Goal: Task Accomplishment & Management: Complete application form

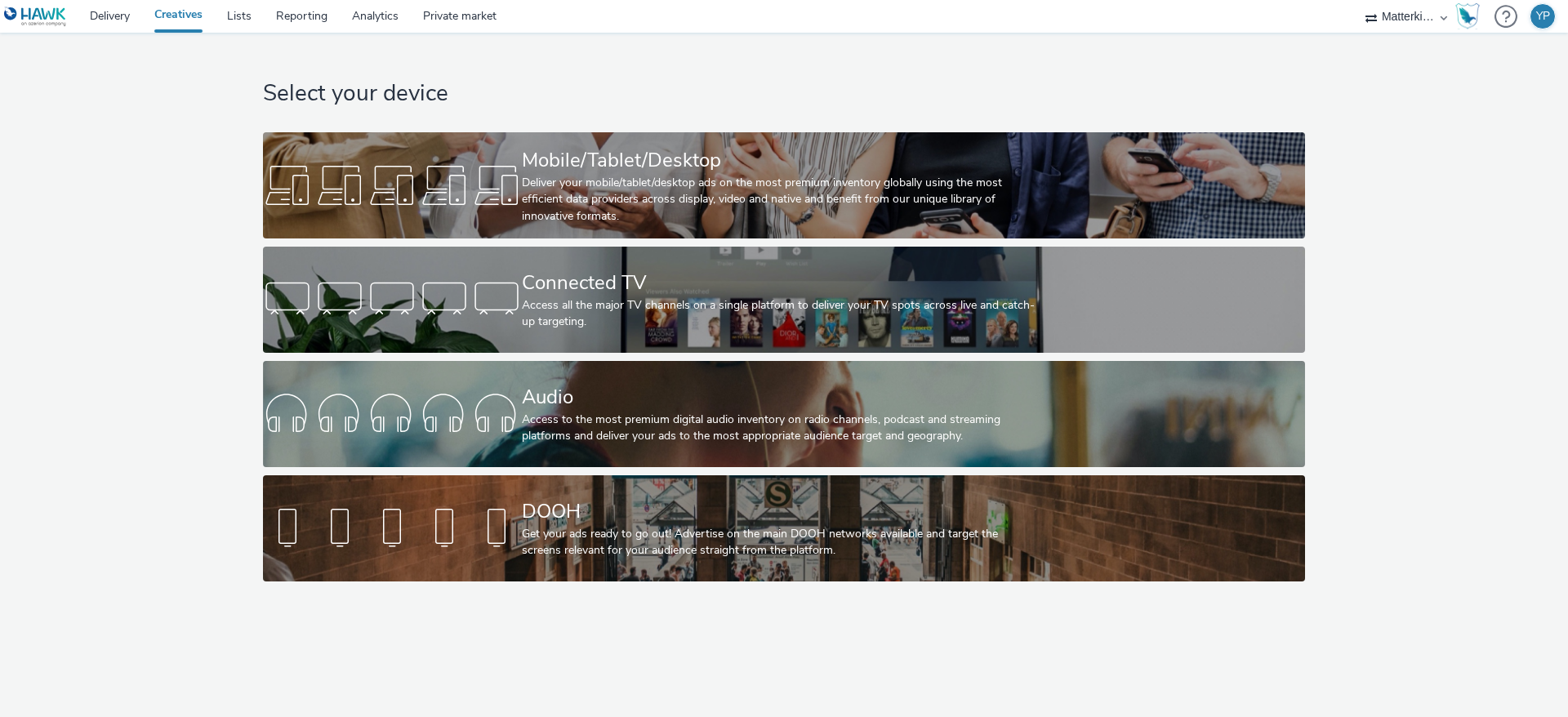
click at [68, 412] on div "Select your device Mobile/Tablet/Desktop Deliver your mobile/tablet/desktop ads…" at bounding box center [783, 311] width 1579 height 557
click at [155, 359] on div "Select your device Mobile/Tablet/Desktop Deliver your mobile/tablet/desktop ads…" at bounding box center [783, 311] width 1579 height 557
click at [20, 302] on div "Select your device Mobile/Tablet/Desktop Deliver your mobile/tablet/desktop ads…" at bounding box center [783, 311] width 1579 height 557
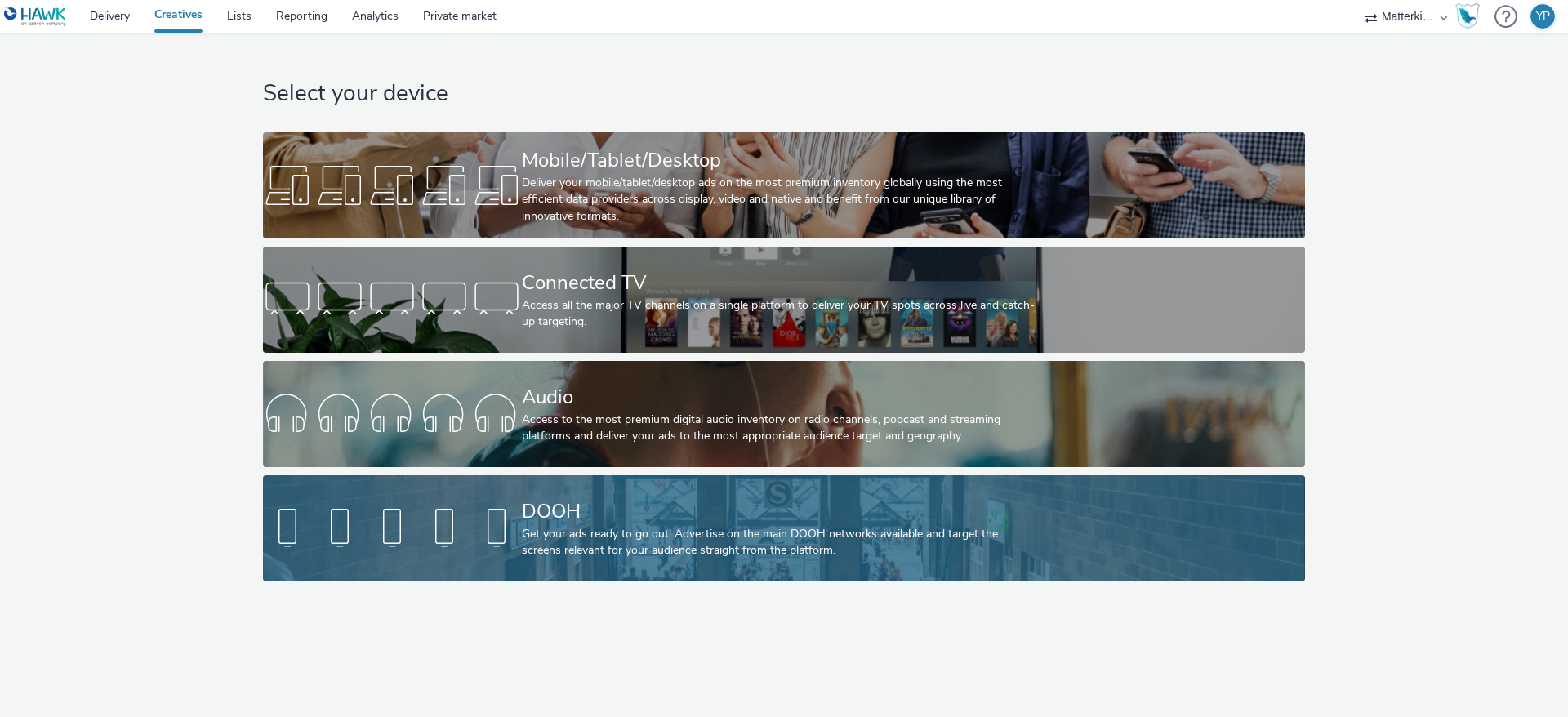
click at [664, 548] on div "Get your ads ready to go out! Advertise on the main DOOH networks available and…" at bounding box center [781, 543] width 518 height 33
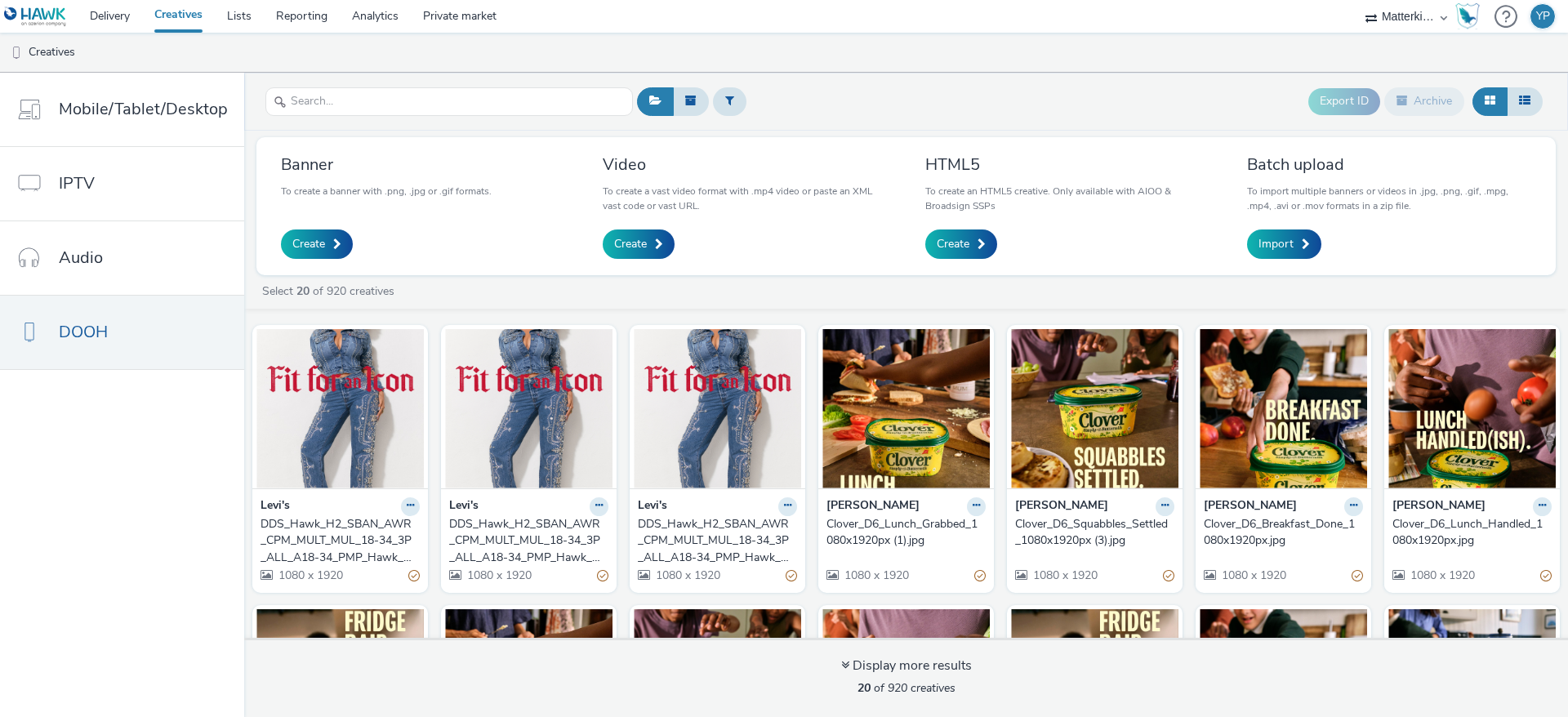
scroll to position [488, 0]
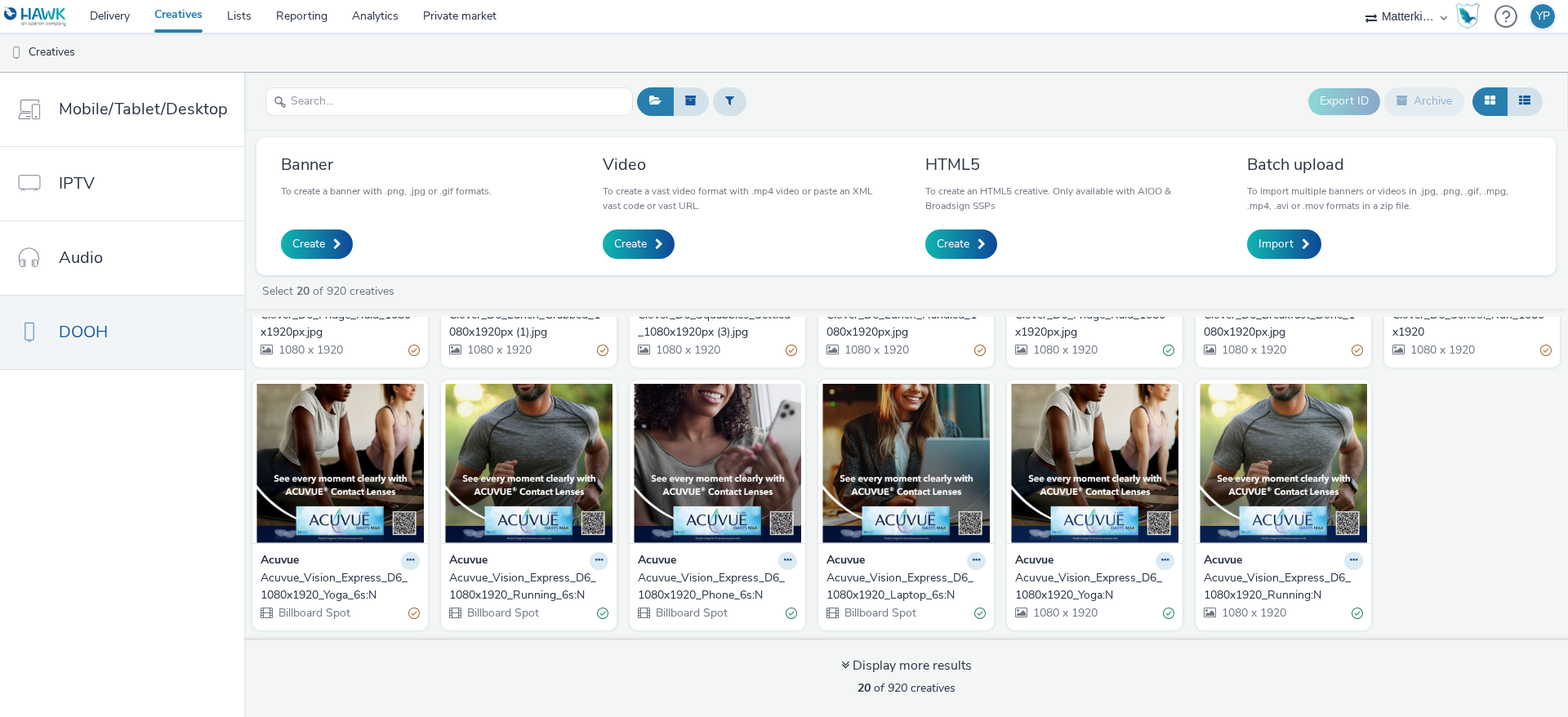
click at [168, 10] on link "Creatives" at bounding box center [178, 16] width 72 height 32
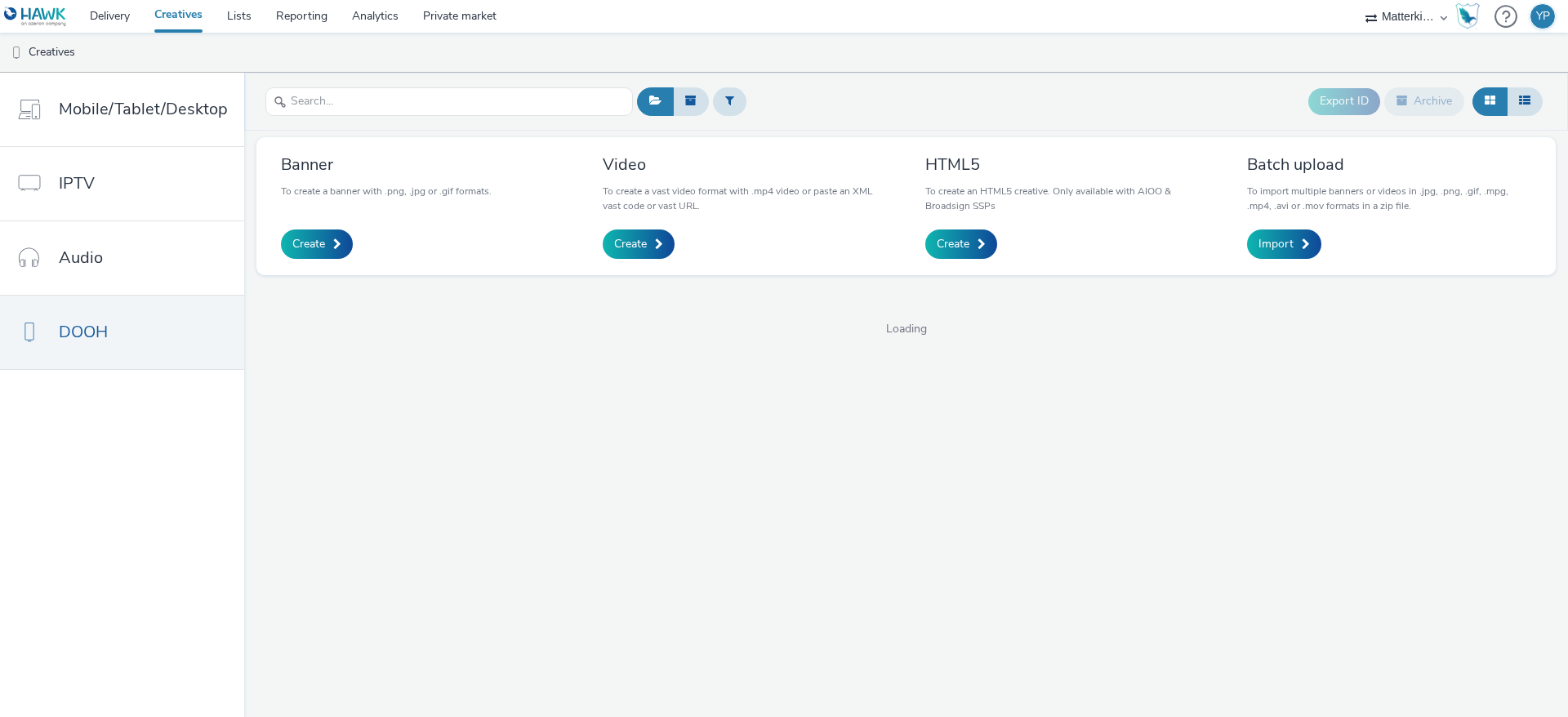
click at [186, 24] on link "Creatives" at bounding box center [178, 16] width 72 height 32
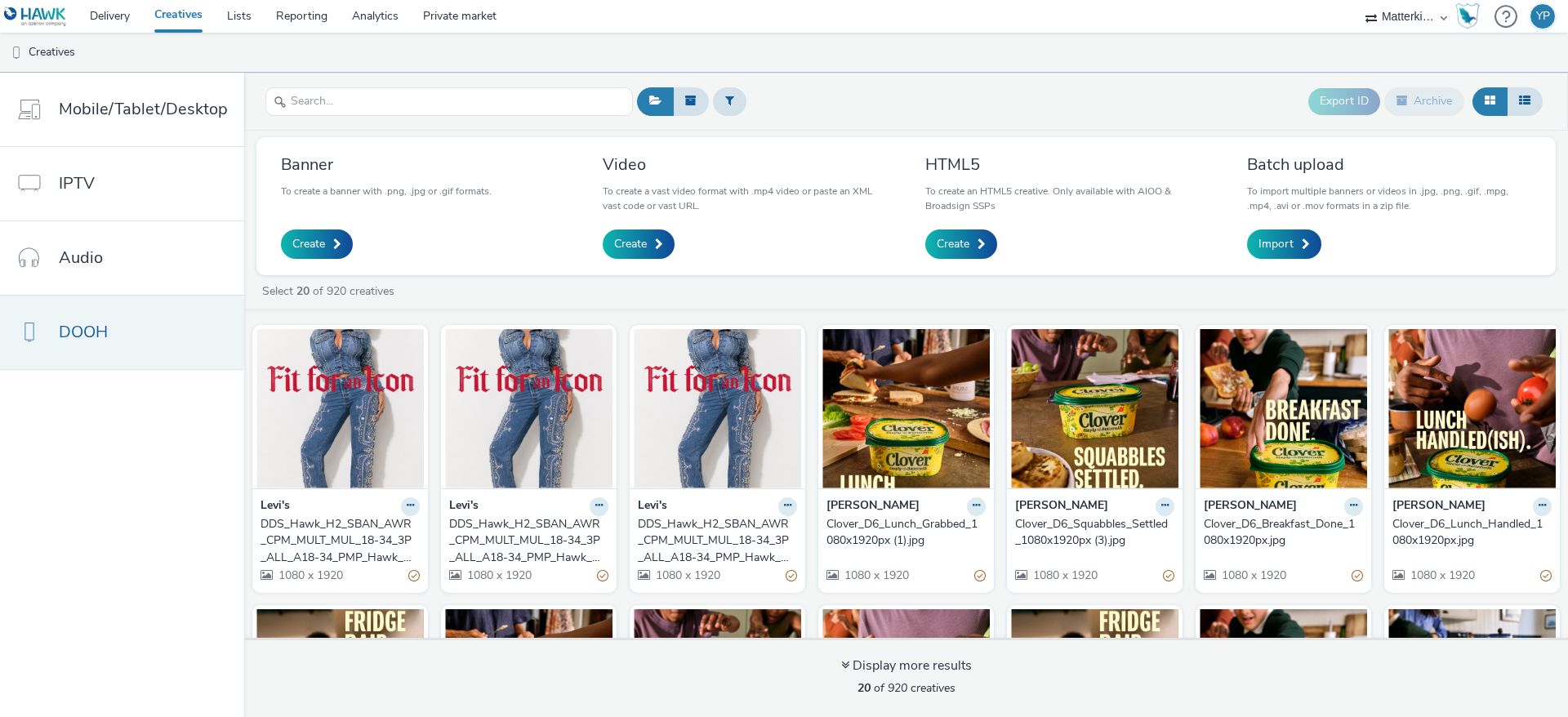
click at [96, 330] on span "DOOH" at bounding box center [83, 331] width 49 height 24
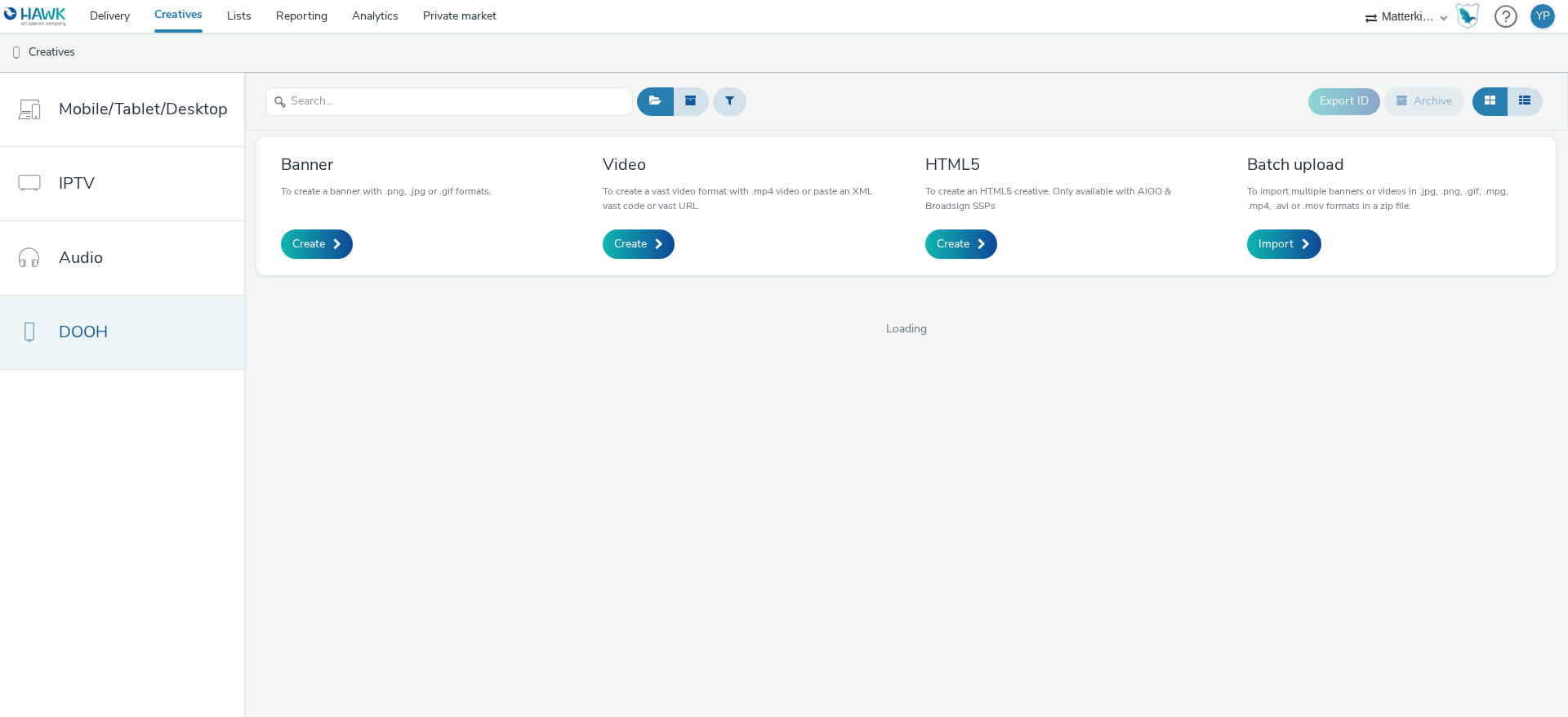
click at [96, 330] on span "DOOH" at bounding box center [83, 331] width 49 height 24
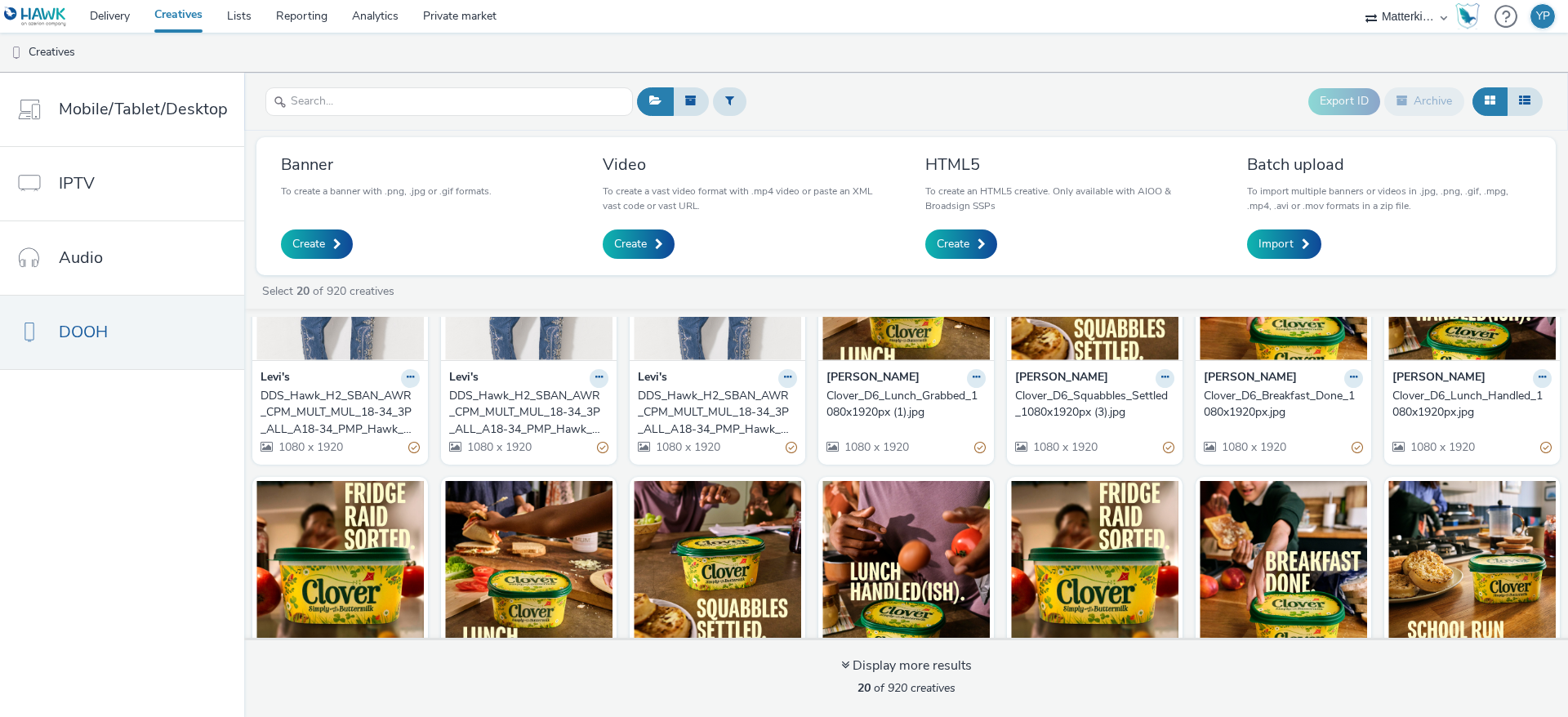
scroll to position [367, 0]
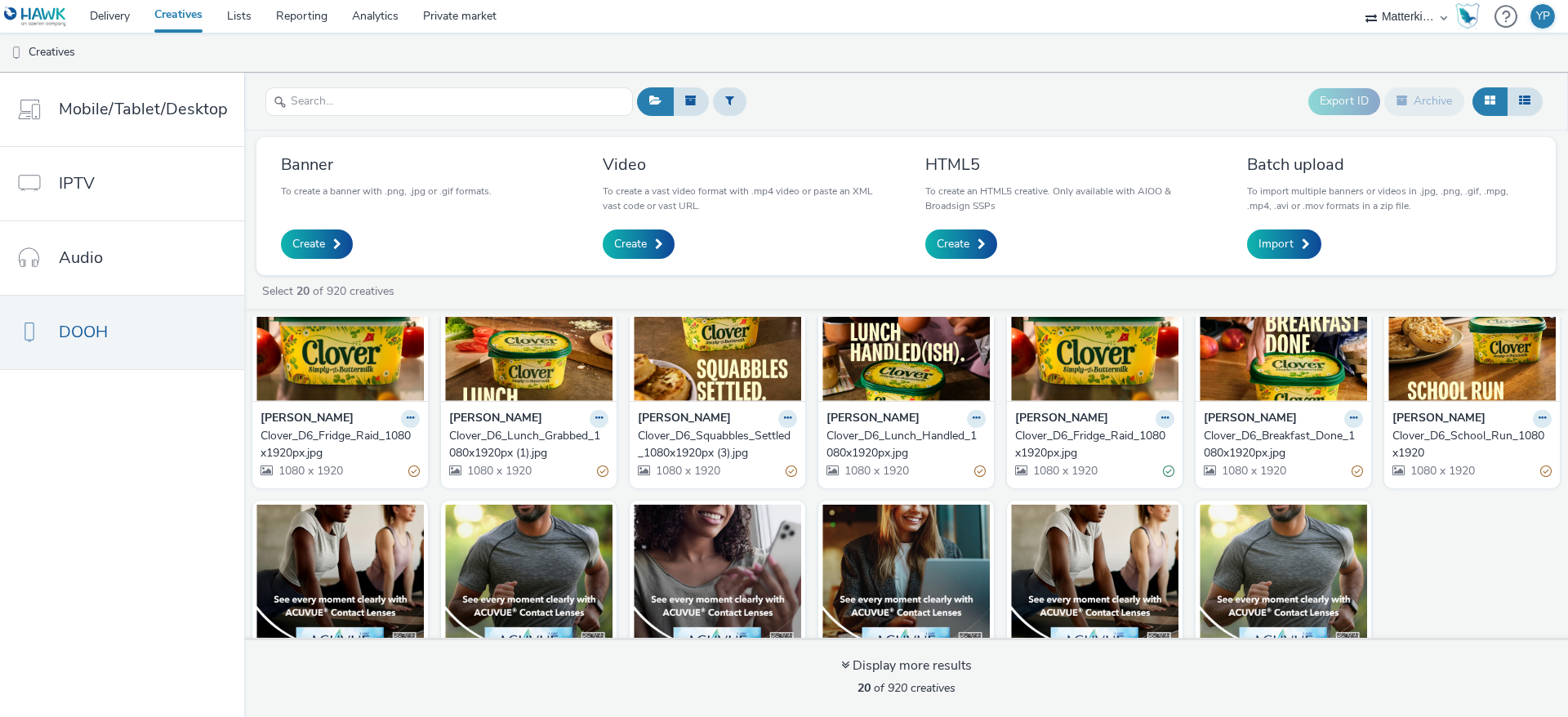
click at [187, 23] on link "Creatives" at bounding box center [178, 16] width 72 height 32
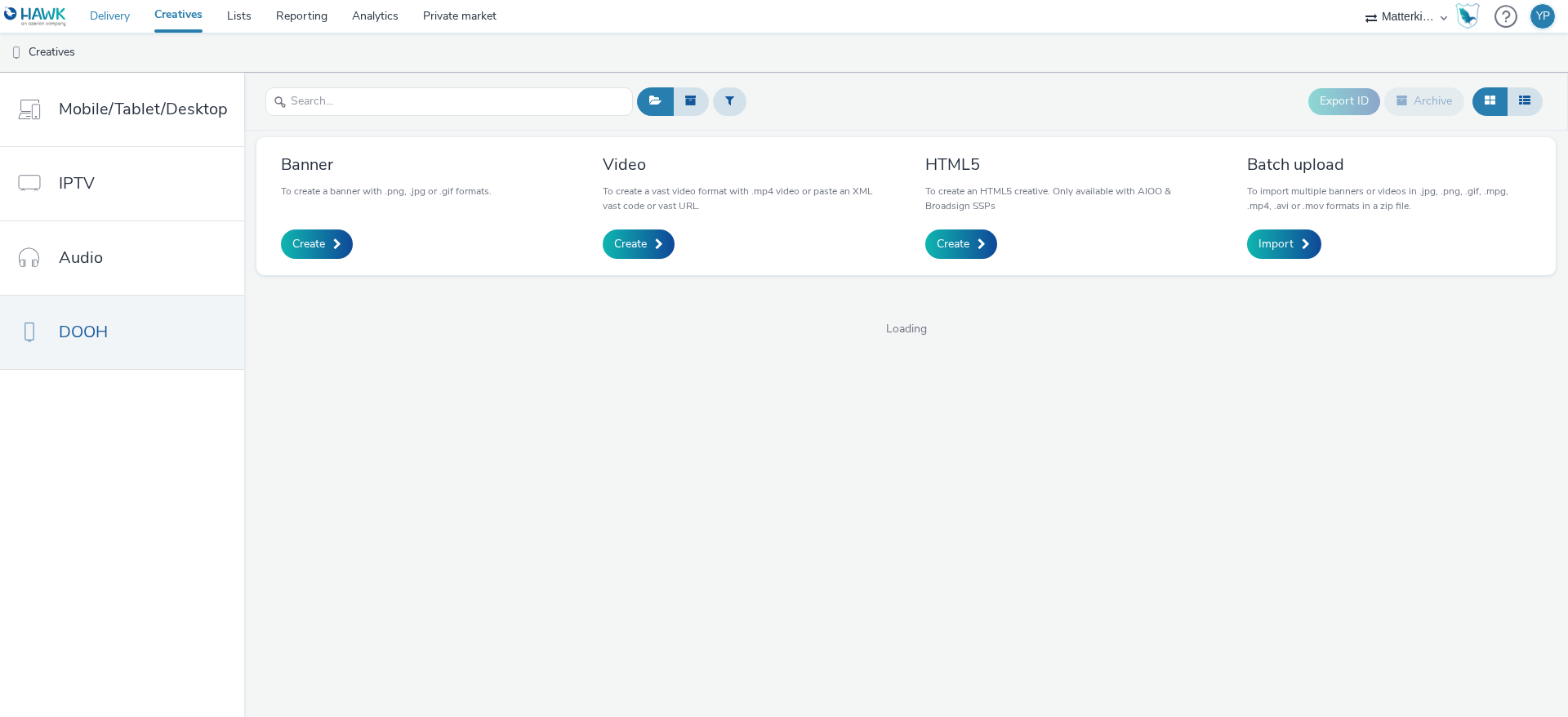
click at [122, 13] on link "Delivery" at bounding box center [110, 16] width 65 height 32
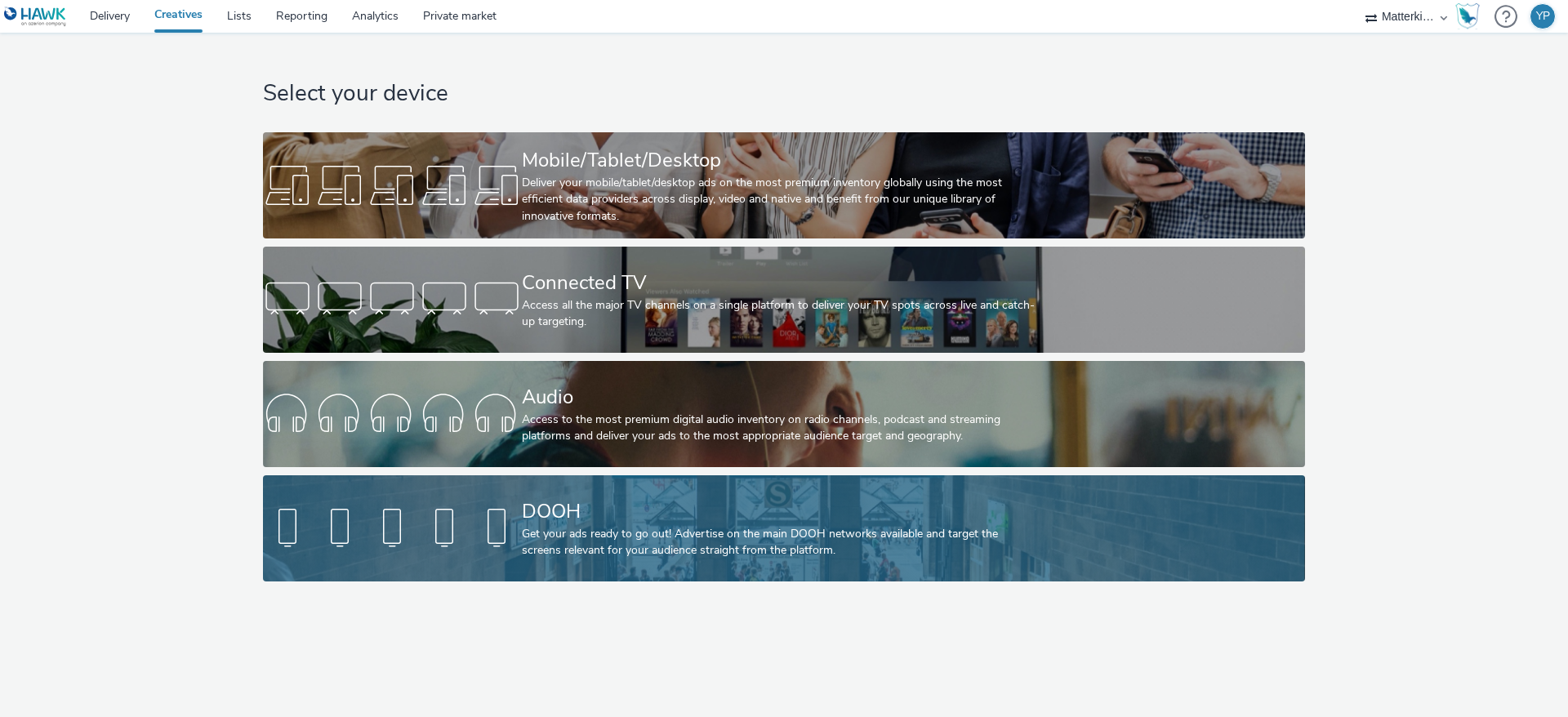
click at [674, 517] on div "DOOH" at bounding box center [781, 511] width 518 height 29
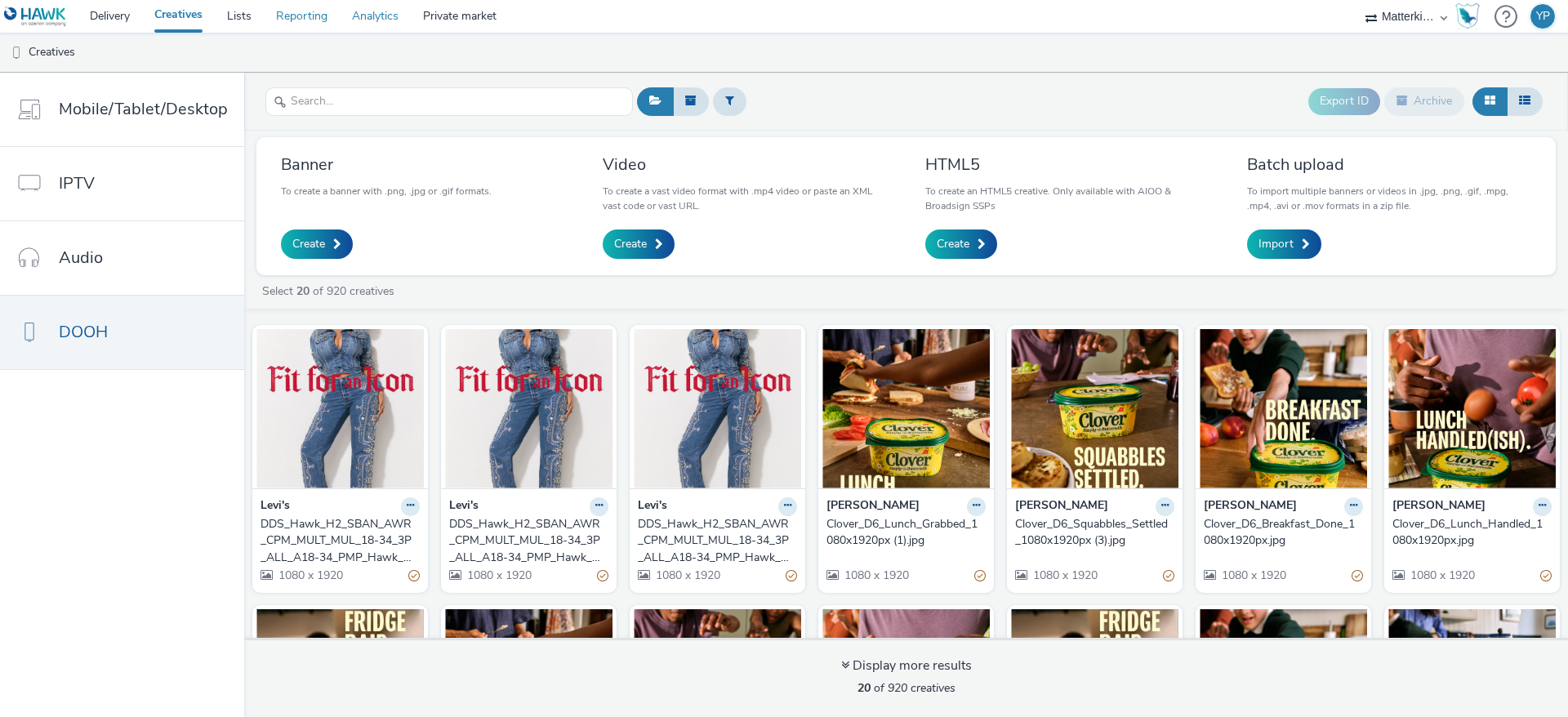
click at [340, 11] on ul "Delivery Creatives Lists Reporting Analytics Private market" at bounding box center [293, 16] width 432 height 32
click at [303, 19] on link "Reporting" at bounding box center [302, 16] width 76 height 32
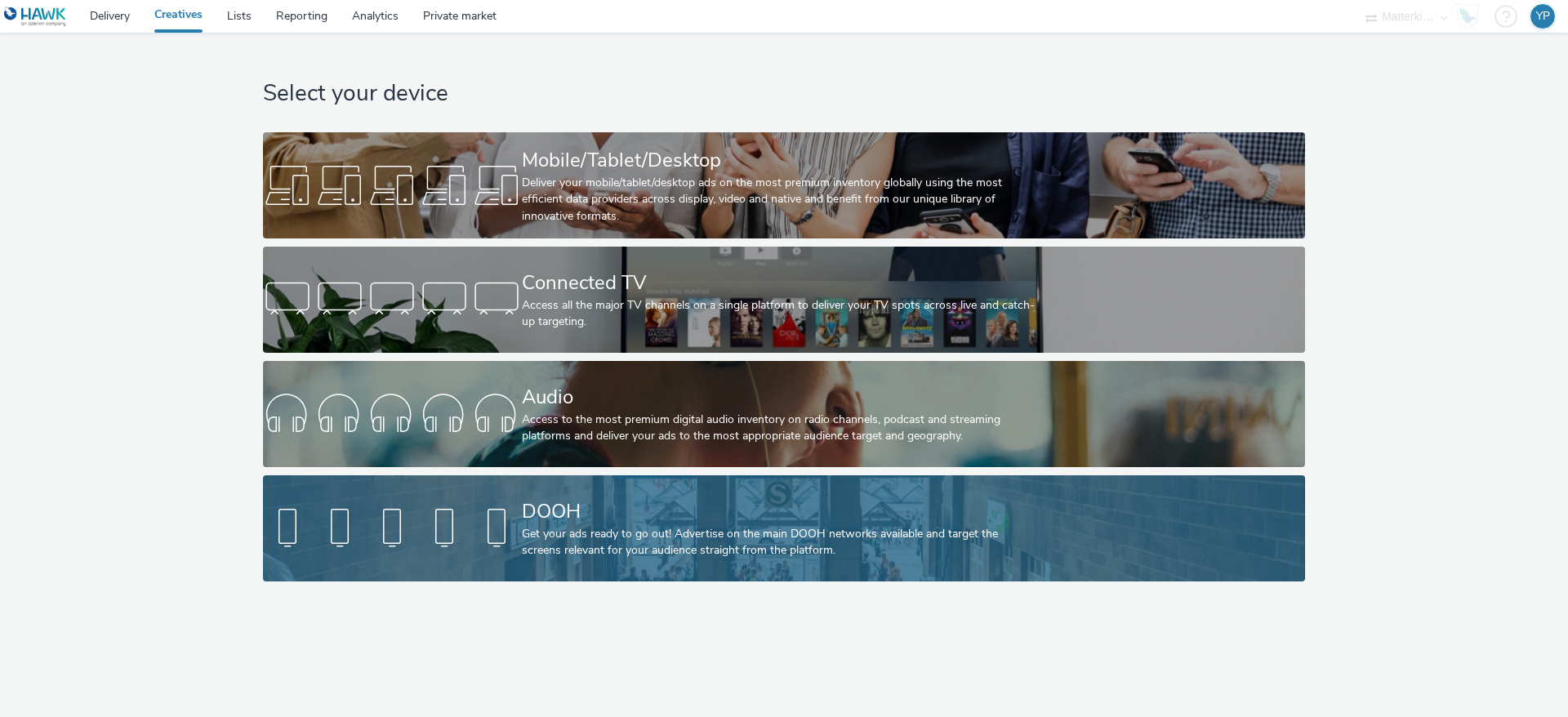
click at [1162, 563] on link "DOOH Get your ads ready to go out! Advertise on the main DOOH networks availabl…" at bounding box center [784, 529] width 1041 height 106
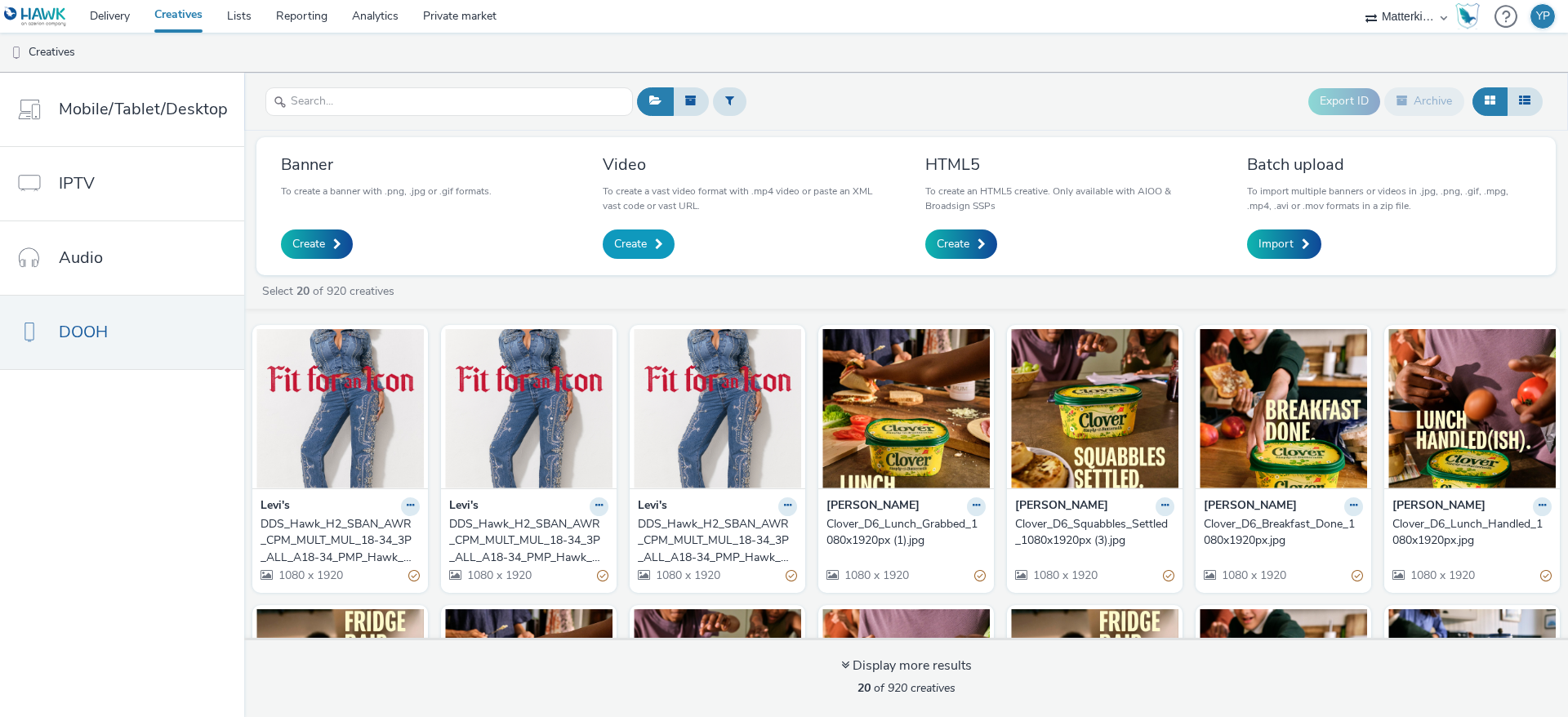
click at [637, 250] on span "Create" at bounding box center [630, 244] width 32 height 17
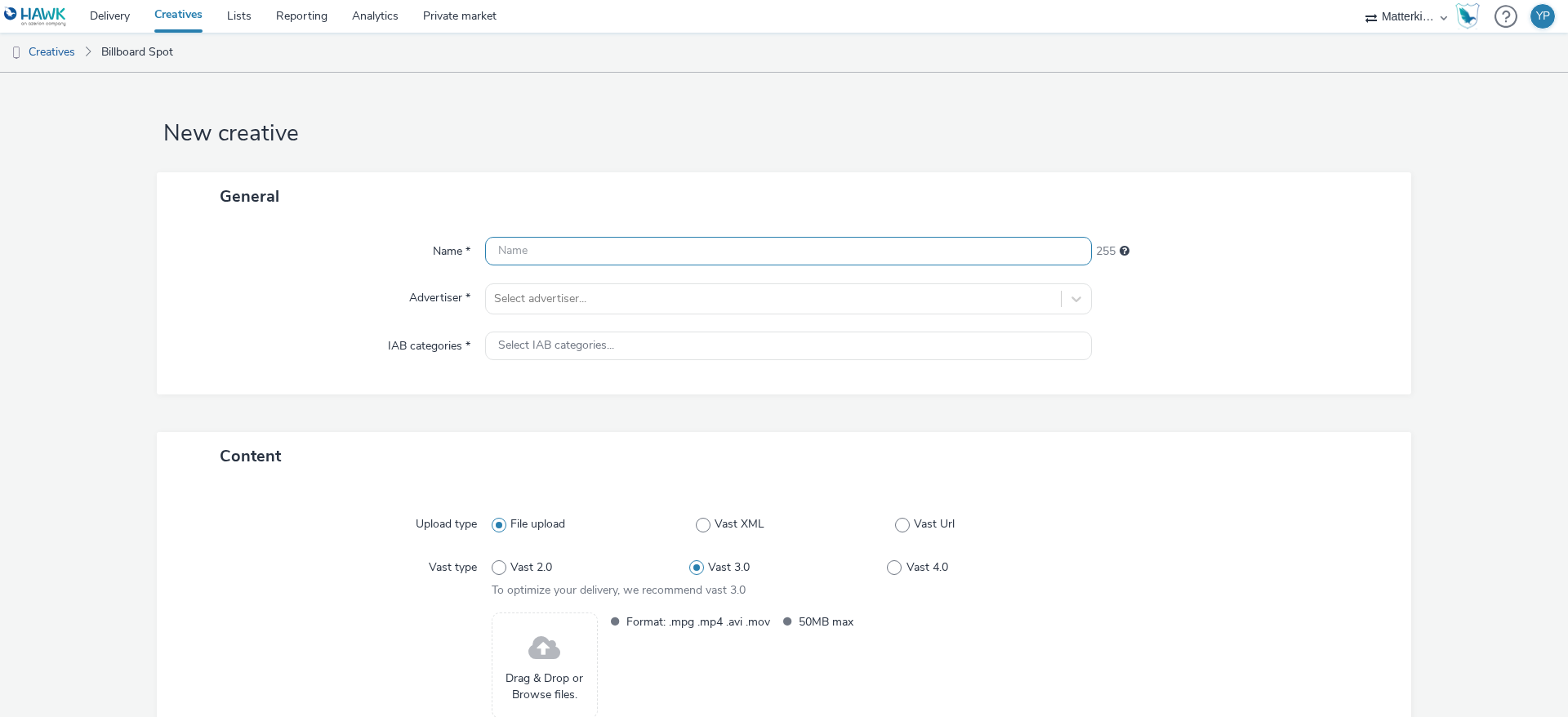
click at [556, 246] on input "text" at bounding box center [788, 251] width 607 height 29
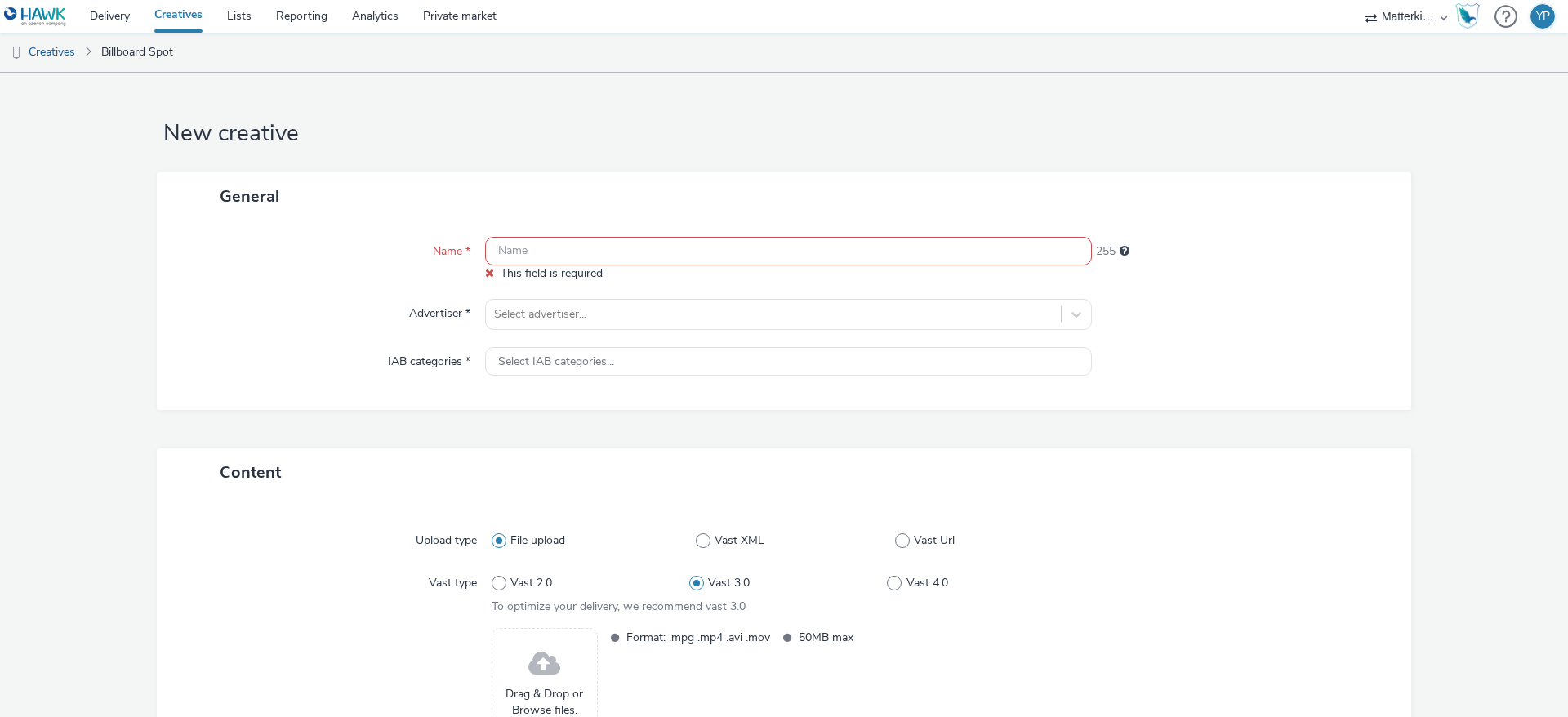
paste input "DDS_Hawk_H2_SBAN_AWR_CPM_GEO_LOCA_18-34_3P_ALL_A18-34_PMP_Hawk_CPM_SSD_1x1_NA_N…"
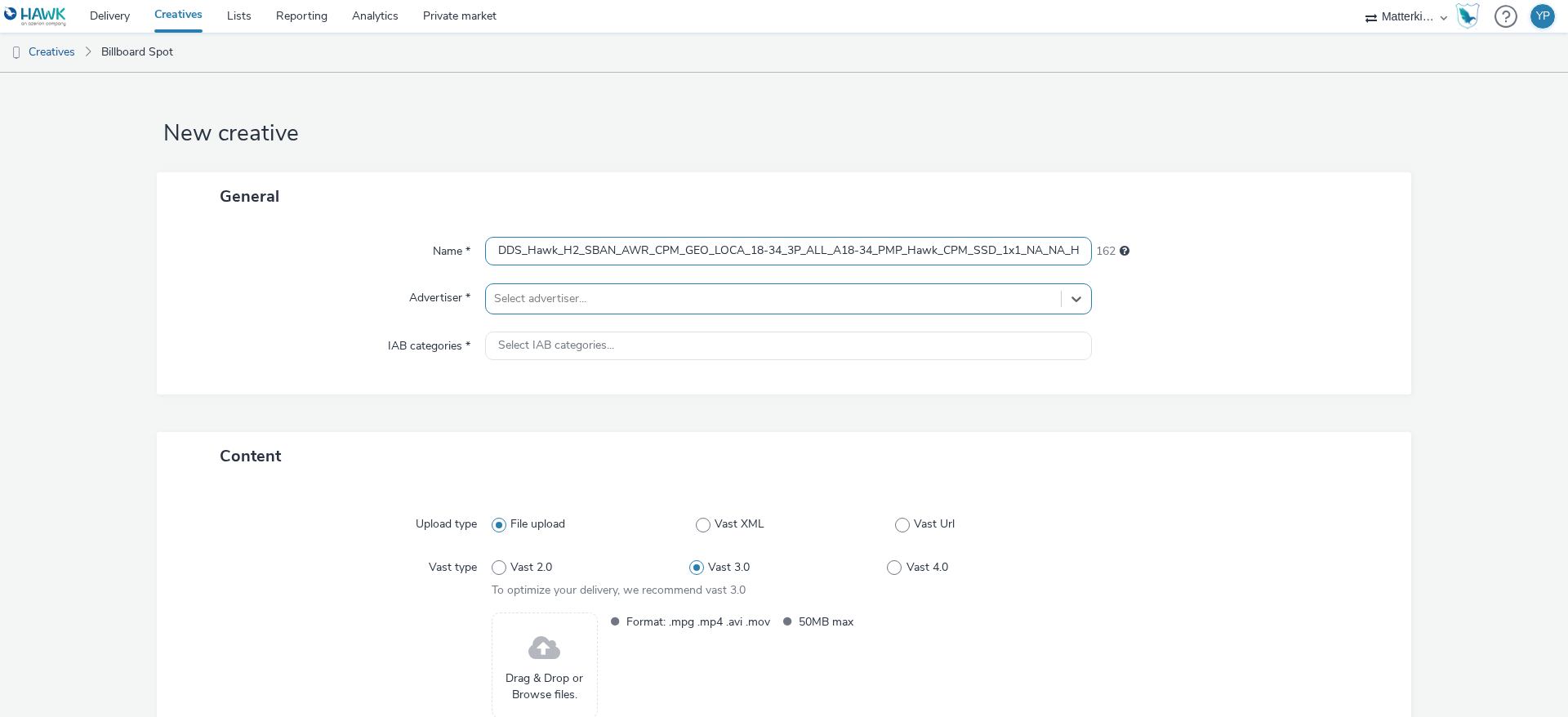
click at [994, 251] on input "DDS_Hawk_H2_SBAN_AWR_CPM_GEO_LOCA_18-34_3P_ALL_A18-34_PMP_Hawk_CPM_SSD_1x1_NA_N…" at bounding box center [788, 251] width 607 height 29
paste input "429649345"
type input "DDS_Hawk_H2_SBAN_AWR_CPM_GEO_LOCA_18-34_3P_ALL_A18-34_PMP_Hawk_CPM_SSD_1x1_NA_N…"
click at [1198, 316] on div "Name * DDS_Hawk_H2_SBAN_AWR_CPM_GEO_LOCA_18-34_3P_ALL_A18-34_PMP_Hawk_CPM_SSD_1…" at bounding box center [784, 307] width 1255 height 174
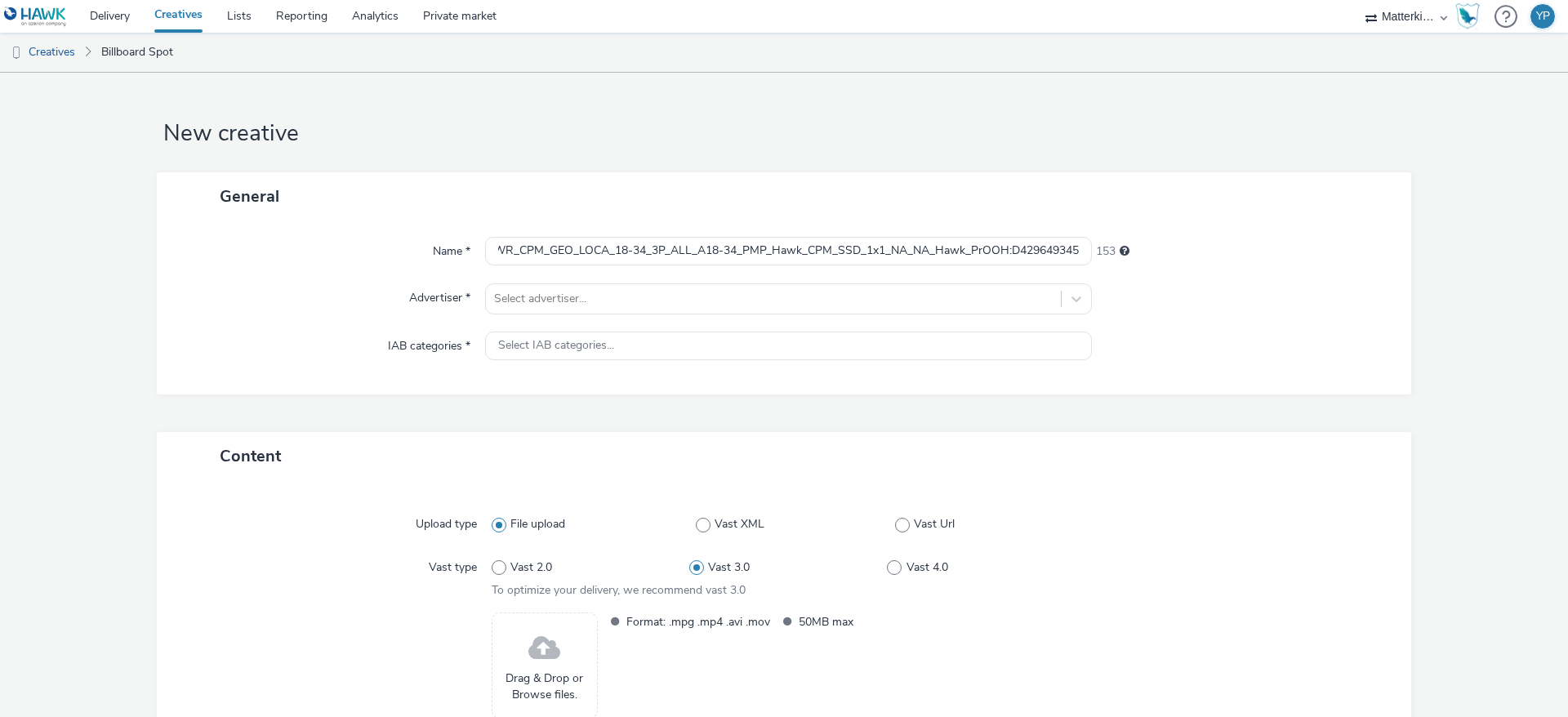
scroll to position [0, 0]
click at [833, 288] on div "Select advertiser..." at bounding box center [773, 299] width 575 height 26
type input "levi"
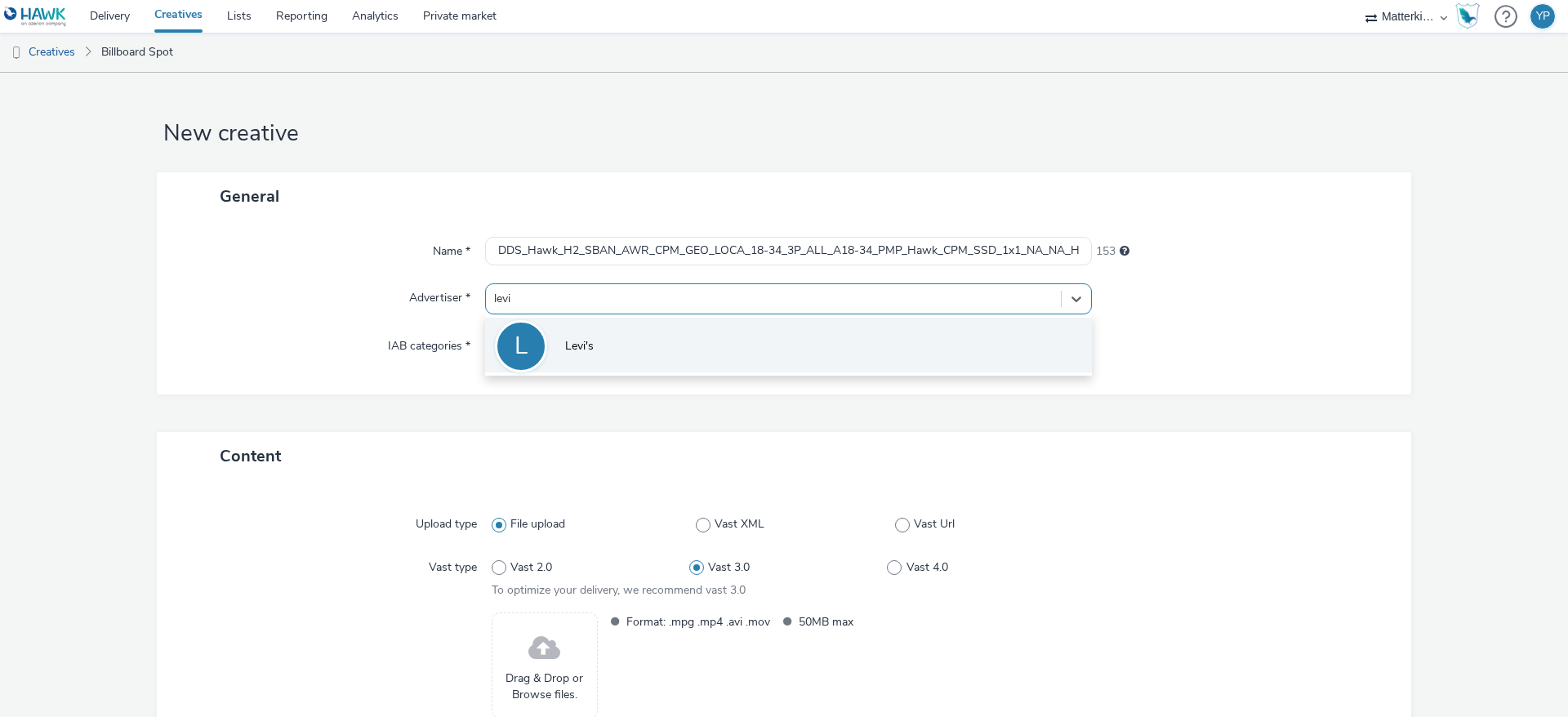
click at [778, 345] on li "L Levi's" at bounding box center [788, 345] width 607 height 55
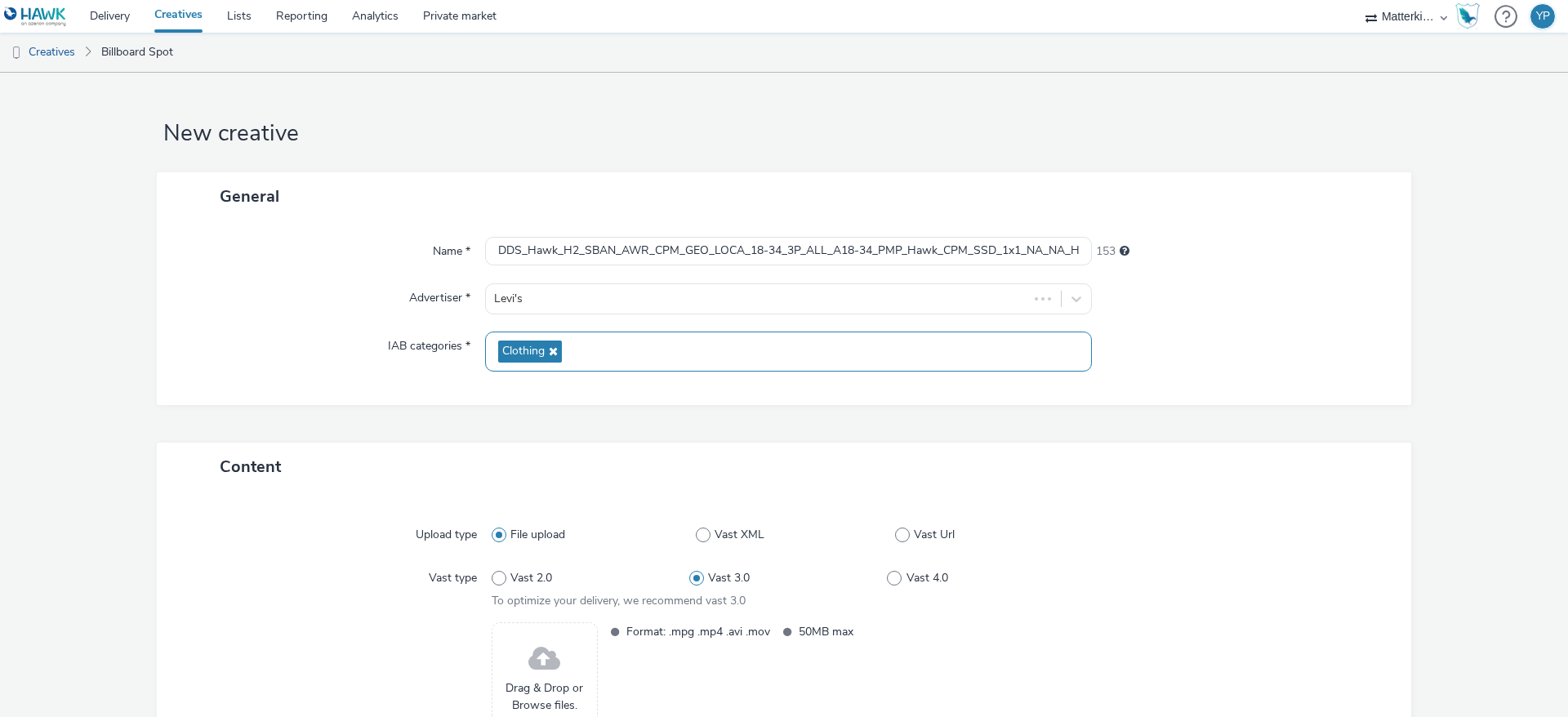
click at [1057, 353] on div "Clothing" at bounding box center [788, 352] width 607 height 40
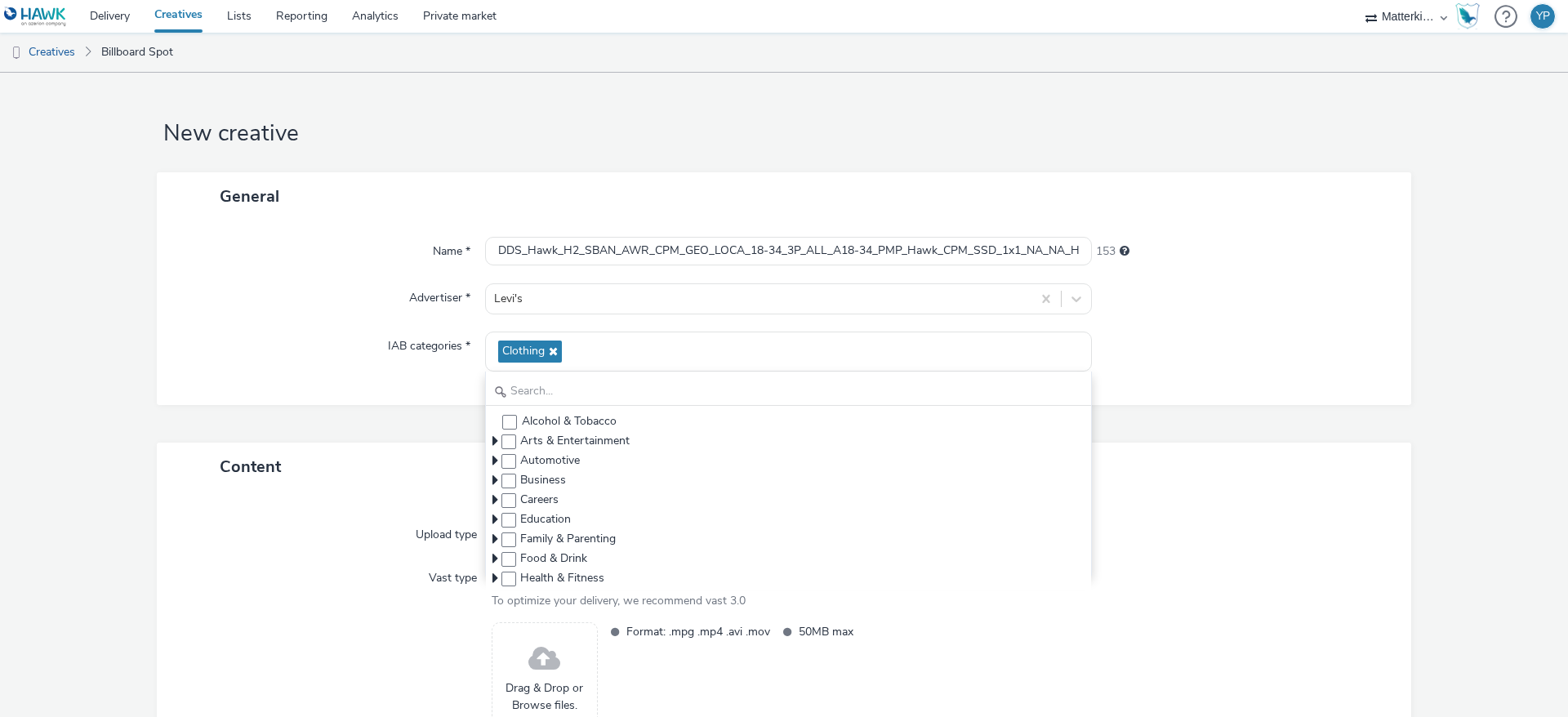
click at [1224, 366] on div at bounding box center [1244, 352] width 303 height 40
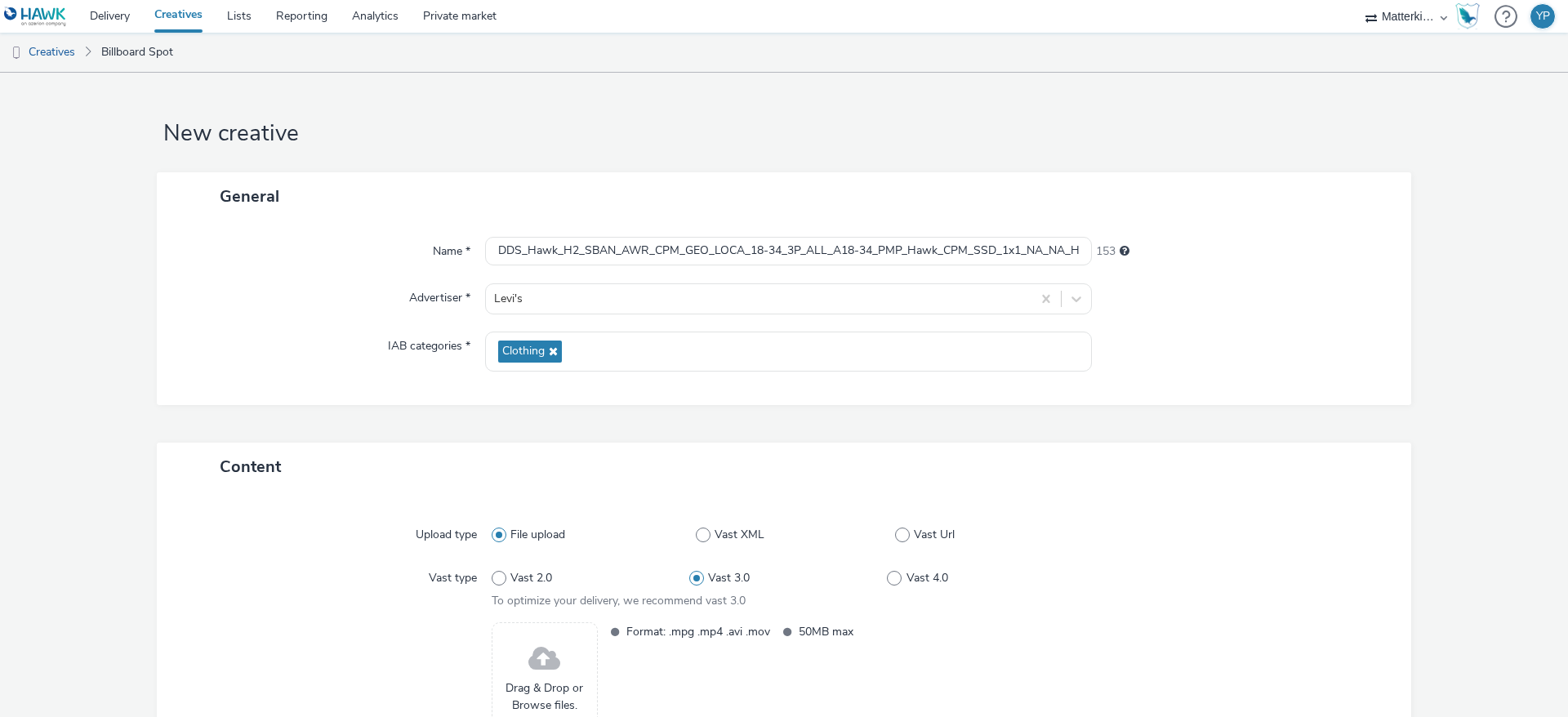
click at [1224, 366] on div at bounding box center [1244, 352] width 303 height 40
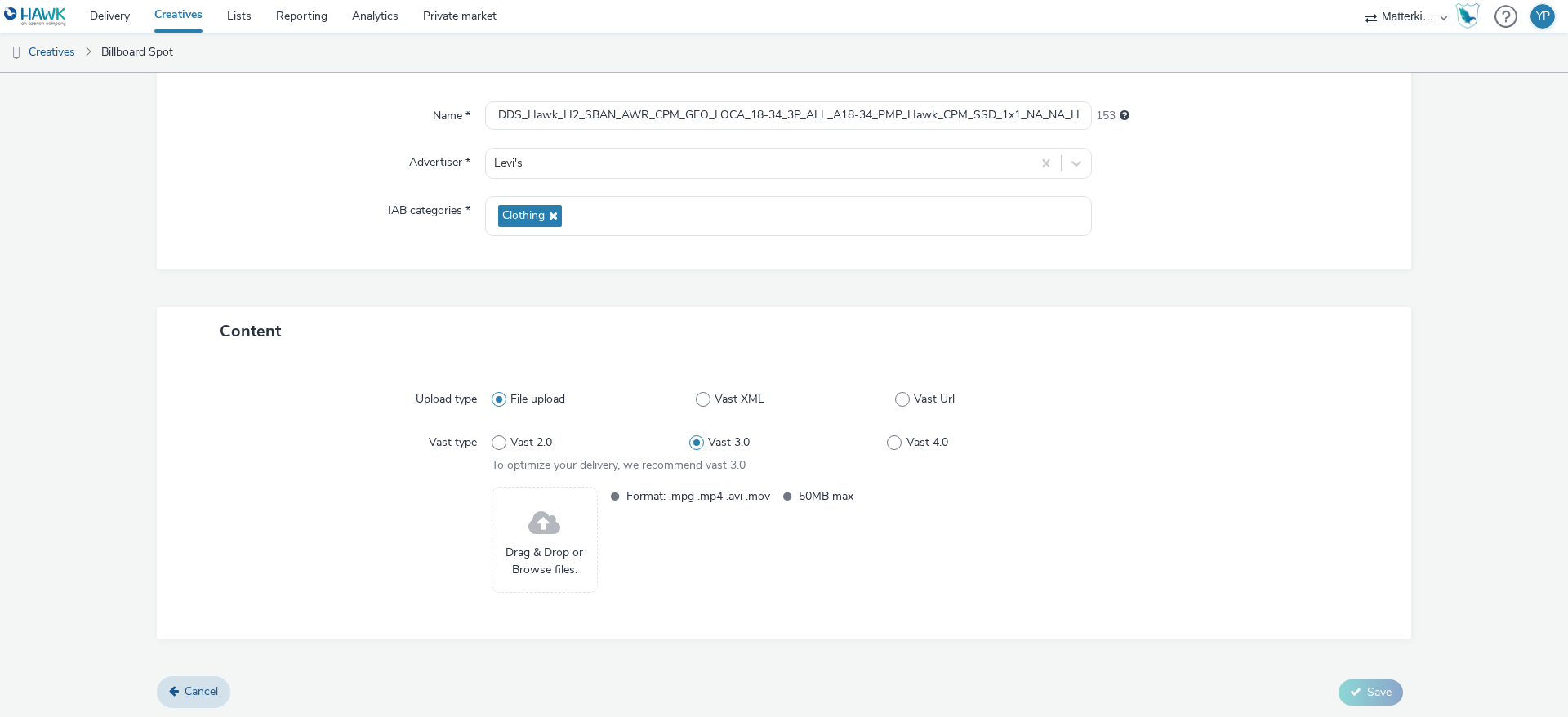
scroll to position [137, 0]
click at [542, 544] on span "Drag & Drop or Browse files." at bounding box center [544, 560] width 88 height 33
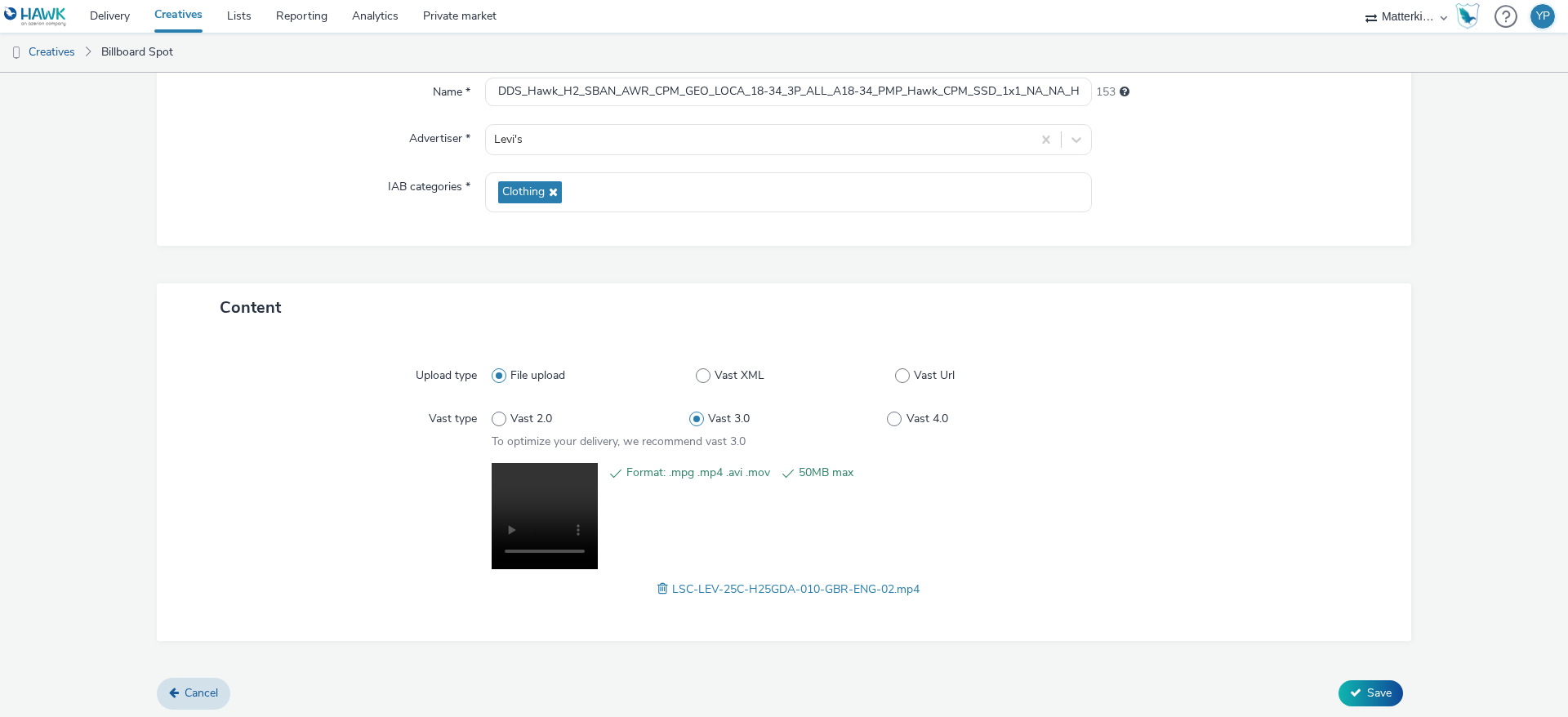
scroll to position [162, 0]
click at [477, 548] on div "Format: .mpg .mp4 .avi .mov 50MB max LSC-LEV-25C-H25GDA-010-GBR-ENG-02.mp4" at bounding box center [784, 527] width 1196 height 135
click at [1248, 434] on div at bounding box center [1234, 424] width 297 height 46
click at [887, 413] on span at bounding box center [894, 415] width 15 height 15
click at [887, 413] on input "Vast 4.0" at bounding box center [892, 415] width 10 height 10
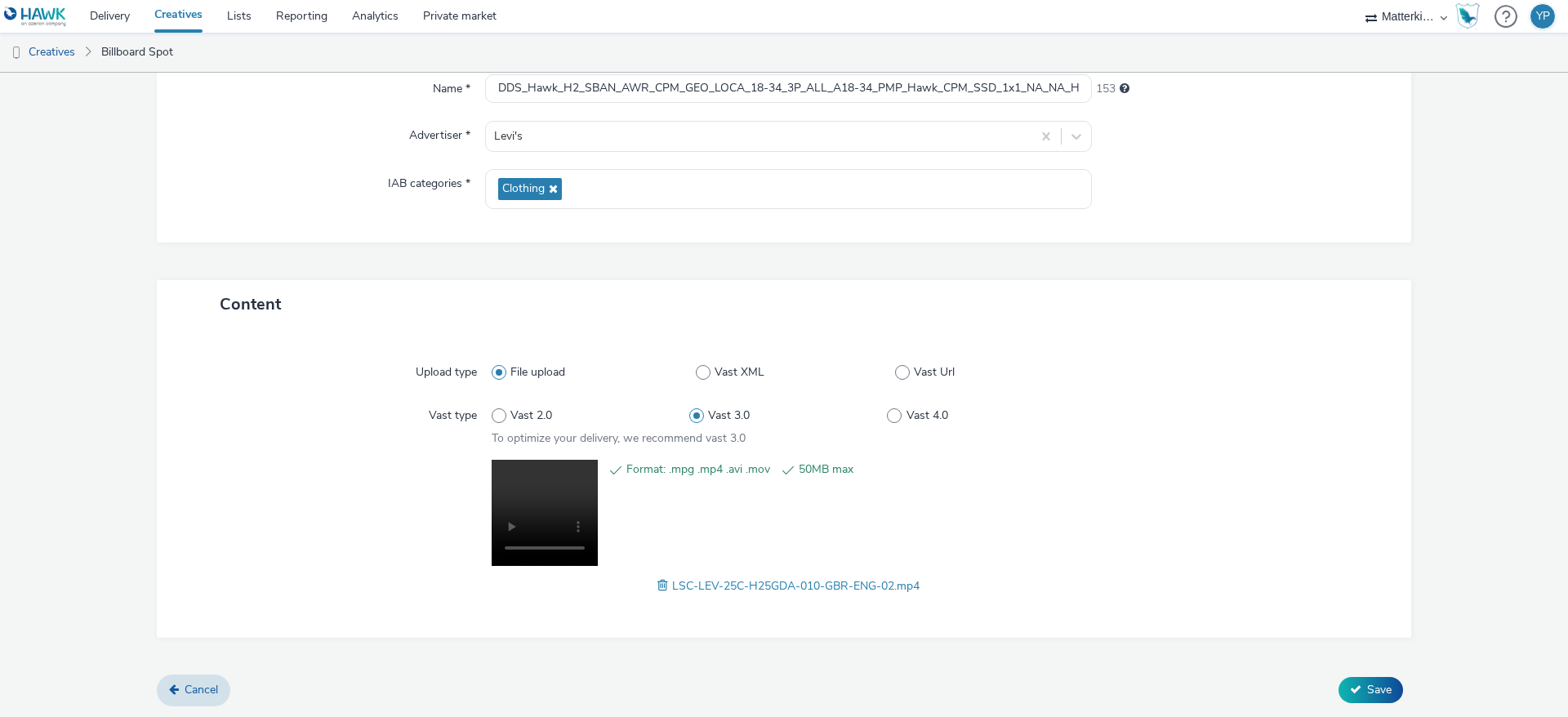
radio input "false"
radio input "true"
click at [492, 411] on span at bounding box center [499, 415] width 15 height 15
click at [492, 411] on input "Vast 2.0" at bounding box center [497, 415] width 10 height 10
radio input "true"
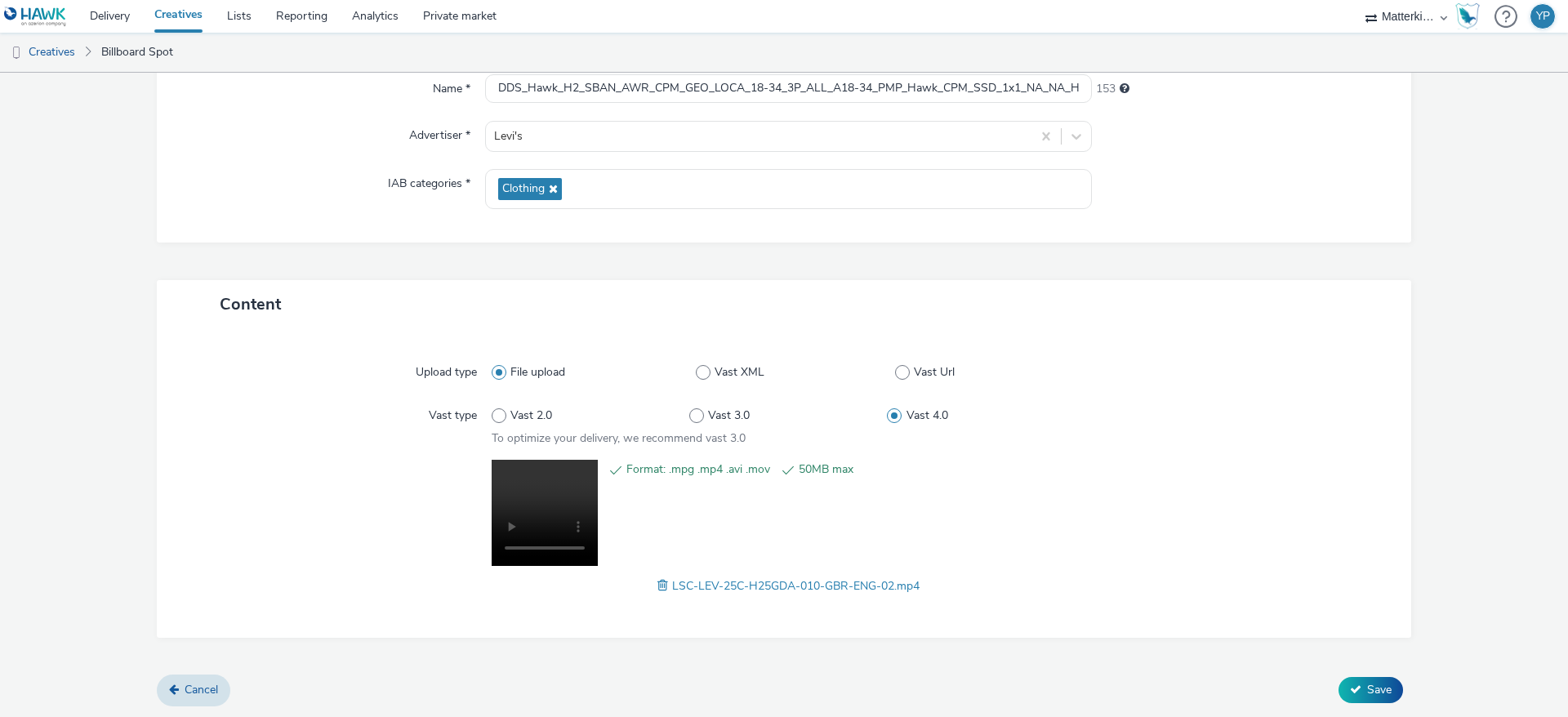
radio input "false"
click at [689, 411] on span at bounding box center [696, 415] width 15 height 15
click at [689, 411] on input "Vast 3.0" at bounding box center [694, 415] width 10 height 10
radio input "false"
radio input "true"
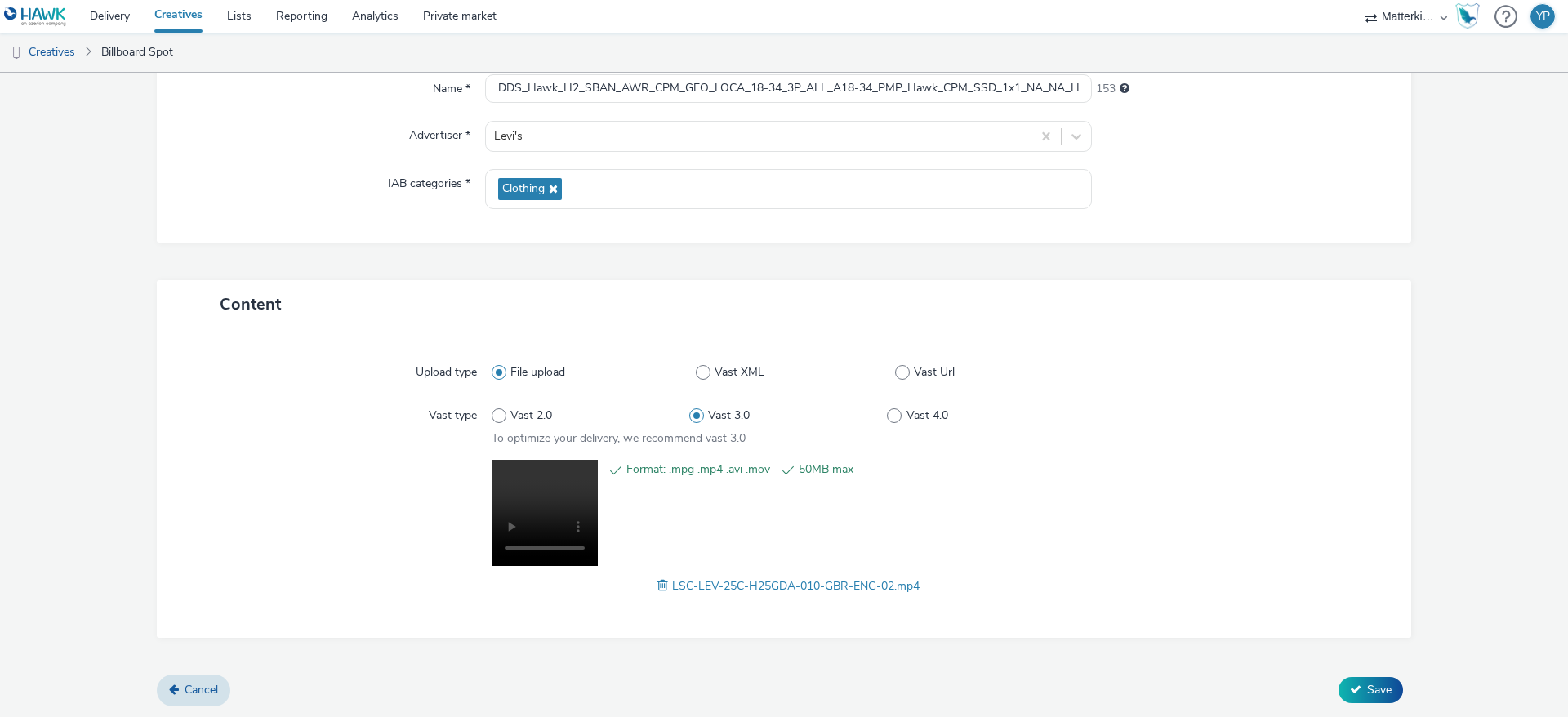
click at [1225, 436] on div at bounding box center [1234, 424] width 297 height 46
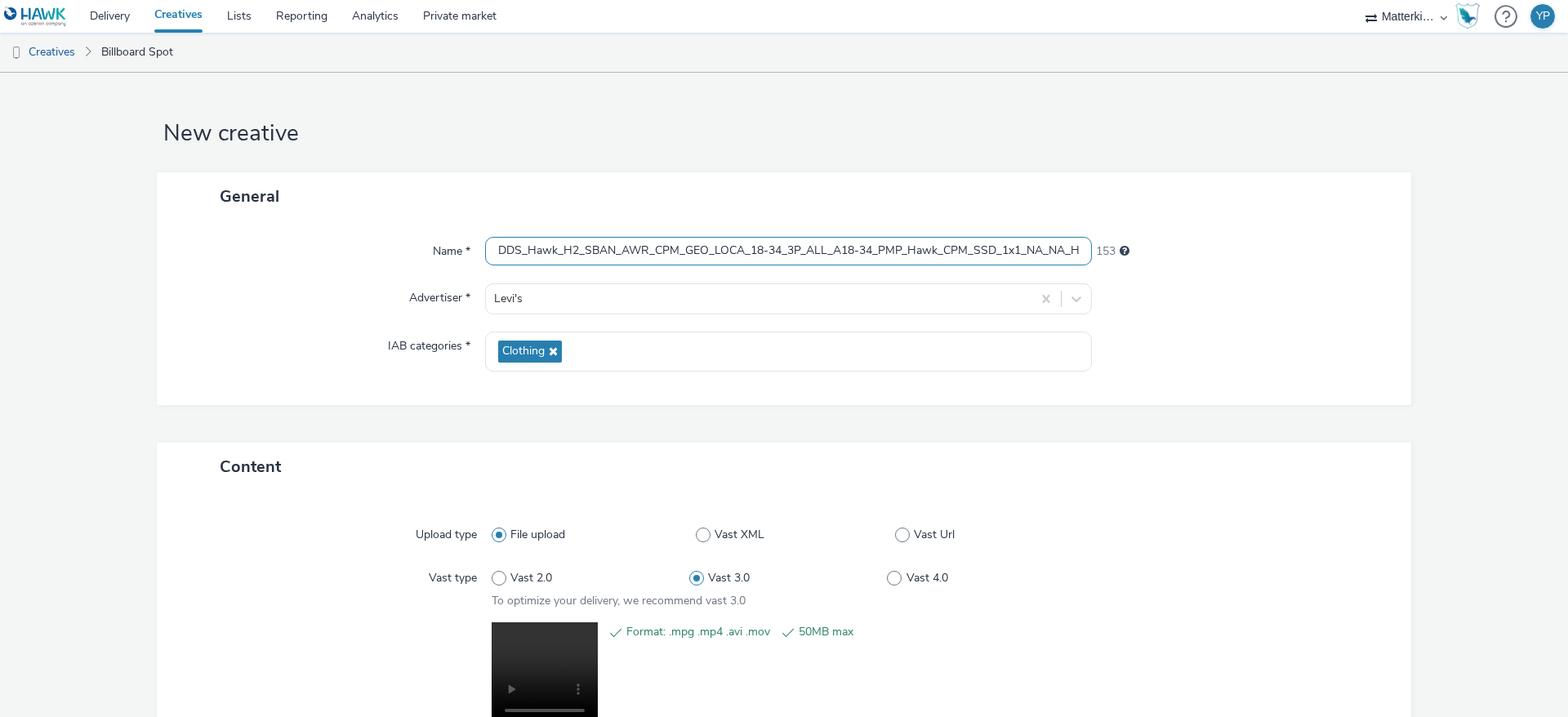
scroll to position [0, 151]
drag, startPoint x: 496, startPoint y: 246, endPoint x: 1118, endPoint y: 236, distance: 622.1
click at [1118, 237] on div "Name * DDS_Hawk_H2_SBAN_AWR_CPM_GEO_LOCA_18-34_3P_ALL_A18-34_PMP_Hawk_CPM_SSD_1…" at bounding box center [784, 252] width 1222 height 30
click at [386, 313] on div "Advertiser *" at bounding box center [330, 299] width 312 height 31
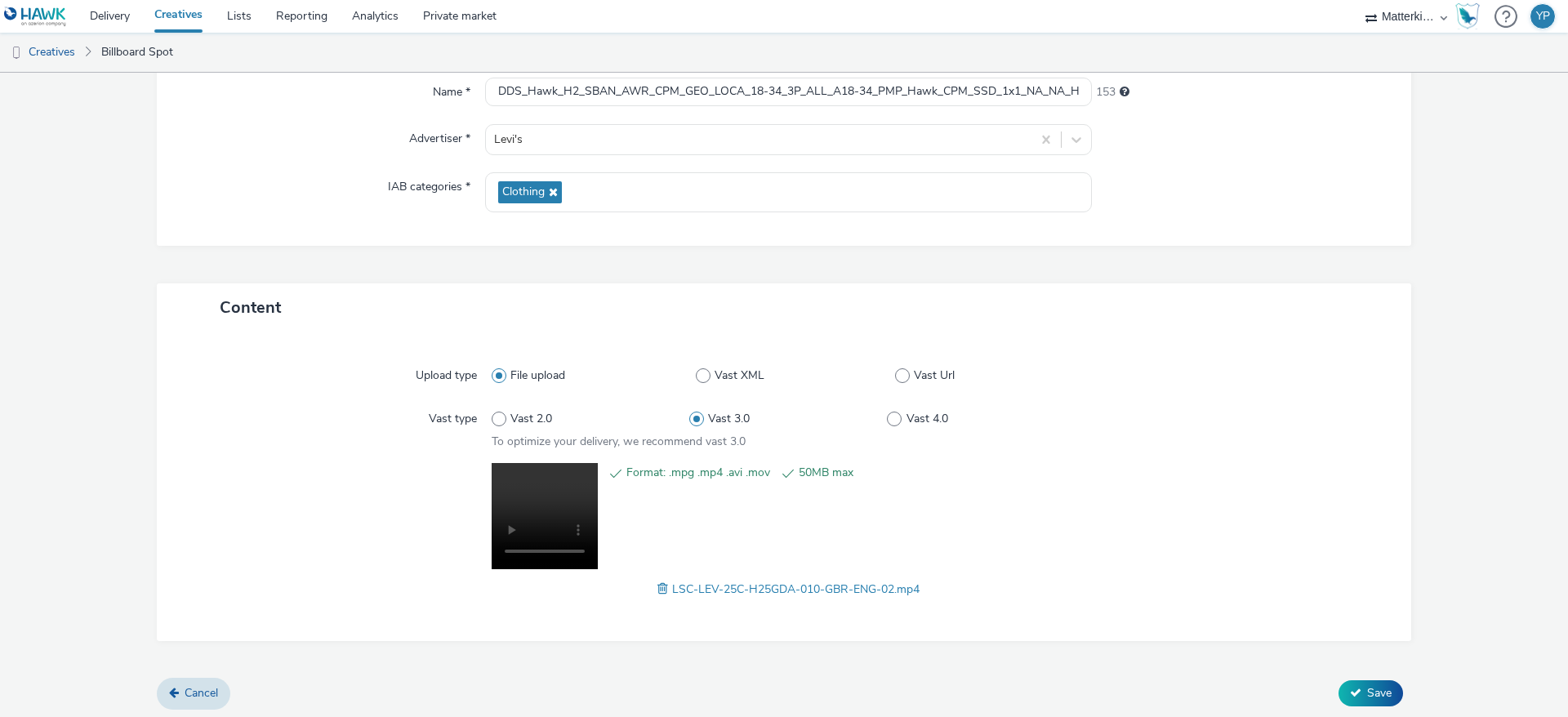
scroll to position [162, 0]
click at [1374, 685] on span "Save" at bounding box center [1380, 690] width 24 height 16
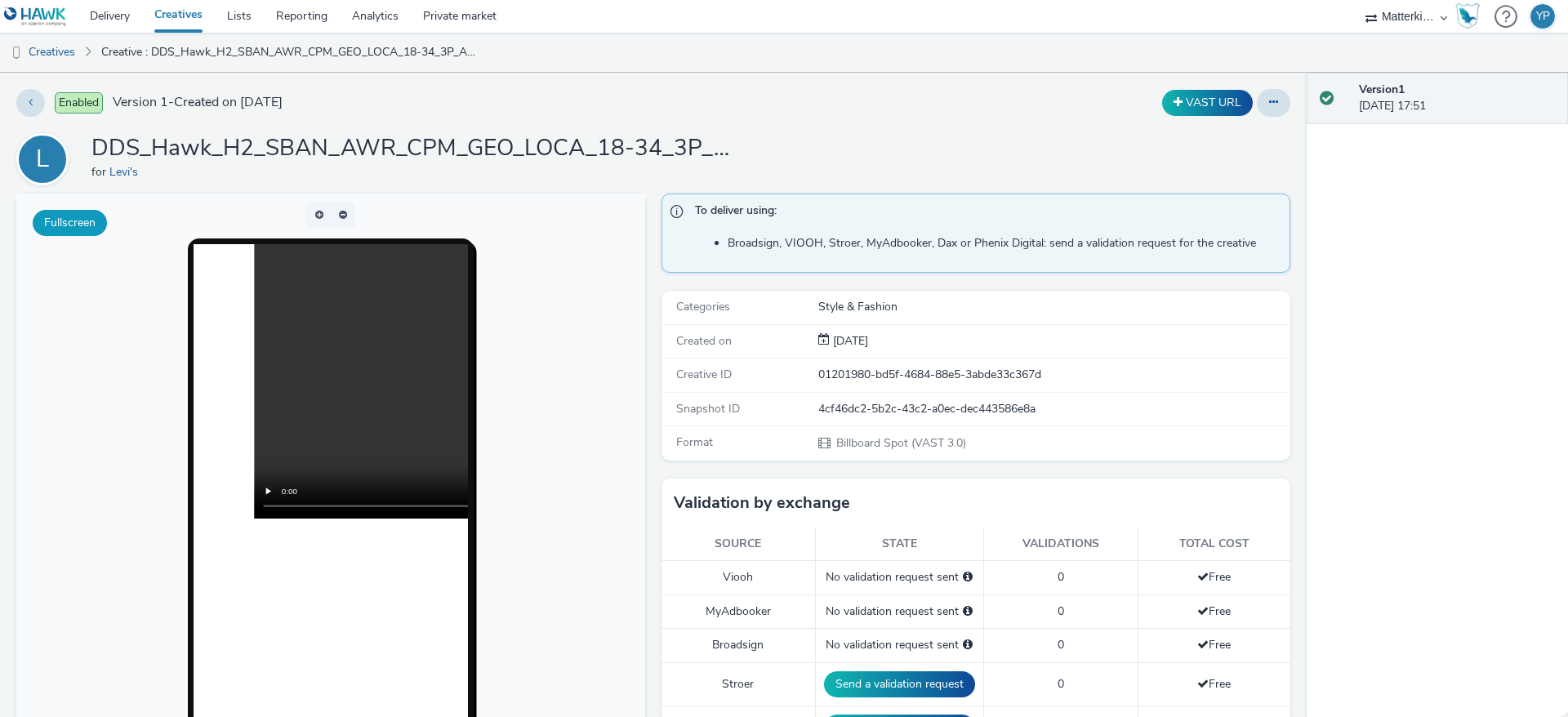
click at [83, 222] on button "Fullscreen" at bounding box center [69, 223] width 74 height 26
click at [818, 304] on div "Style & Fashion" at bounding box center [1053, 307] width 470 height 17
click at [1269, 97] on icon at bounding box center [1273, 102] width 9 height 11
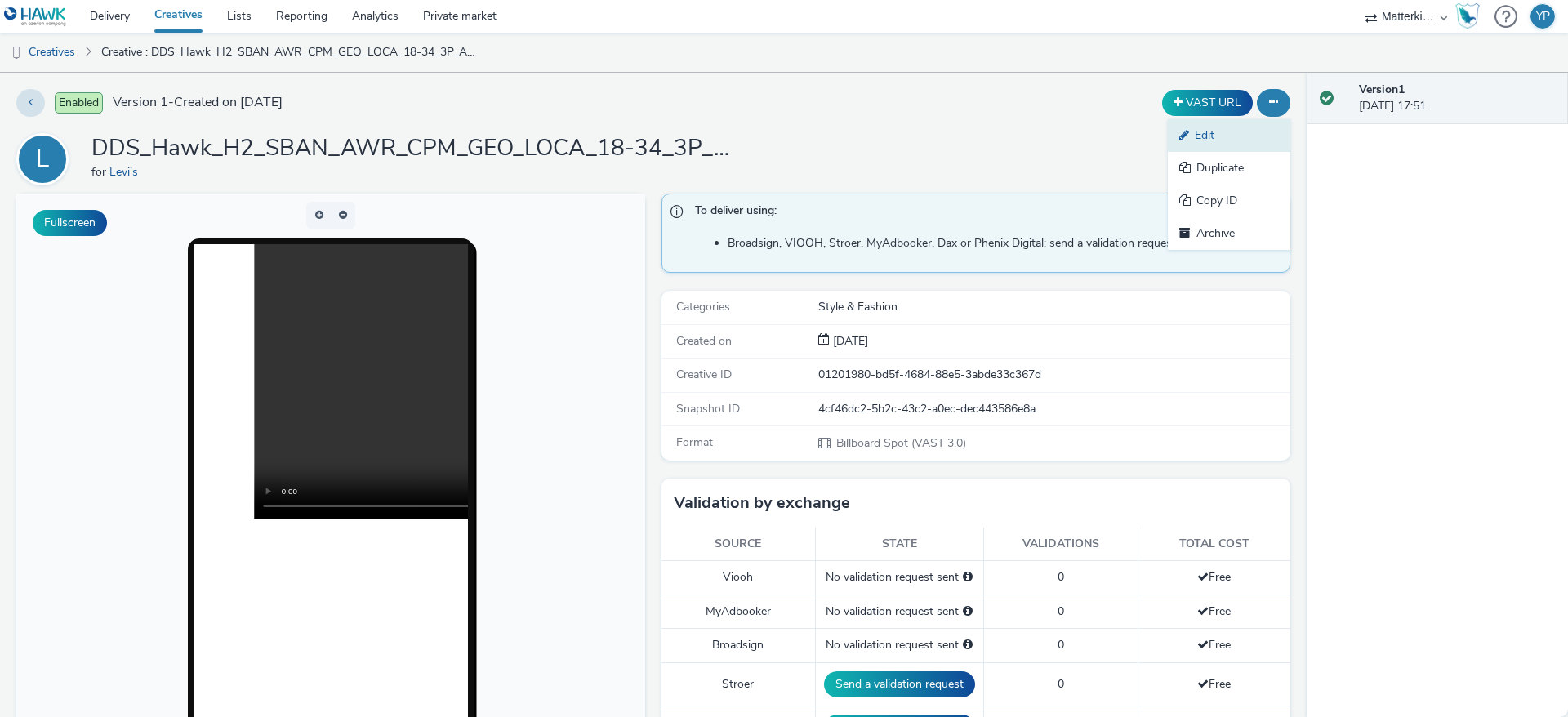
click at [1227, 132] on link "Edit" at bounding box center [1229, 135] width 122 height 32
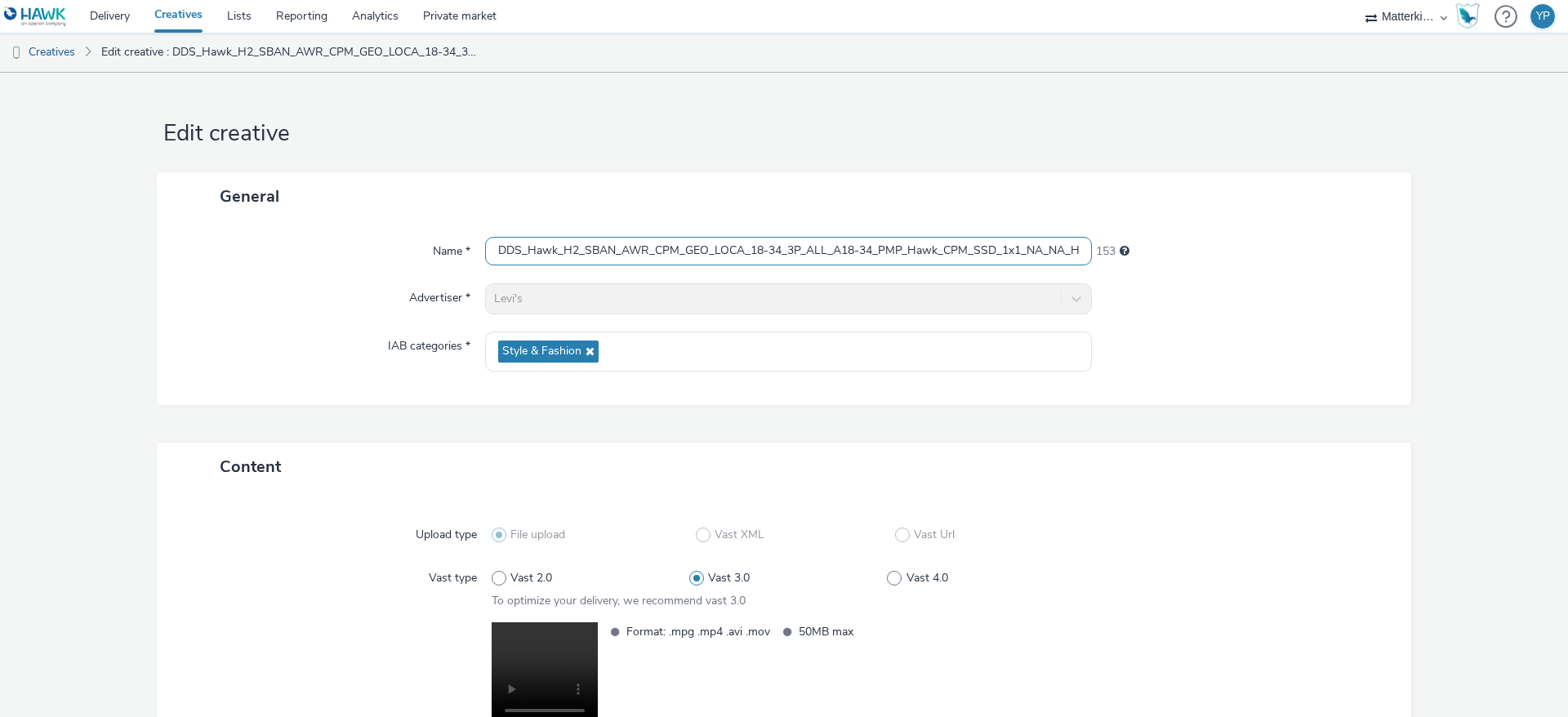
scroll to position [0, 151]
drag, startPoint x: 494, startPoint y: 249, endPoint x: 1333, endPoint y: 236, distance: 839.1
click at [1333, 237] on div "Name * DDS_Hawk_H2_SBAN_AWR_CPM_GEO_LOCA_18-34_3P_ALL_A18-34_PMP_Hawk_CPM_SSD_1…" at bounding box center [784, 252] width 1222 height 30
click at [1263, 367] on div at bounding box center [1244, 352] width 303 height 40
drag, startPoint x: 892, startPoint y: 238, endPoint x: 1438, endPoint y: 231, distance: 546.0
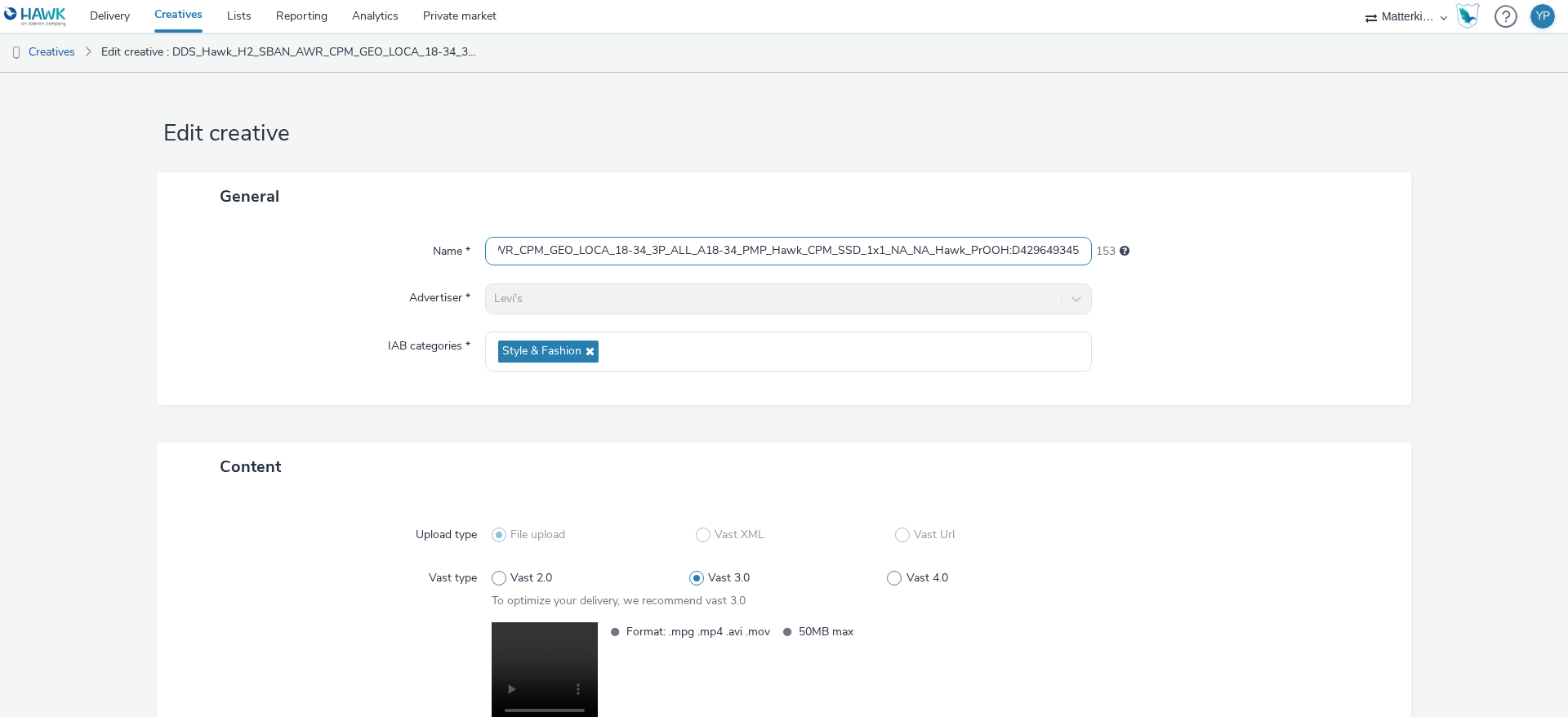
click at [1438, 231] on form "Edit creative General Name * DDS_Hawk_H2_SBAN_AWR_CPM_GEO_LOCA_18-34_3P_ALL_A18…" at bounding box center [784, 485] width 1568 height 825
click at [1278, 392] on div "Name * DDS_Hawk_H2_SBAN_AWR_CPM_GEO_LOCA_18-34_3P_ALL_A18-34_PMP_Hawk_CPM_SSD_1…" at bounding box center [784, 313] width 1255 height 185
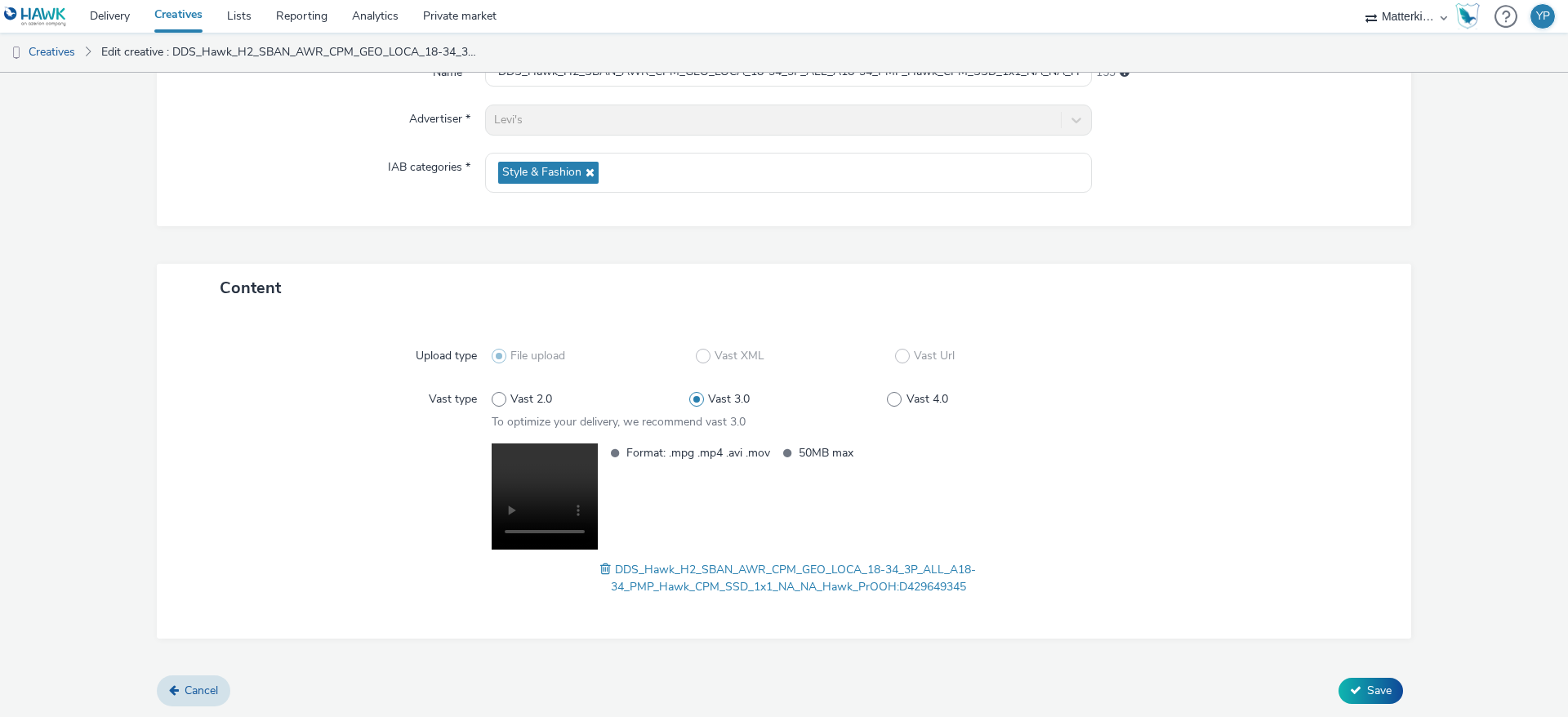
scroll to position [180, 0]
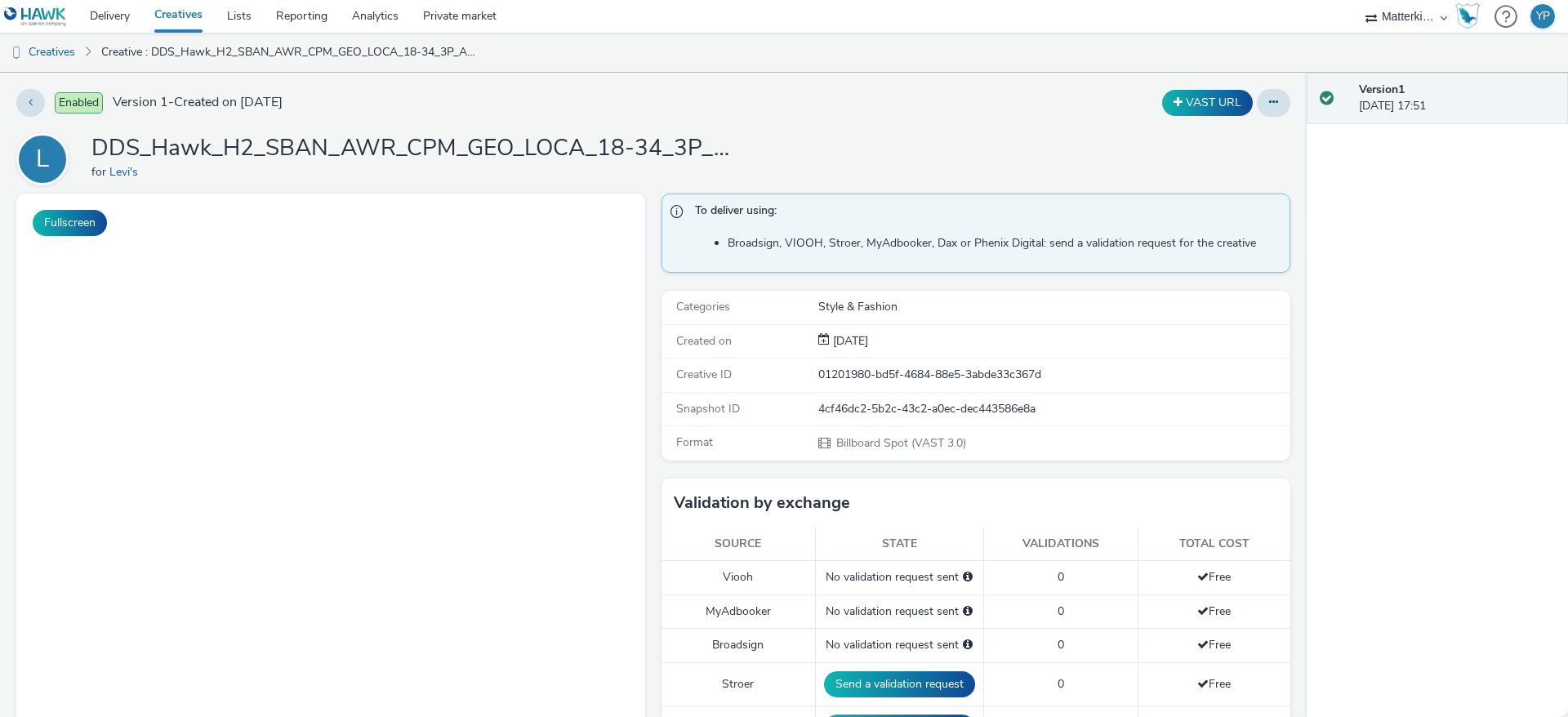
click at [835, 311] on div "Style & Fashion" at bounding box center [1053, 307] width 470 height 17
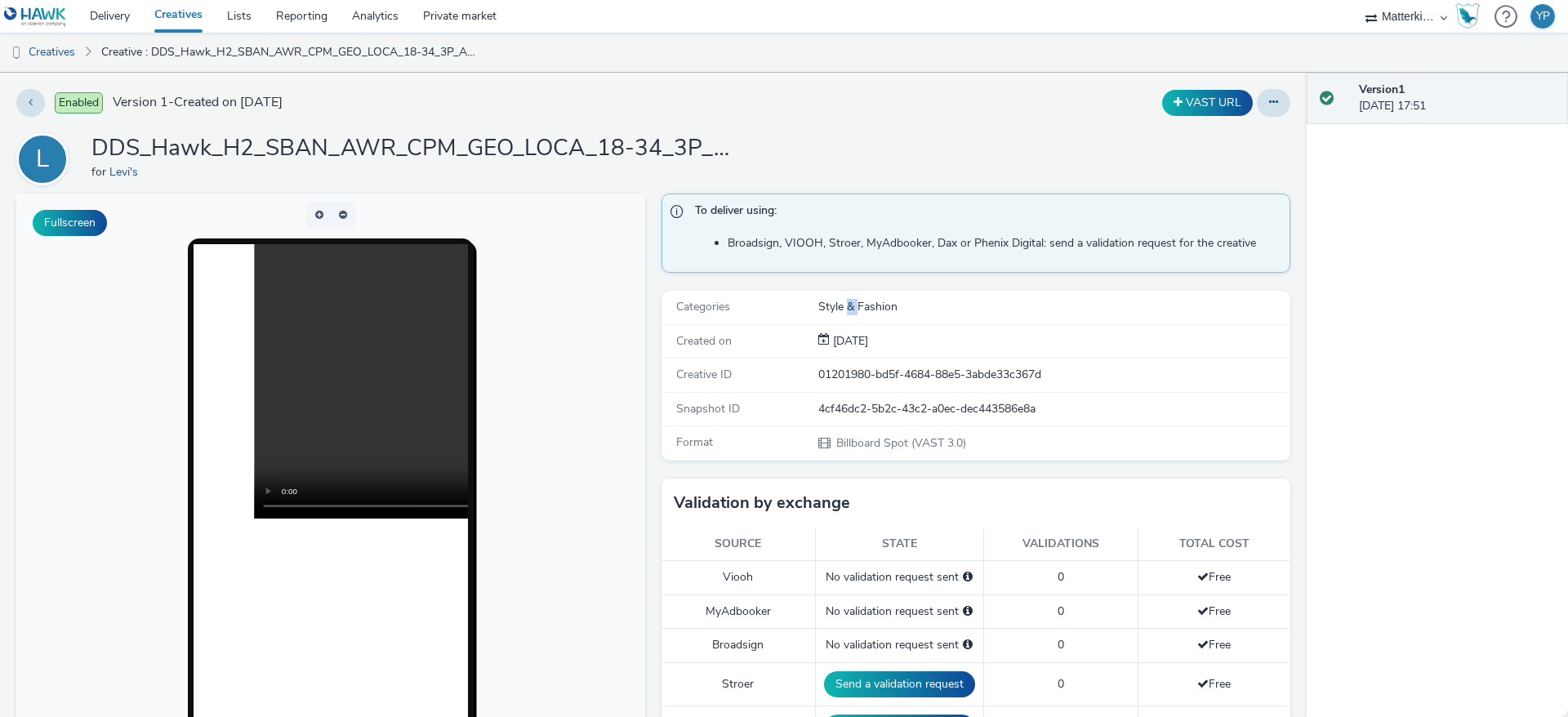
click at [835, 311] on div "Style & Fashion" at bounding box center [1053, 307] width 470 height 17
click at [831, 371] on div "01201980-bd5f-4684-88e5-3abde33c367d" at bounding box center [1053, 375] width 470 height 17
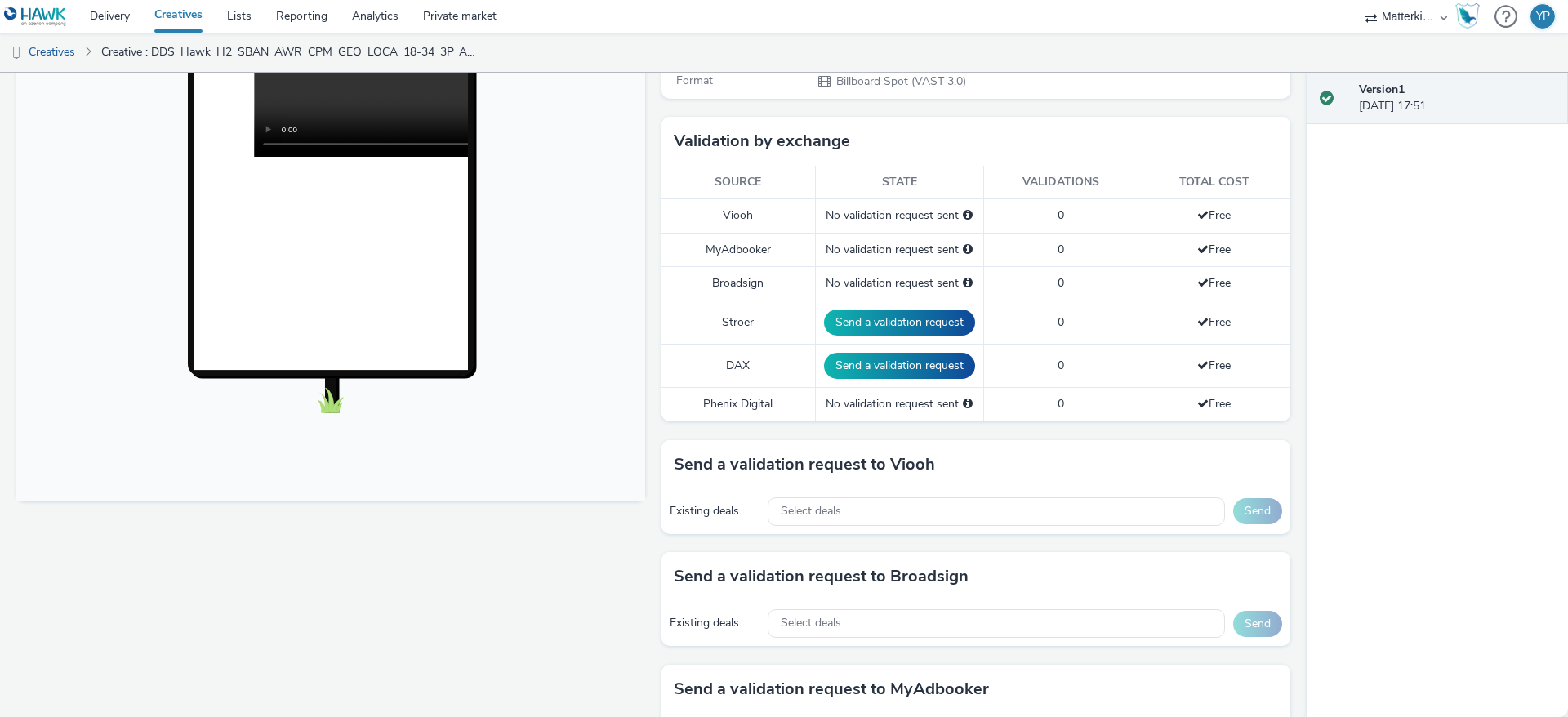
scroll to position [367, 0]
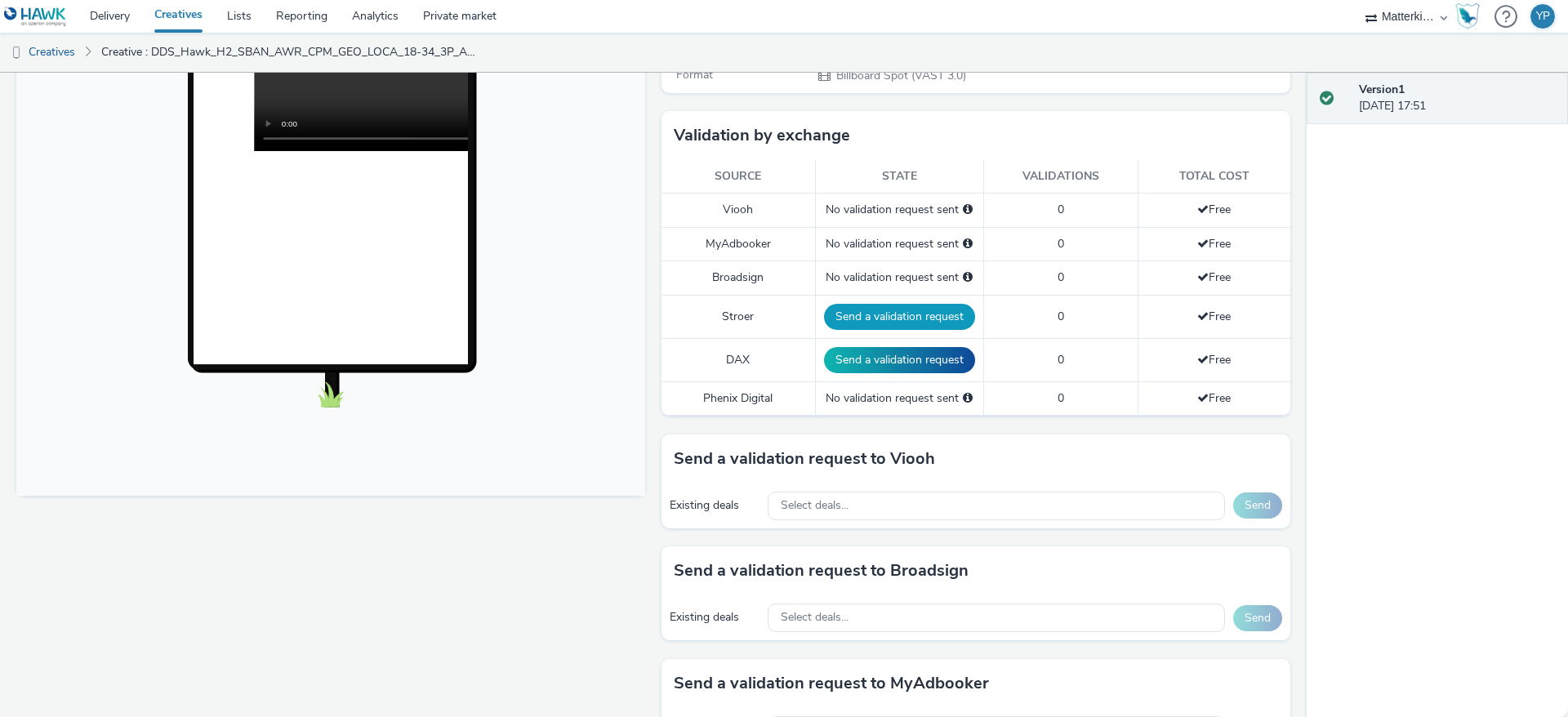
click at [884, 316] on button "Send a validation request" at bounding box center [899, 317] width 151 height 26
click at [883, 362] on button "Send a validation request" at bounding box center [902, 360] width 151 height 26
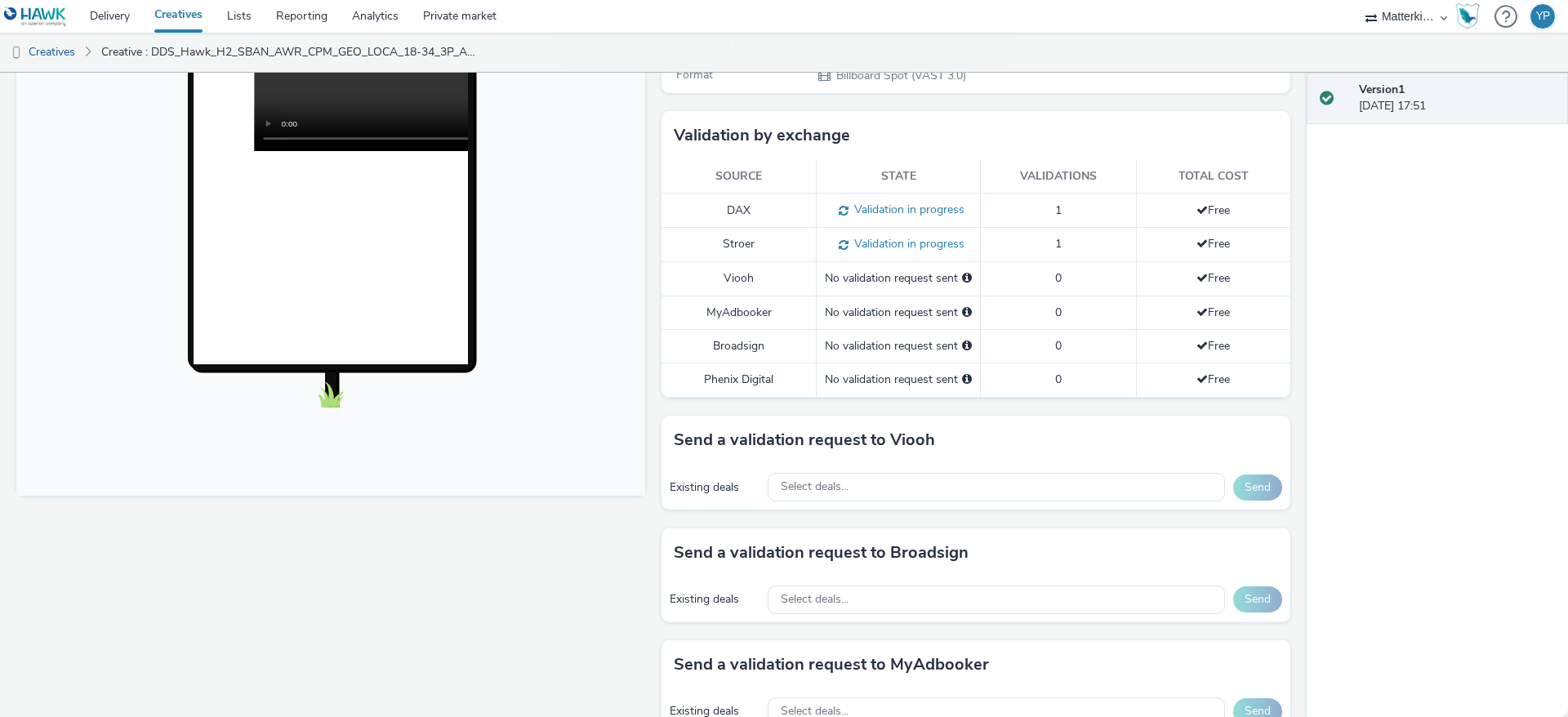
click at [726, 283] on td "Viooh" at bounding box center [740, 279] width 155 height 33
click at [837, 481] on span "Select deals..." at bounding box center [815, 488] width 68 height 14
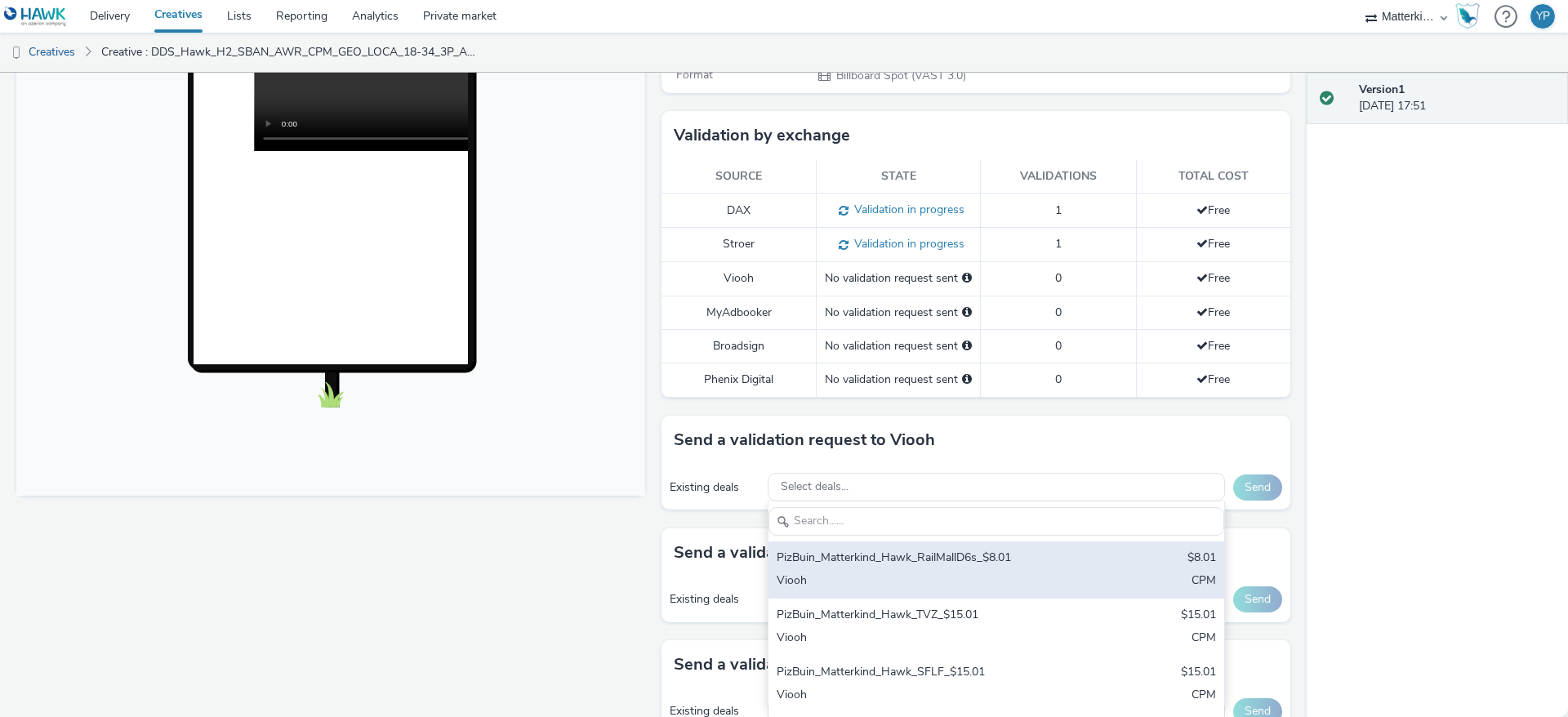
scroll to position [122, 0]
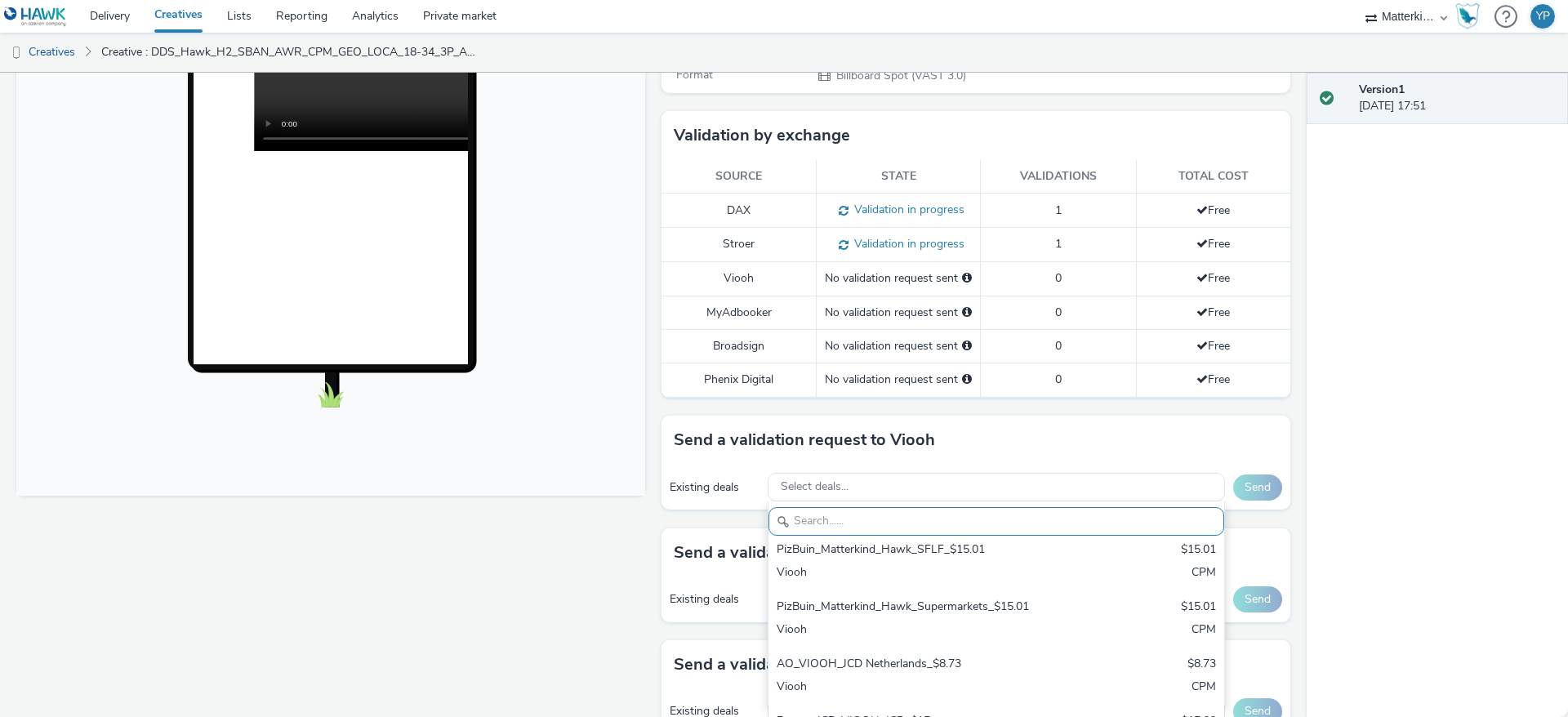
click at [729, 468] on div "Existing deals Select deals... PizBuin_Matterkind_Hawk_RailMallD6s_$8.01 $8.01 …" at bounding box center [976, 488] width 629 height 45
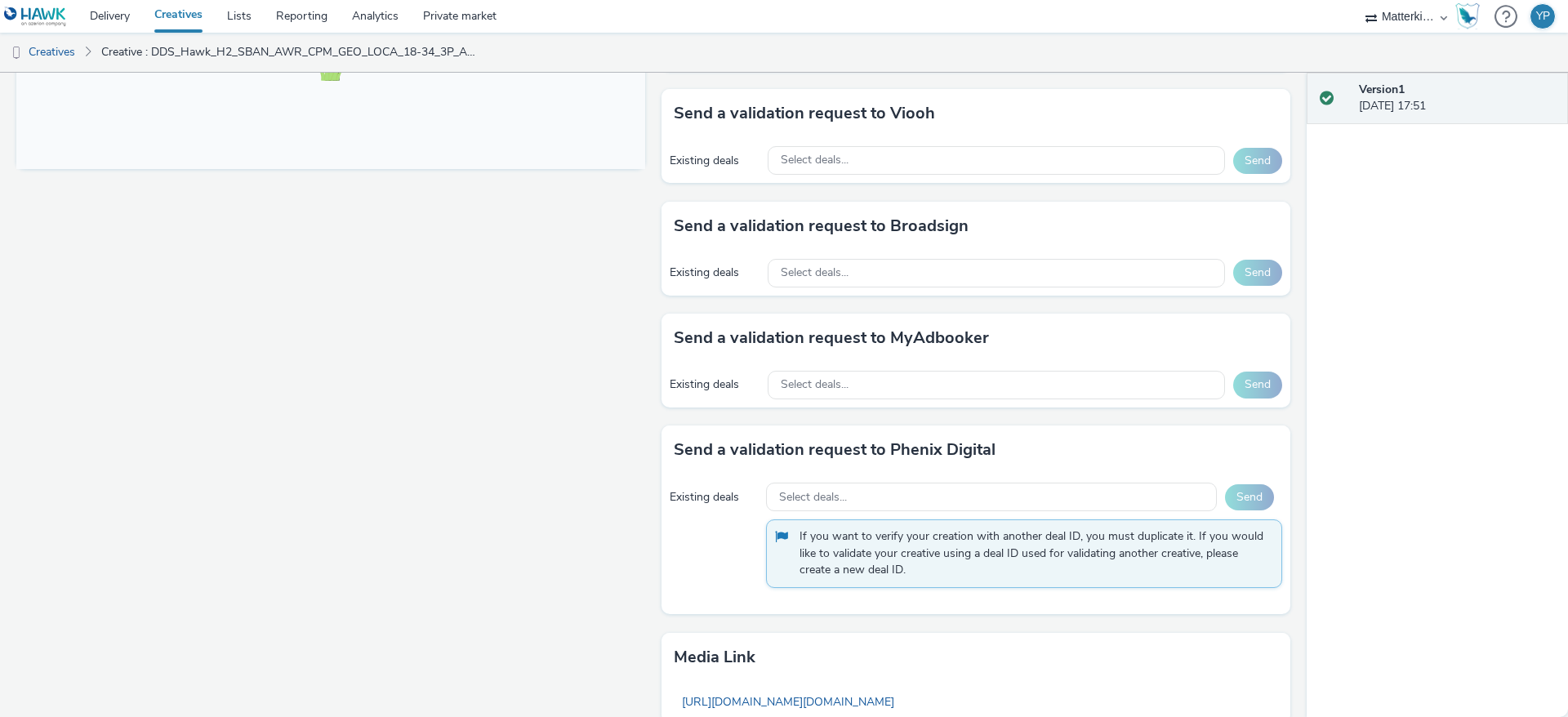
scroll to position [486, 0]
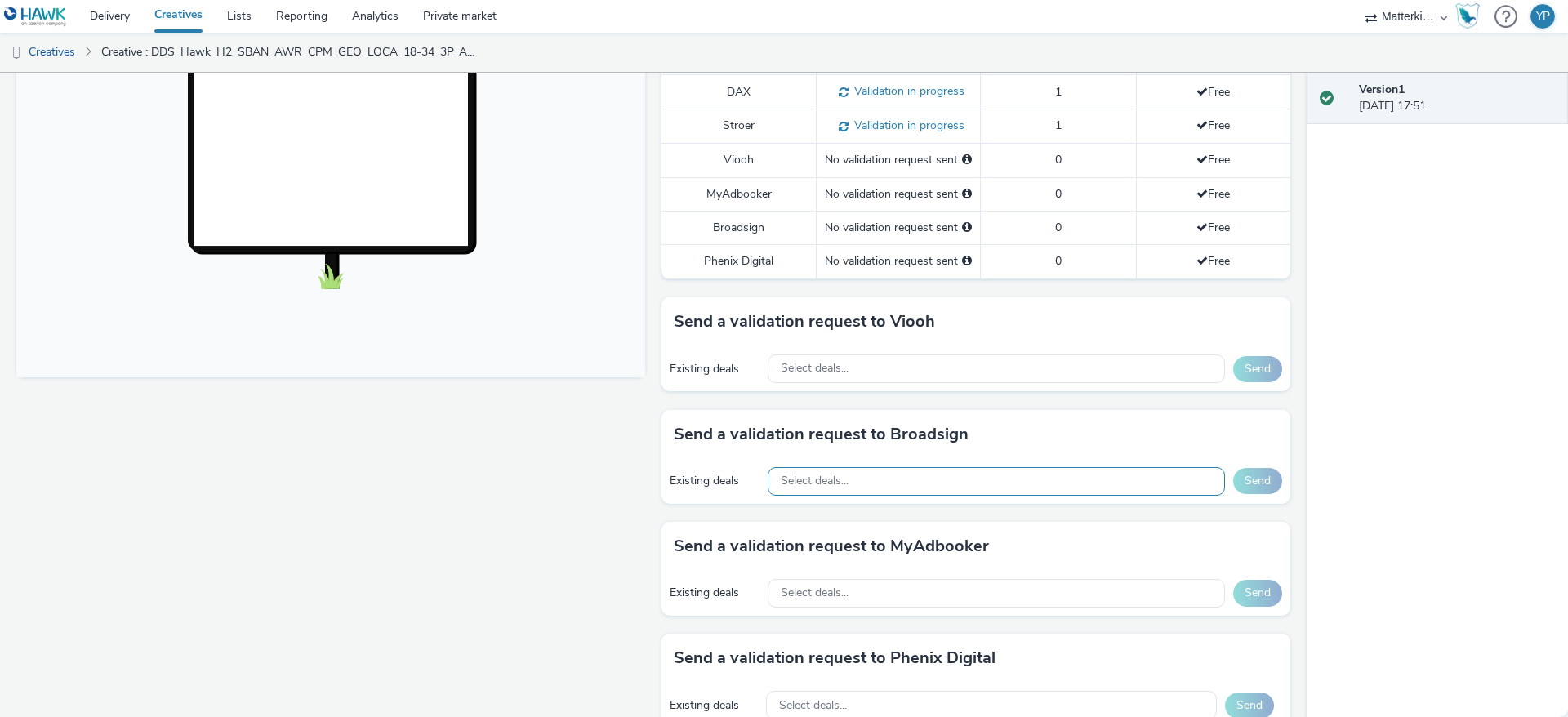
click at [986, 477] on div "Select deals..." at bounding box center [996, 481] width 457 height 29
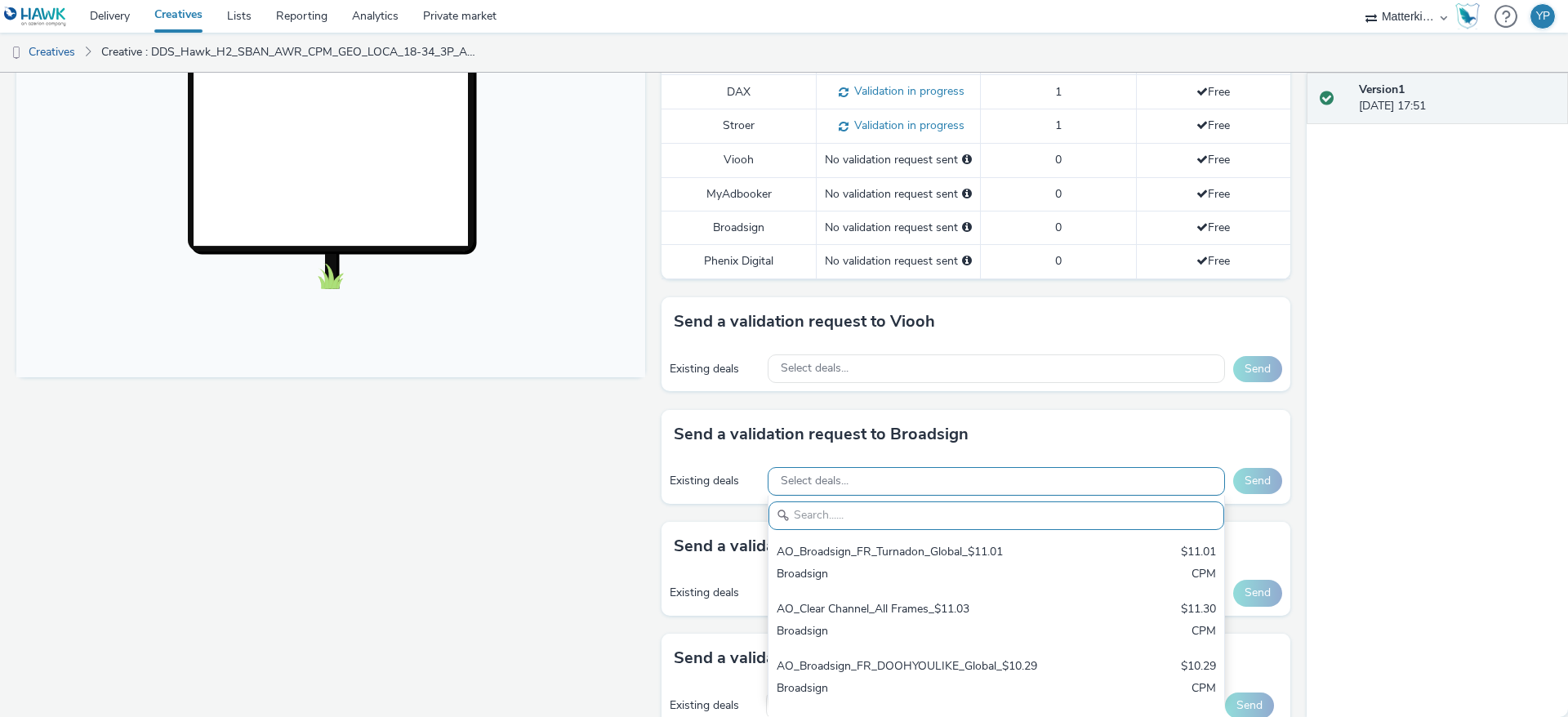
paste input "F5UAP1ZO8F"
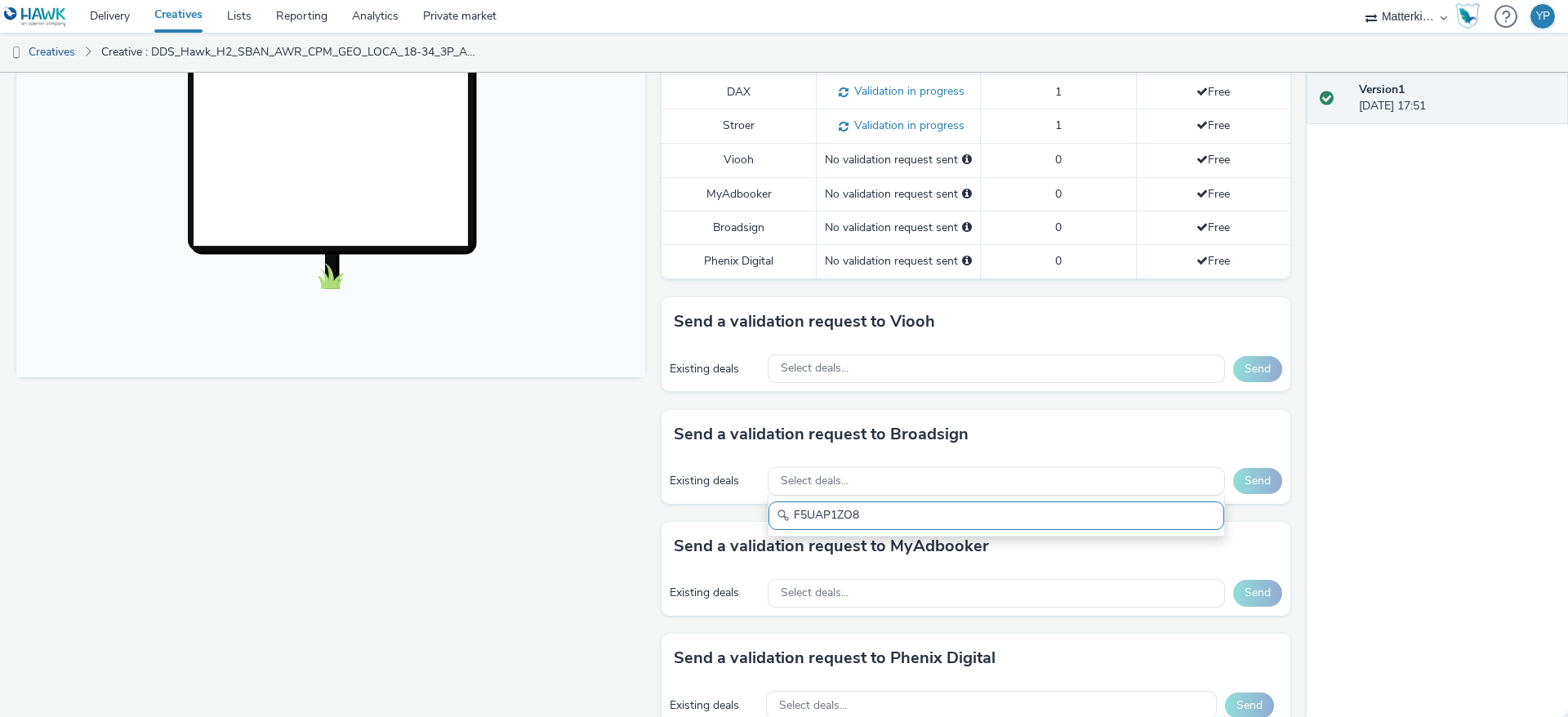
type input "F5UAP1ZO8"
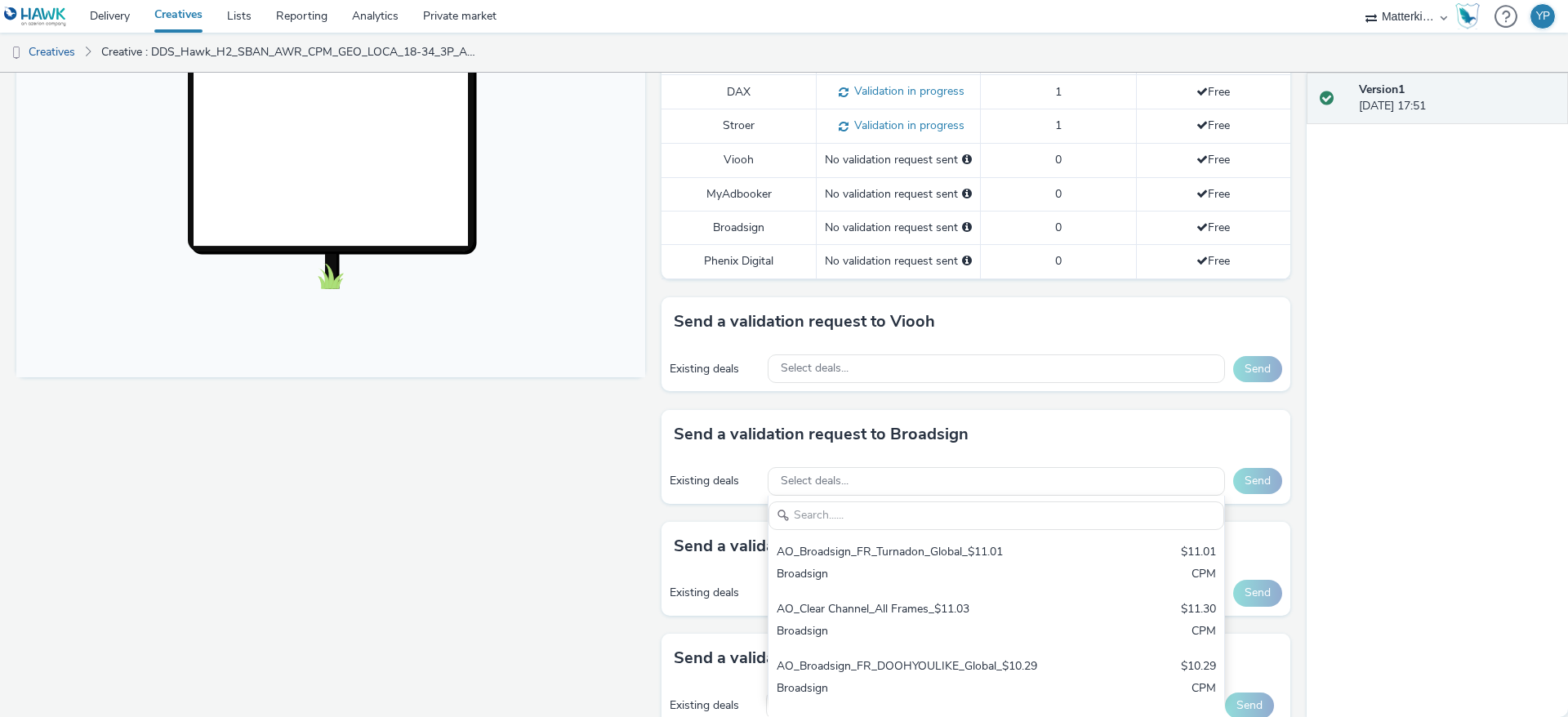
click at [1363, 487] on div "Version 1 01 October 2025, 17:51" at bounding box center [1438, 394] width 262 height 645
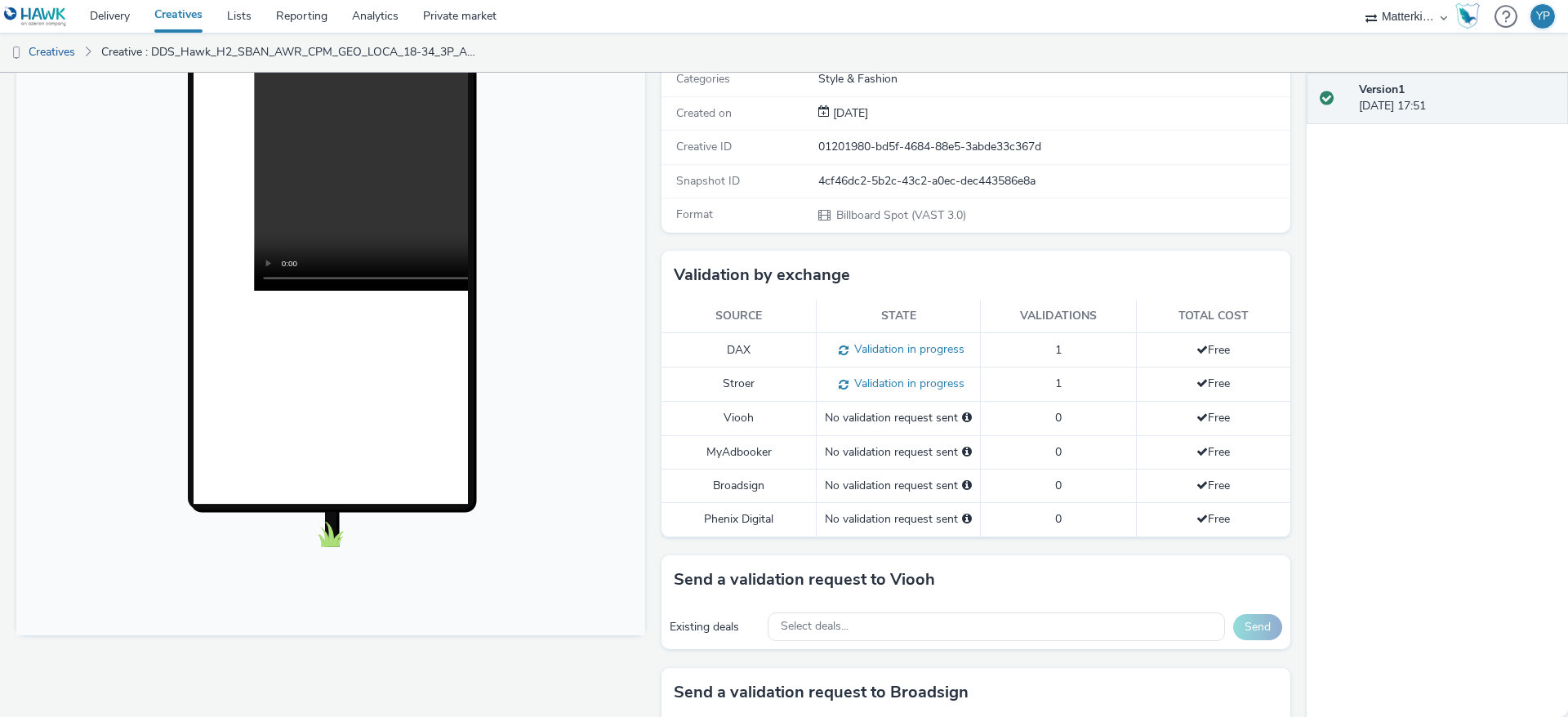
scroll to position [0, 0]
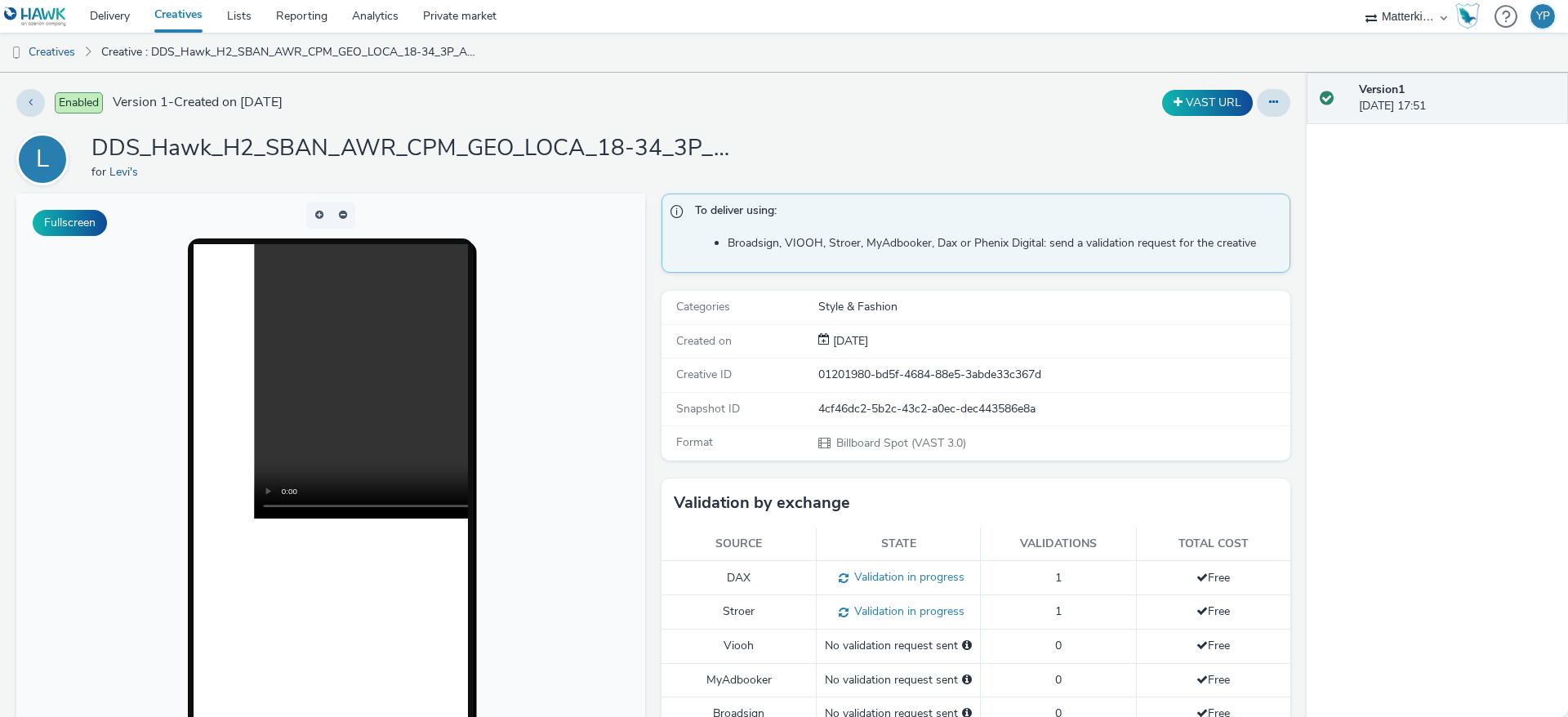
click at [204, 151] on h1 "DDS_Hawk_H2_SBAN_AWR_CPM_GEO_LOCA_18-34_3P_ALL_A18-34_PMP_Hawk_CPM_SSD_1x1_NA_N…" at bounding box center [418, 149] width 653 height 31
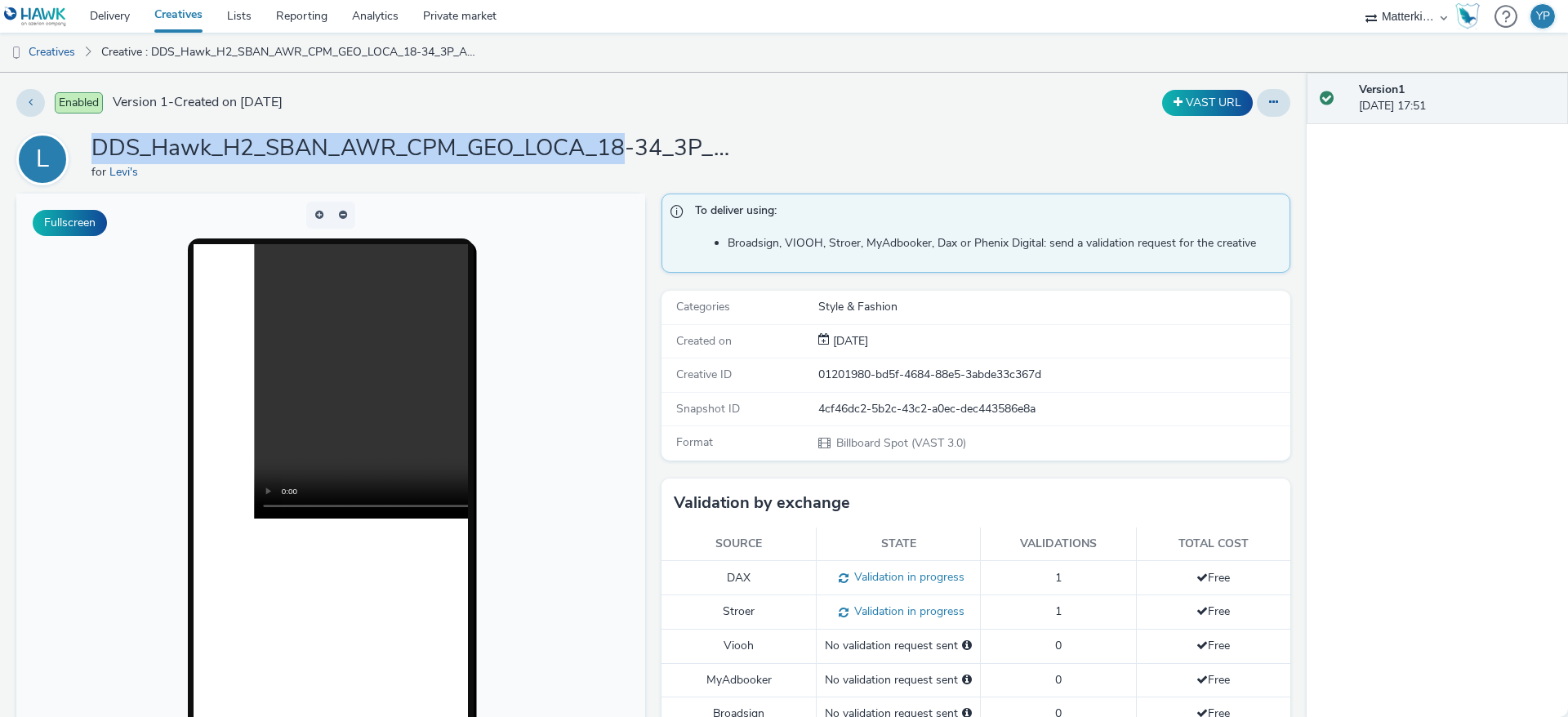
click at [204, 151] on h1 "DDS_Hawk_H2_SBAN_AWR_CPM_GEO_LOCA_18-34_3P_ALL_A18-34_PMP_Hawk_CPM_SSD_1x1_NA_N…" at bounding box center [418, 149] width 653 height 31
copy h1 "DDS_Hawk_H2_SBAN_AWR_CPM_GEO_LOCA_18-34_3P_ALL_A18-34_PMP_Hawk_CPM_SSD_1x1_NA_N…"
click at [451, 137] on h1 "DDS_Hawk_H2_SBAN_AWR_CPM_GEO_LOCA_18-34_3P_ALL_A18-34_PMP_Hawk_CPM_SSD_1x1_NA_N…" at bounding box center [418, 149] width 653 height 31
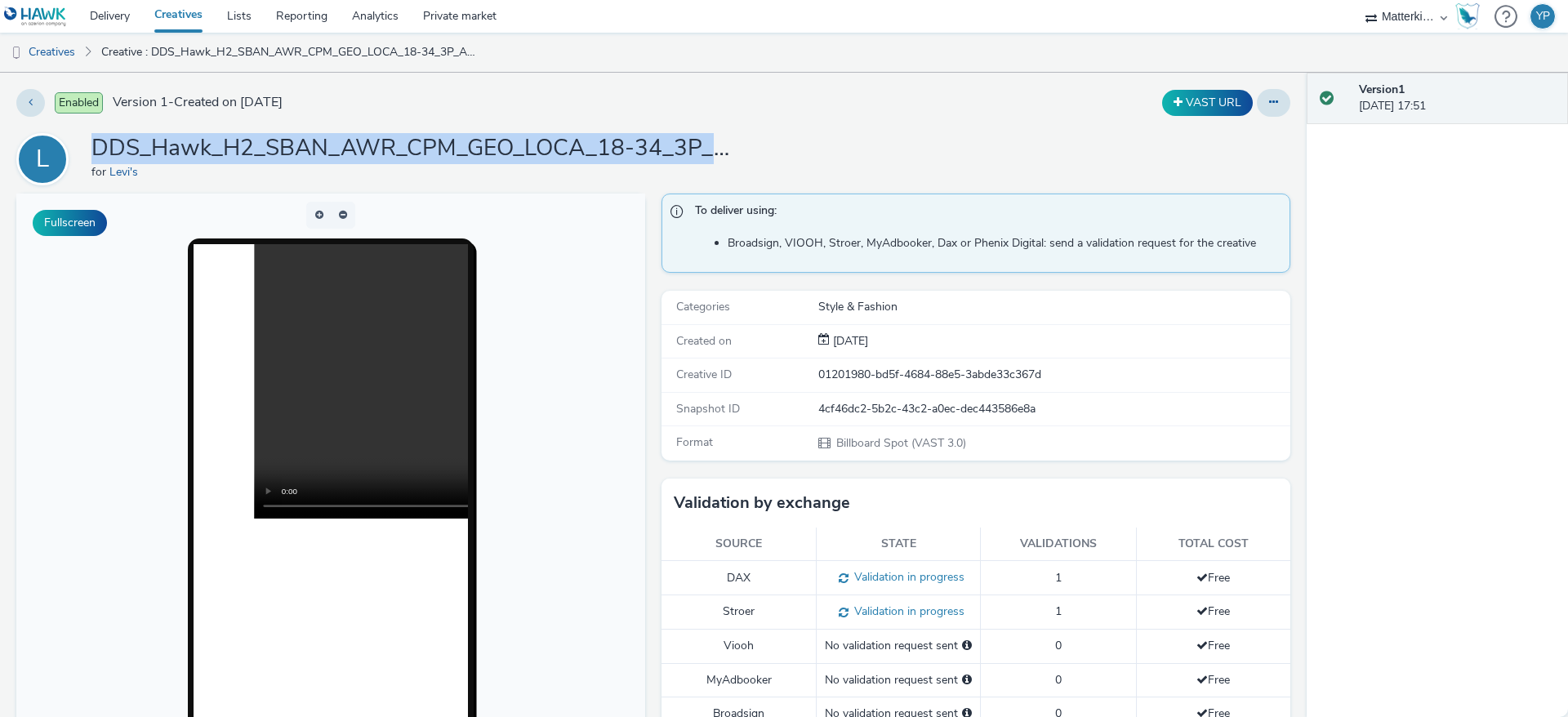
click at [451, 137] on h1 "DDS_Hawk_H2_SBAN_AWR_CPM_GEO_LOCA_18-34_3P_ALL_A18-34_PMP_Hawk_CPM_SSD_1x1_NA_N…" at bounding box center [418, 149] width 653 height 31
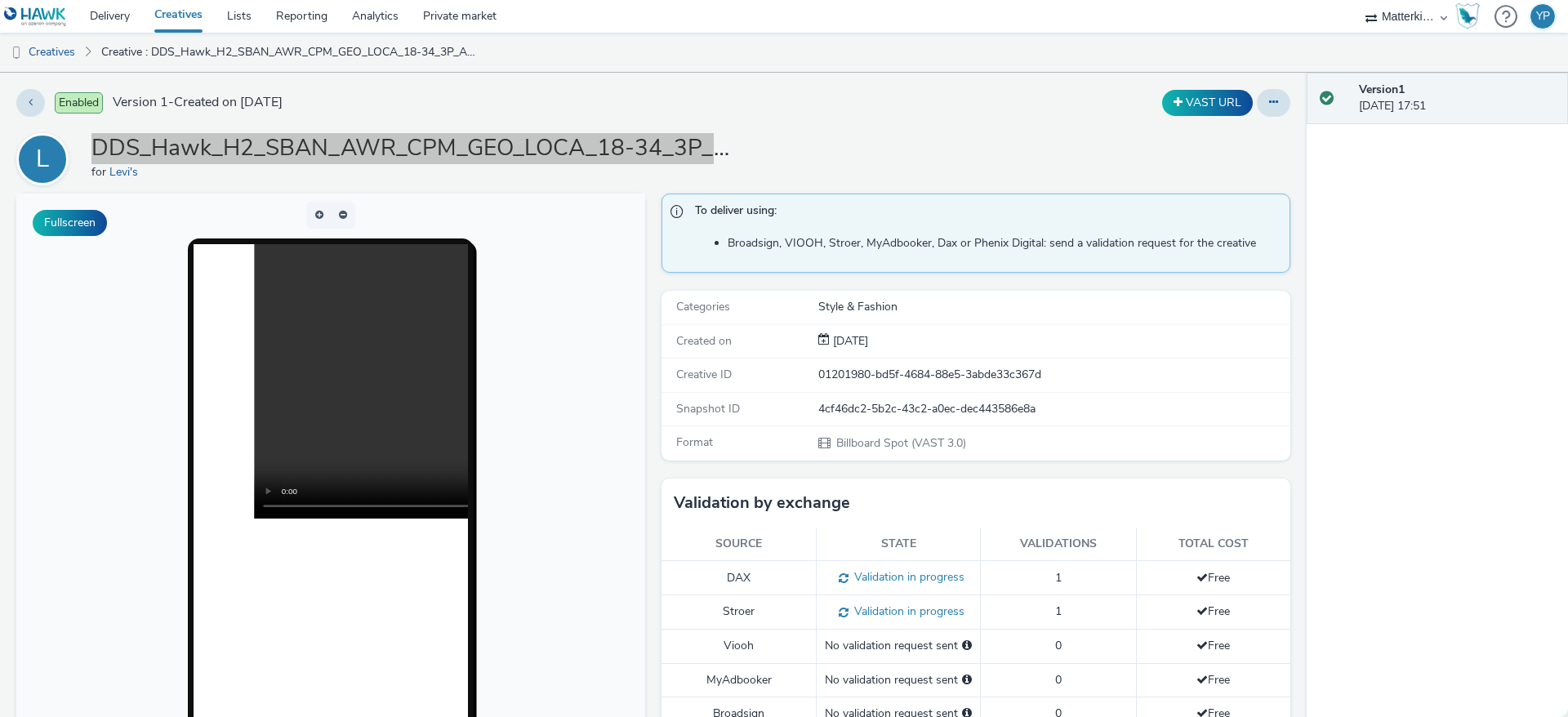
click at [587, 339] on body at bounding box center [331, 529] width 629 height 670
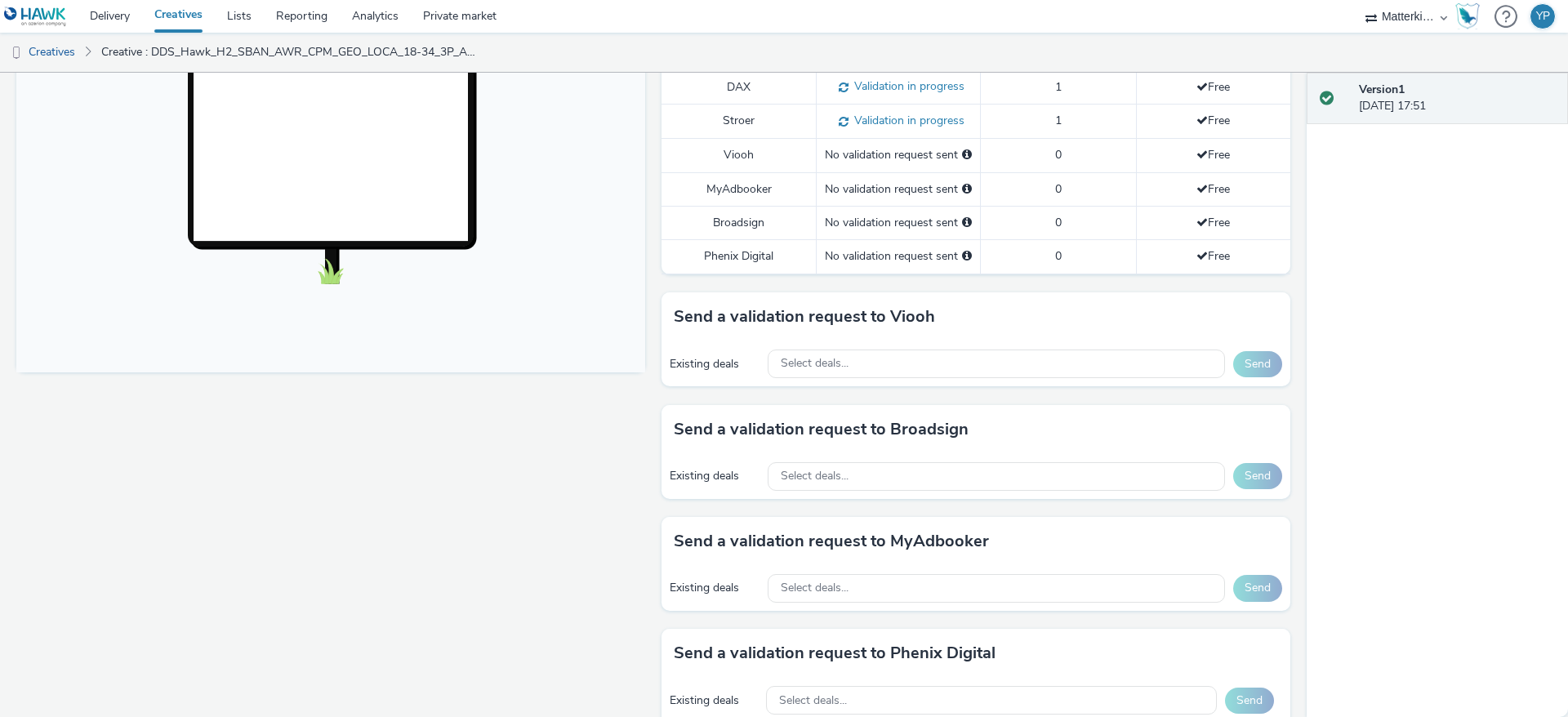
scroll to position [490, 0]
click at [930, 368] on div "Select deals..." at bounding box center [996, 365] width 457 height 29
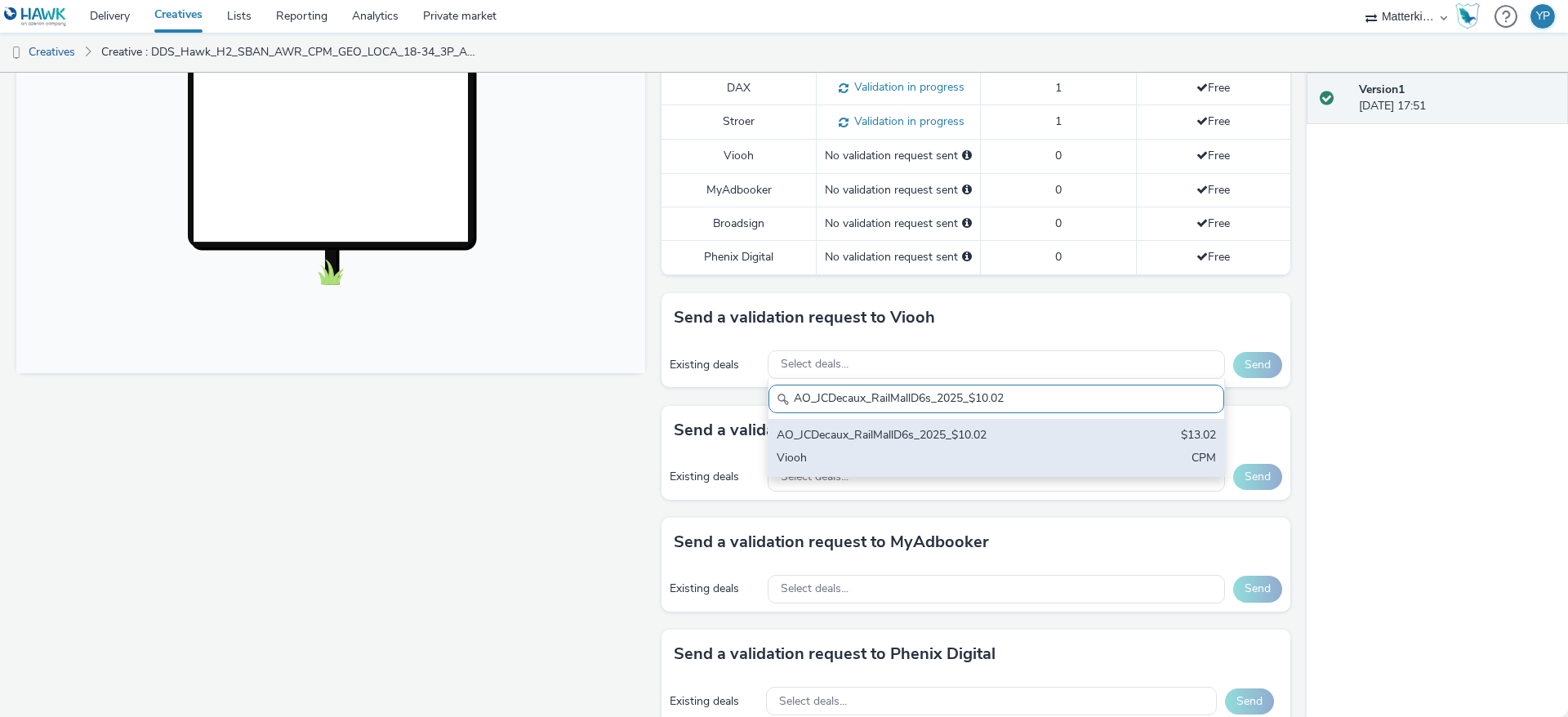
click at [929, 427] on div "AO_JCDecaux_RailMallD6s_2025_$10.02" at bounding box center [922, 437] width 290 height 19
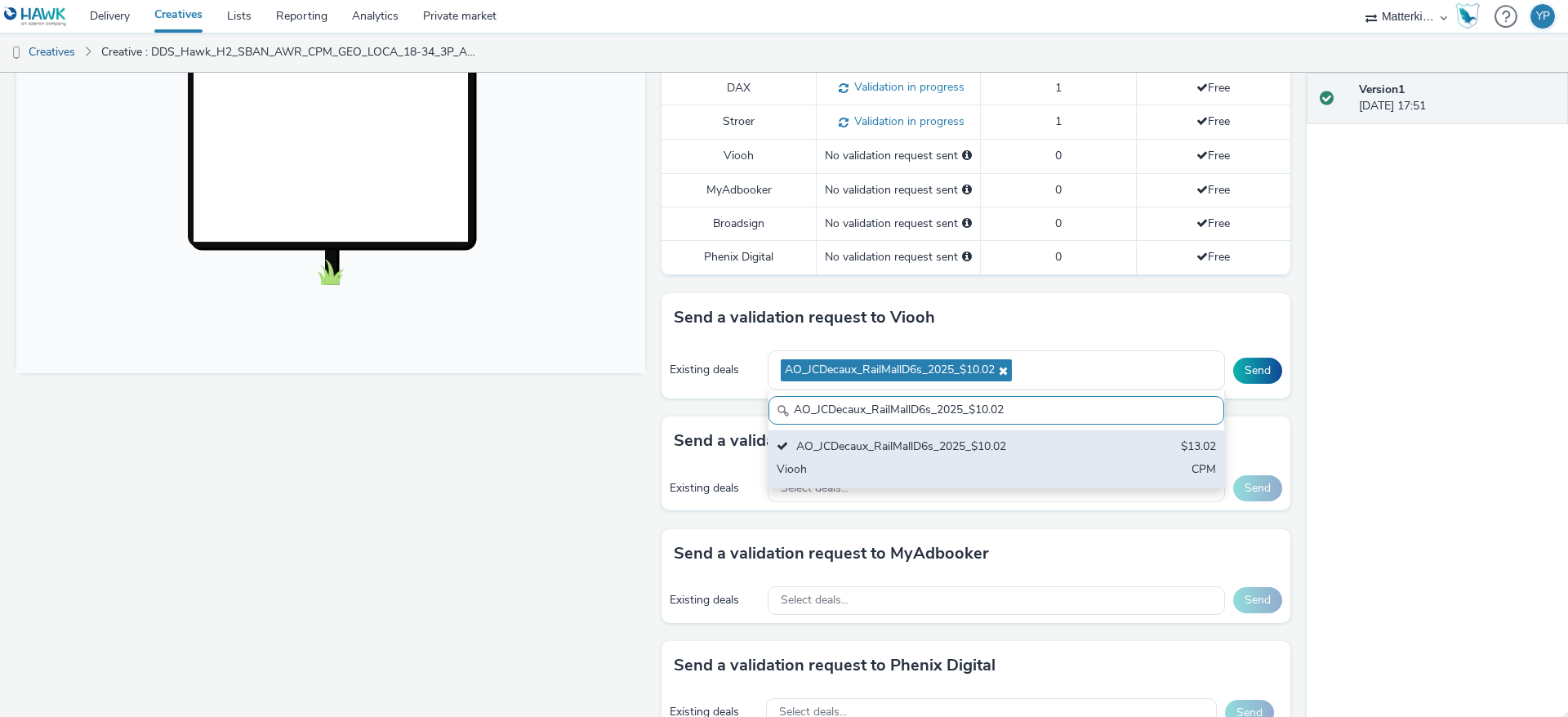
scroll to position [501, 0]
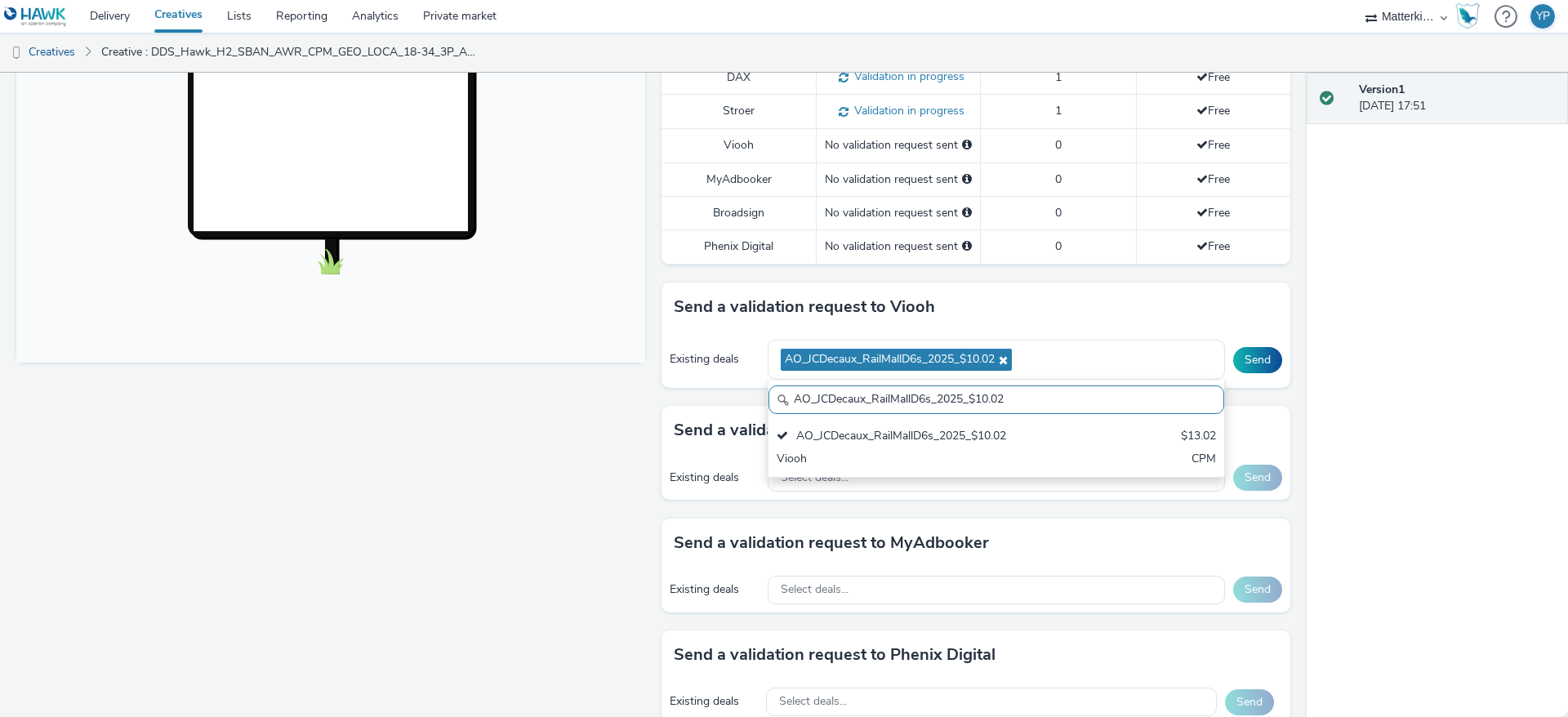
paste input "OCEAN_Ocean D6s_Vistar_$13.60"
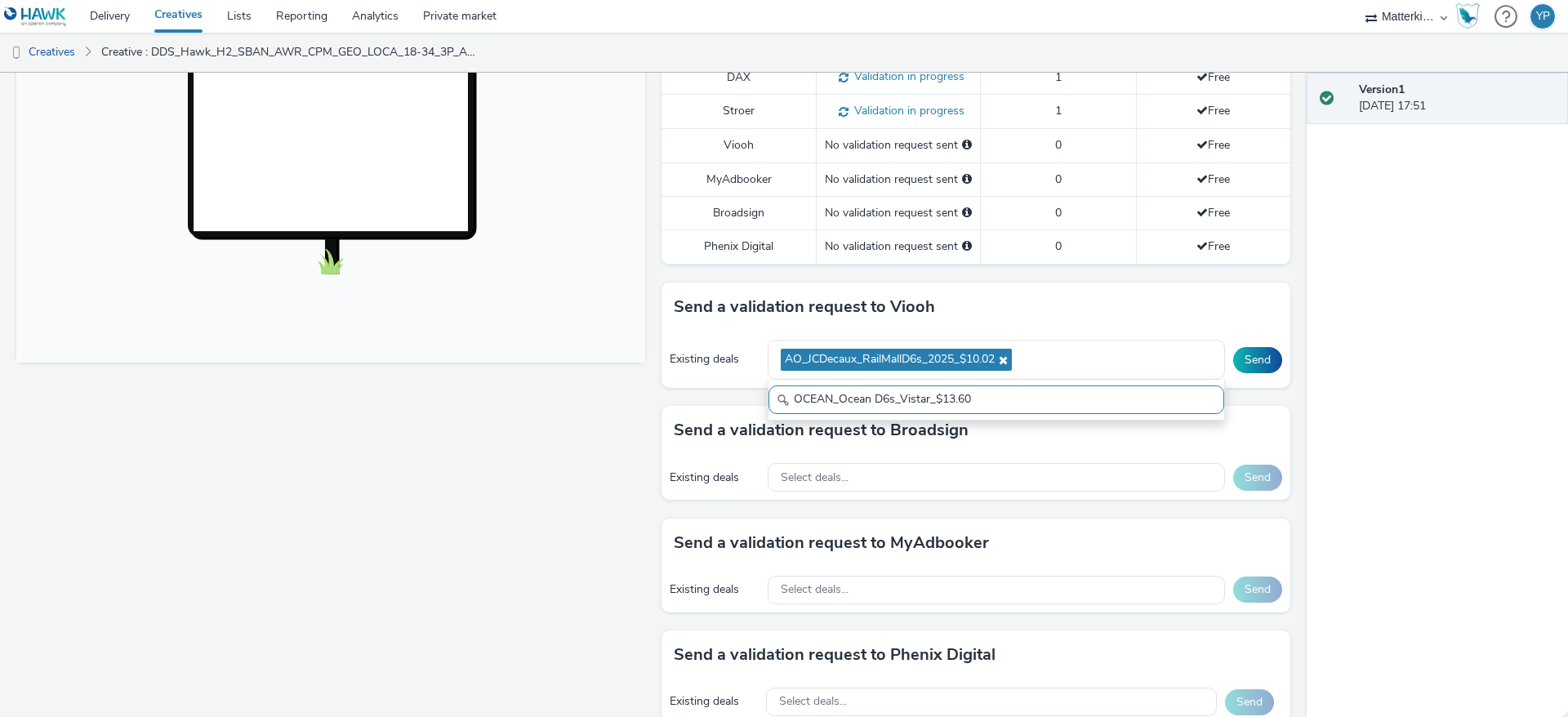
drag, startPoint x: 1011, startPoint y: 404, endPoint x: 793, endPoint y: 401, distance: 218.0
click at [793, 401] on input "OCEAN_Ocean D6s_Vistar_$13.60" at bounding box center [996, 399] width 456 height 29
type input "O"
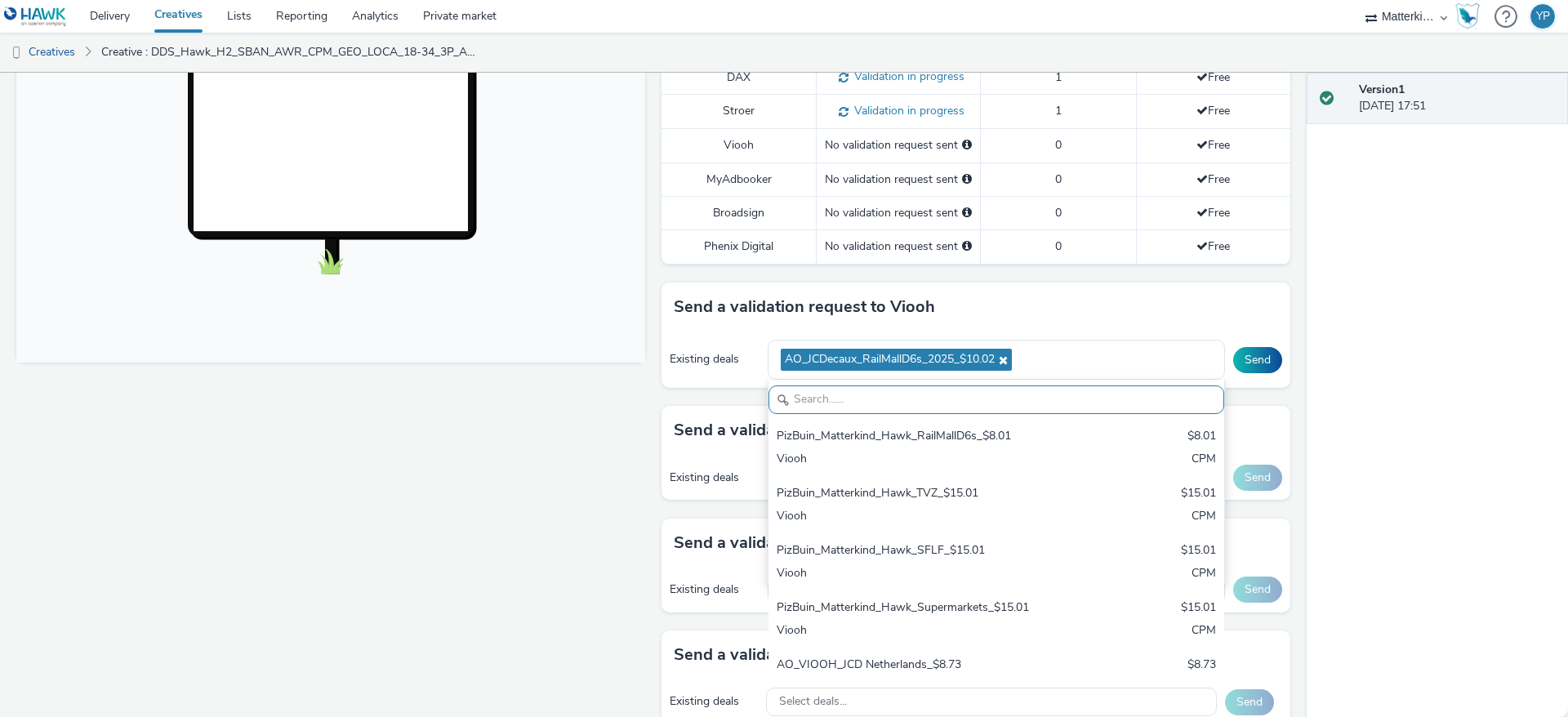
paste input "OCEAN_Ocean D6s_Vistar_$13.60"
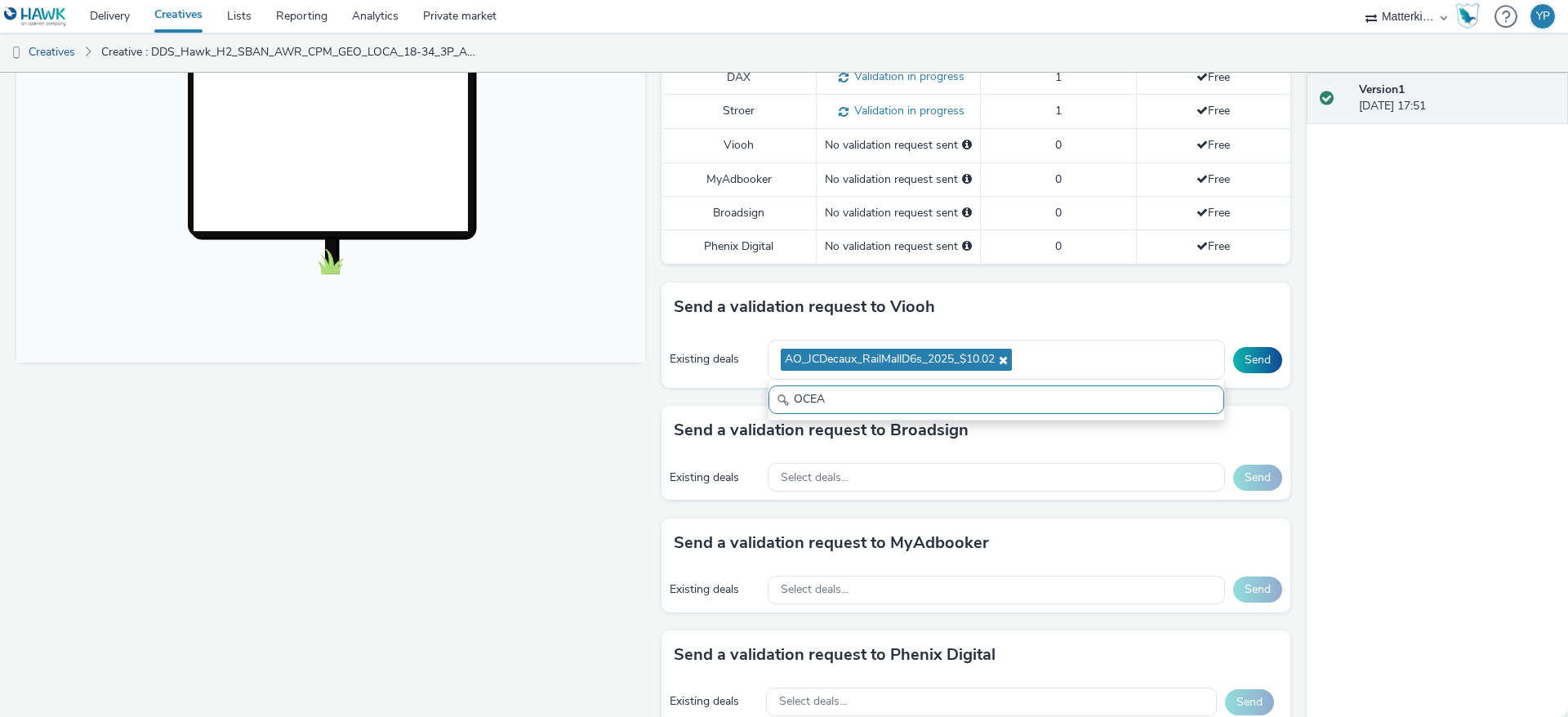
type input "OCEA"
click at [707, 422] on h3 "Send a validation request to Broadsign" at bounding box center [821, 431] width 295 height 24
click at [1060, 357] on div "AO_JCDecaux_RailMallD6s_2025_$10.02" at bounding box center [996, 360] width 457 height 40
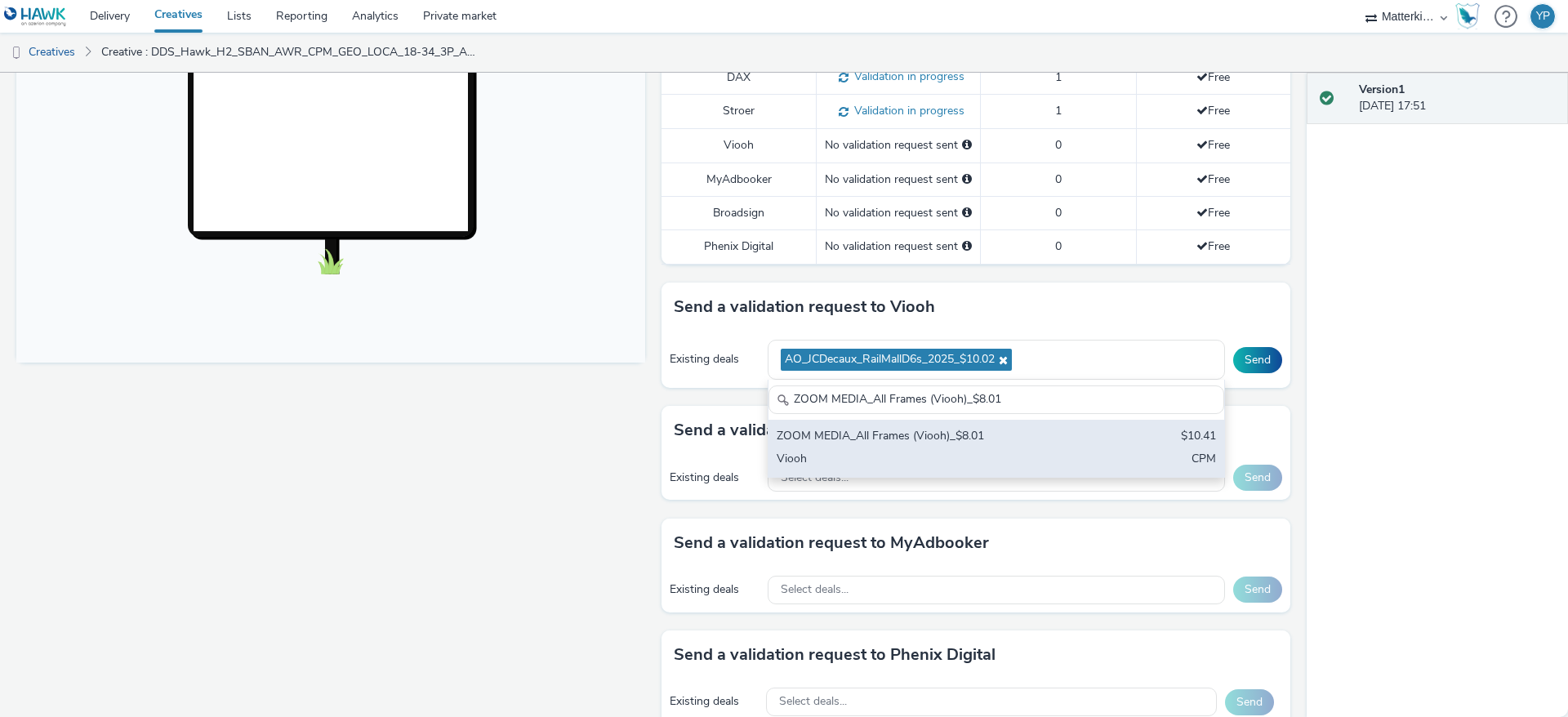
type input "ZOOM MEDIA_All Frames (Viooh)_$8.01"
click at [952, 447] on div "ZOOM MEDIA_All Frames (Viooh)_$8.01 $10.41 Viooh CPM" at bounding box center [996, 448] width 456 height 58
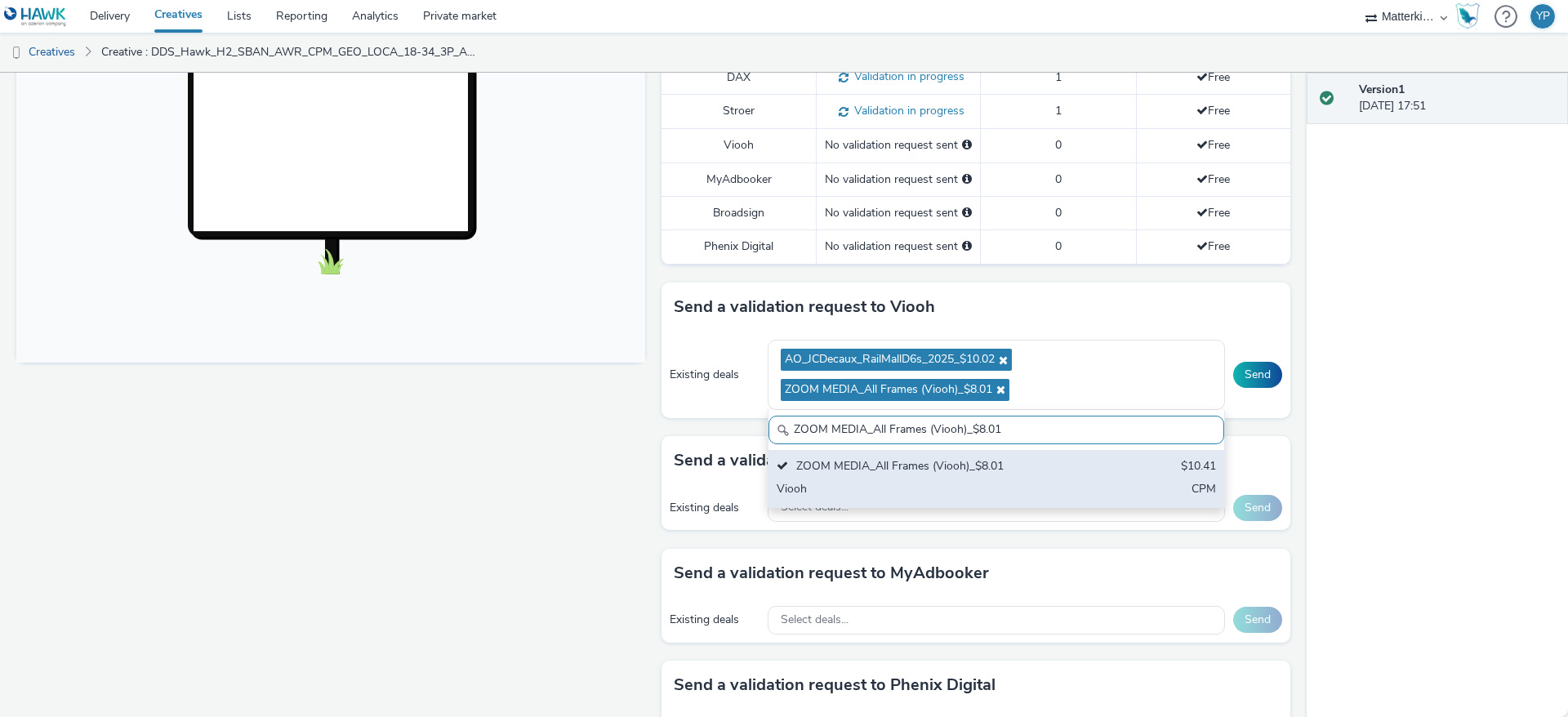
scroll to position [531, 0]
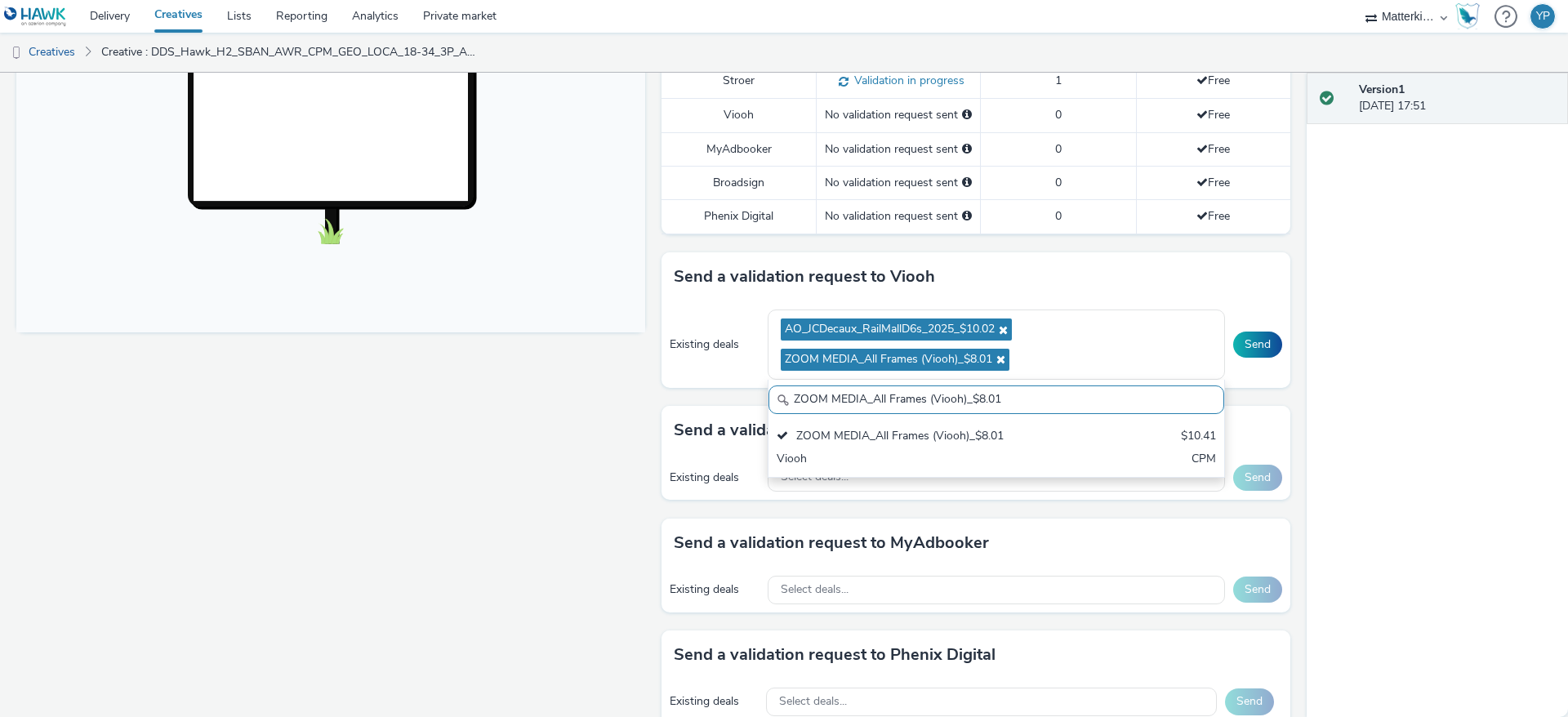
click at [621, 419] on div "Fullscreen" at bounding box center [335, 372] width 637 height 1418
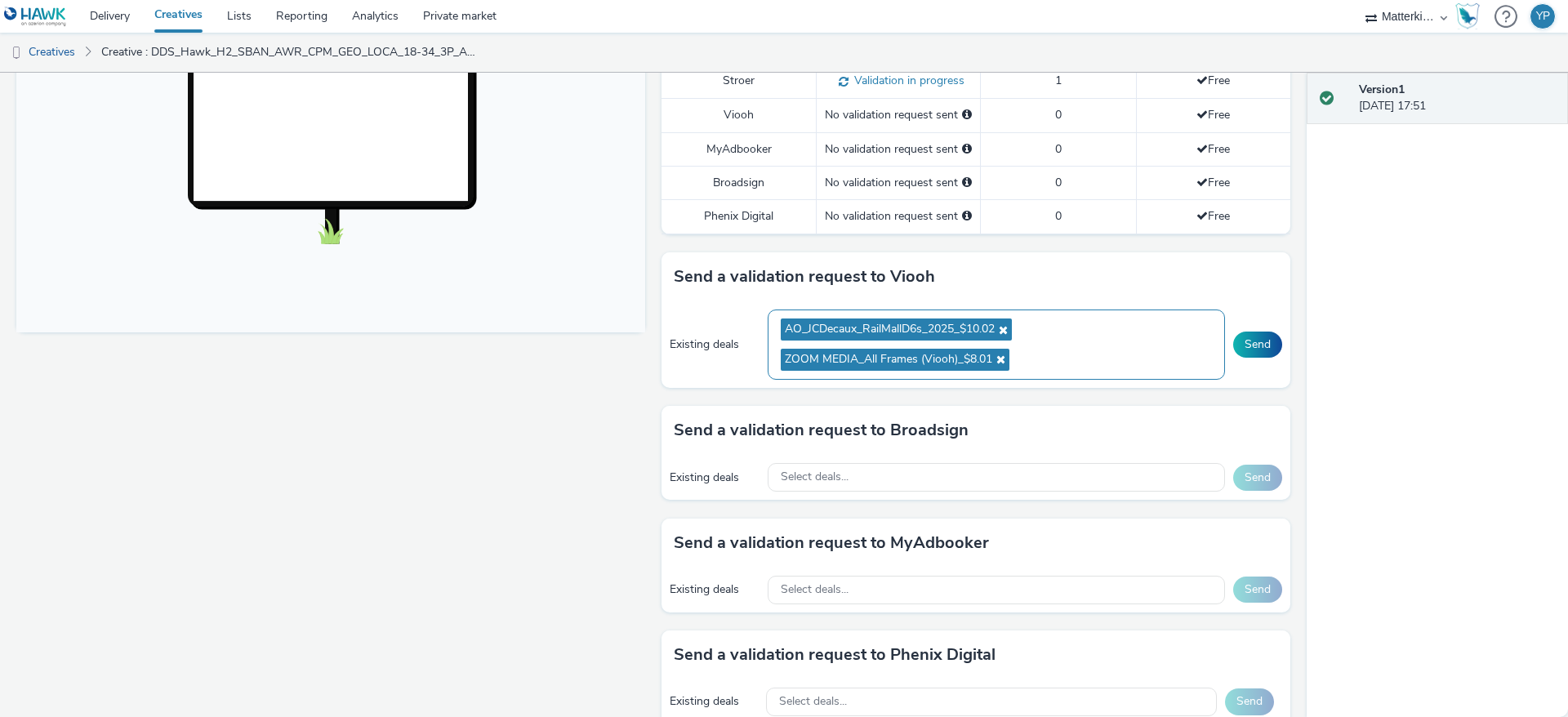
click at [1085, 365] on ul "AO_JCDecaux_RailMallD6s_2025_$10.02 ZOOM MEDIA_All Frames (Viooh)_$8.01" at bounding box center [996, 345] width 432 height 60
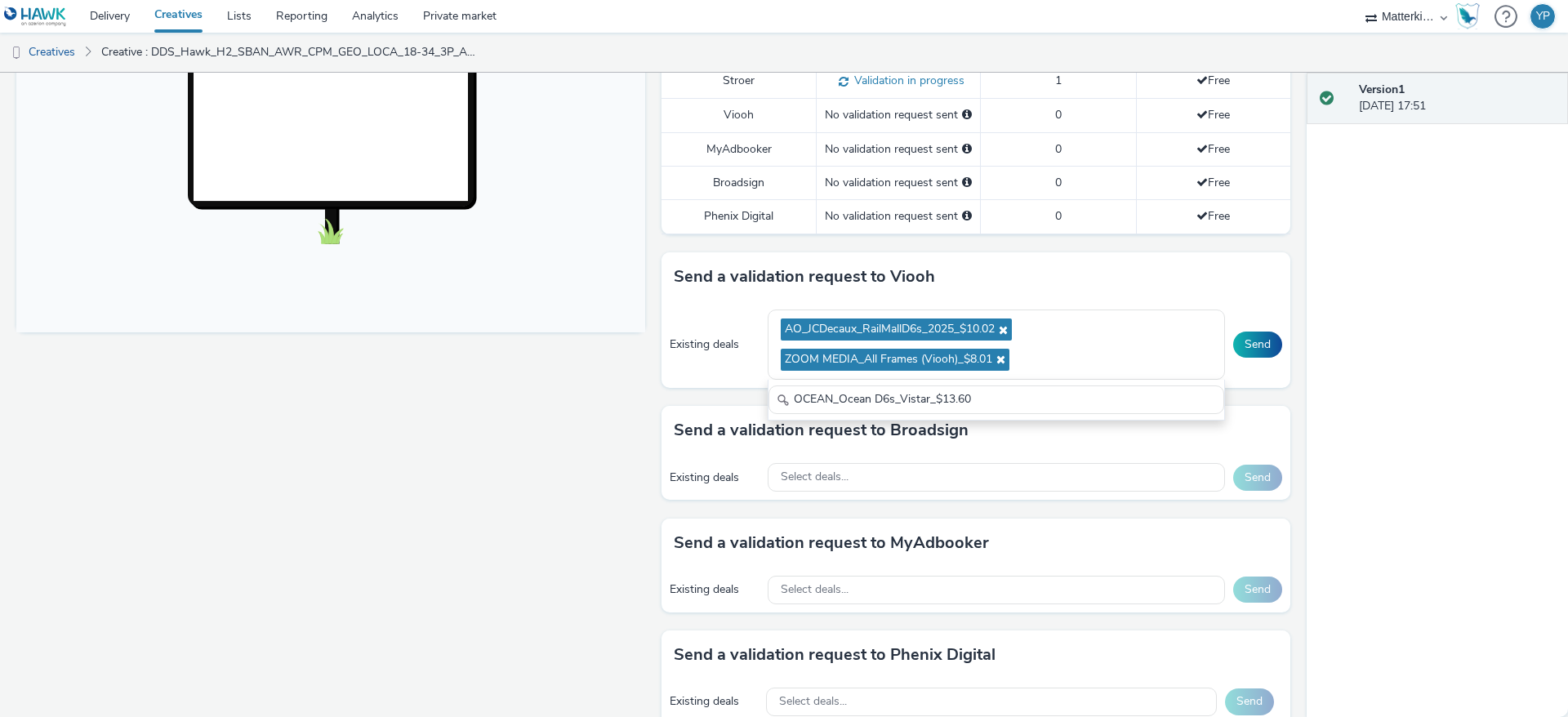
type input "OCEAN_Ocean D6s_Vistar_$13.60"
click at [535, 393] on div "Fullscreen" at bounding box center [335, 372] width 637 height 1418
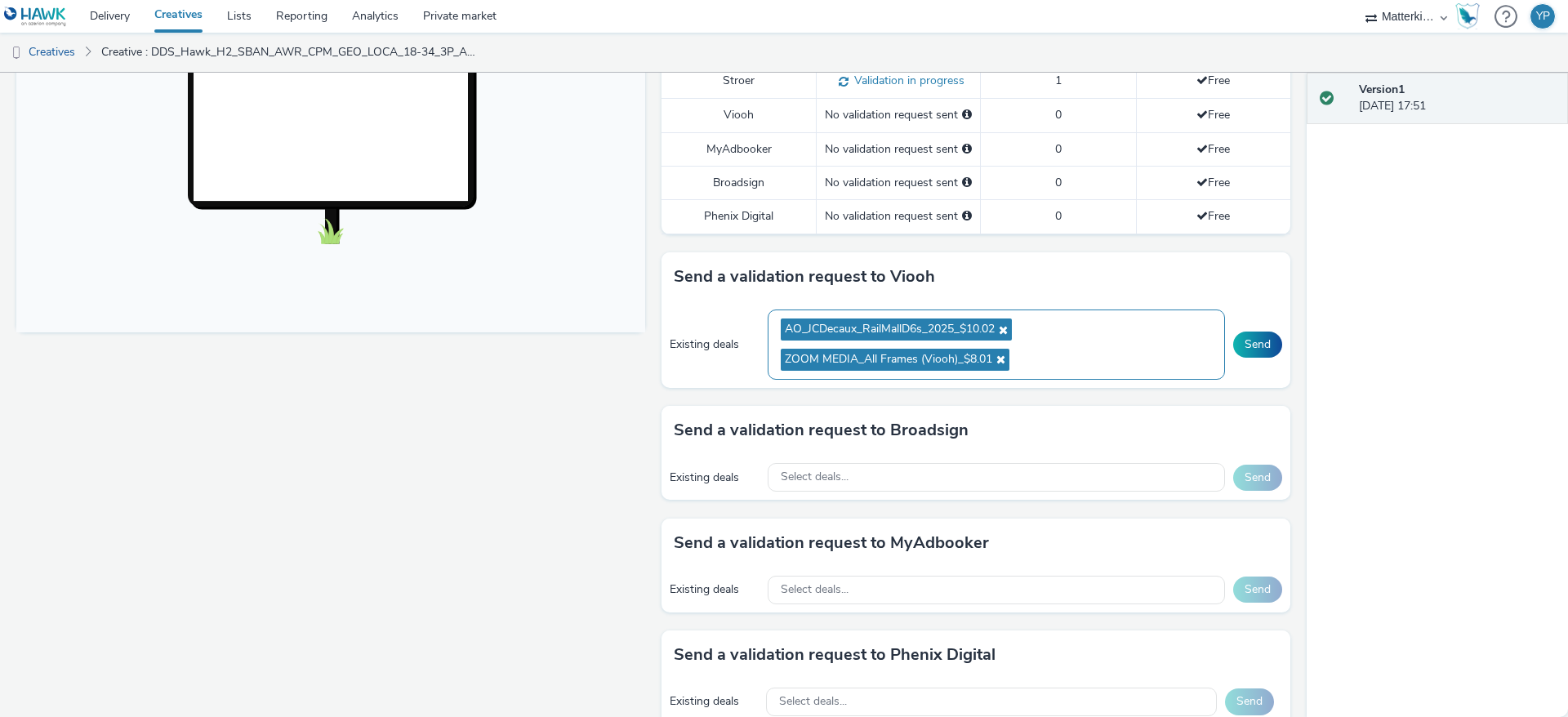
click at [1059, 367] on ul "AO_JCDecaux_RailMallD6s_2025_$10.02 ZOOM MEDIA_All Frames (Viooh)_$8.01" at bounding box center [996, 345] width 432 height 60
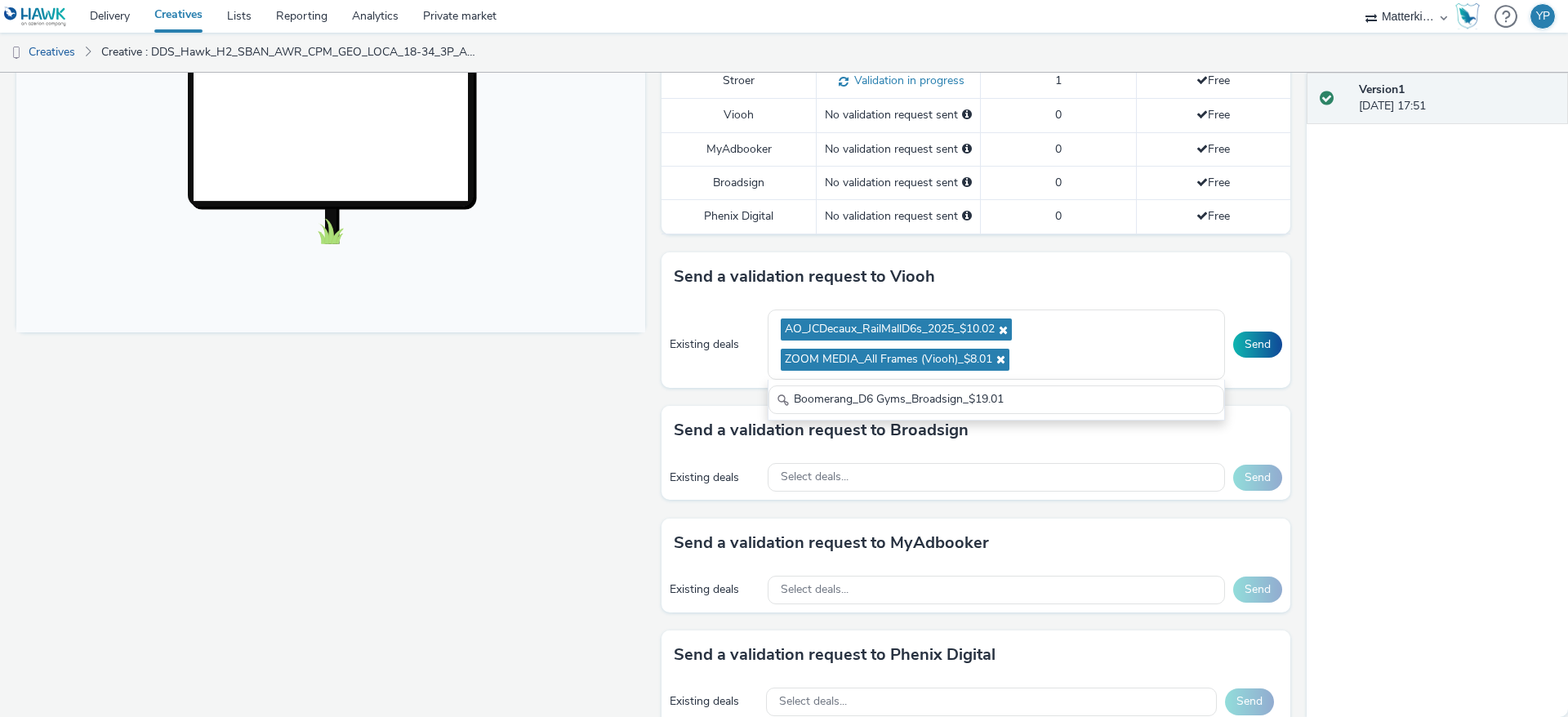
type input "Boomerang_D6 Gyms_Broadsign_$19.01"
click at [582, 425] on div "Fullscreen" at bounding box center [335, 372] width 637 height 1418
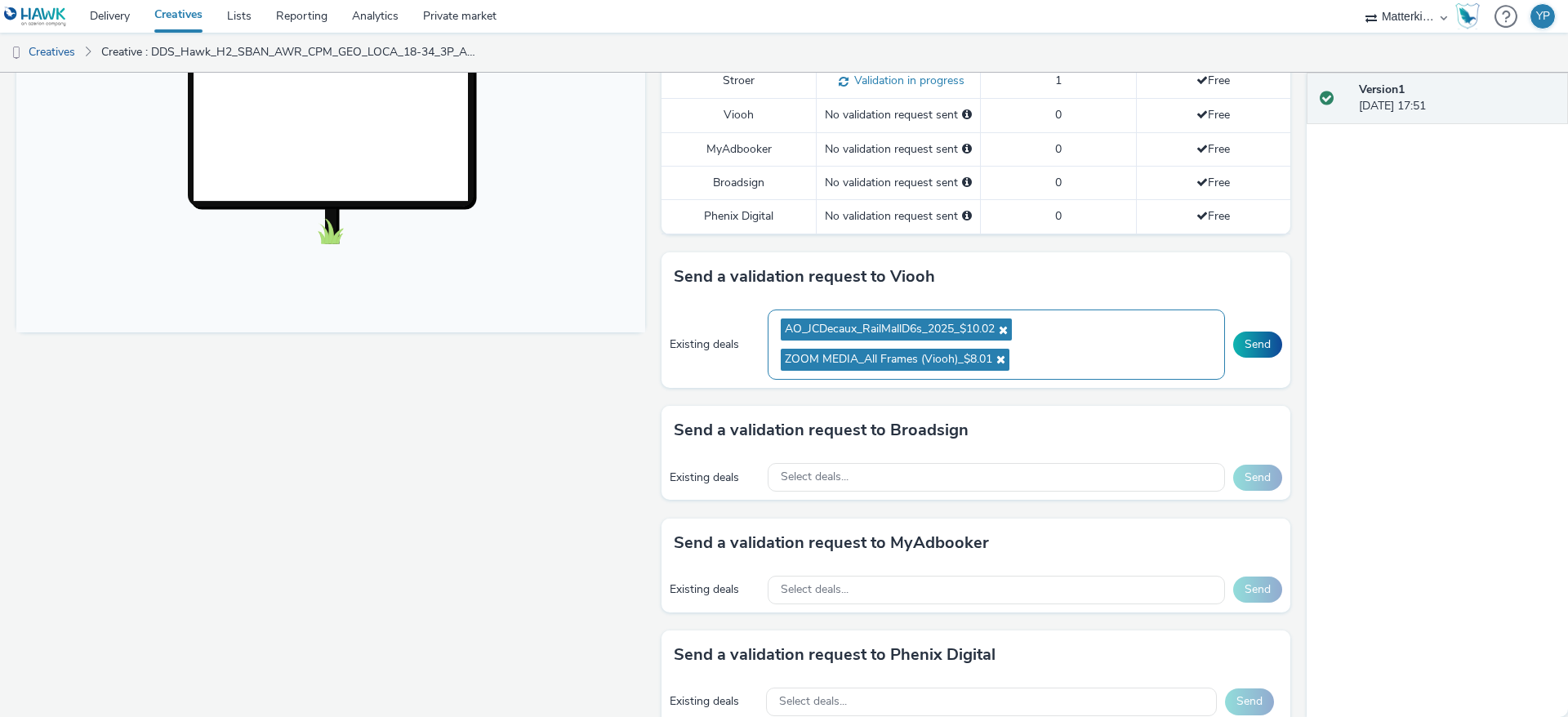
click at [1096, 363] on ul "AO_JCDecaux_RailMallD6s_2025_$10.02 ZOOM MEDIA_All Frames (Viooh)_$8.01" at bounding box center [996, 345] width 432 height 60
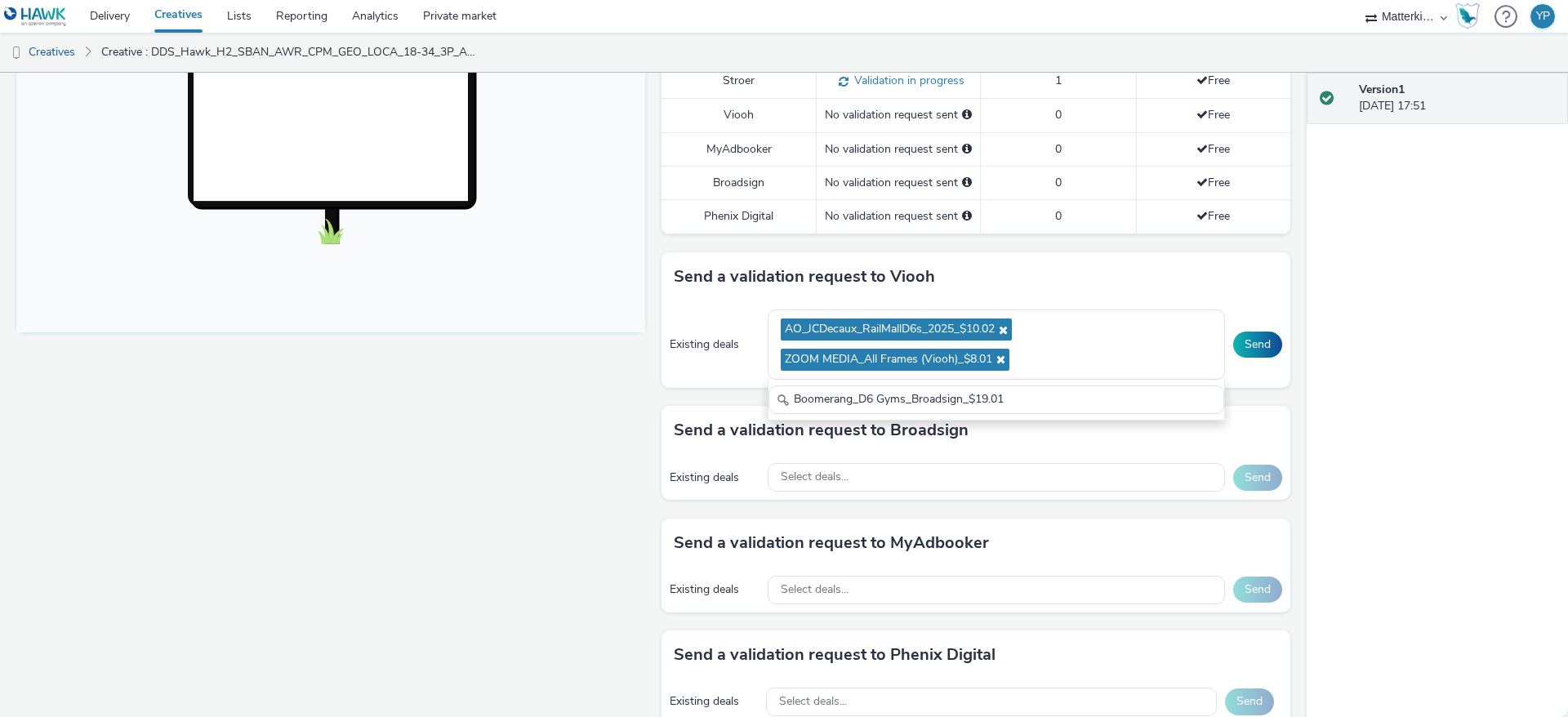
type input "Boomerang_D6 Gyms_Broadsign_$19.01"
click at [517, 394] on div "Fullscreen" at bounding box center [335, 372] width 637 height 1418
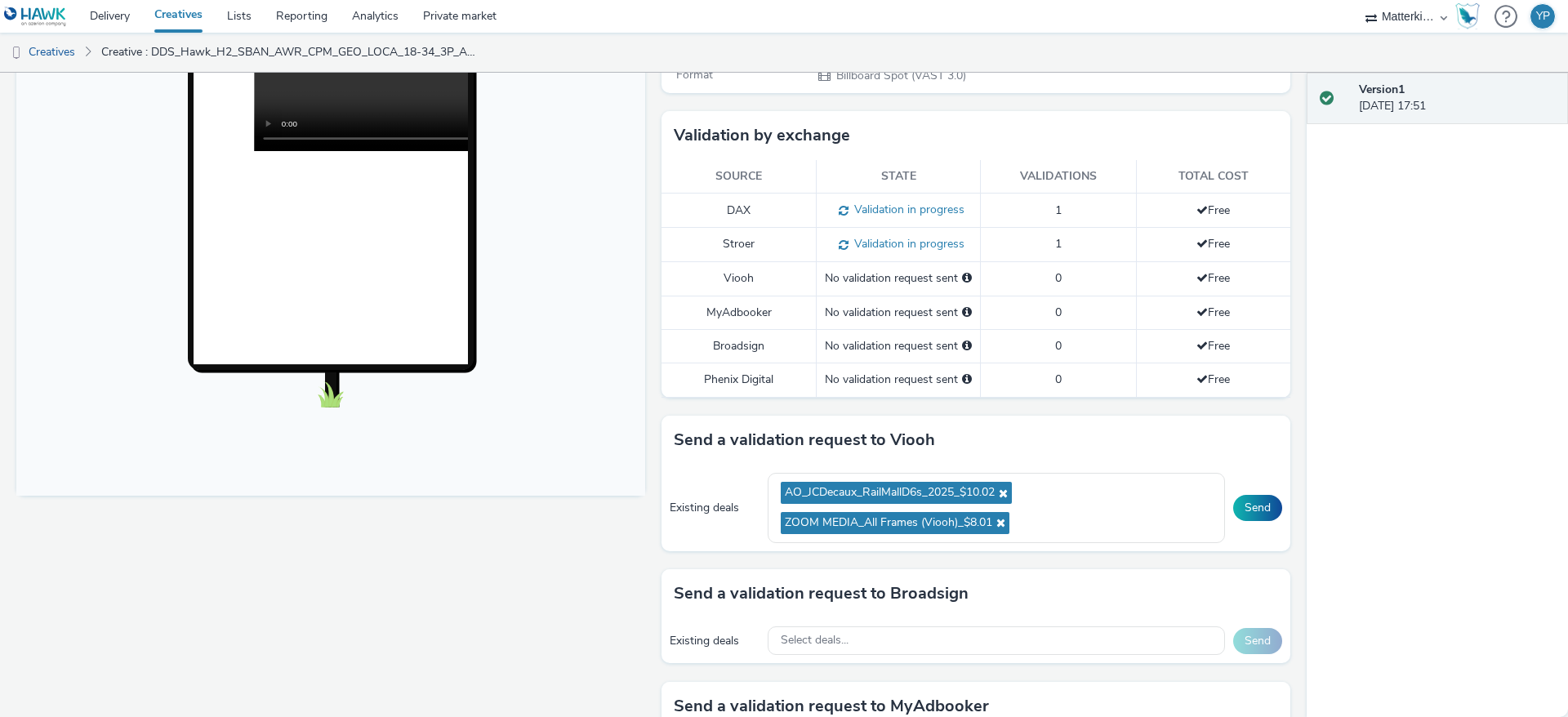
scroll to position [612, 0]
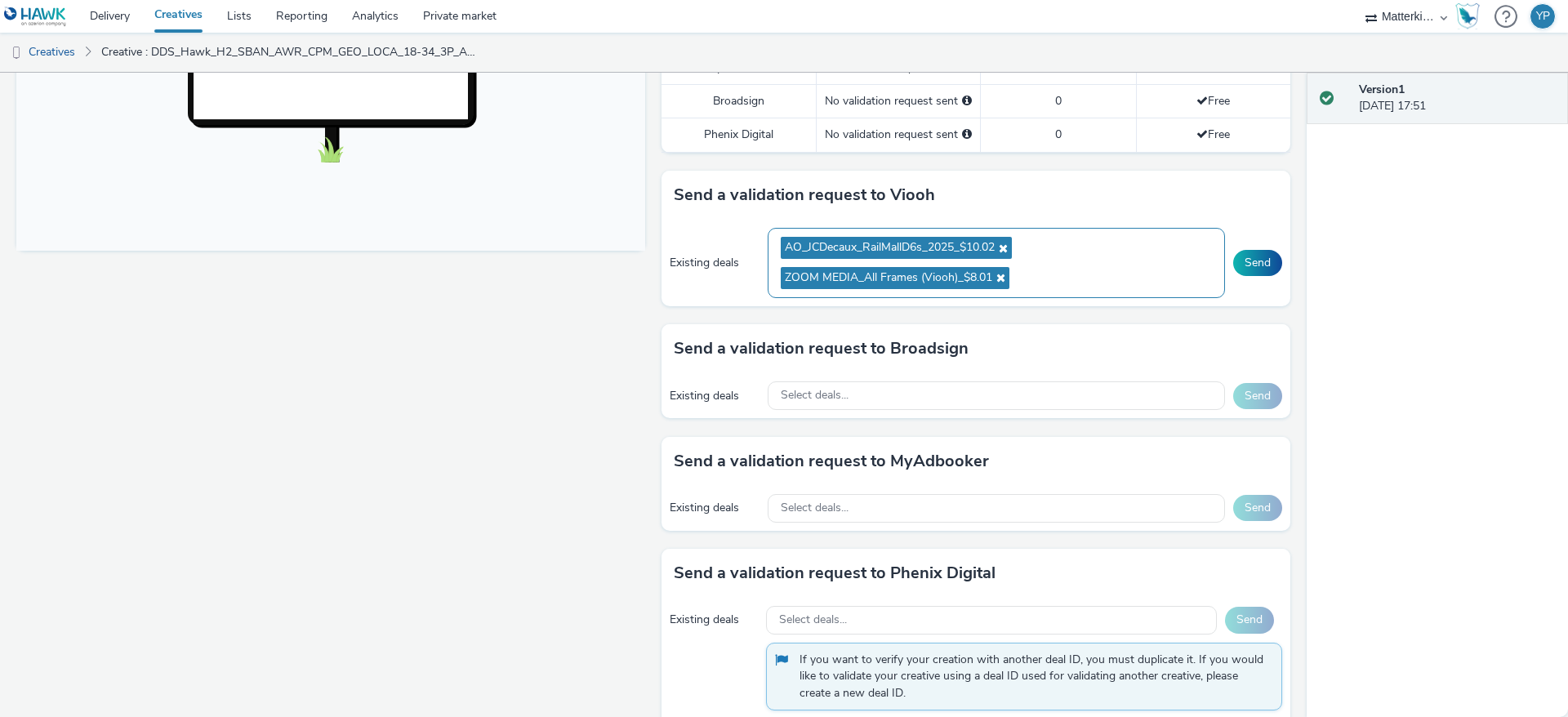
click at [1066, 285] on ul "AO_JCDecaux_RailMallD6s_2025_$10.02 ZOOM MEDIA_All Frames (Viooh)_$8.01" at bounding box center [996, 263] width 432 height 60
paste input "Boomerang_D6 Gyms_Broadsign_$19.01"
type input "Boomerang_D6 Gyms_Broadsign_$19.01"
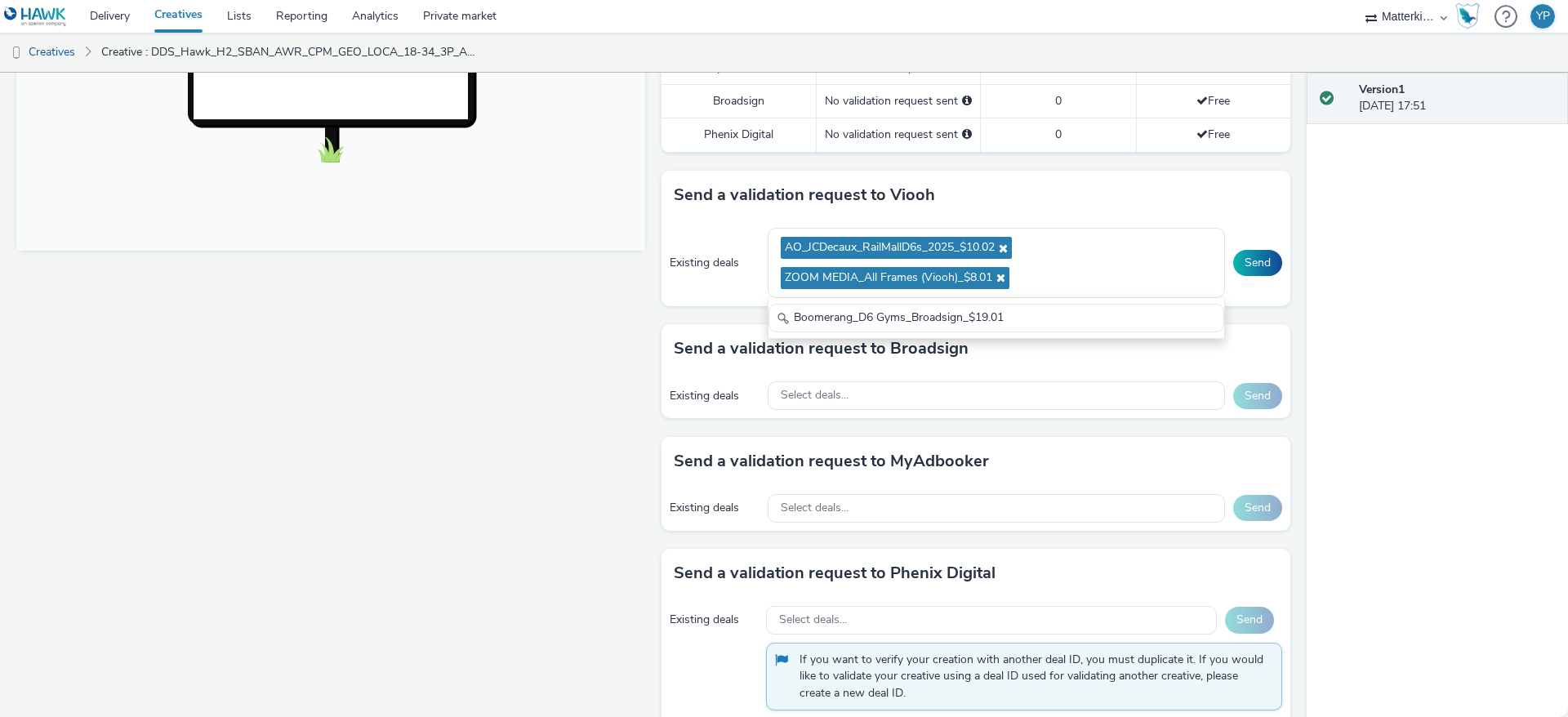
click at [601, 340] on div "Fullscreen" at bounding box center [335, 290] width 637 height 1418
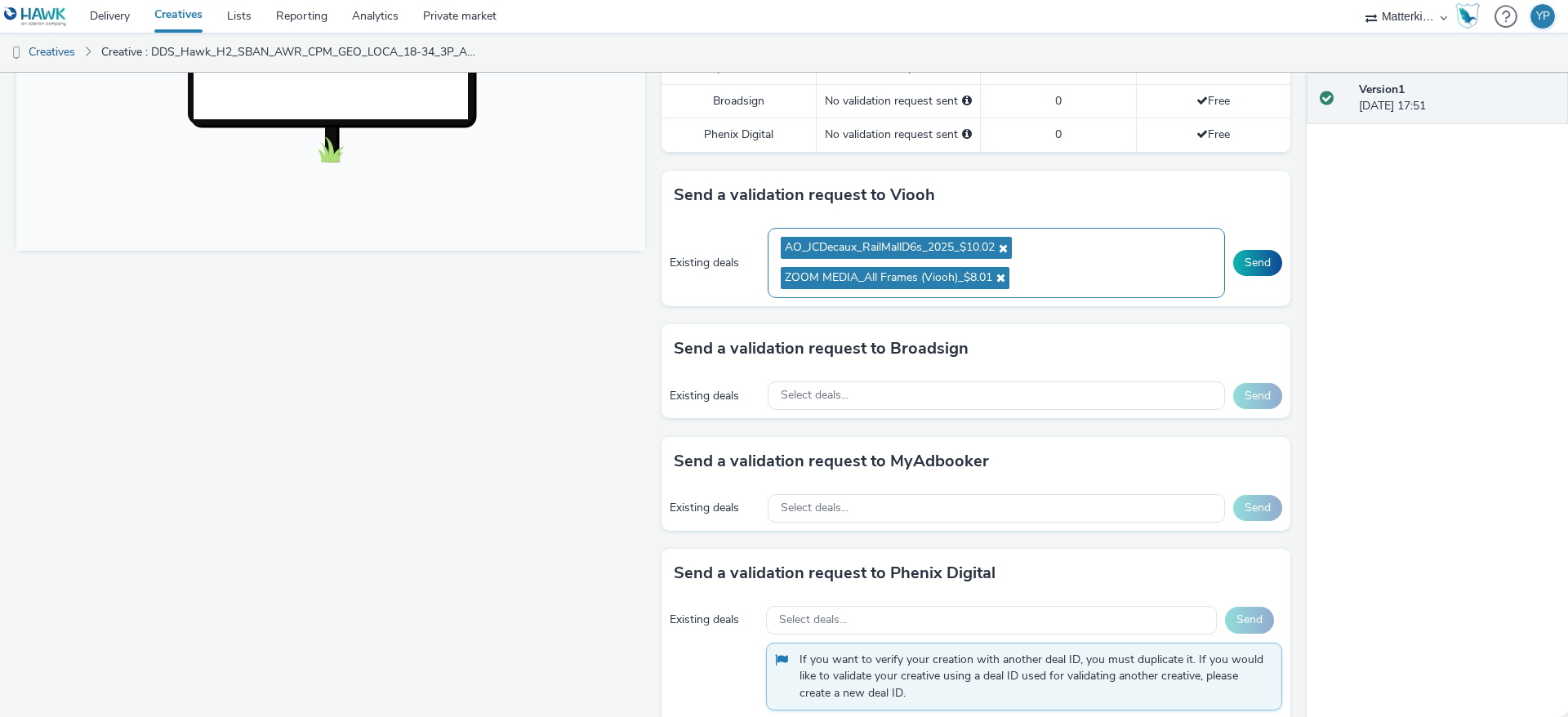
click at [1086, 272] on ul "AO_JCDecaux_RailMallD6s_2025_$10.02 ZOOM MEDIA_All Frames (Viooh)_$8.01" at bounding box center [996, 263] width 432 height 60
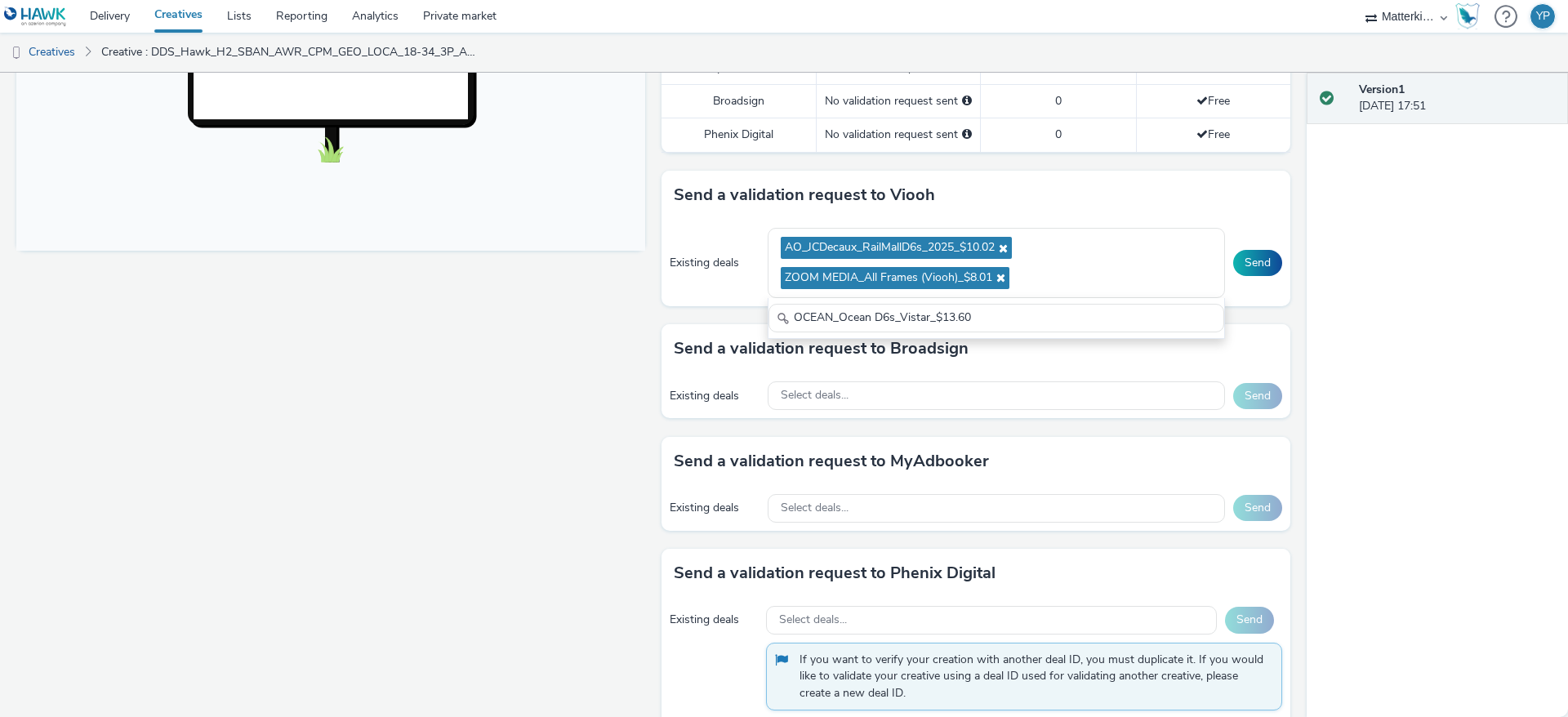
type input "OCEAN_Ocean D6s_Vistar_$13.60"
click at [521, 345] on div "Fullscreen" at bounding box center [335, 290] width 637 height 1418
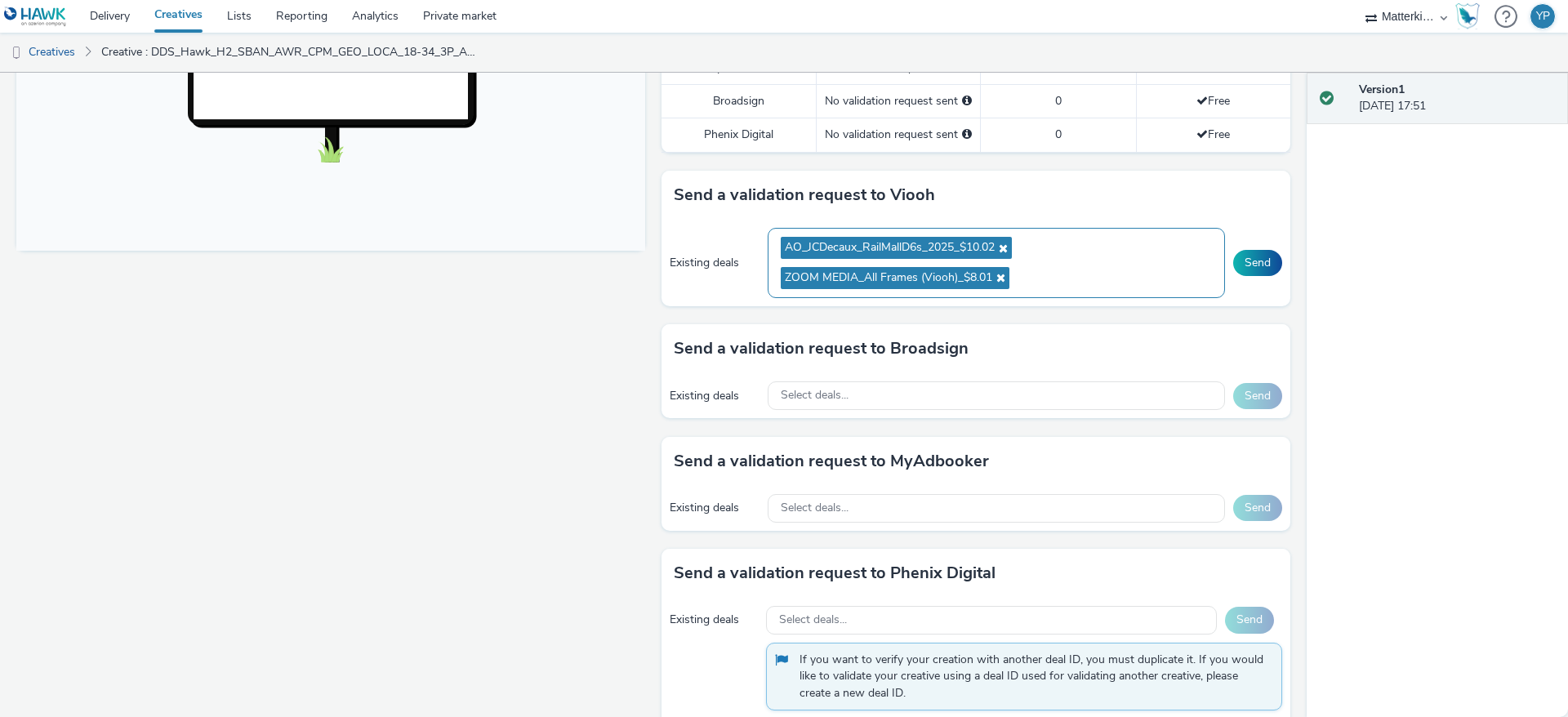
click at [1075, 283] on ul "AO_JCDecaux_RailMallD6s_2025_$10.02 ZOOM MEDIA_All Frames (Viooh)_$8.01" at bounding box center [996, 263] width 432 height 60
paste input "Boomerang_D6 Gyms_Broadsign_$19.01"
click at [1059, 328] on input "Boomerang_D6 Gyms_Broadsign_$19.01" at bounding box center [996, 318] width 456 height 29
click at [1058, 322] on input "Boomerang_D6 Gyms_Broadsign_$19.01" at bounding box center [996, 318] width 456 height 29
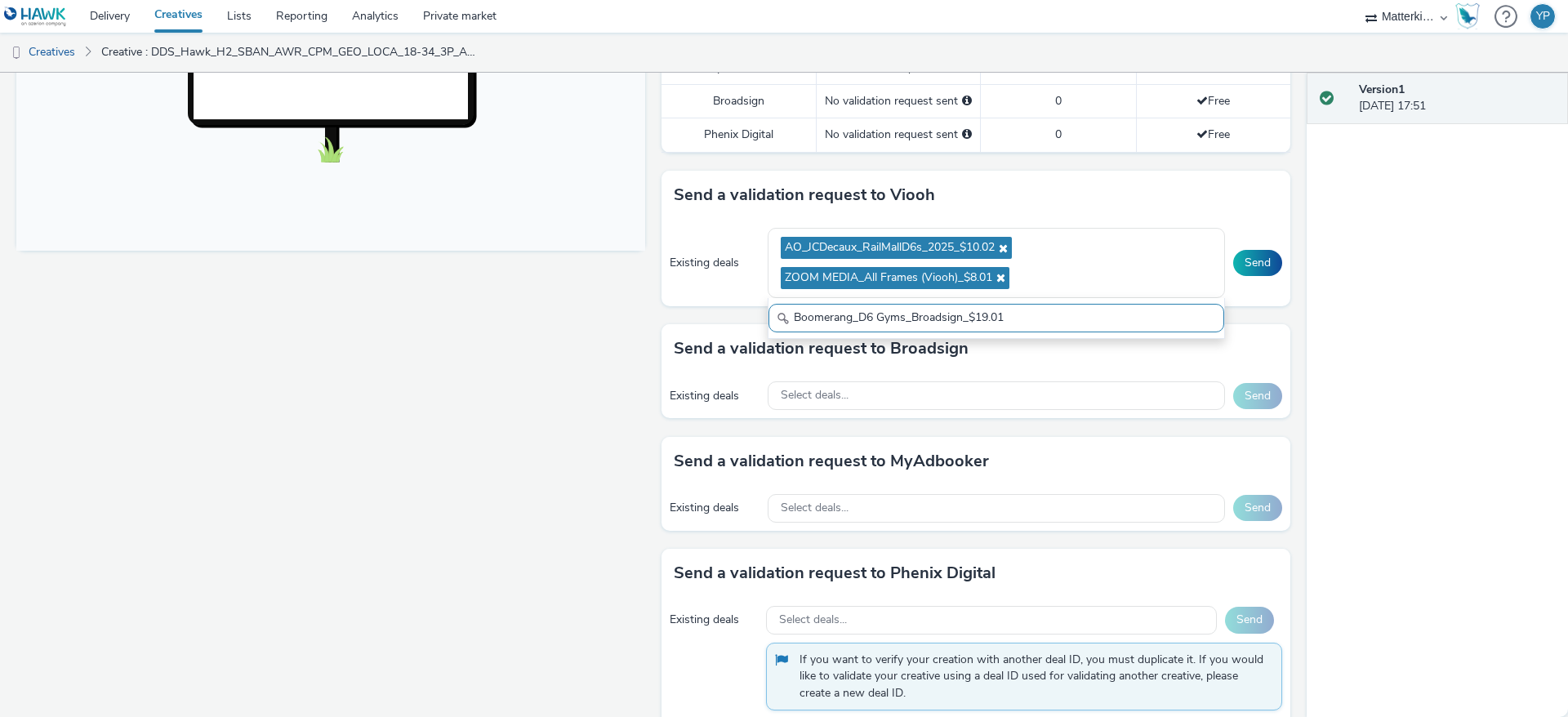
type input "Boomerang_D6 Gyms_Broadsign_$19.01"
click at [515, 347] on div "Fullscreen" at bounding box center [335, 290] width 637 height 1418
click at [1053, 272] on ul "AO_JCDecaux_RailMallD6s_2025_$10.02 ZOOM MEDIA_All Frames (Viooh)_$8.01" at bounding box center [996, 263] width 432 height 60
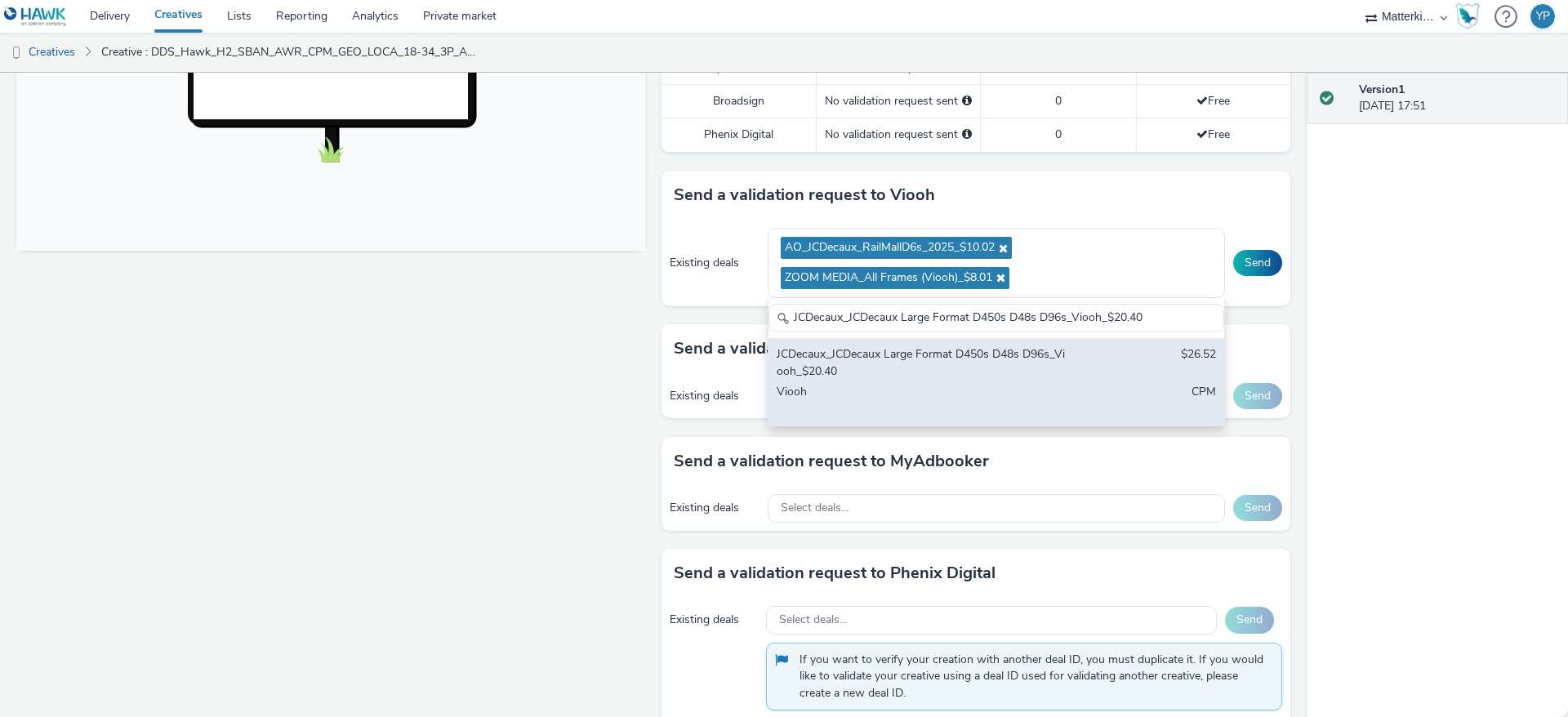
type input "JCDecaux_JCDecaux Large Format D450s D48s D96s_Viooh_$20.40"
click at [947, 375] on div "JCDecaux_JCDecaux Large Format D450s D48s D96s_Viooh_$20.40" at bounding box center [922, 363] width 290 height 33
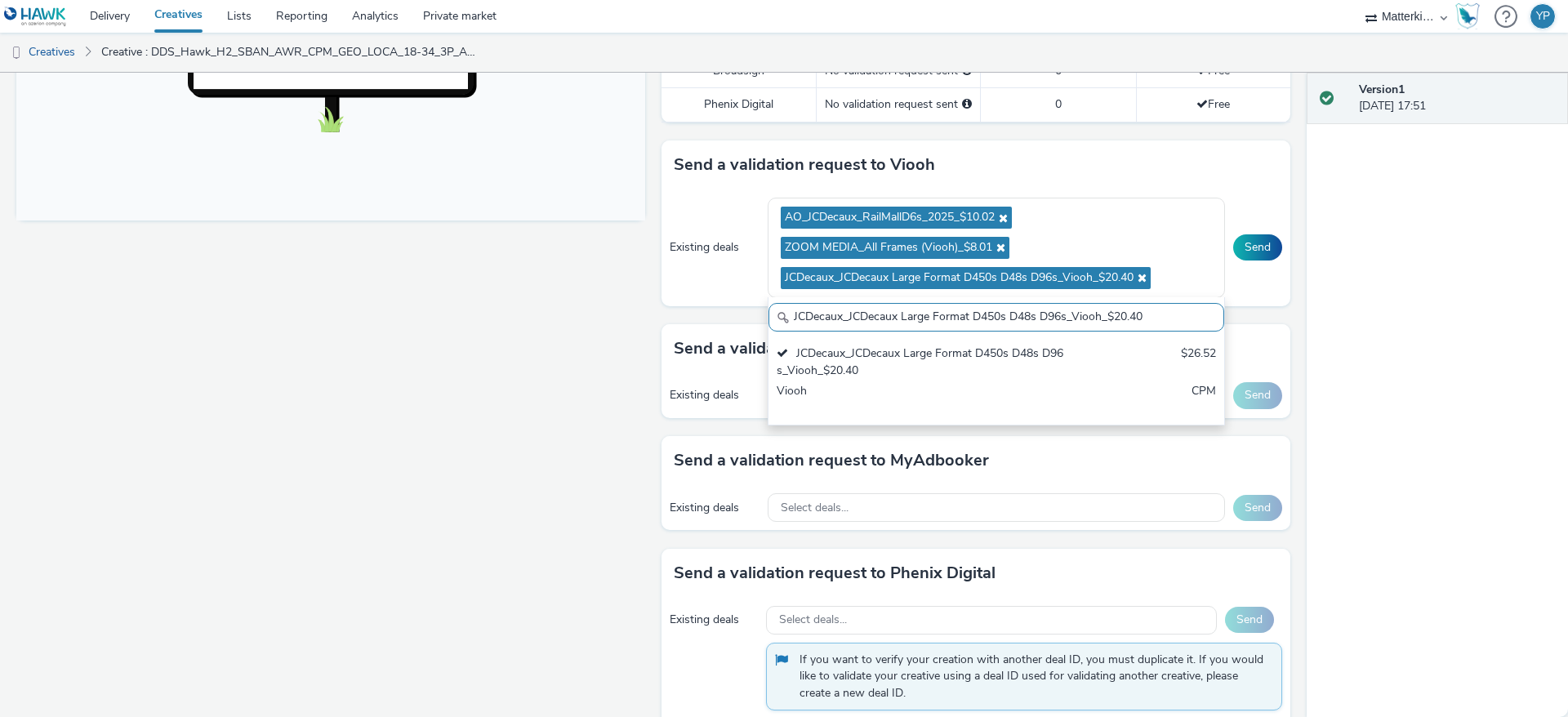
click at [595, 349] on div "Fullscreen" at bounding box center [335, 275] width 637 height 1449
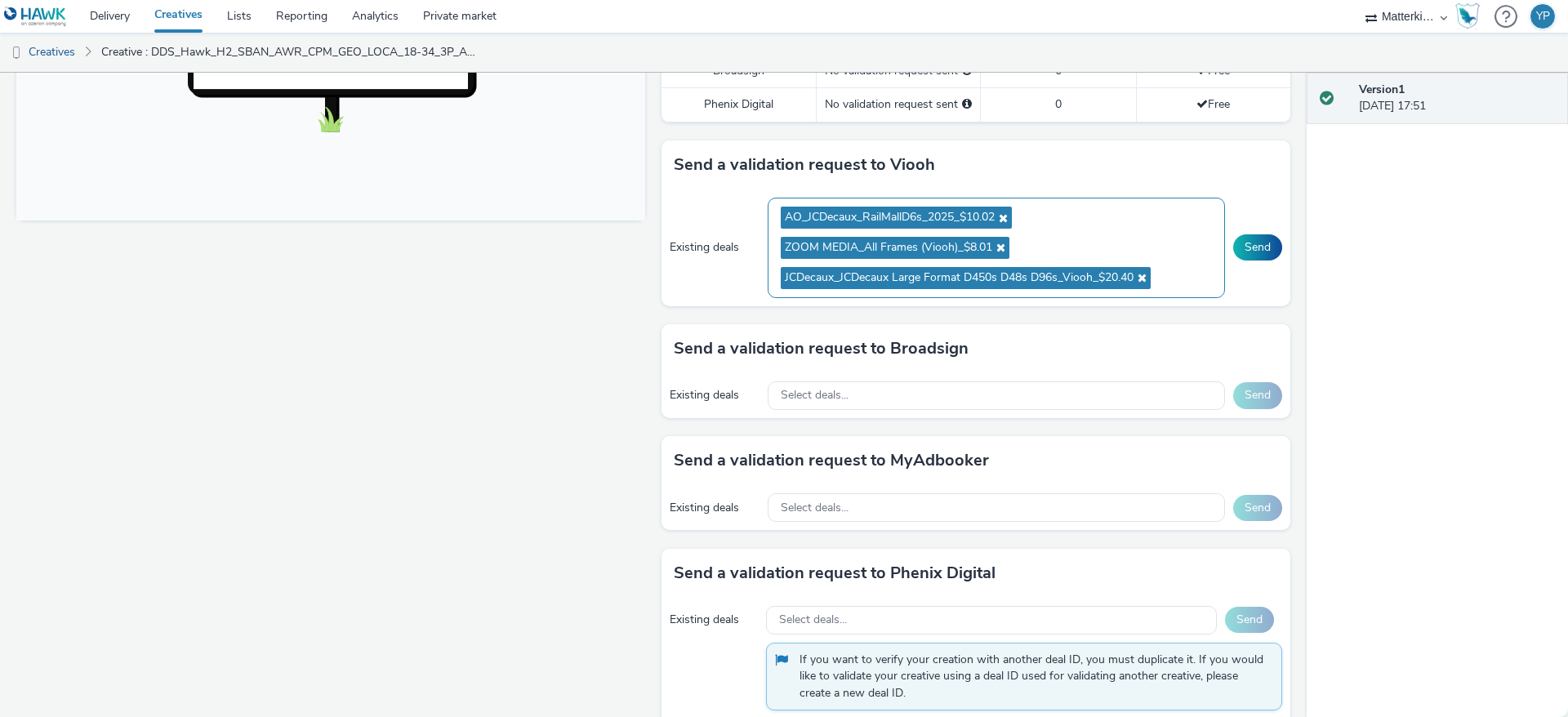
click at [1178, 264] on ul "AO_JCDecaux_RailMallD6s_2025_$10.02 ZOOM MEDIA_All Frames (Viooh)_$8.01 JCDecau…" at bounding box center [996, 247] width 432 height 90
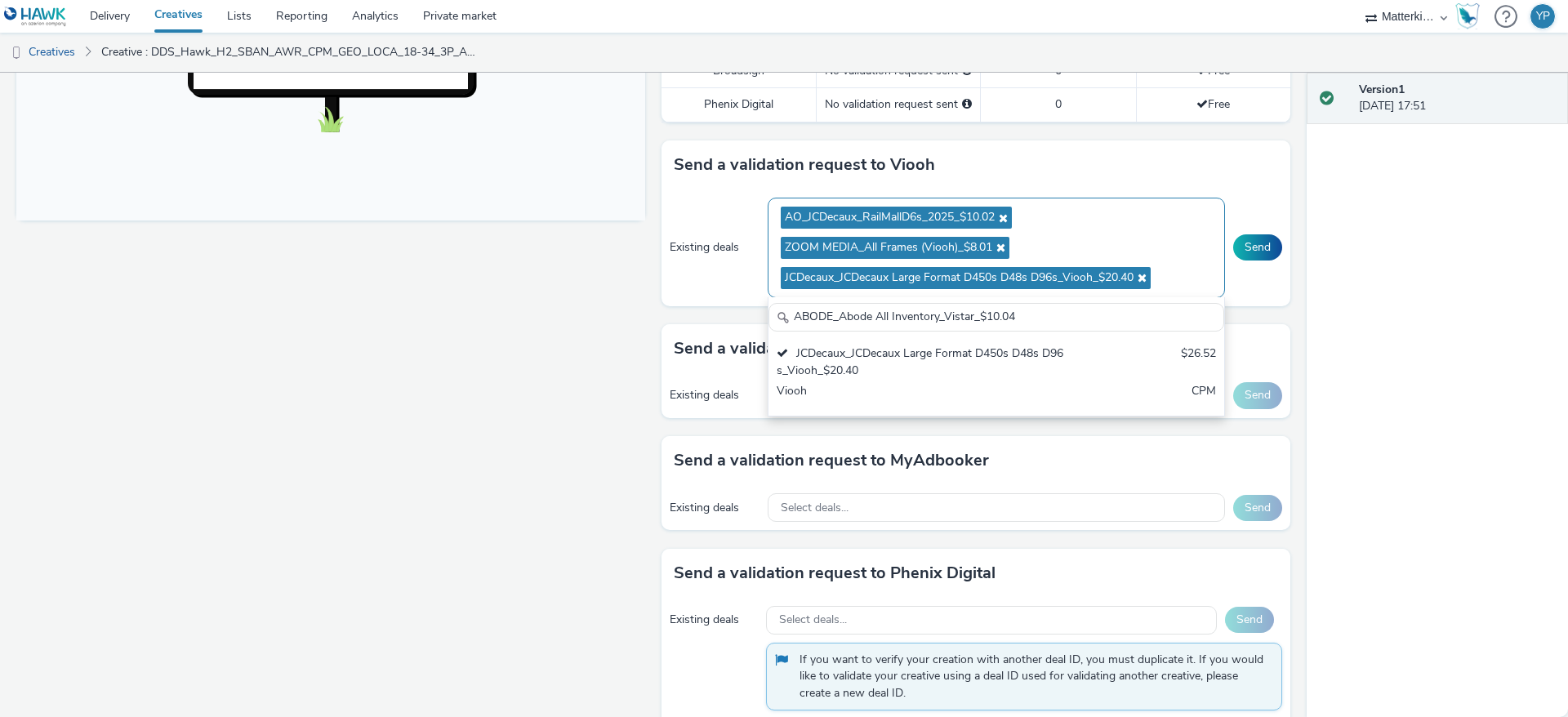
scroll to position [0, 0]
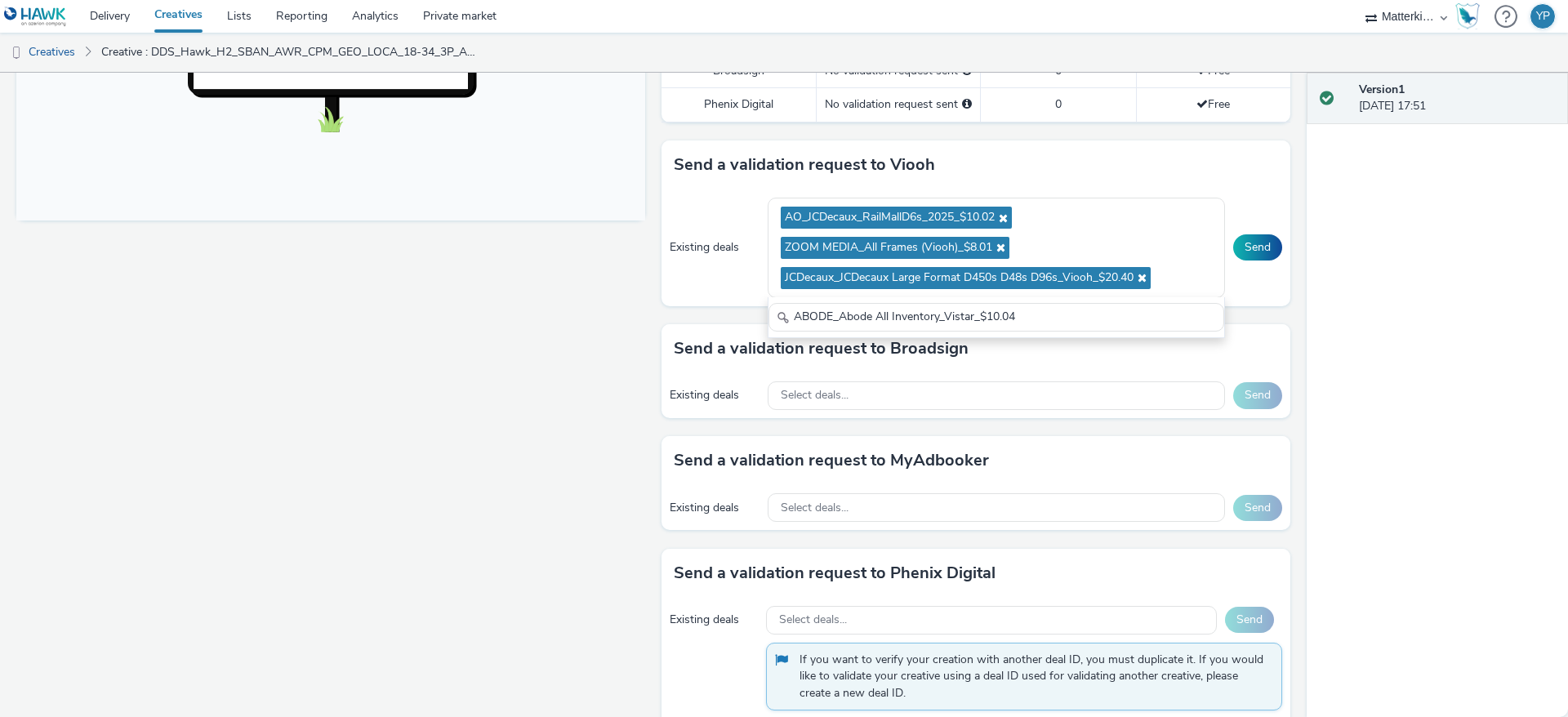
drag, startPoint x: 1029, startPoint y: 315, endPoint x: 678, endPoint y: 334, distance: 351.5
click at [678, 334] on div "To deliver using: Broadsign, VIOOH, Stroer, MyAdbooker, Dax or Phenix Digital: …" at bounding box center [971, 275] width 637 height 1449
type input "ABODE_Abode All Inventory_Vistar_$10.04"
click at [599, 329] on div "Fullscreen" at bounding box center [335, 275] width 637 height 1449
click at [1244, 249] on button "Send" at bounding box center [1258, 248] width 49 height 26
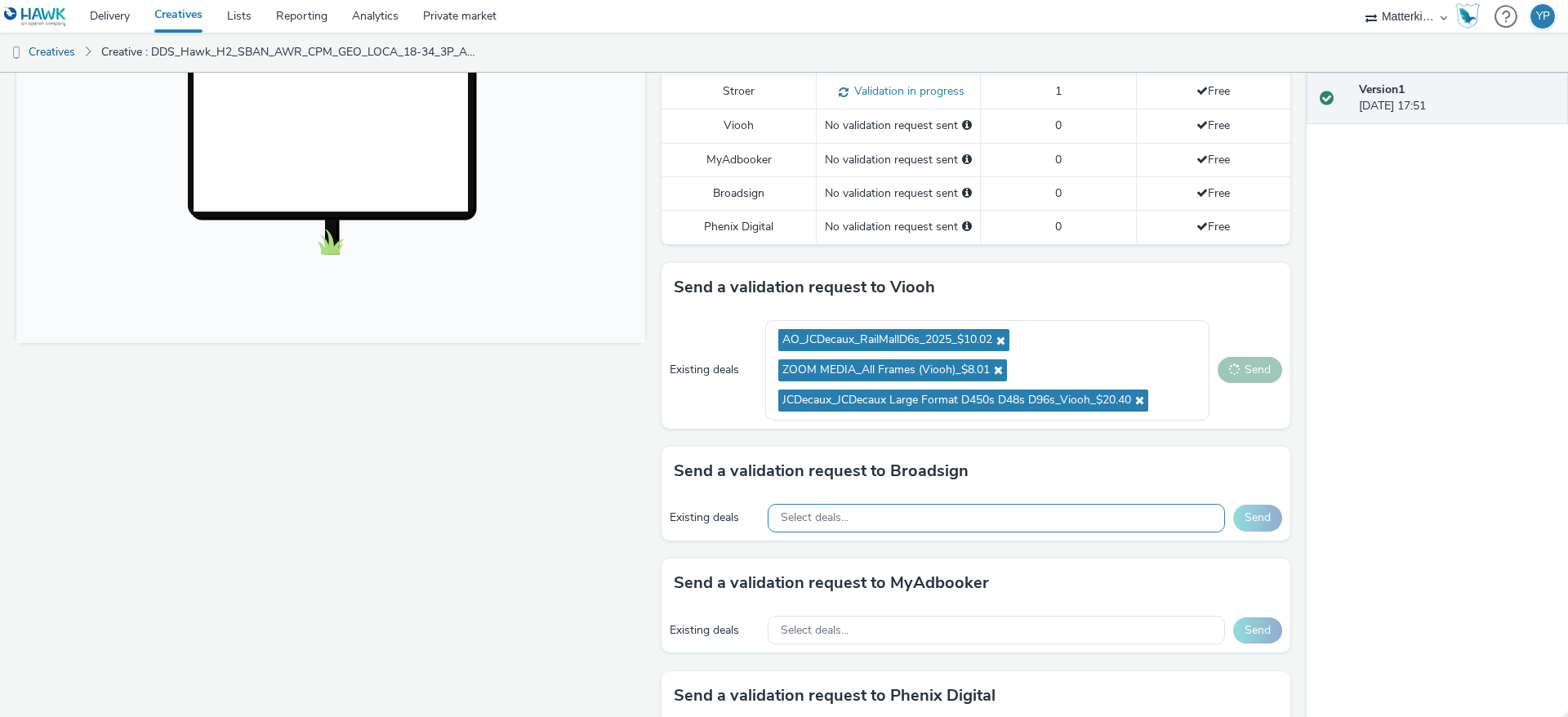
scroll to position [545, 0]
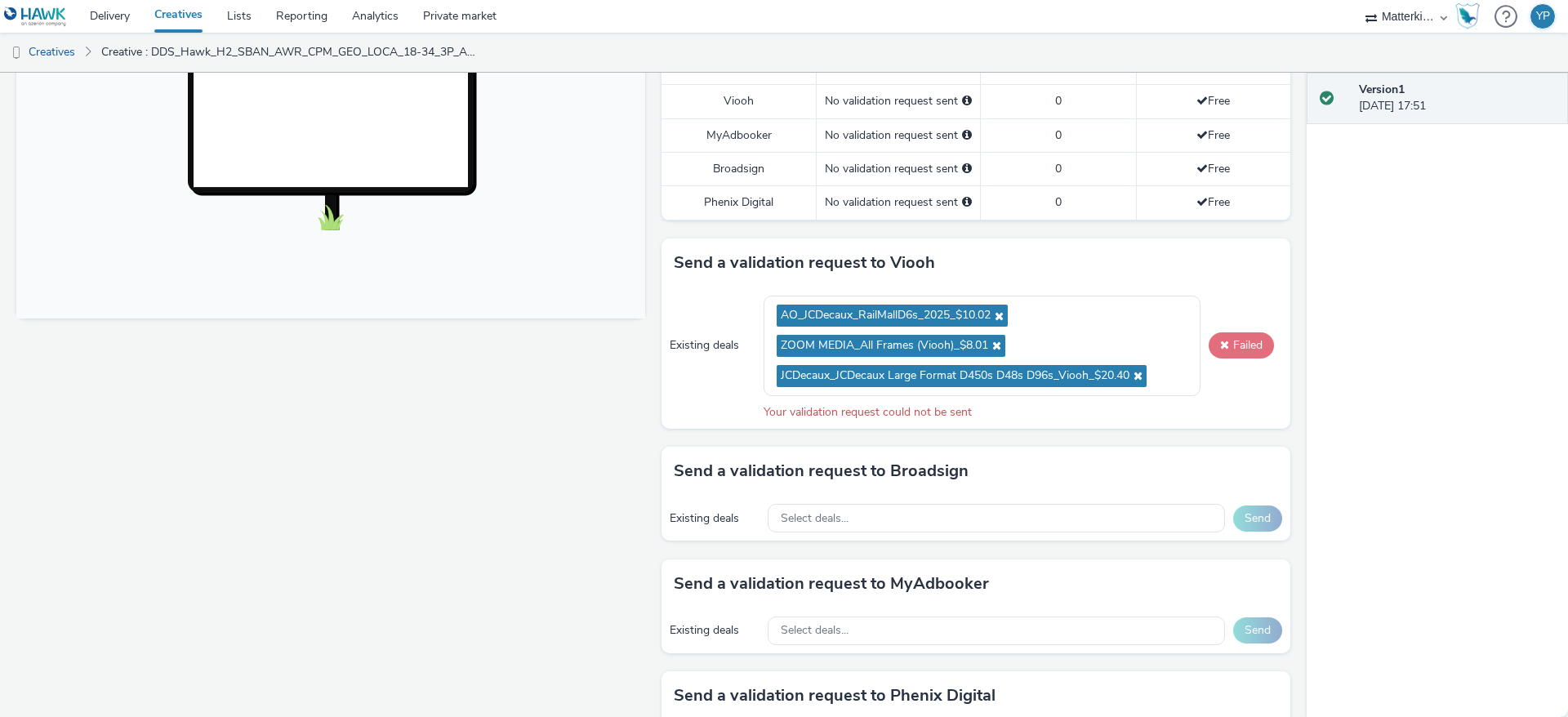
click at [1218, 333] on button "Failed" at bounding box center [1241, 345] width 65 height 26
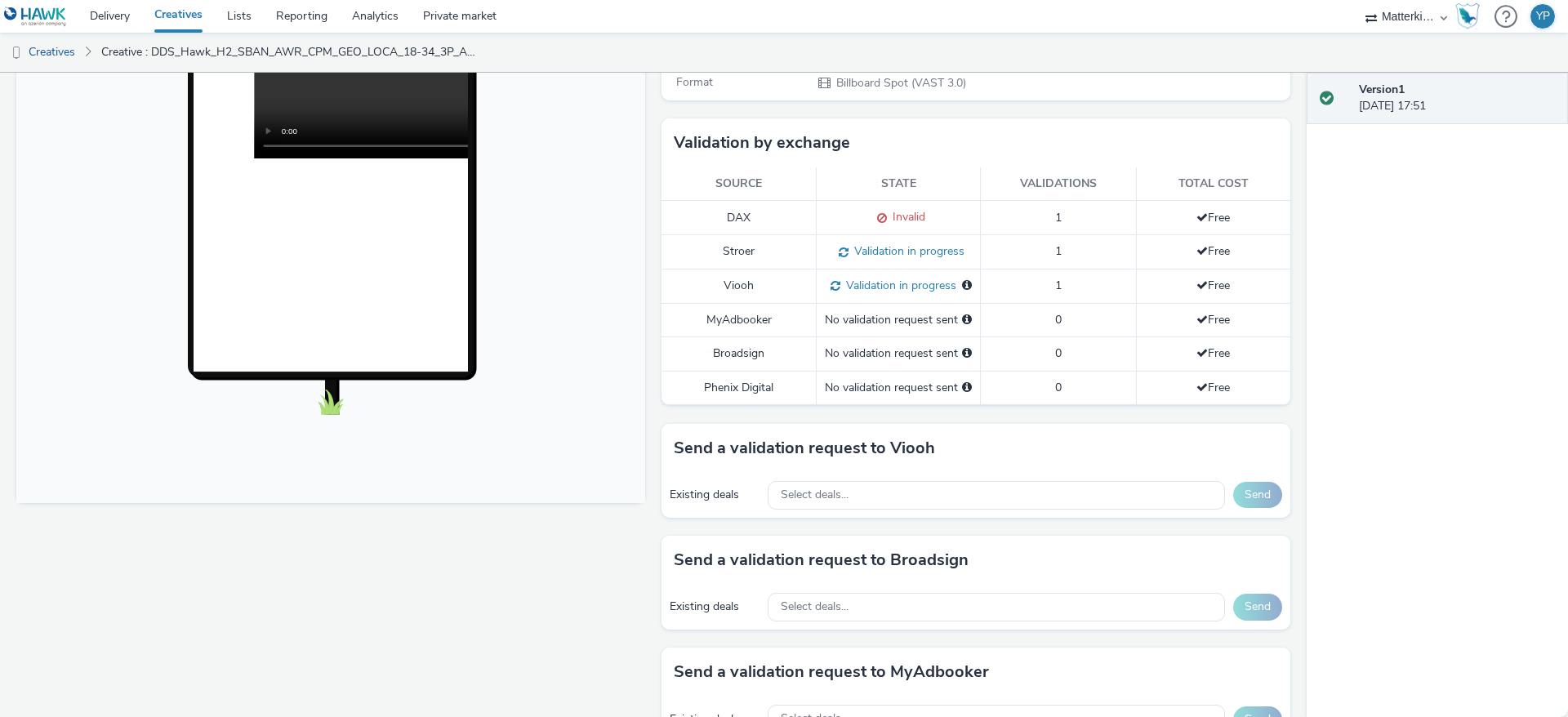
scroll to position [343, 0]
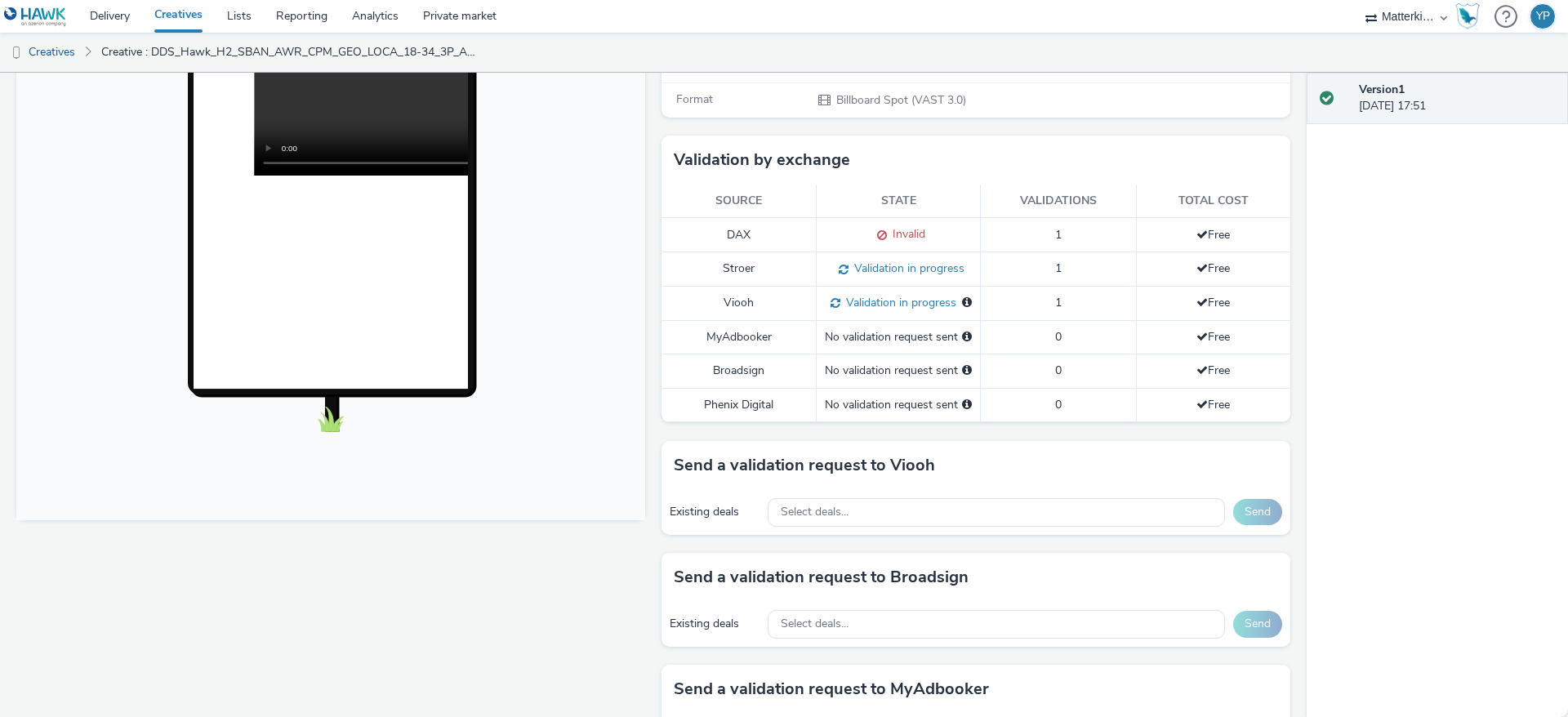
click at [726, 313] on td "Viooh" at bounding box center [740, 304] width 155 height 34
click at [720, 270] on td "Stroer" at bounding box center [740, 269] width 155 height 34
click at [721, 249] on td "DAX" at bounding box center [740, 235] width 155 height 34
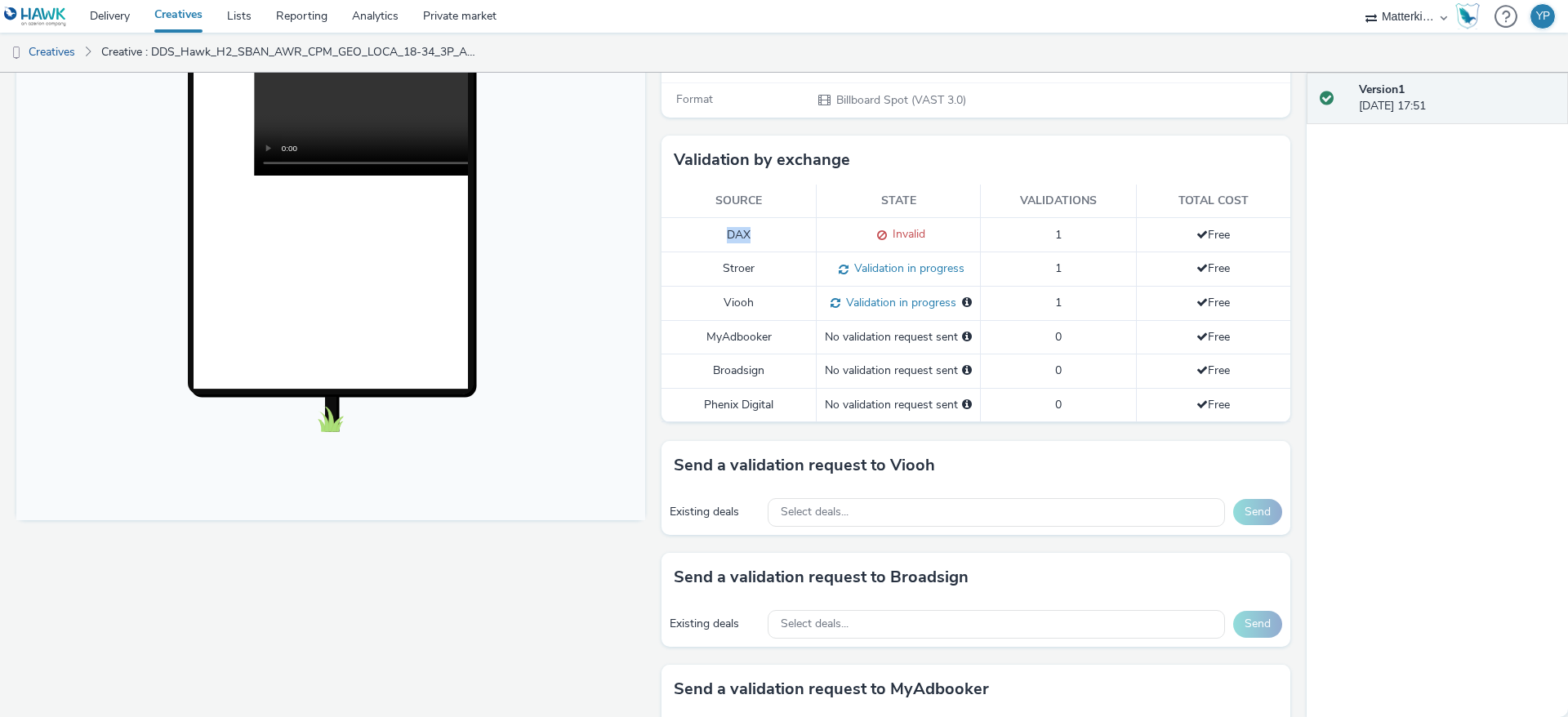
click at [721, 249] on td "DAX" at bounding box center [740, 235] width 155 height 34
copy td "DAX"
click at [731, 281] on td "Stroer" at bounding box center [740, 269] width 155 height 34
copy td "Stroer"
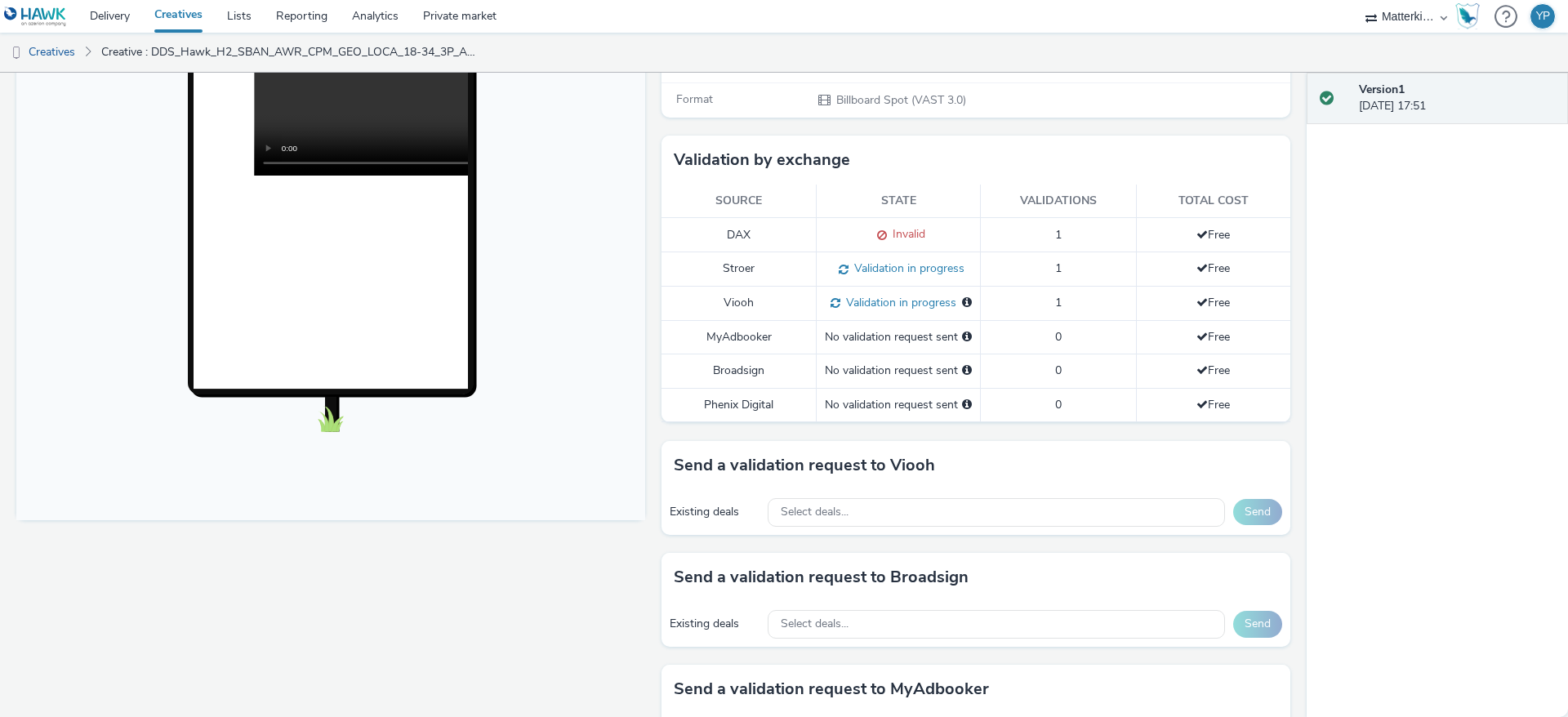
click at [732, 307] on td "Viooh" at bounding box center [740, 304] width 155 height 34
copy td "Viooh"
click at [737, 352] on td "MyAdbooker" at bounding box center [740, 337] width 155 height 33
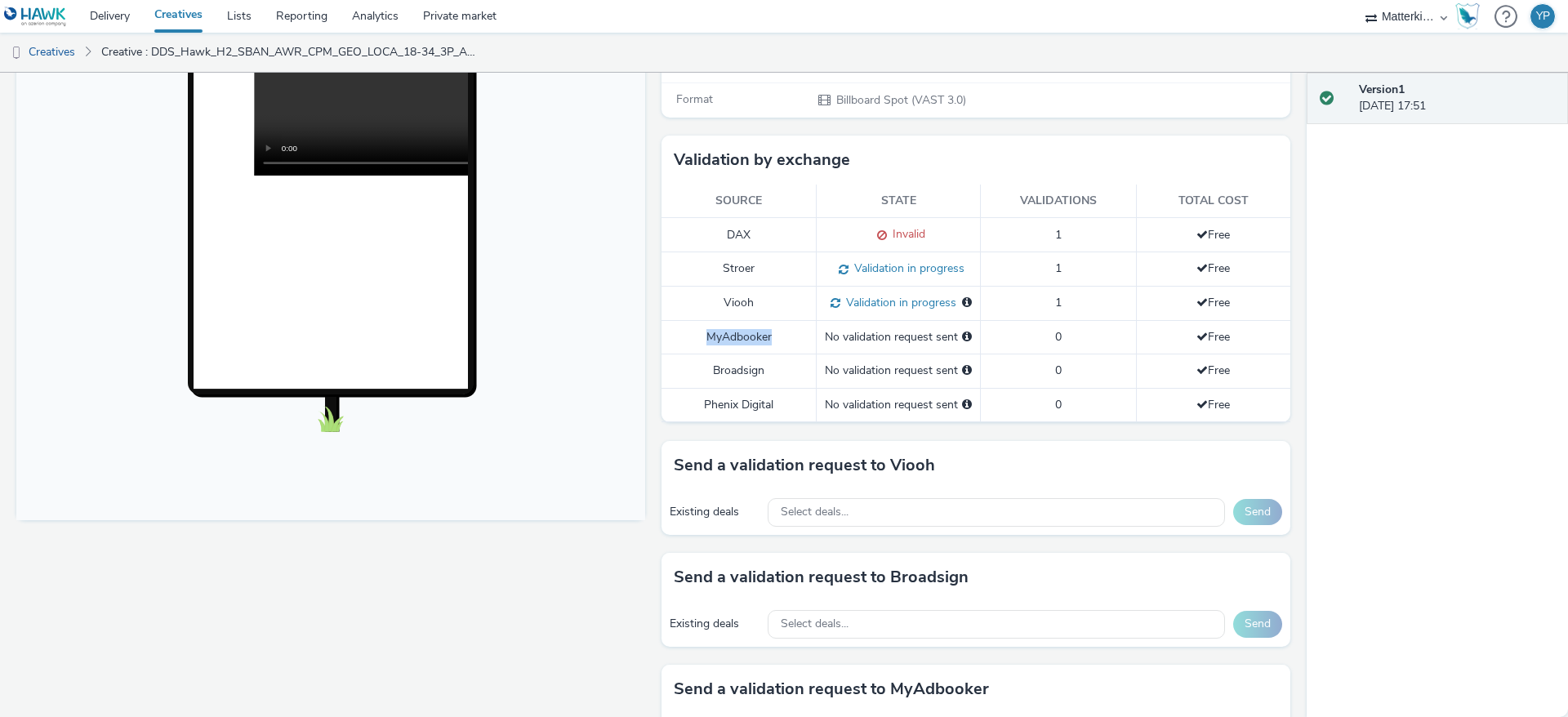
copy td "MyAdbooker"
click at [733, 388] on td "Broadsign" at bounding box center [740, 371] width 155 height 33
click at [732, 388] on td "Broadsign" at bounding box center [740, 371] width 155 height 33
copy td "Broadsign"
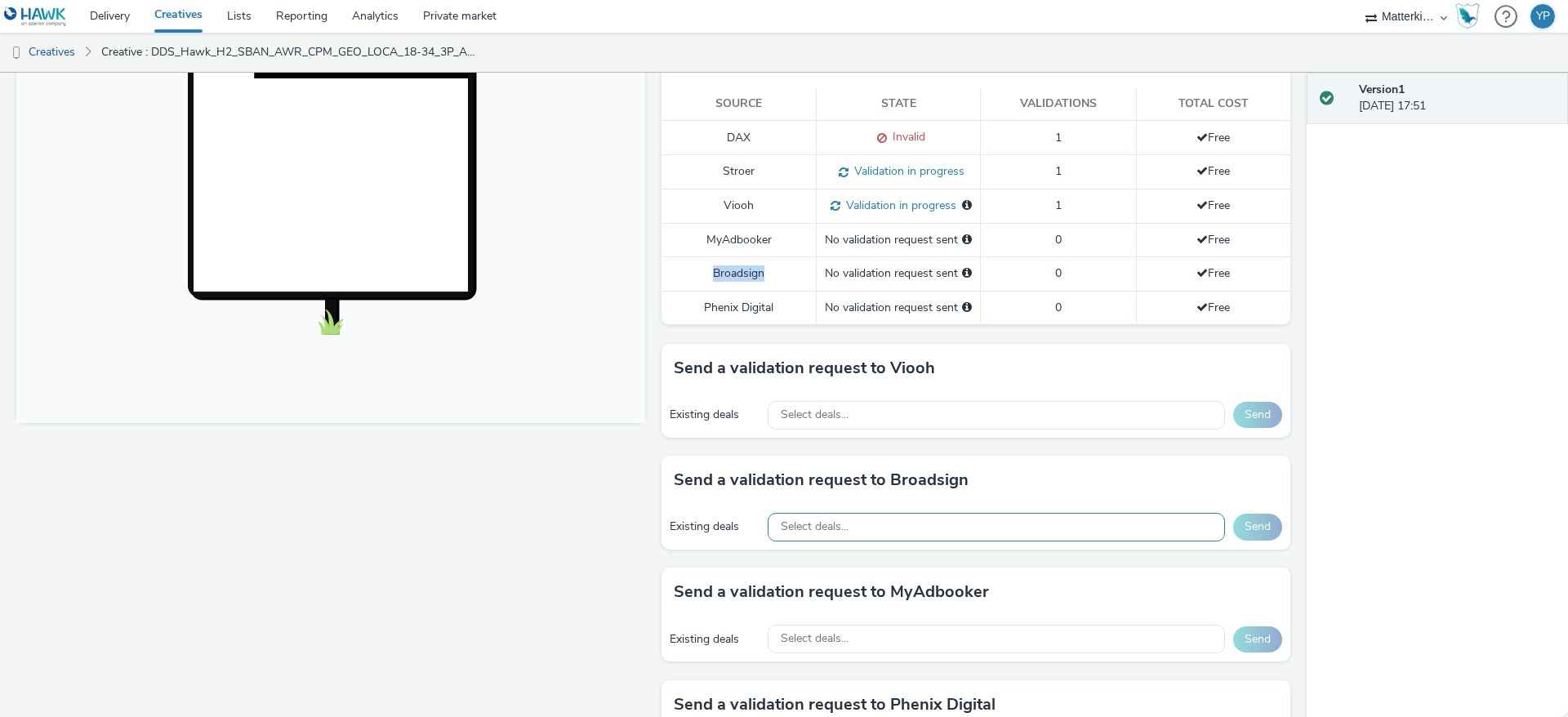
scroll to position [588, 0]
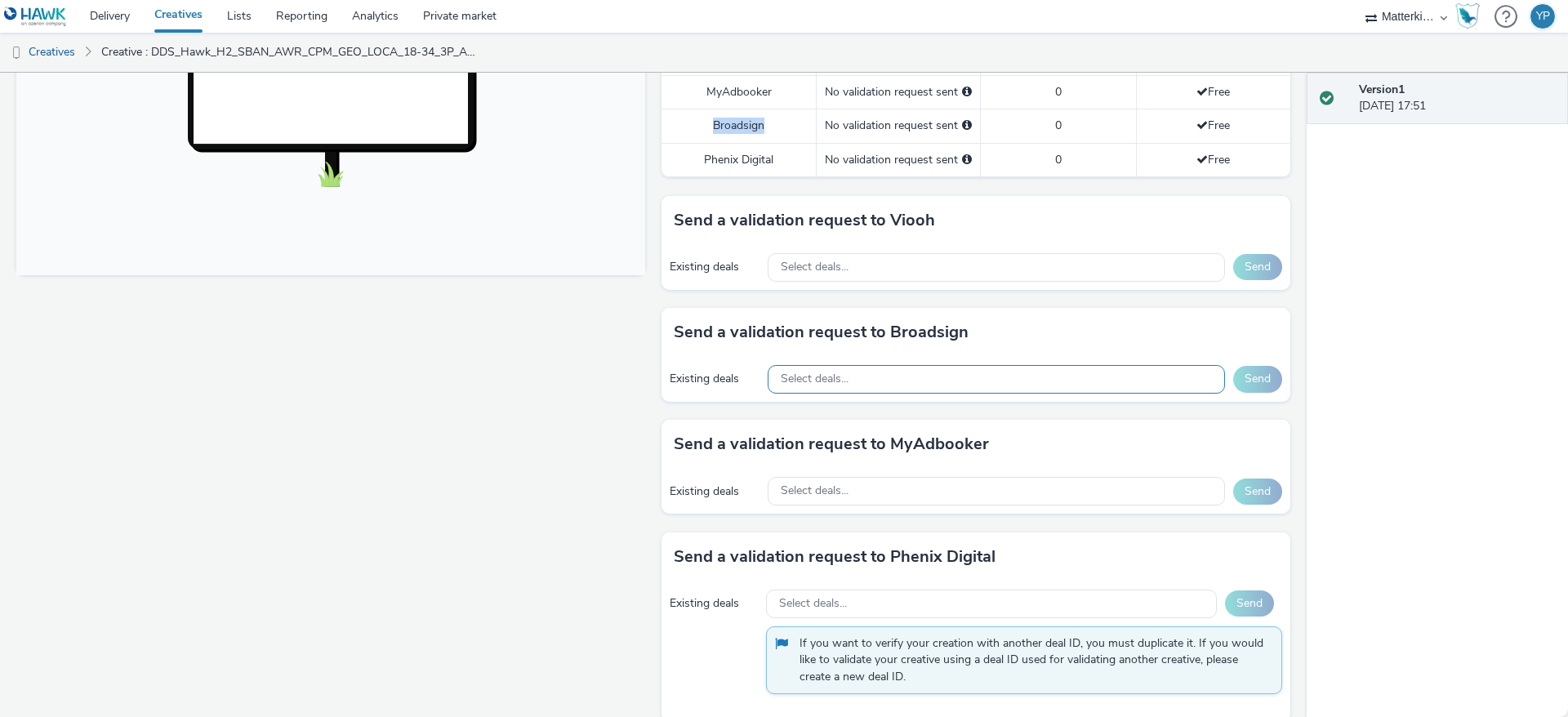
click at [862, 382] on div "Select deals..." at bounding box center [996, 379] width 457 height 29
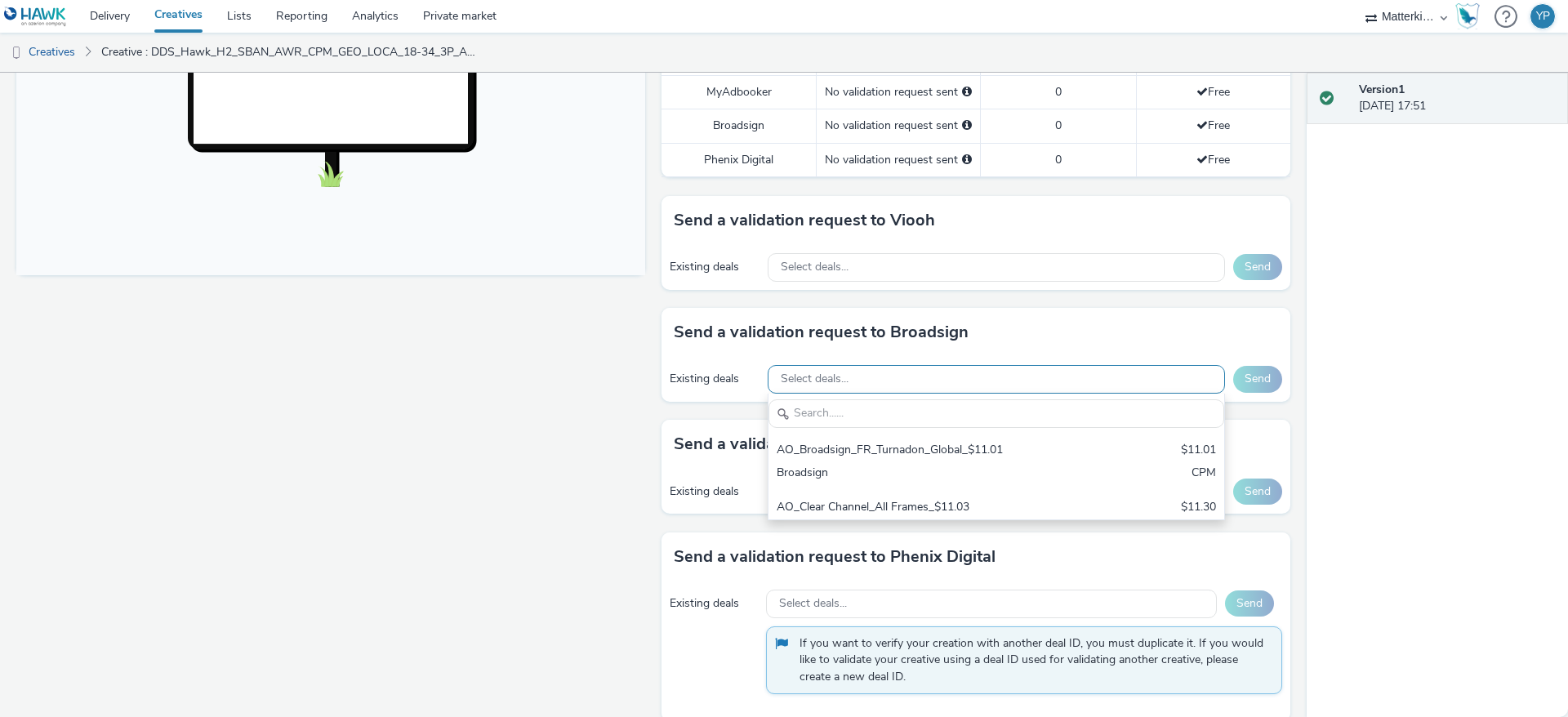
scroll to position [0, 0]
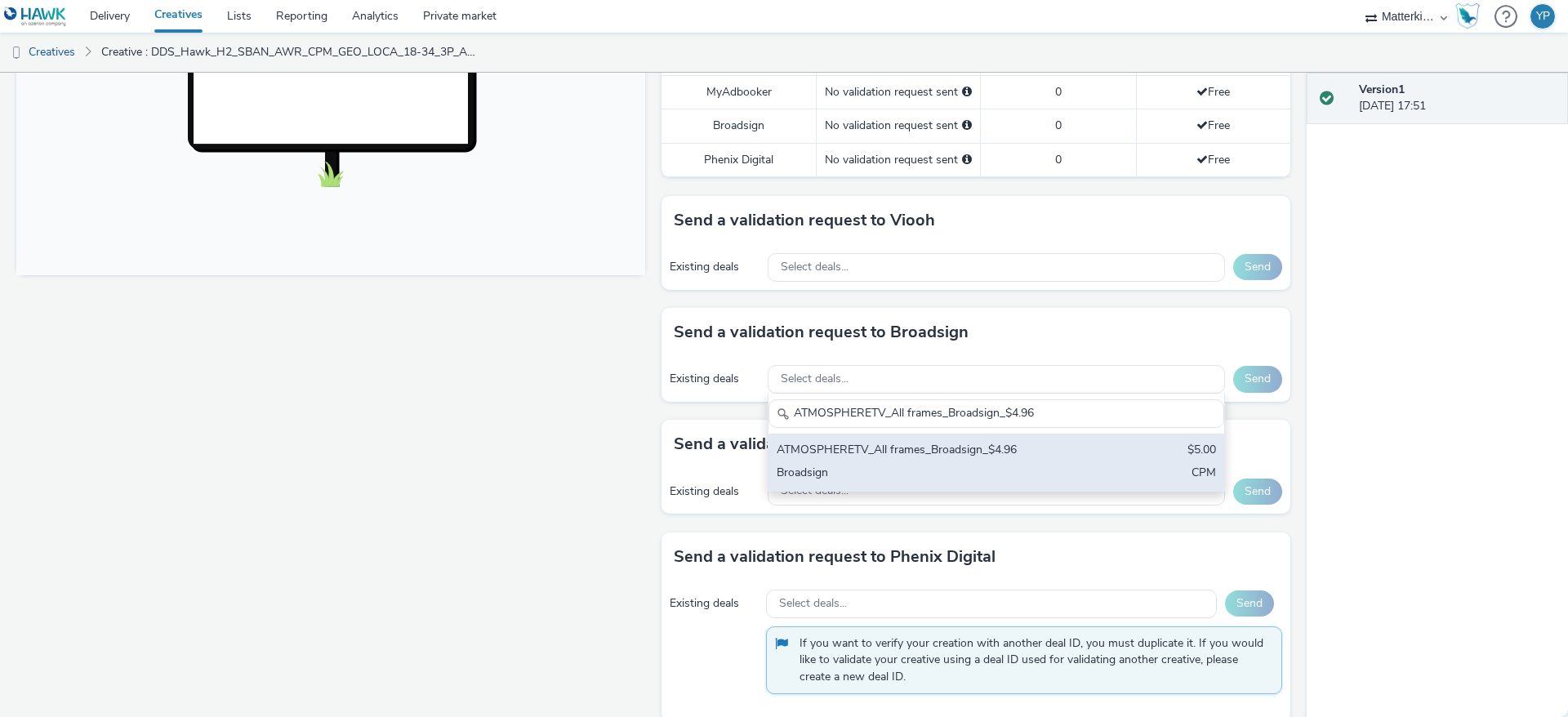
type input "ATMOSPHERETV_All frames_Broadsign_$4.96"
click at [835, 461] on div "ATMOSPHERETV_All frames_Broadsign_$4.96" at bounding box center [922, 452] width 290 height 19
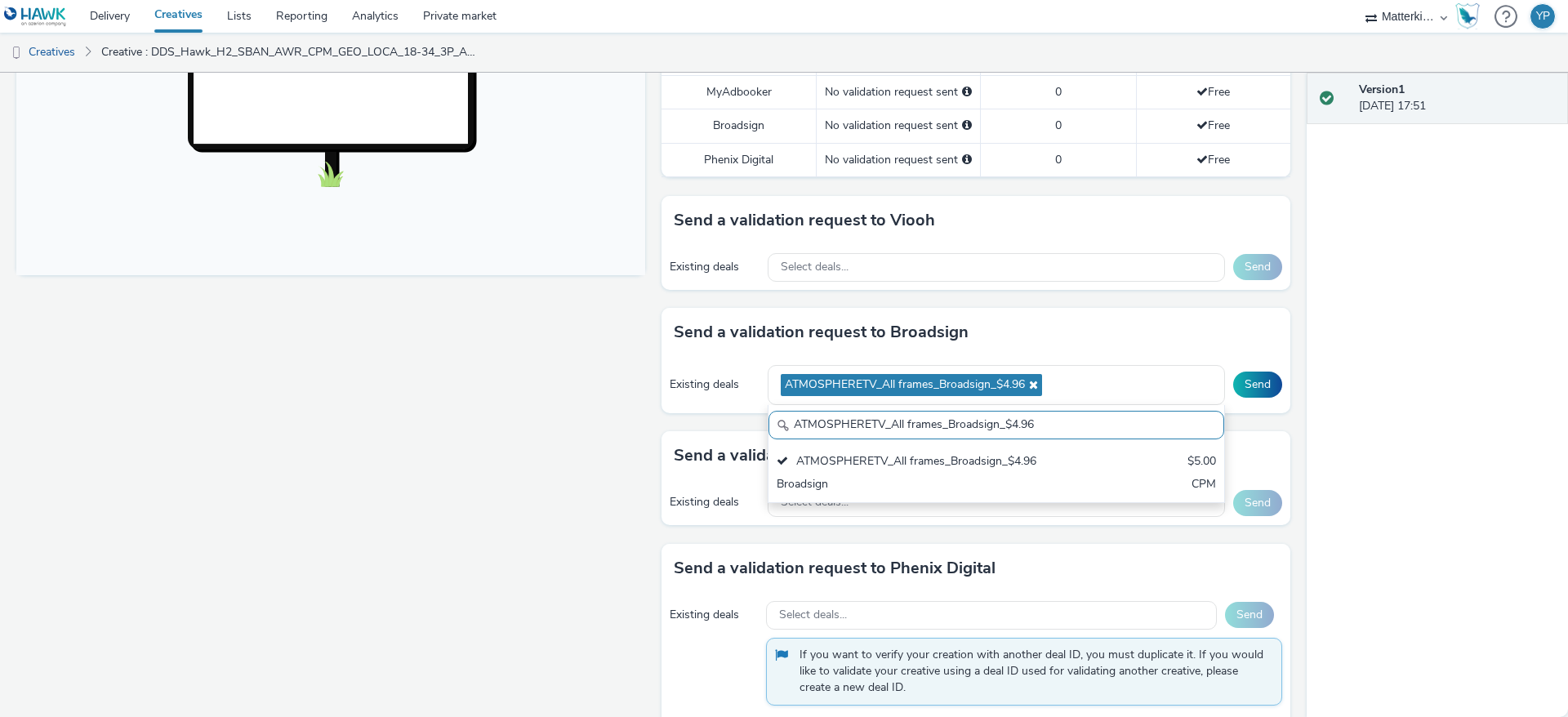
click at [542, 380] on div "Fullscreen" at bounding box center [335, 300] width 637 height 1389
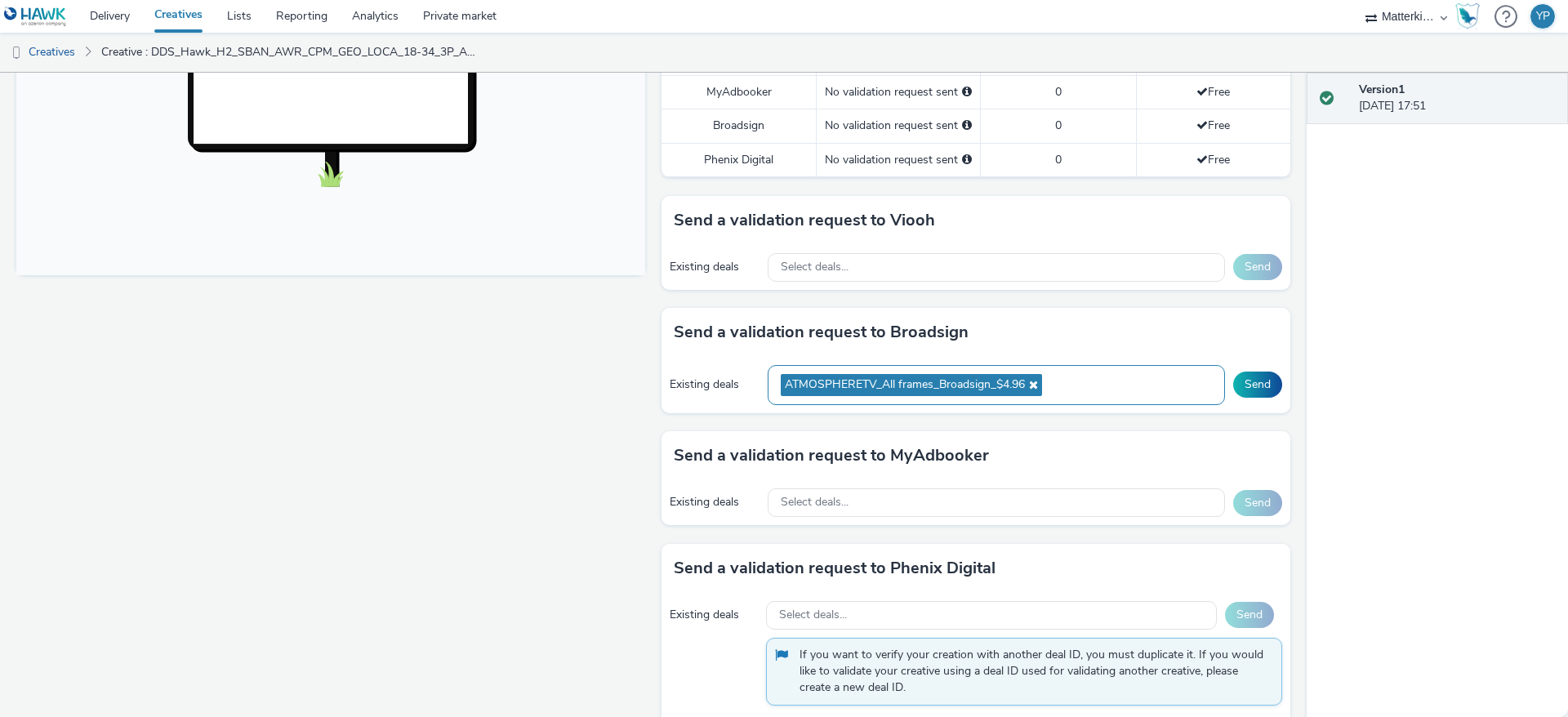
click at [1069, 402] on div "ATMOSPHERETV_All frames_Broadsign_$4.96" at bounding box center [996, 386] width 457 height 40
paste input "ClearChannel_AO_Adshell_Outdoor Urban Panels_$20.96"
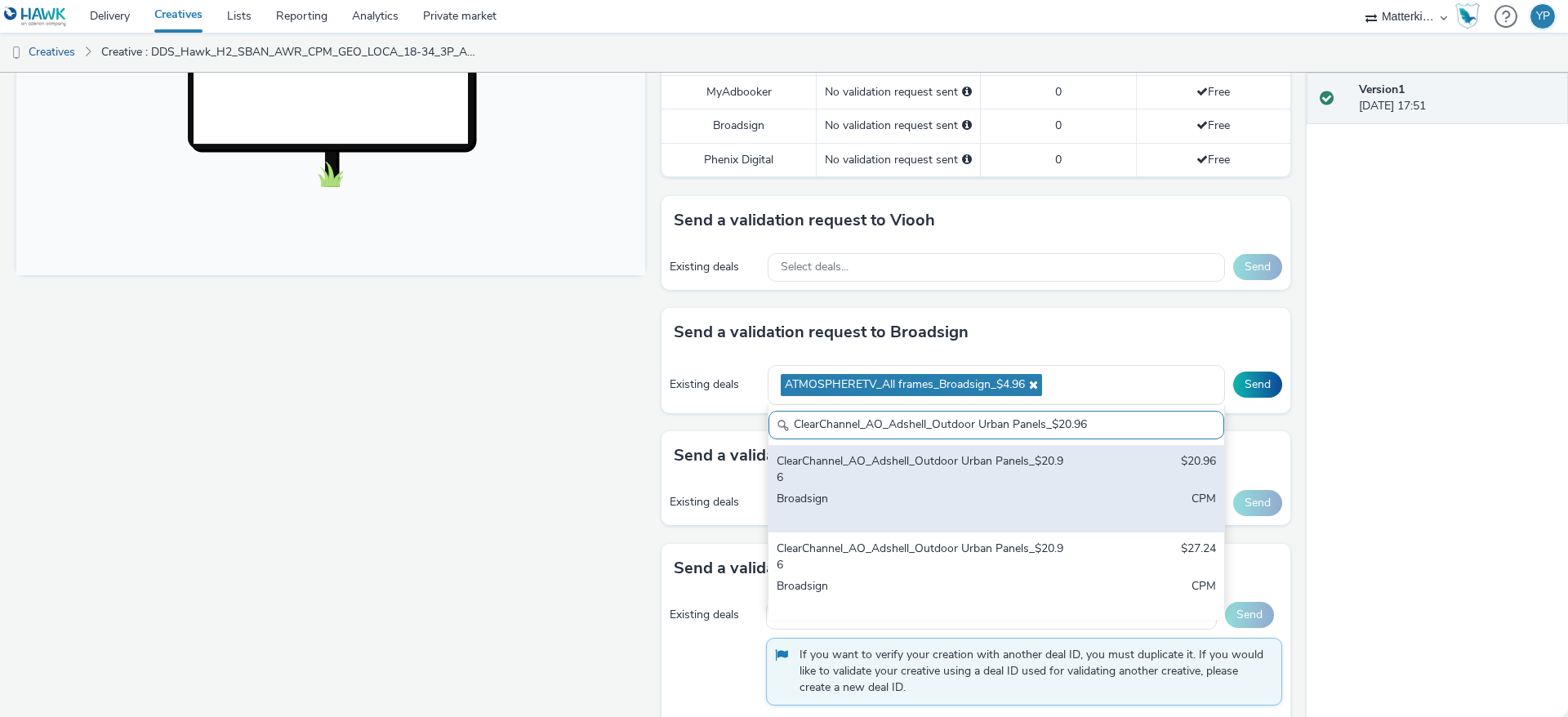
type input "ClearChannel_AO_Adshell_Outdoor Urban Panels_$20.96"
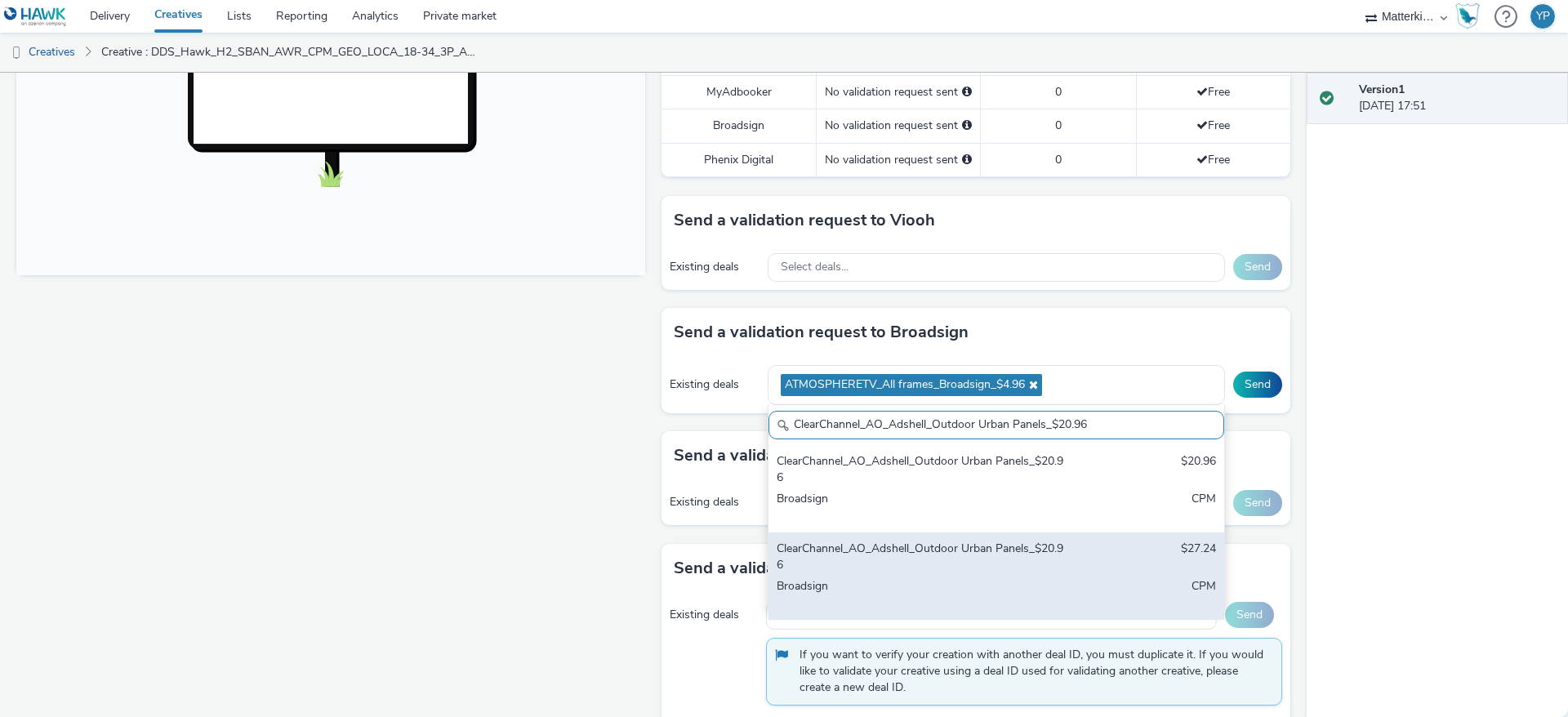
click at [854, 574] on div "ClearChannel_AO_Adshell_Outdoor Urban Panels_$20.96" at bounding box center [922, 557] width 290 height 33
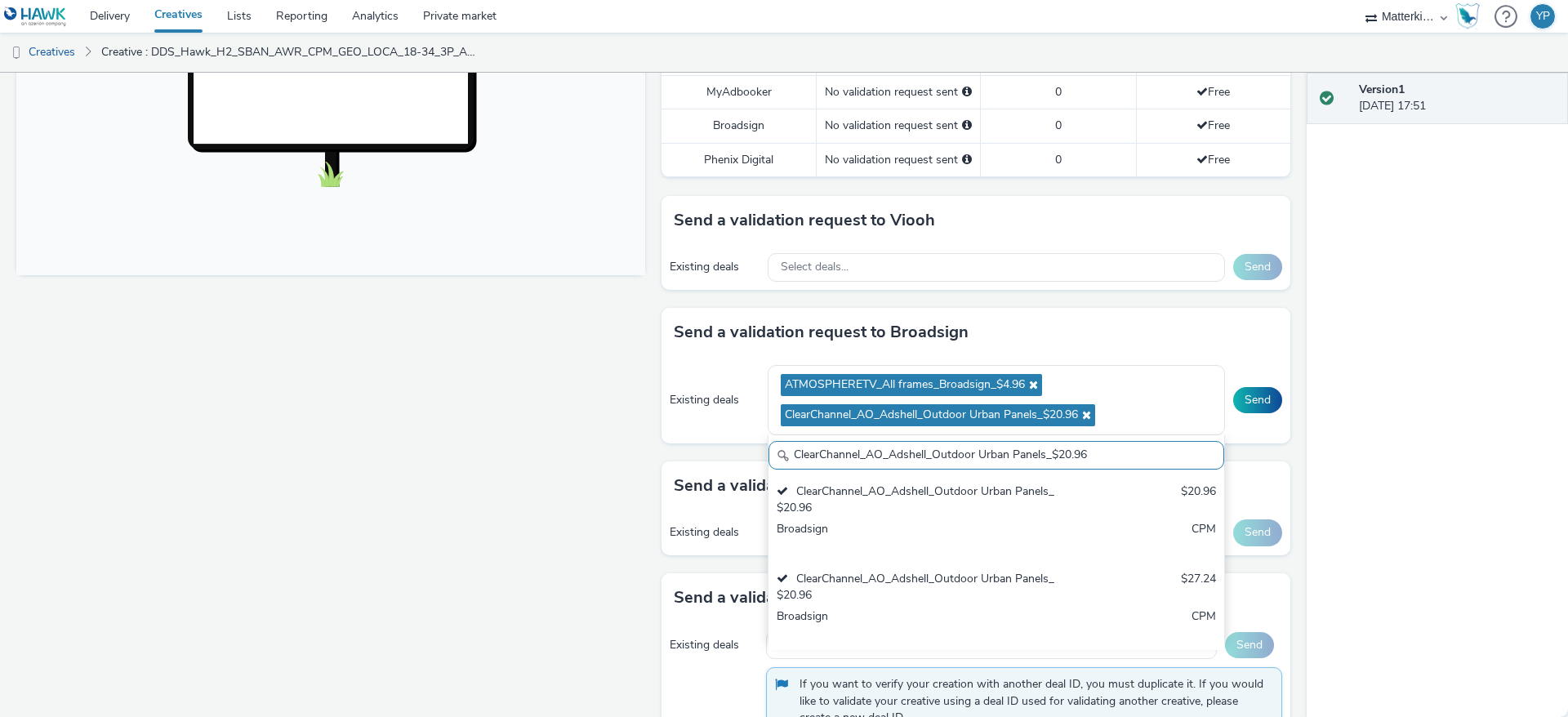
click at [601, 479] on div "Fullscreen" at bounding box center [335, 315] width 637 height 1419
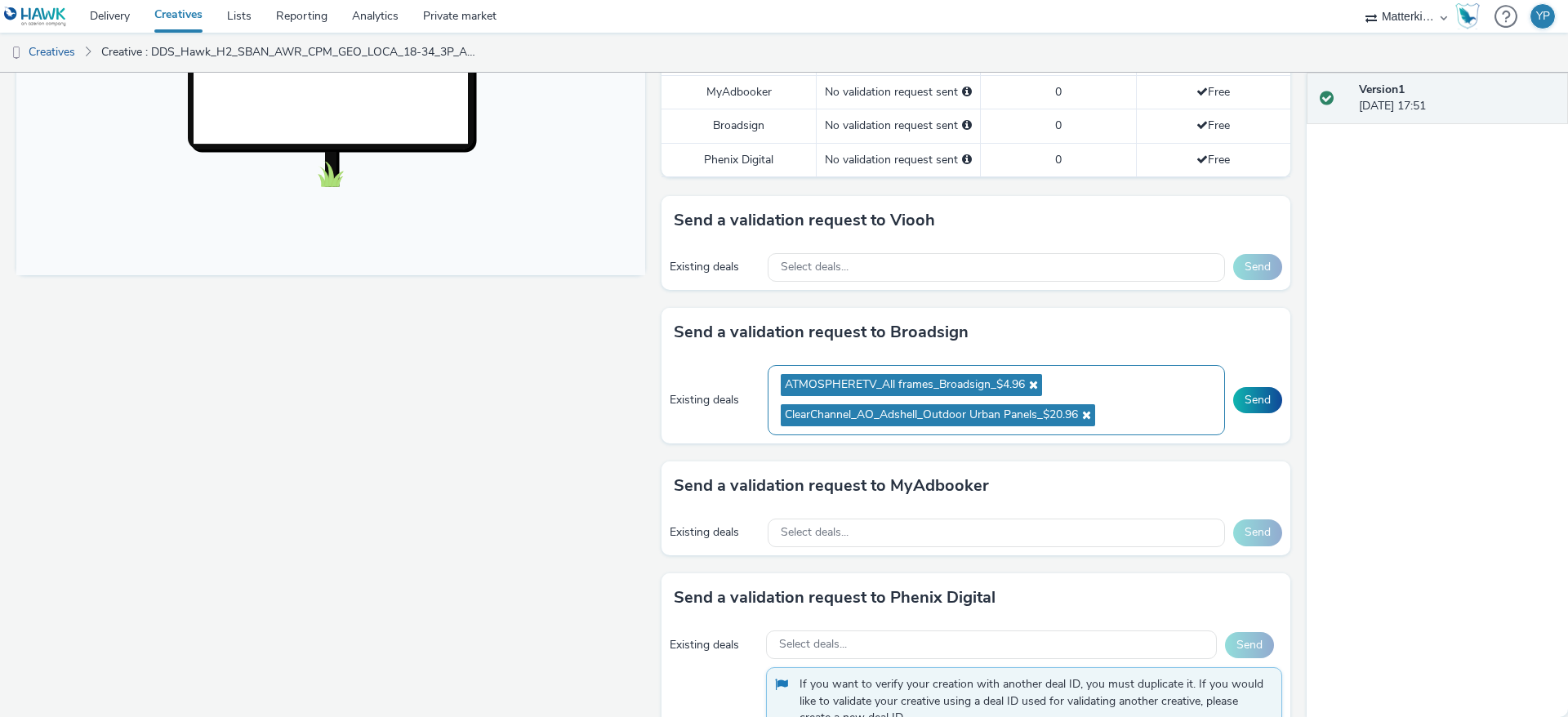
click at [1155, 431] on ul "ATMOSPHERETV_All frames_Broadsign_$4.96 ClearChannel_AO_Adshell_Outdoor Urban P…" at bounding box center [996, 399] width 432 height 60
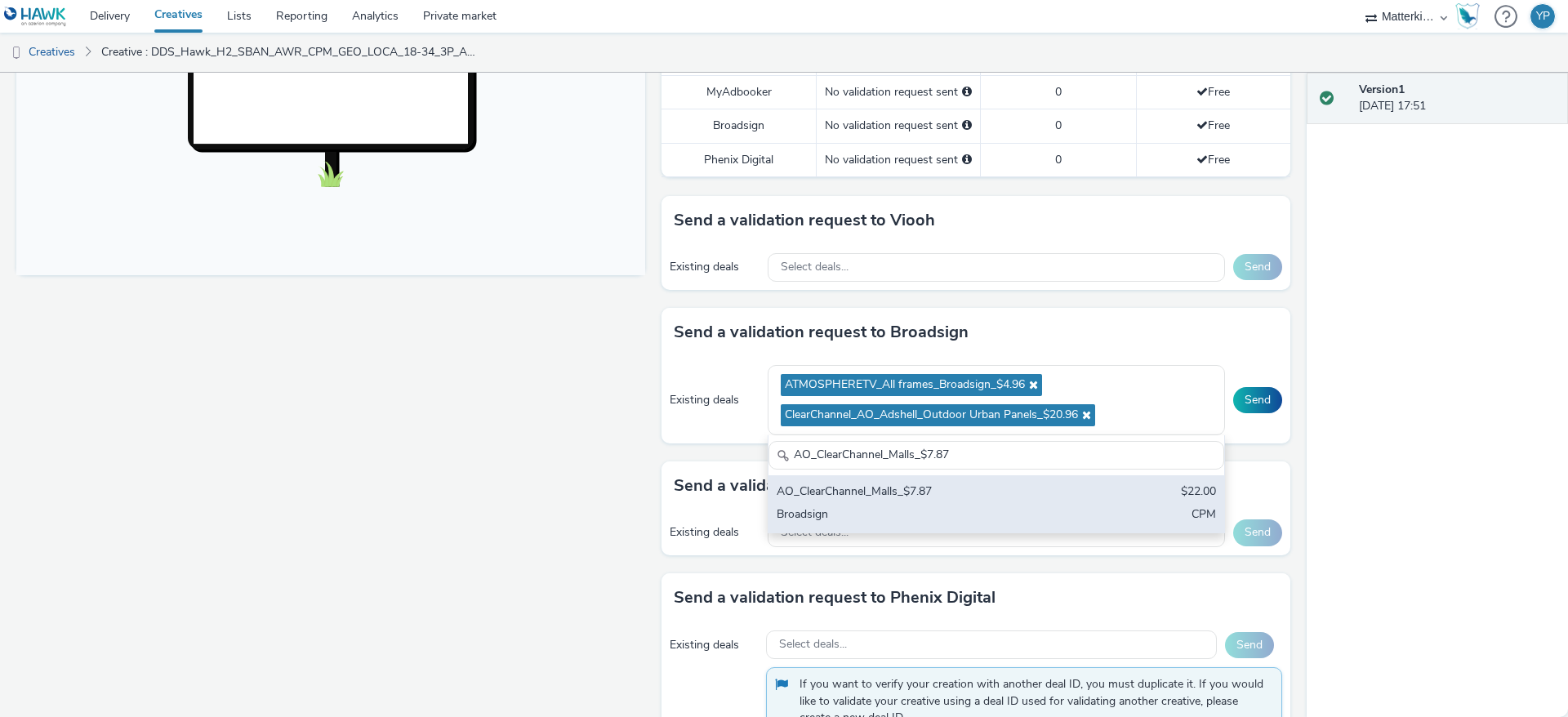
type input "AO_ClearChannel_Malls_$7.87"
click at [894, 502] on div "AO_ClearChannel_Malls_$7.87" at bounding box center [922, 493] width 290 height 19
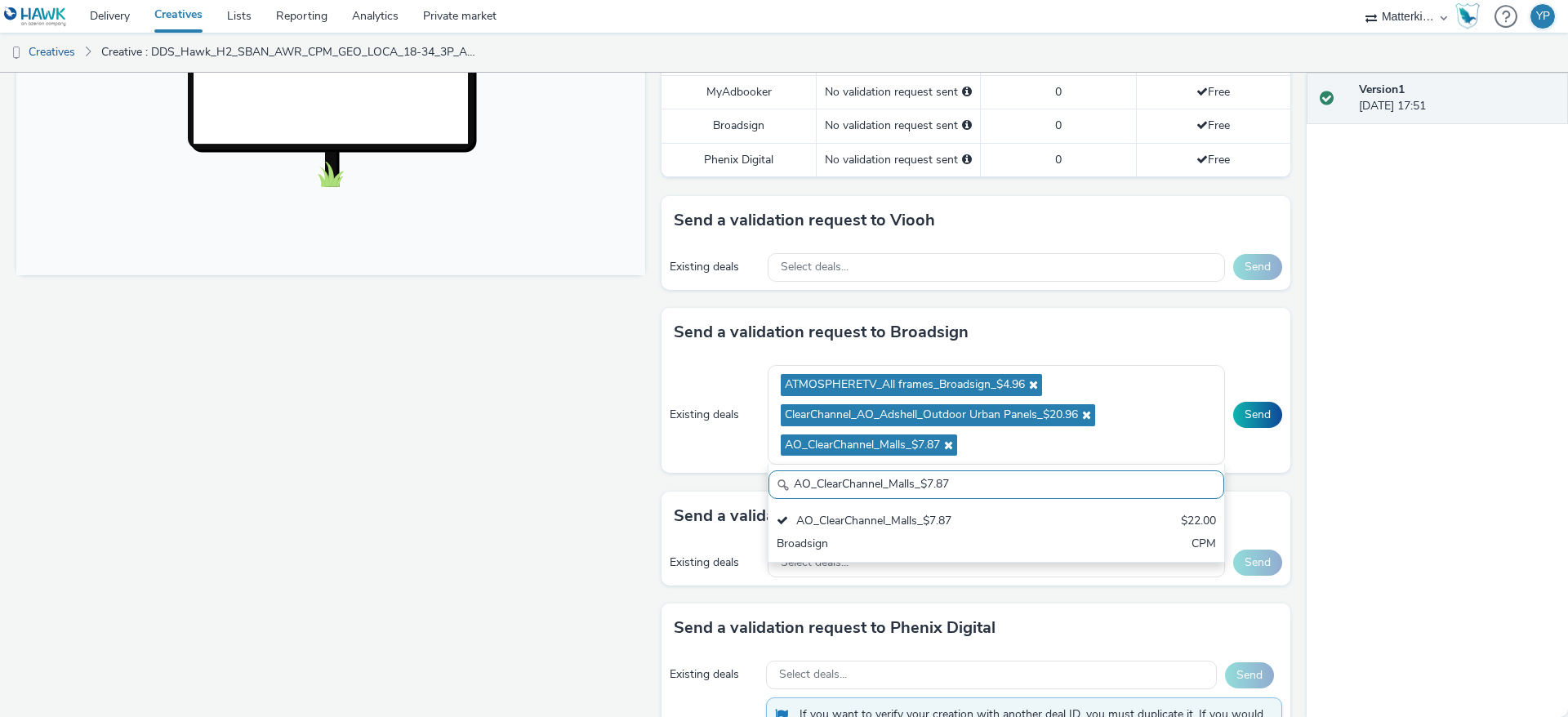
click at [604, 470] on div "Fullscreen" at bounding box center [335, 330] width 637 height 1449
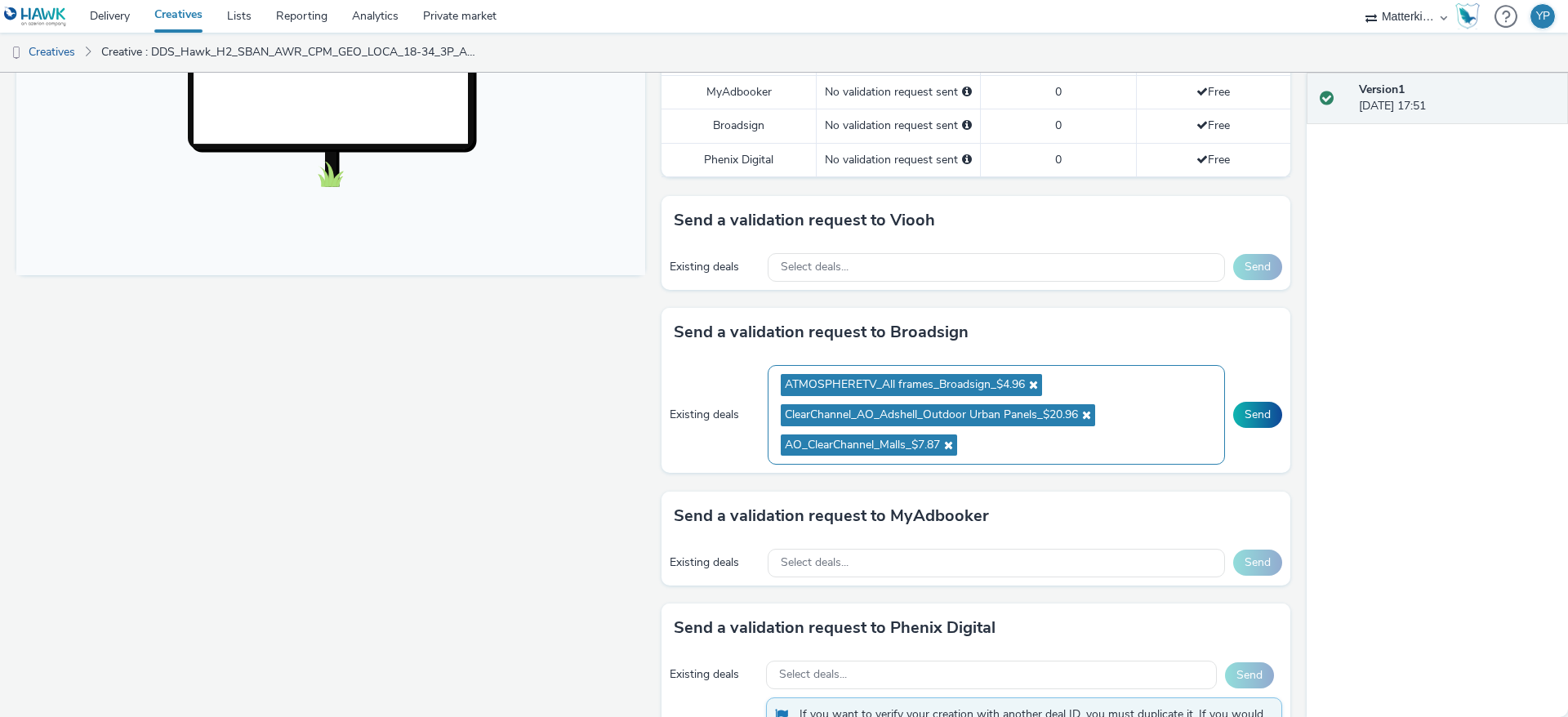
click at [1044, 457] on ul "ATMOSPHERETV_All frames_Broadsign_$4.96 ClearChannel_AO_Adshell_Outdoor Urban P…" at bounding box center [996, 414] width 432 height 90
paste input "AO_ClearChannel_D48_$17.03"
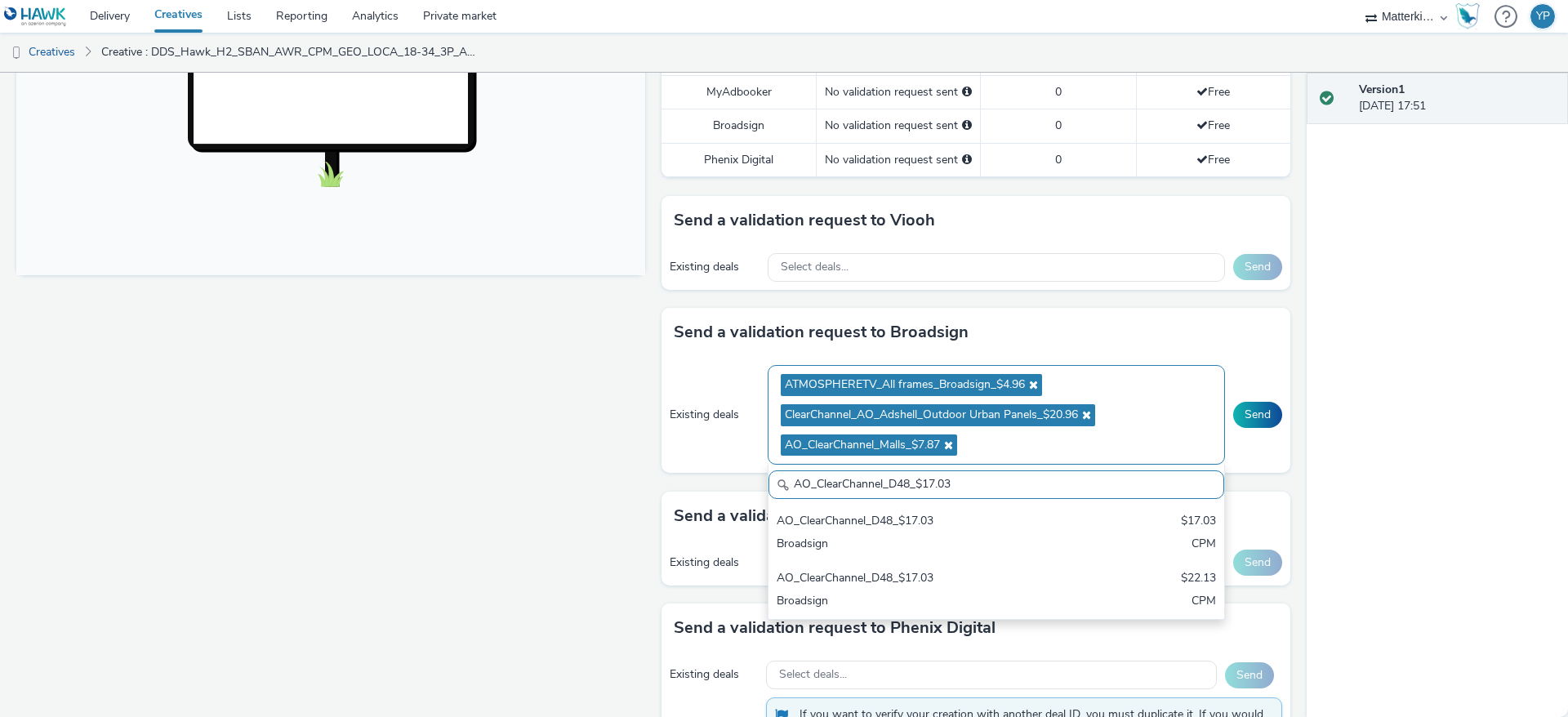
scroll to position [0, 0]
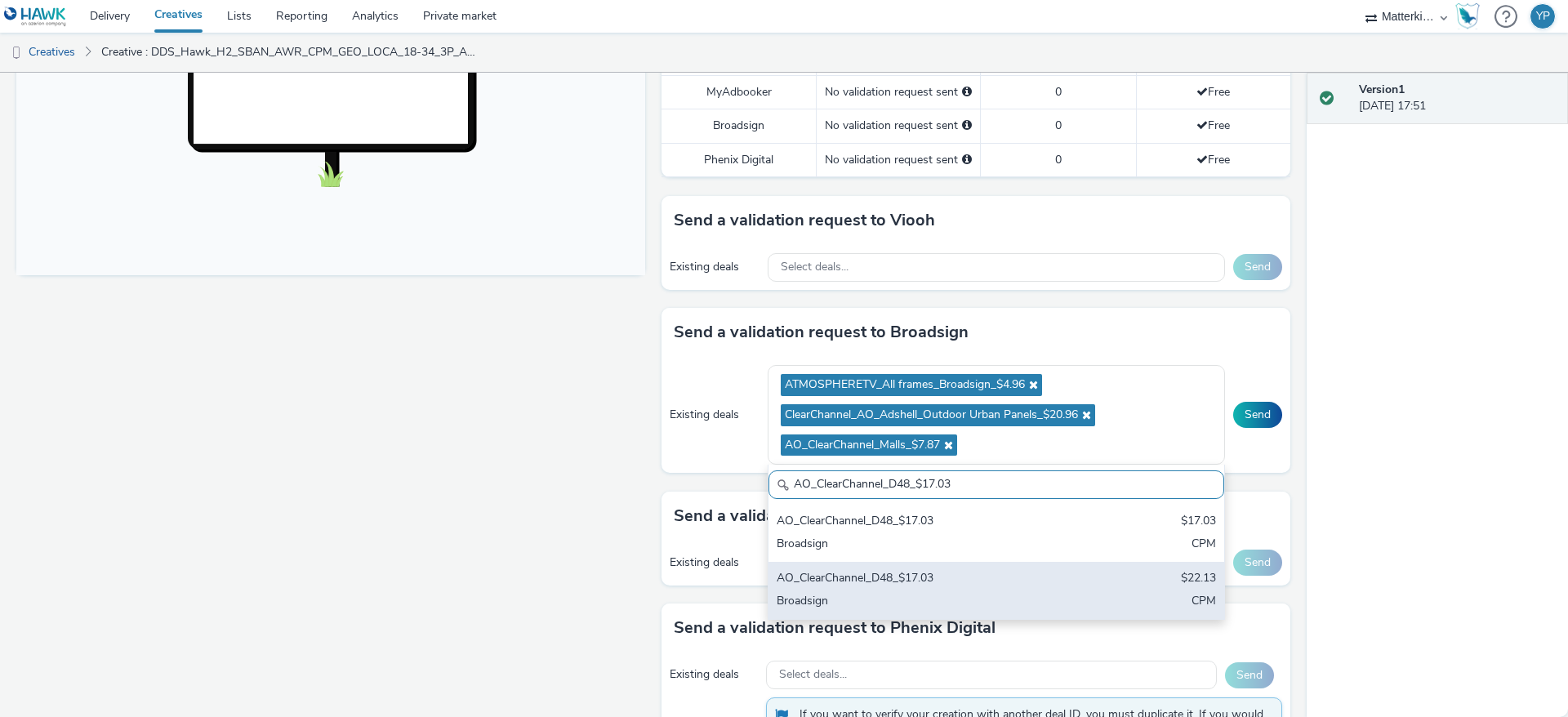
type input "AO_ClearChannel_D48_$17.03"
click at [867, 587] on div "AO_ClearChannel_D48_$17.03" at bounding box center [922, 580] width 290 height 19
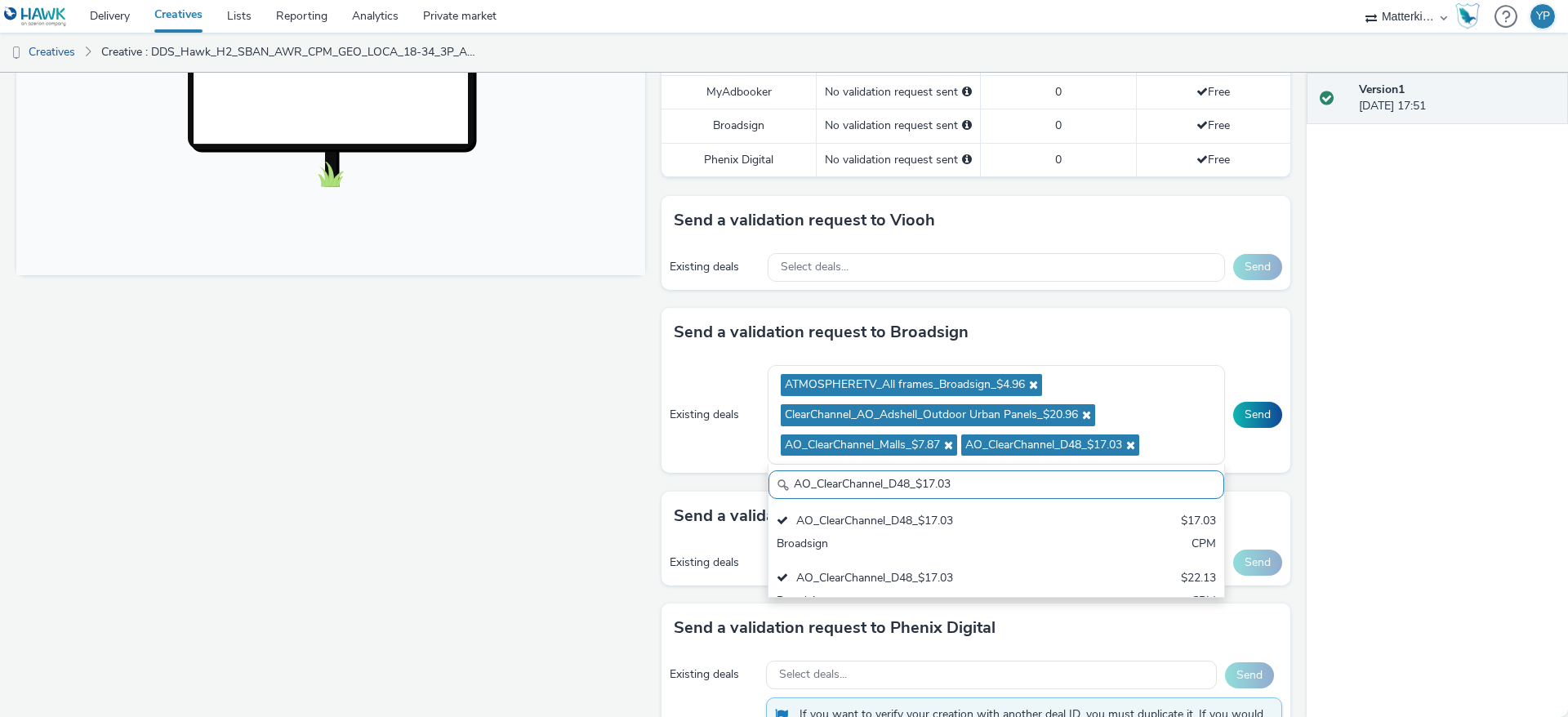
click at [551, 495] on div "Fullscreen" at bounding box center [335, 330] width 637 height 1449
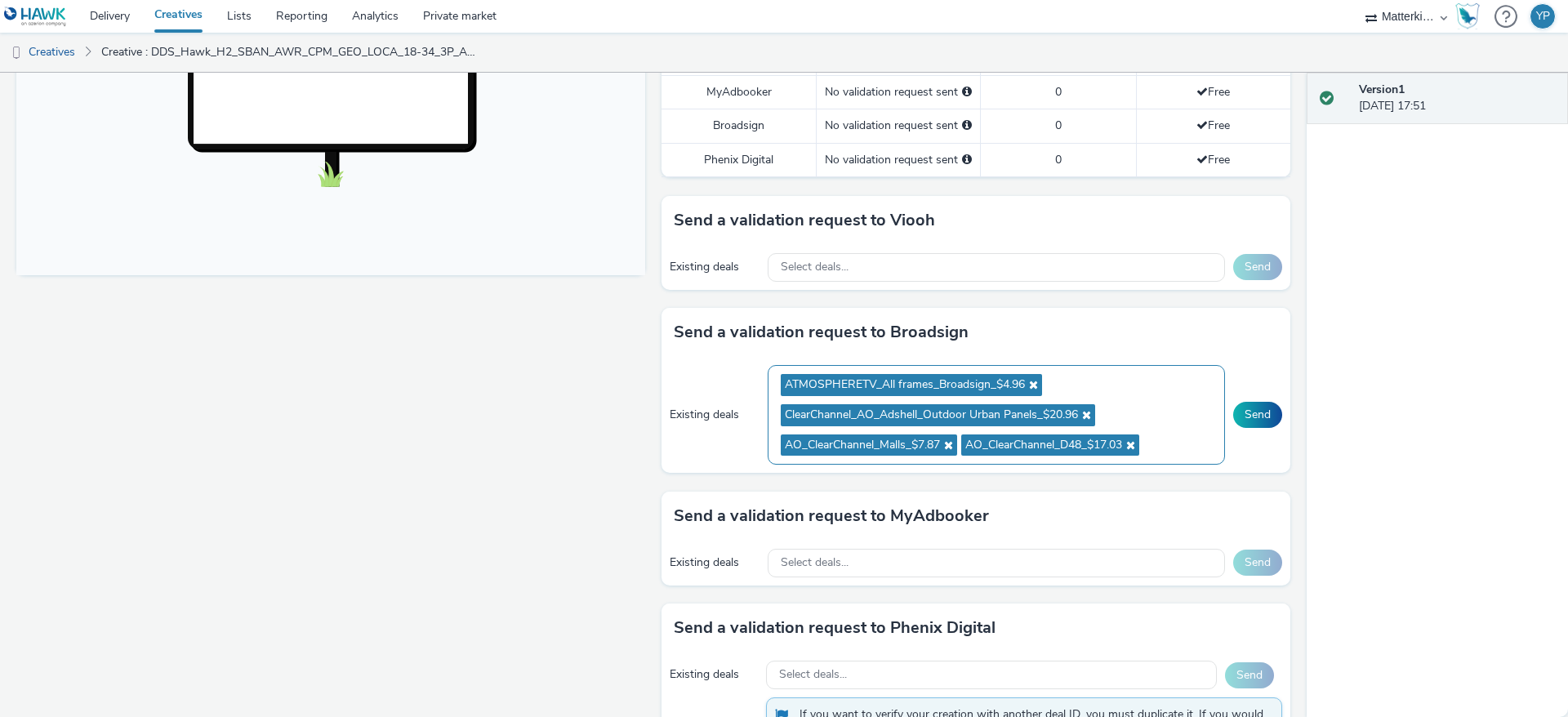
click at [1156, 457] on ul "ATMOSPHERETV_All frames_Broadsign_$4.96 ClearChannel_AO_Adshell_Outdoor Urban P…" at bounding box center [996, 414] width 432 height 90
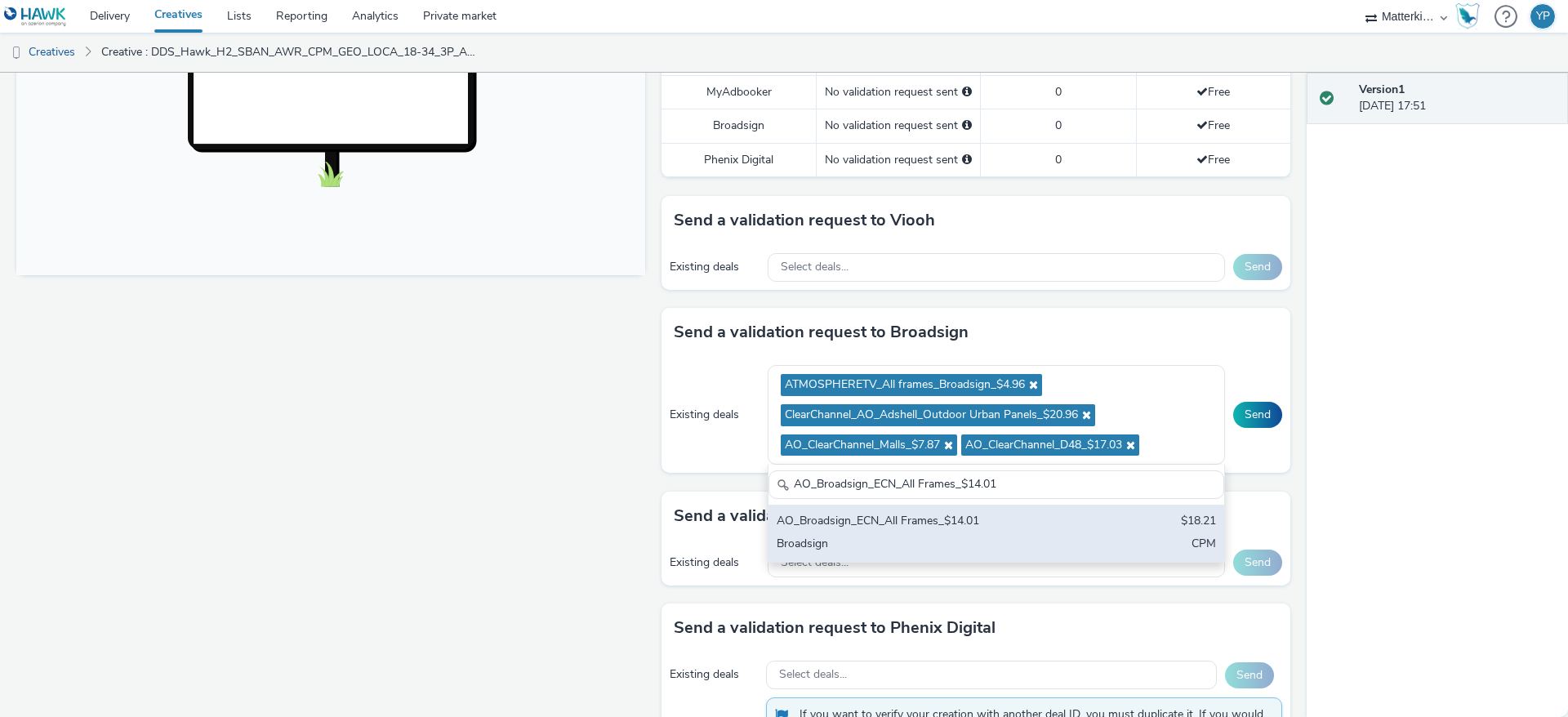
type input "AO_Broadsign_ECN_All Frames_$14.01"
click at [959, 553] on div "Broadsign" at bounding box center [922, 545] width 290 height 19
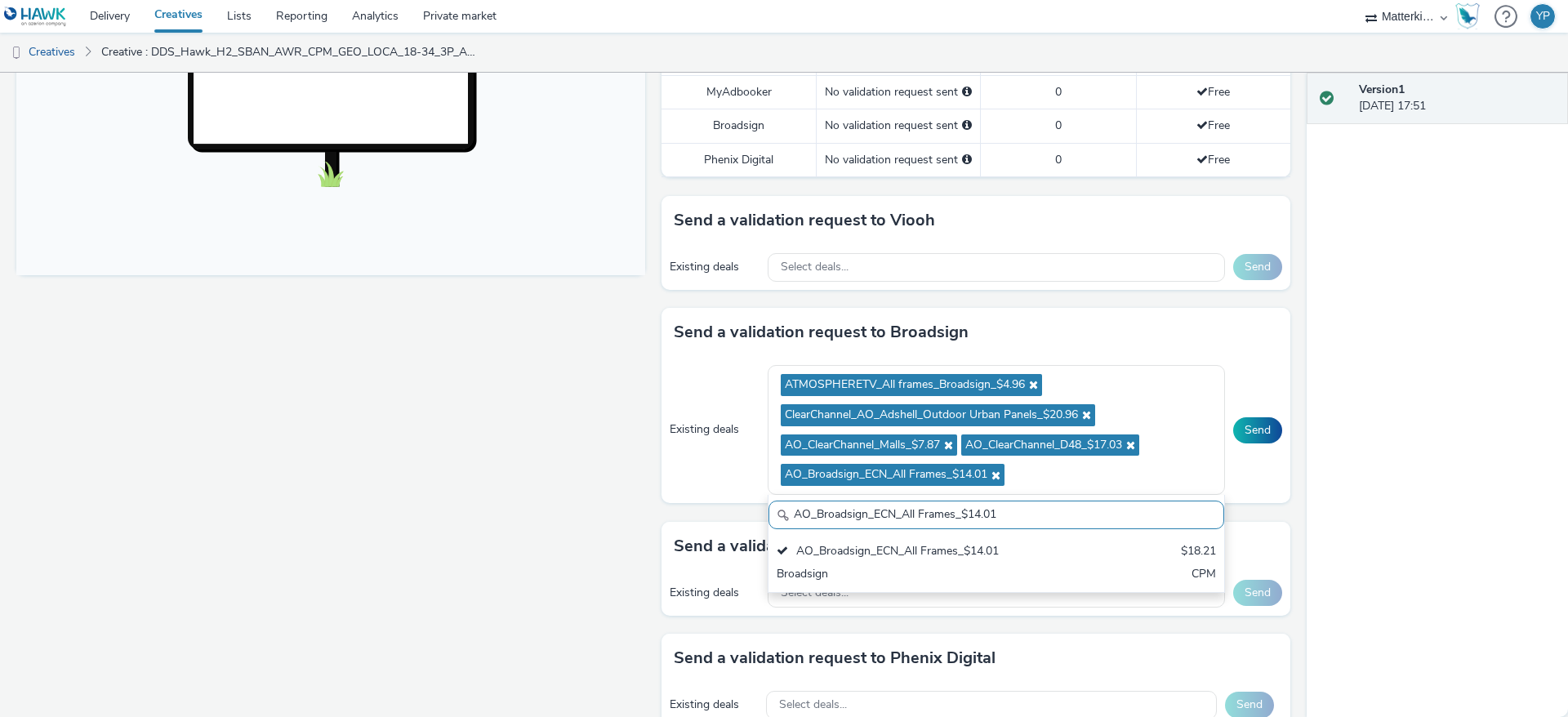
click at [604, 483] on div "Fullscreen" at bounding box center [335, 345] width 637 height 1478
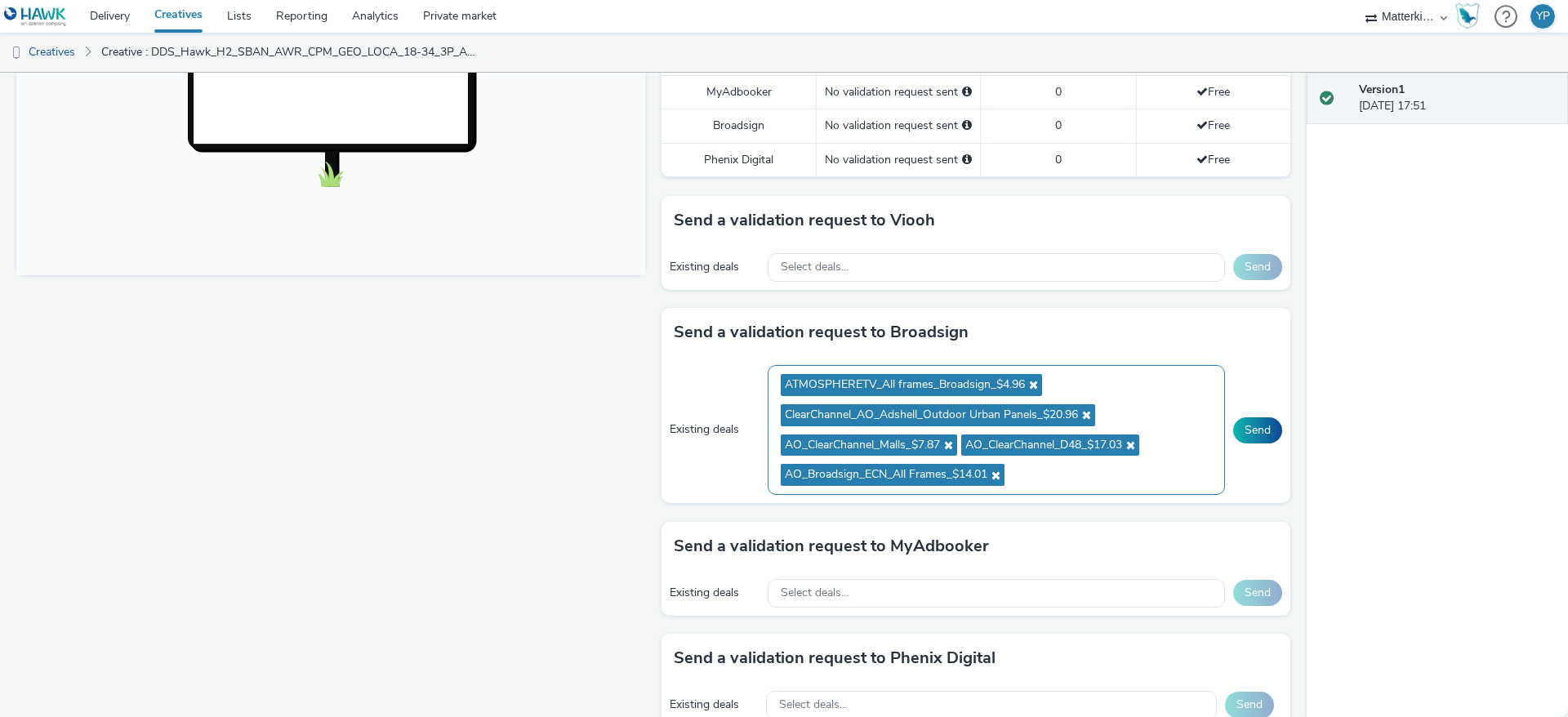
click at [1073, 490] on ul "ATMOSPHERETV_All frames_Broadsign_$4.96 ClearChannel_AO_Adshell_Outdoor Urban P…" at bounding box center [996, 430] width 432 height 120
paste input "AO_Broadsign_Zoom Media_All Frames_$8.01"
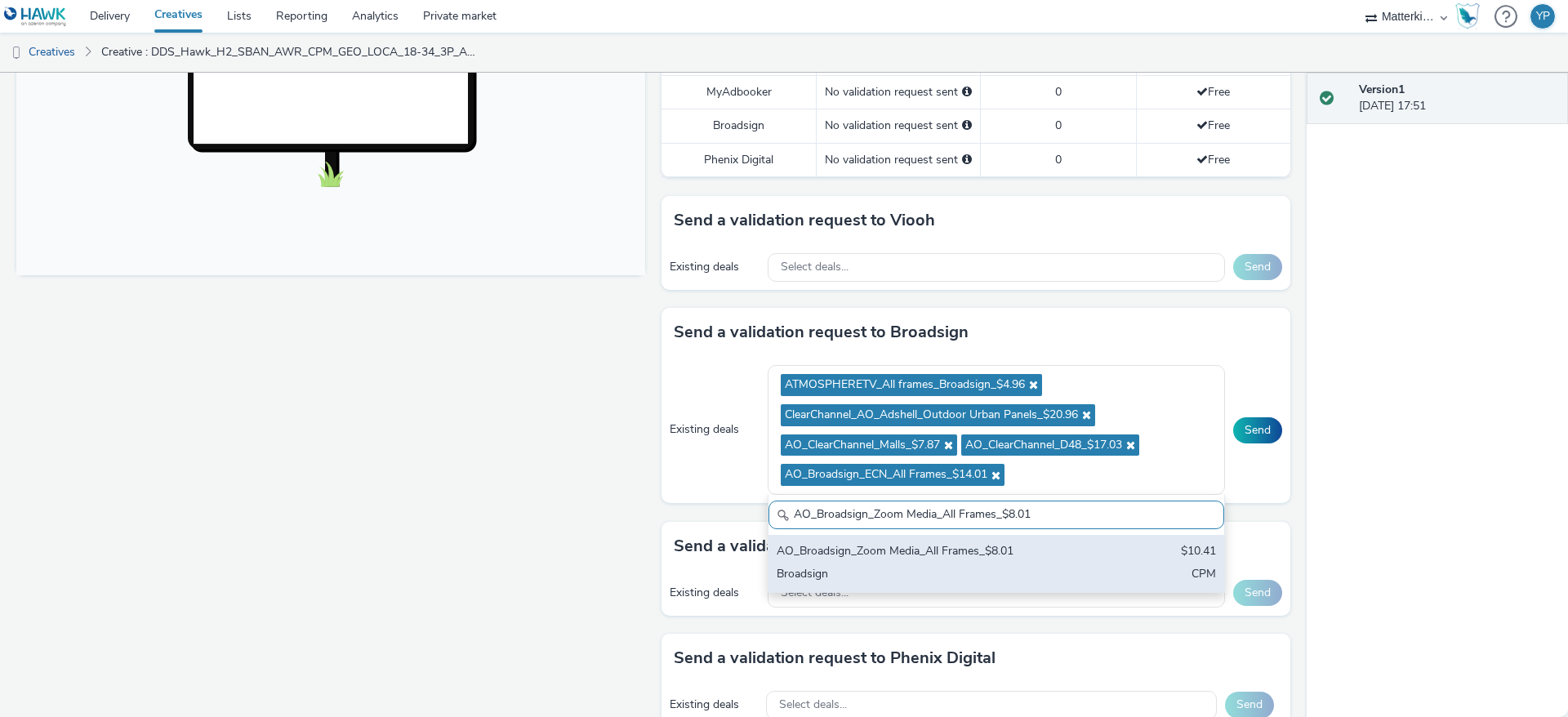
type input "AO_Broadsign_Zoom Media_All Frames_$8.01"
click at [815, 562] on div "AO_Broadsign_Zoom Media_All Frames_$8.01" at bounding box center [922, 553] width 290 height 19
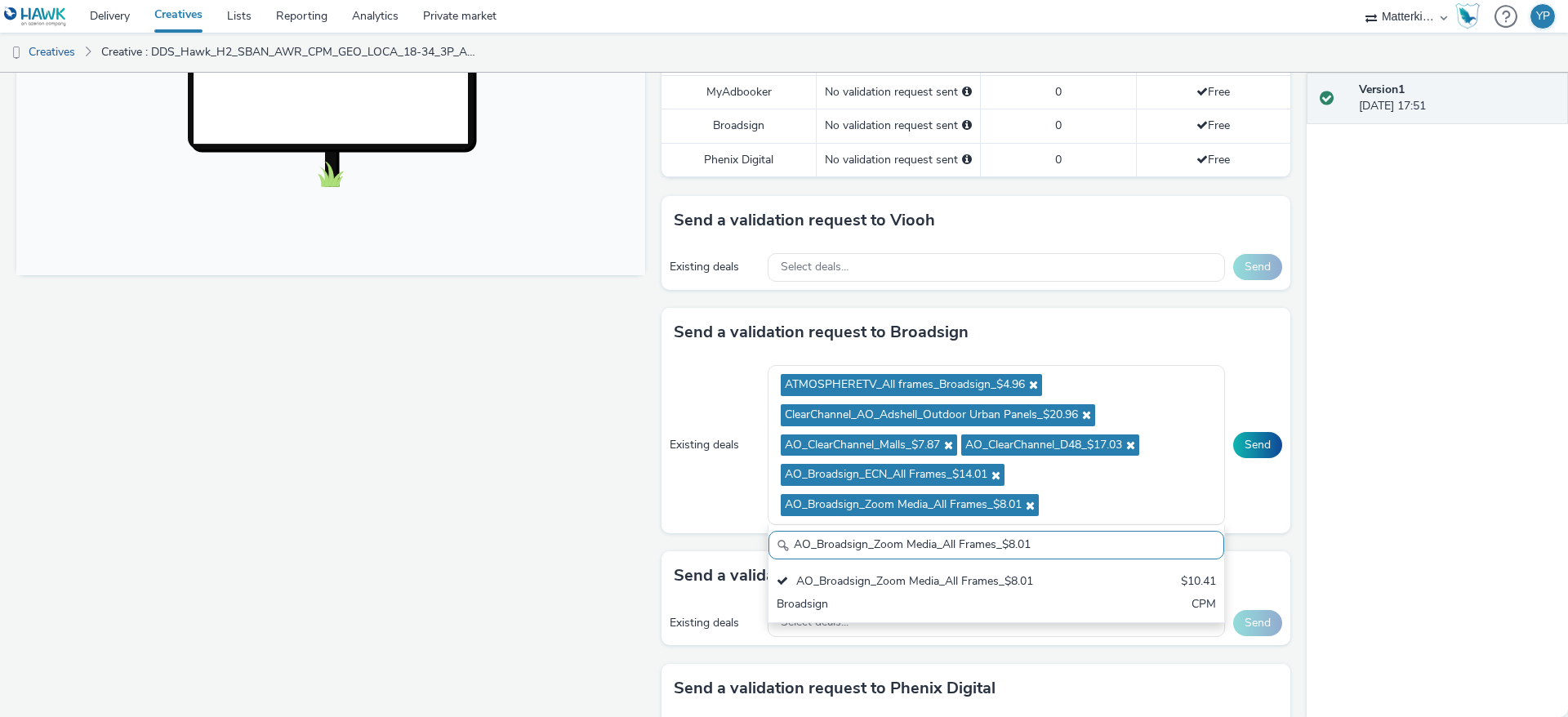
click at [550, 419] on div "Fullscreen" at bounding box center [335, 360] width 637 height 1509
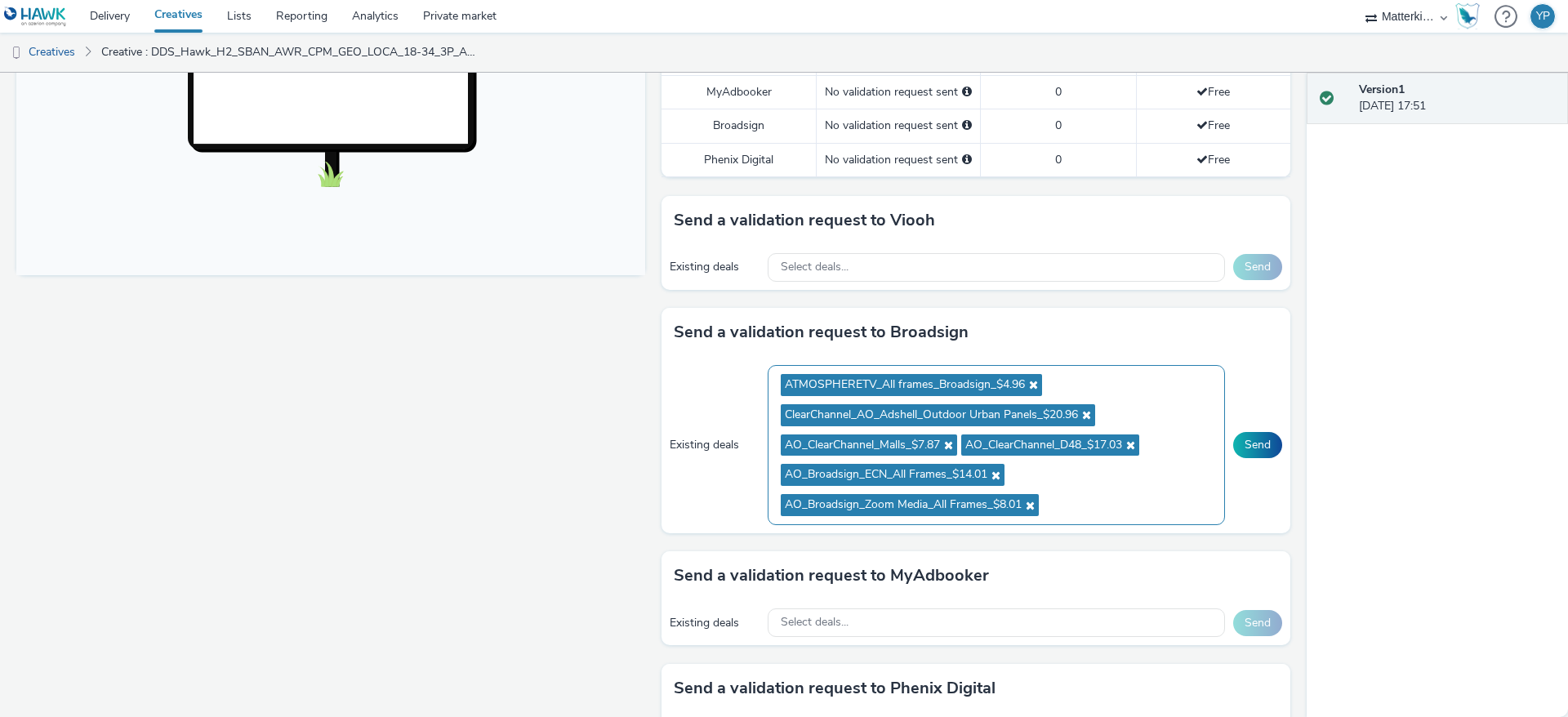
click at [1082, 517] on ul "ATMOSPHERETV_All frames_Broadsign_$4.96 ClearChannel_AO_Adshell_Outdoor Urban P…" at bounding box center [996, 445] width 432 height 150
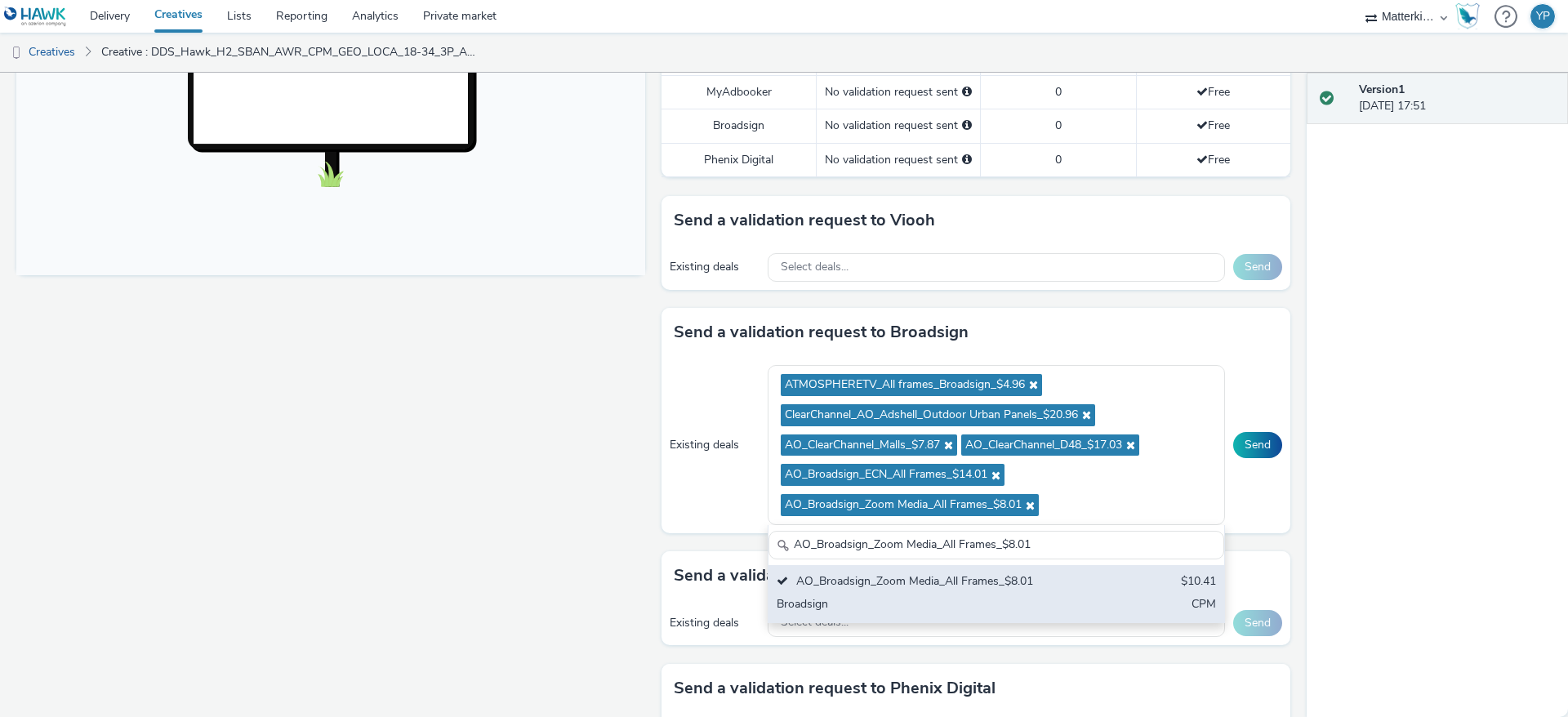
type input "AO_Broadsign_Zoom Media_All Frames_$8.01"
click at [864, 592] on div "AO_Broadsign_Zoom Media_All Frames_$8.01" at bounding box center [922, 583] width 290 height 19
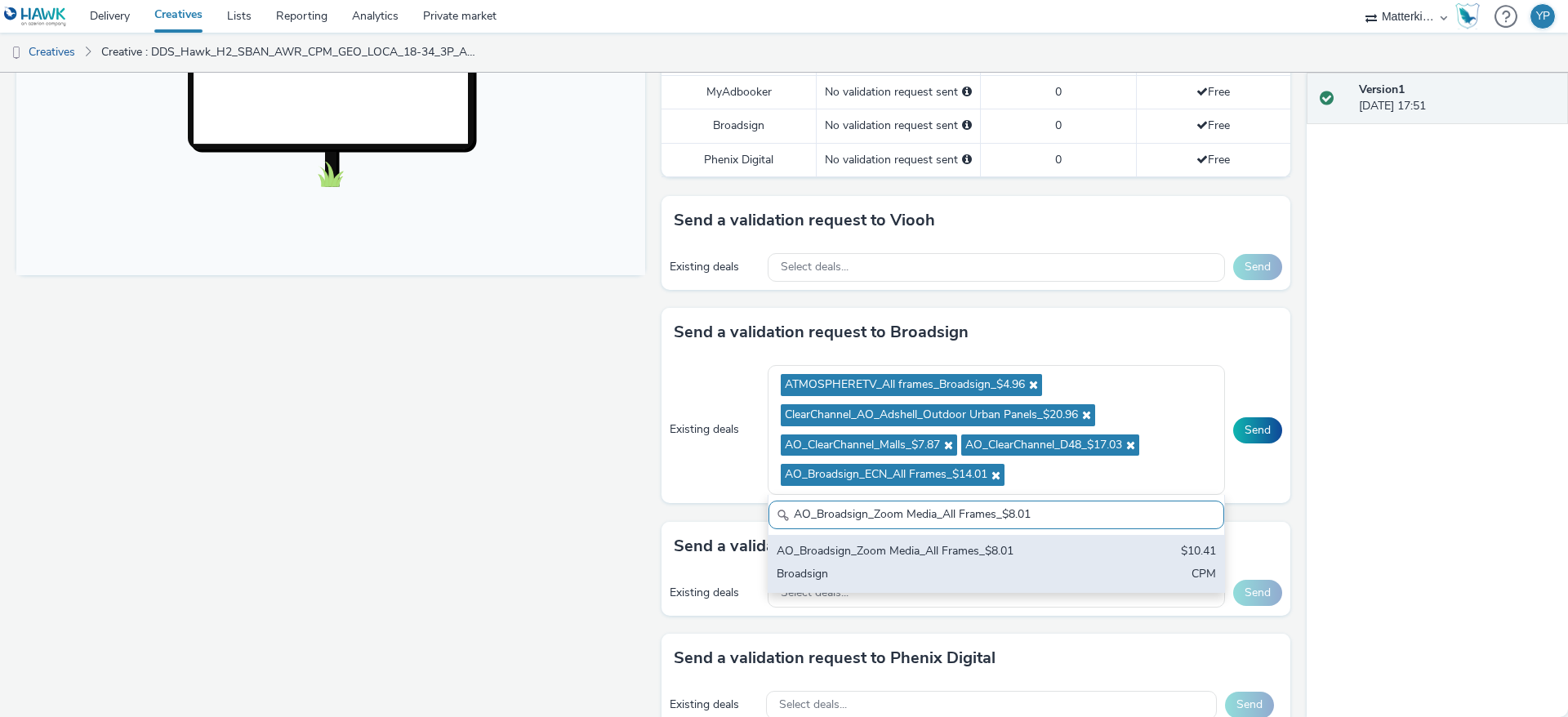
click at [891, 559] on div "AO_Broadsign_Zoom Media_All Frames_$8.01 $10.41 Broadsign CPM" at bounding box center [996, 563] width 456 height 58
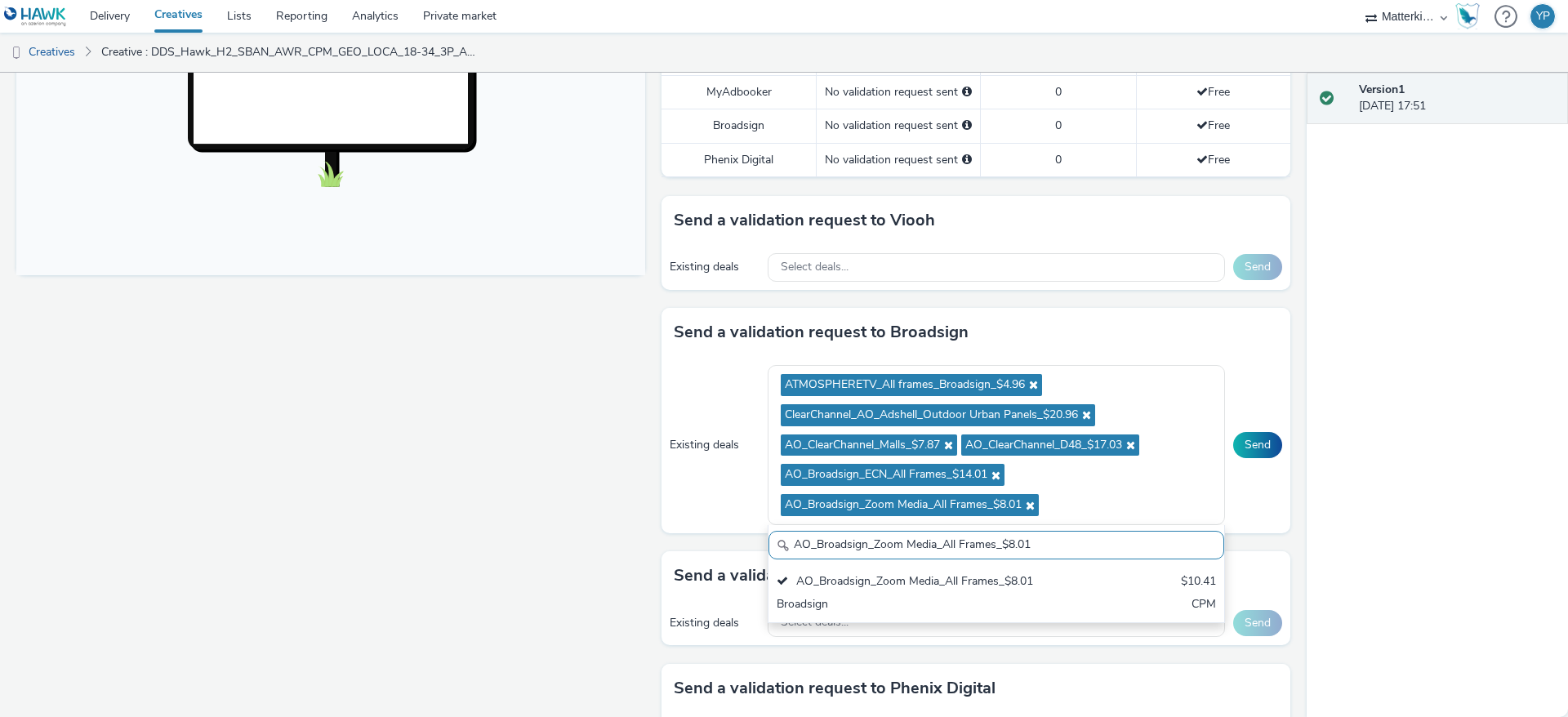
click at [589, 504] on div "Fullscreen" at bounding box center [335, 360] width 637 height 1509
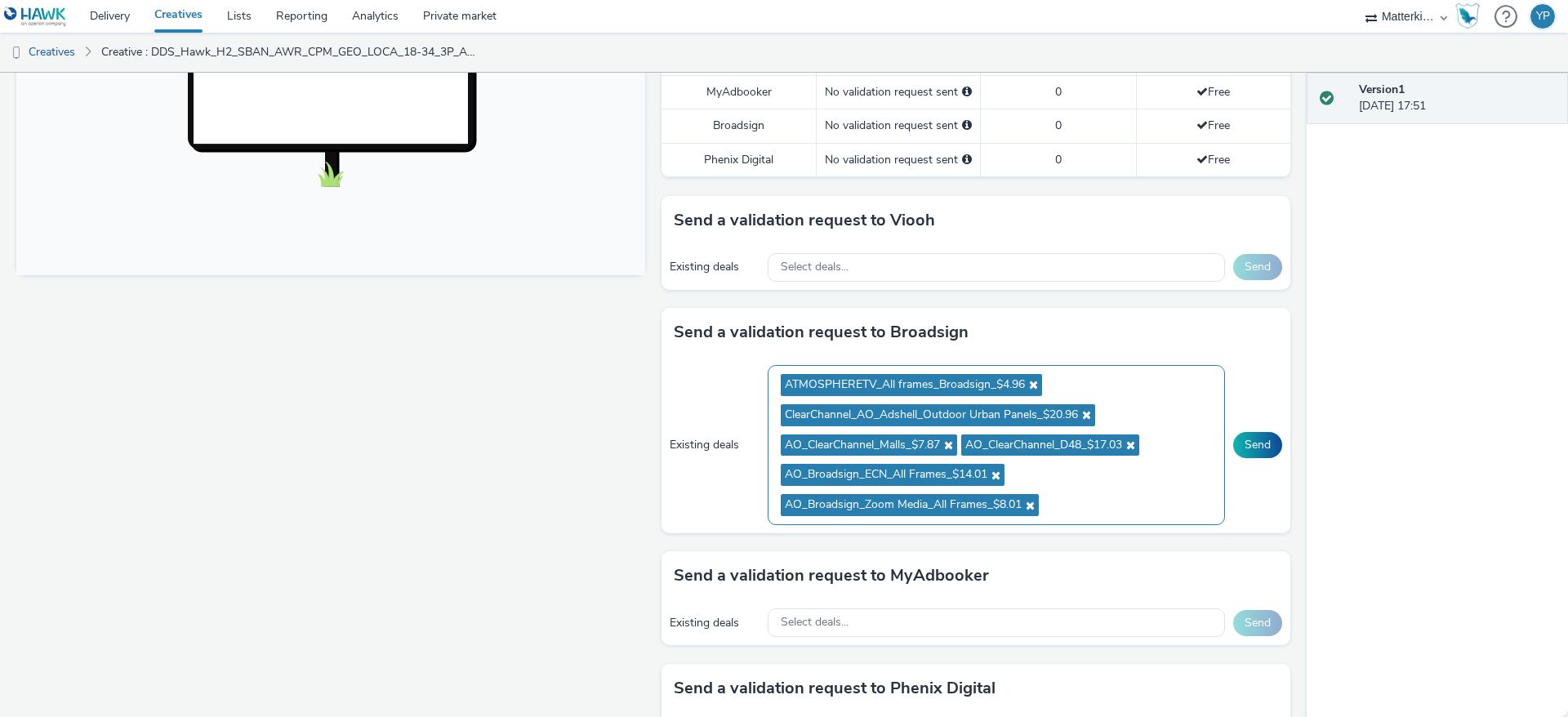
click at [1107, 521] on ul "ATMOSPHERETV_All frames_Broadsign_$4.96 ClearChannel_AO_Adshell_Outdoor Urban P…" at bounding box center [996, 445] width 432 height 150
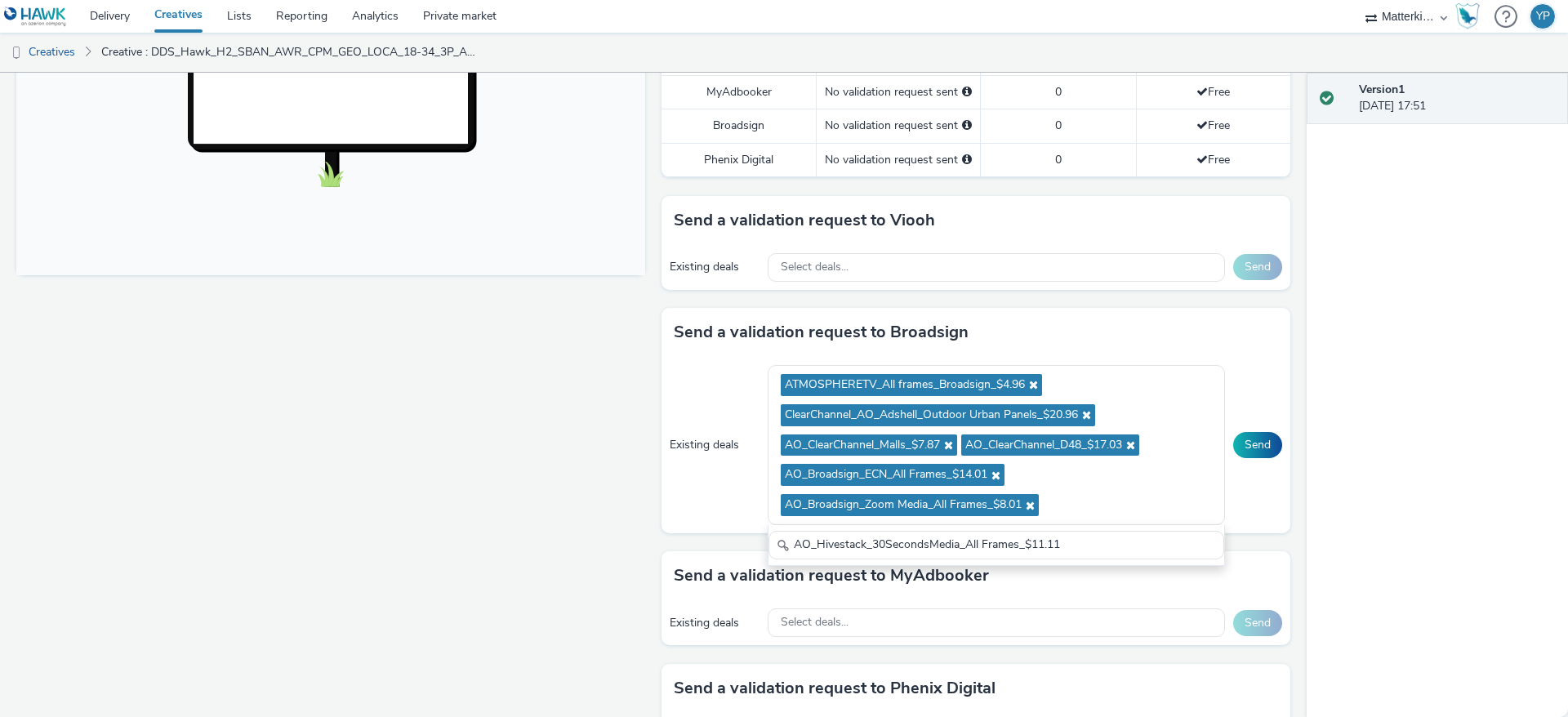
type input "AO_Hivestack_30SecondsMedia_All Frames_$11.11"
click at [605, 506] on div "Fullscreen" at bounding box center [335, 360] width 637 height 1509
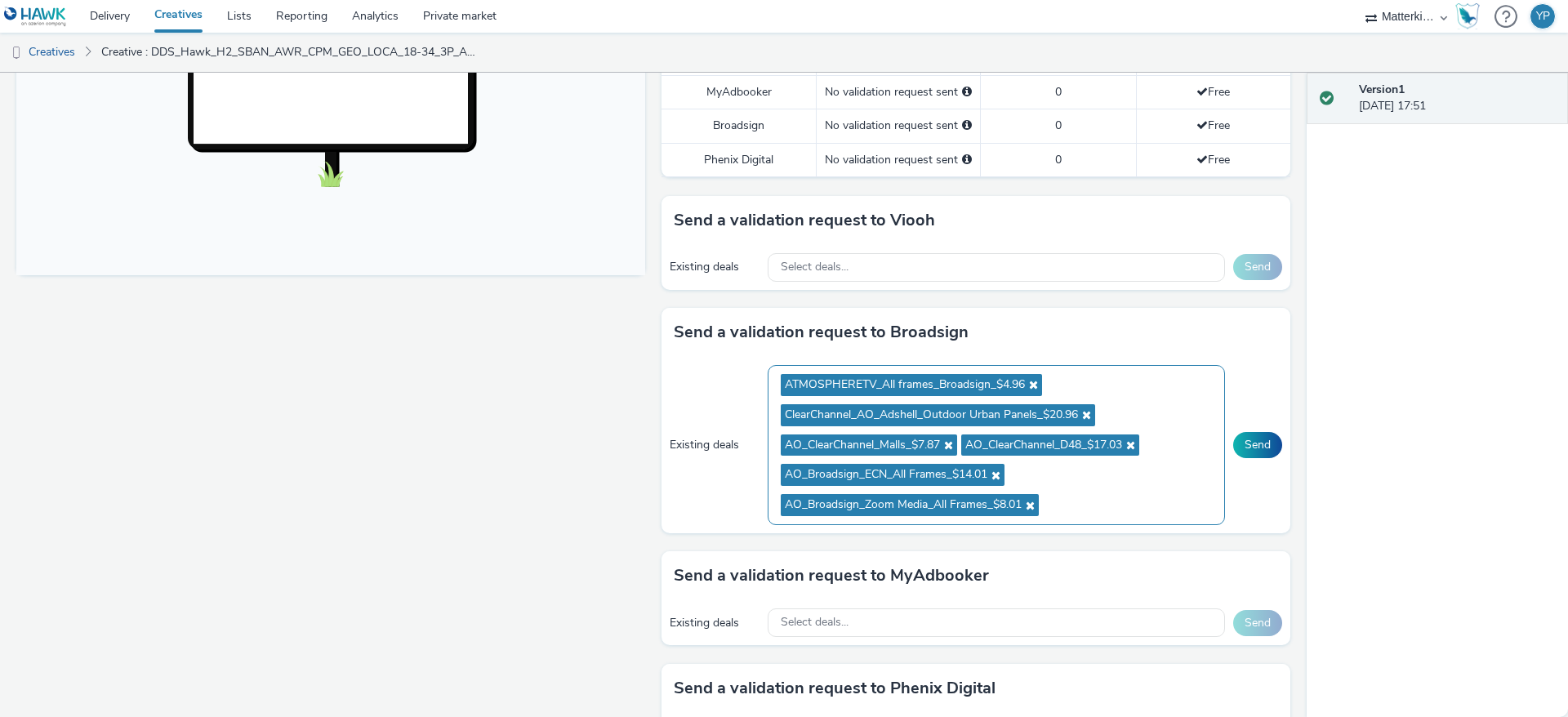
click at [1087, 521] on ul "ATMOSPHERETV_All frames_Broadsign_$4.96 ClearChannel_AO_Adshell_Outdoor Urban P…" at bounding box center [996, 445] width 432 height 150
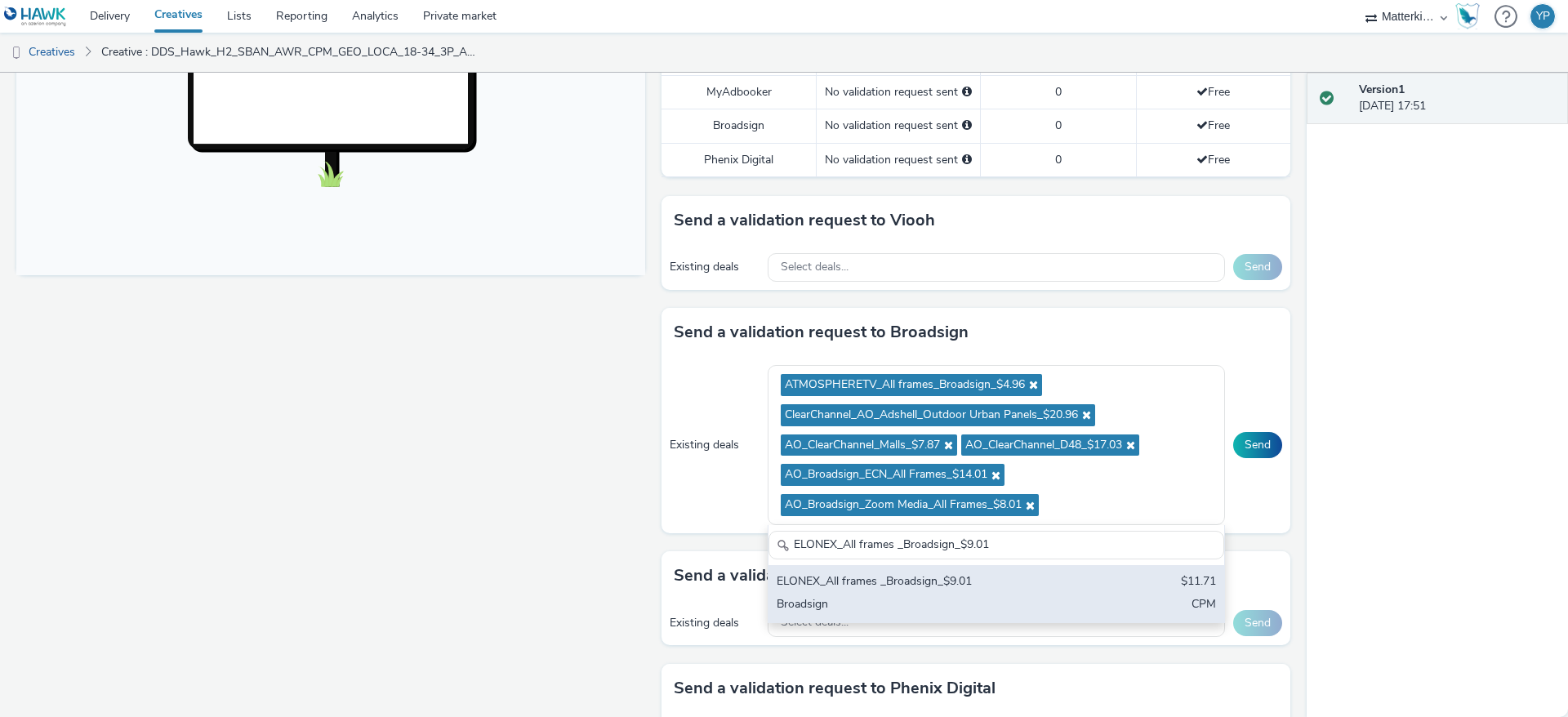
type input "ELONEX_All frames _Broadsign_$9.01"
drag, startPoint x: 943, startPoint y: 598, endPoint x: 906, endPoint y: 569, distance: 47.0
click at [942, 592] on div "ELONEX_All frames _Broadsign_$9.01" at bounding box center [922, 583] width 290 height 19
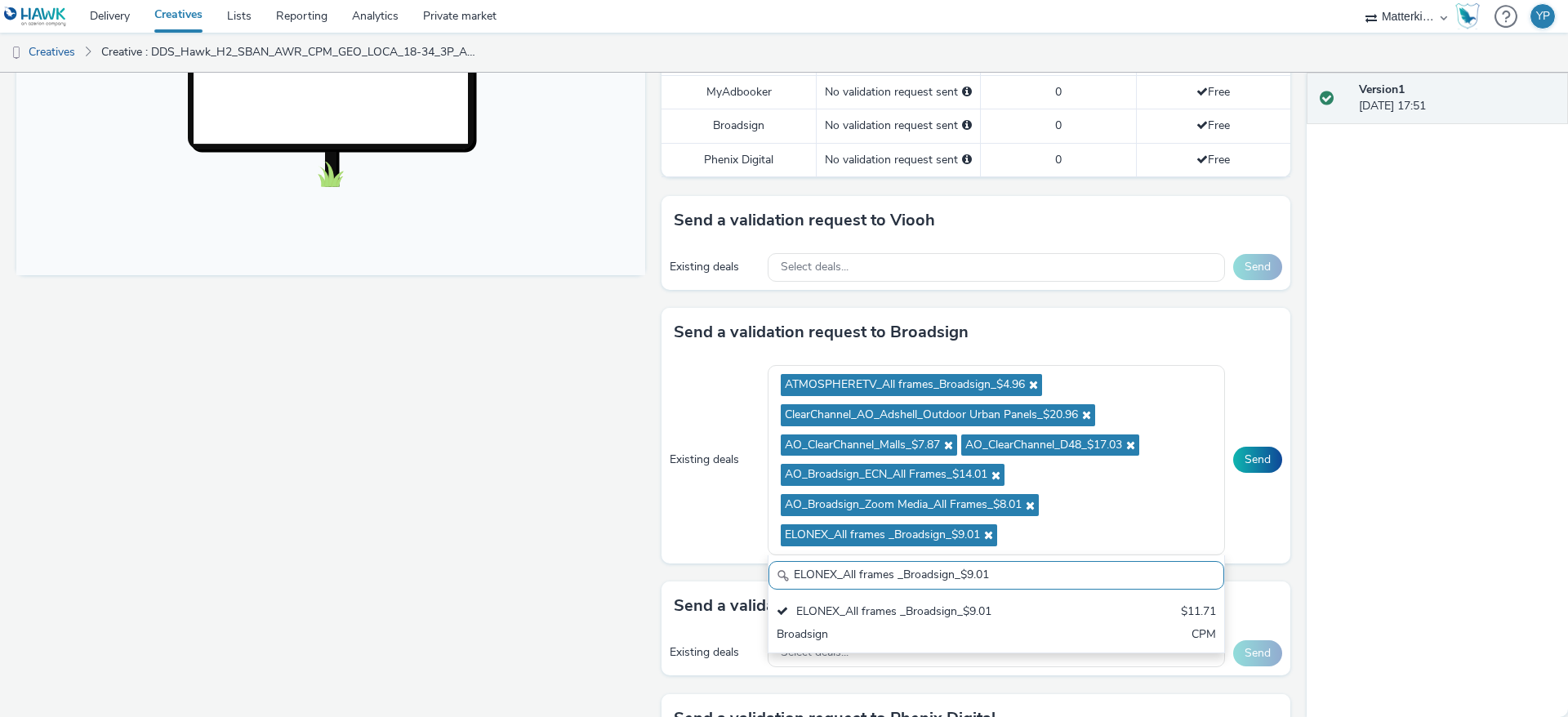
click at [530, 455] on div "Fullscreen" at bounding box center [335, 375] width 637 height 1540
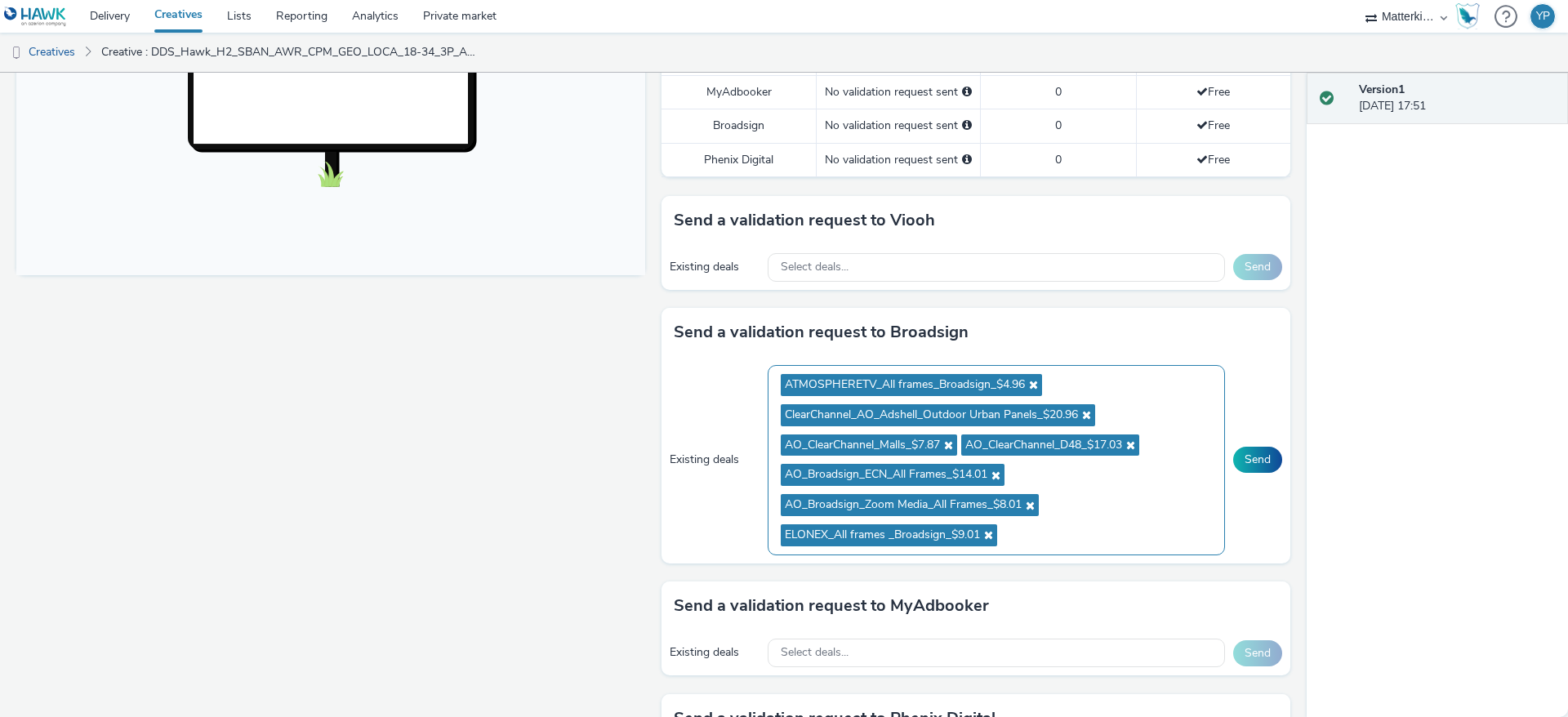
click at [1046, 550] on ul "ATMOSPHERETV_All frames_Broadsign_$4.96 ClearChannel_AO_Adshell_Outdoor Urban P…" at bounding box center [996, 460] width 432 height 181
type input "Open Media_D48 Network_Hivestack_$6.80"
click at [612, 585] on div "Fullscreen" at bounding box center [335, 375] width 637 height 1540
click at [1067, 534] on ul "ATMOSPHERETV_All frames_Broadsign_$4.96 ClearChannel_AO_Adshell_Outdoor Urban P…" at bounding box center [996, 460] width 432 height 181
paste input "Boomerang_D6 Gyms_Broadsign_$19.01"
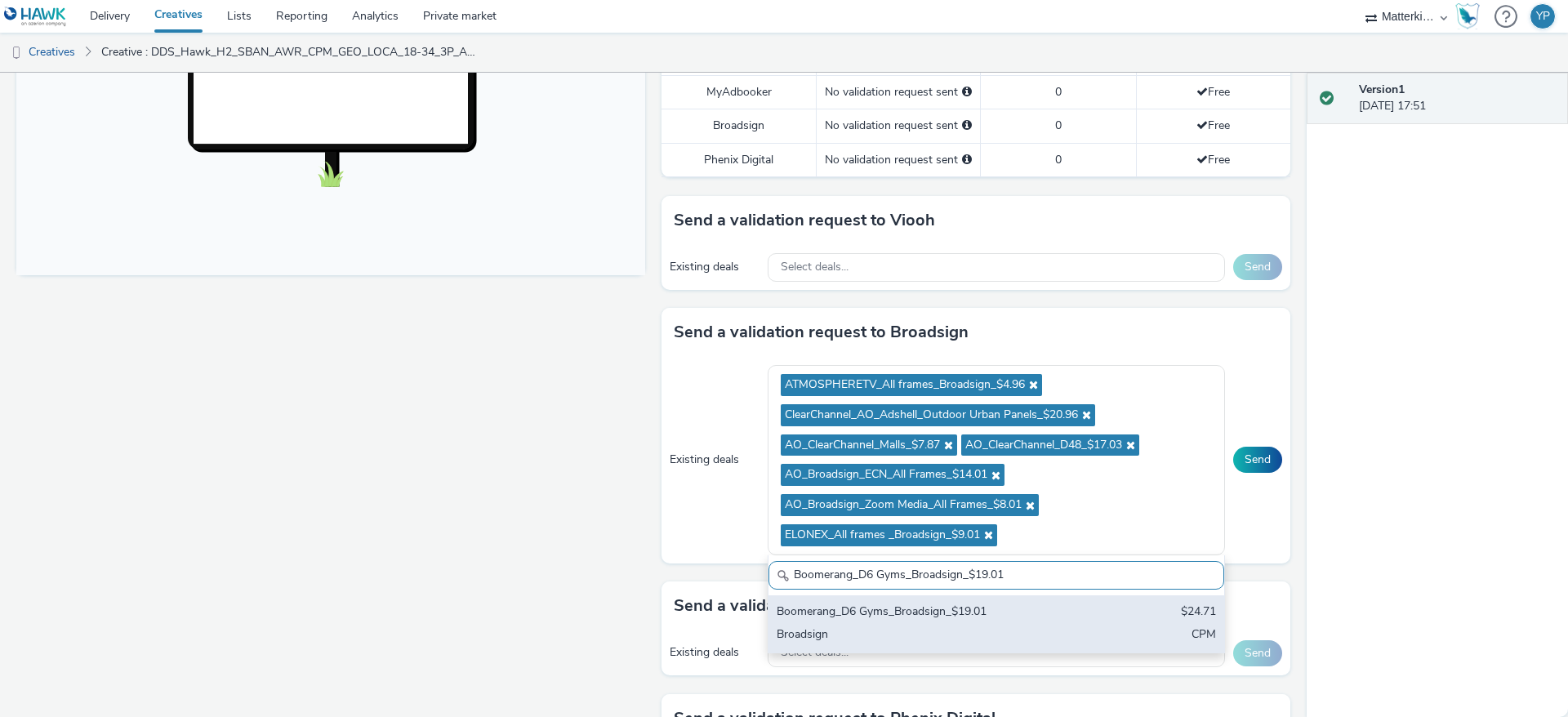
type input "Boomerang_D6 Gyms_Broadsign_$19.01"
click at [916, 623] on div "Boomerang_D6 Gyms_Broadsign_$19.01" at bounding box center [922, 613] width 290 height 19
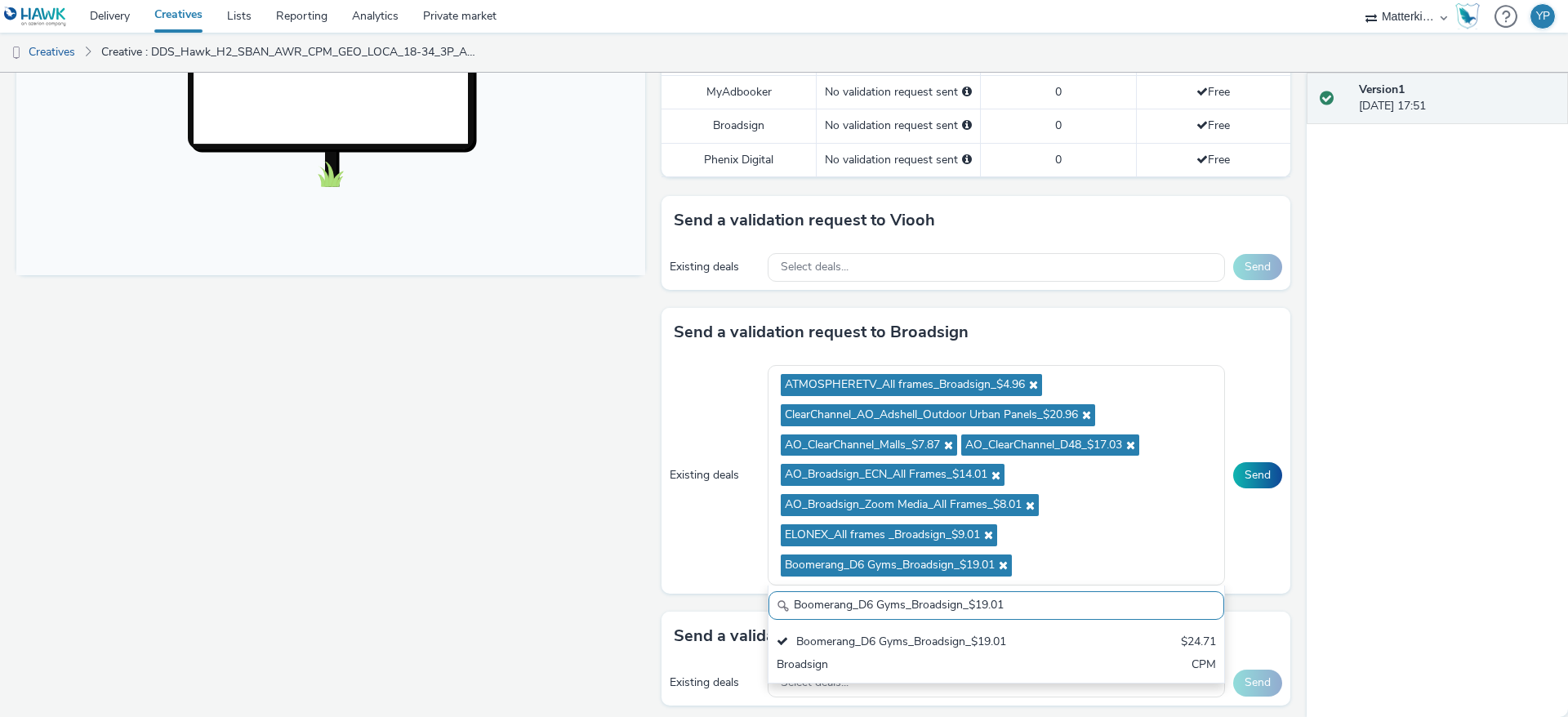
click at [556, 481] on div "Fullscreen" at bounding box center [335, 390] width 637 height 1569
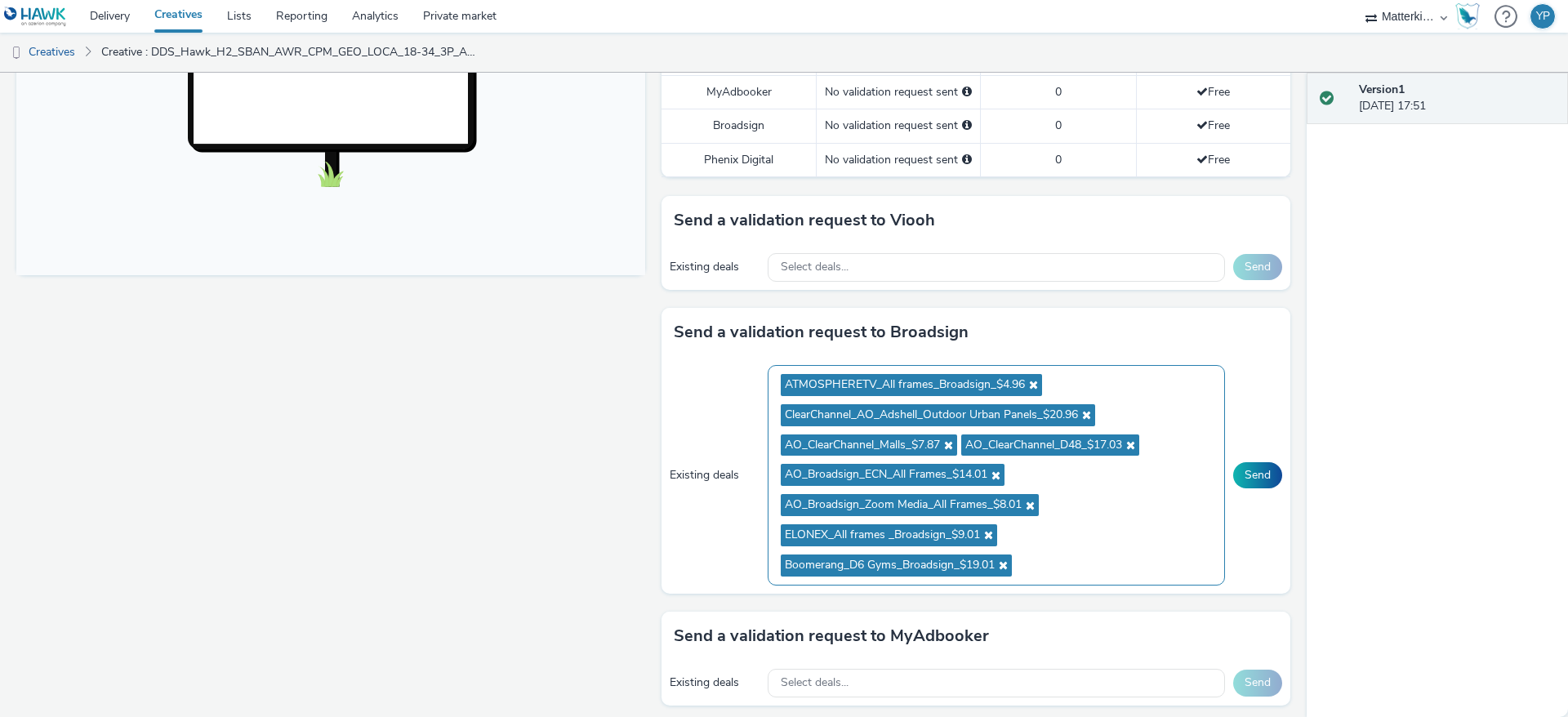
click at [1066, 575] on ul "ATMOSPHERETV_All frames_Broadsign_$4.96 ClearChannel_AO_Adshell_Outdoor Urban P…" at bounding box center [996, 475] width 432 height 211
paste input "OCEAN_The Loop Manchester_Vistar_$16.30"
type input "OCEAN_The Loop Manchester_Vistar_$16.30"
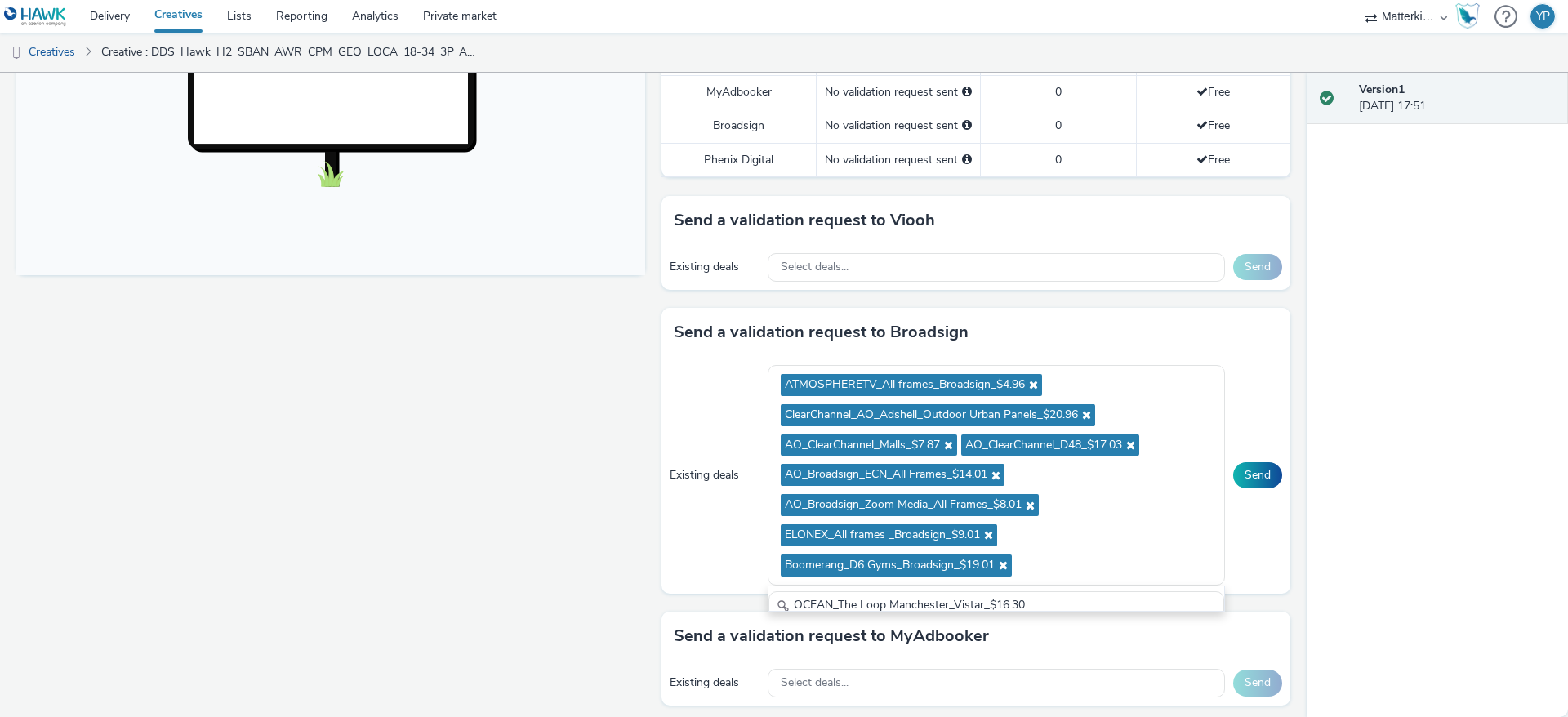
click at [567, 533] on div "Fullscreen" at bounding box center [335, 390] width 637 height 1569
click at [1095, 581] on ul "ATMOSPHERETV_All frames_Broadsign_$4.96 ClearChannel_AO_Adshell_Outdoor Urban P…" at bounding box center [996, 475] width 432 height 211
type input "OCEAN_The Loop Manchester_Vistar_$16.30"
click at [503, 509] on div "Fullscreen" at bounding box center [335, 390] width 637 height 1569
click at [1070, 581] on ul "ATMOSPHERETV_All frames_Broadsign_$4.96 ClearChannel_AO_Adshell_Outdoor Urban P…" at bounding box center [996, 475] width 432 height 211
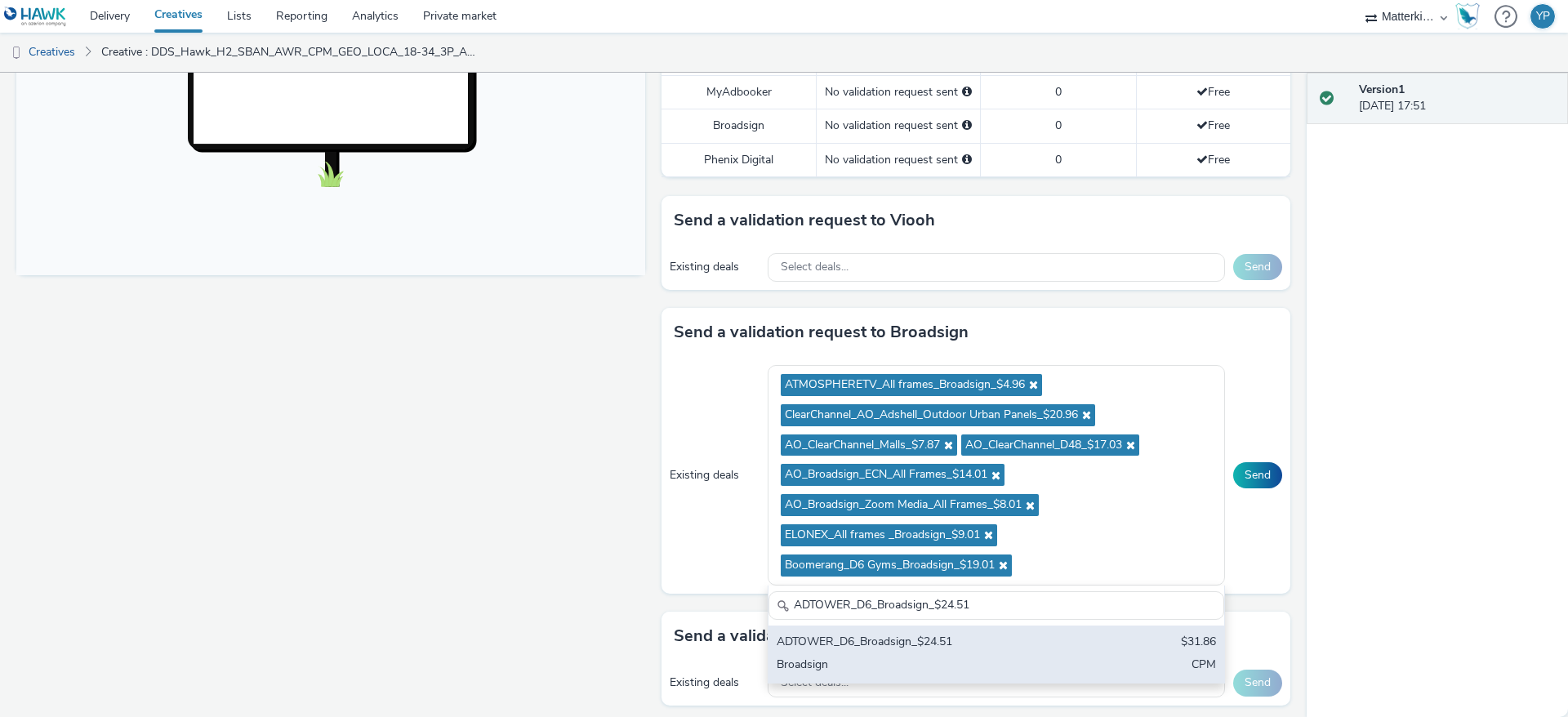
type input "ADTOWER_D6_Broadsign_$24.51"
click at [923, 652] on div "ADTOWER_D6_Broadsign_$24.51" at bounding box center [922, 644] width 290 height 19
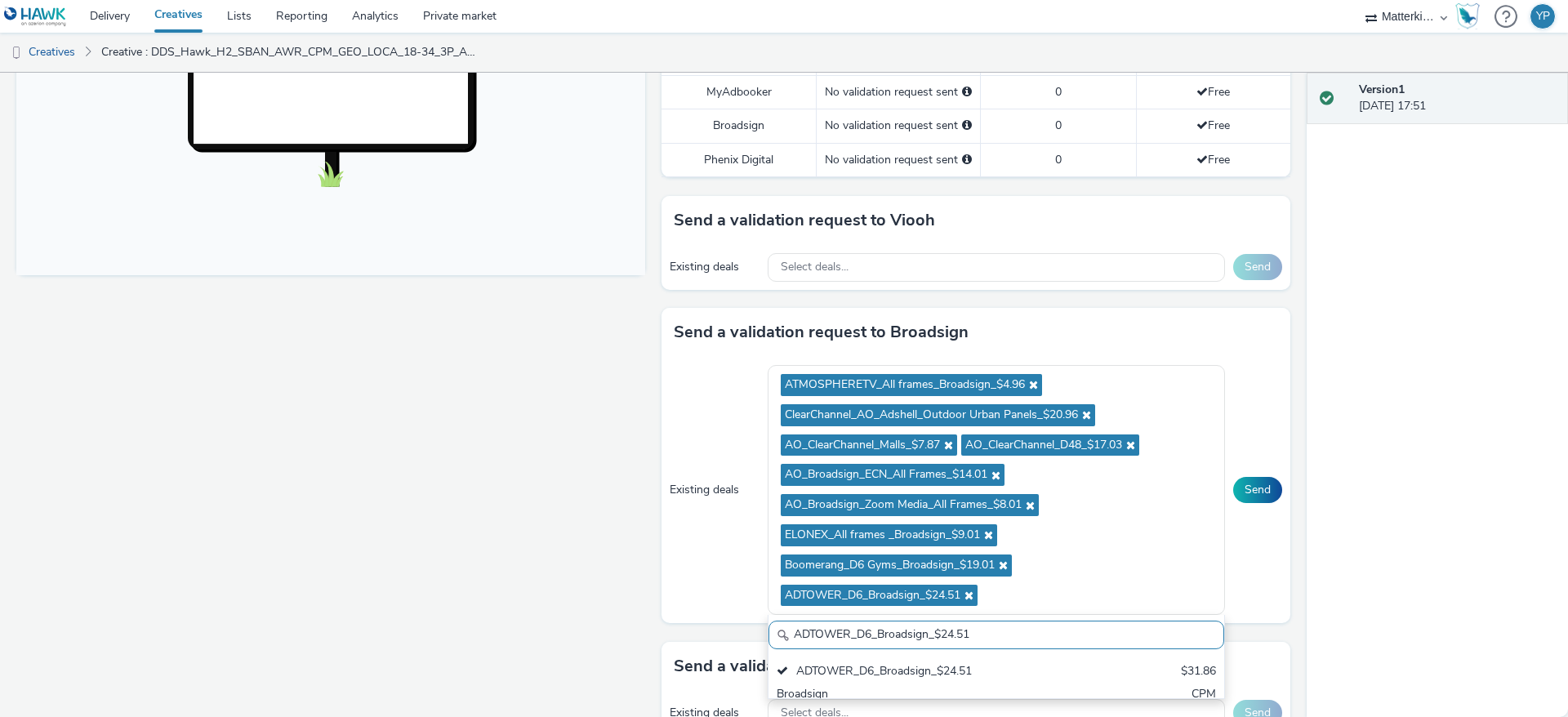
click at [547, 544] on div "Fullscreen" at bounding box center [335, 405] width 637 height 1599
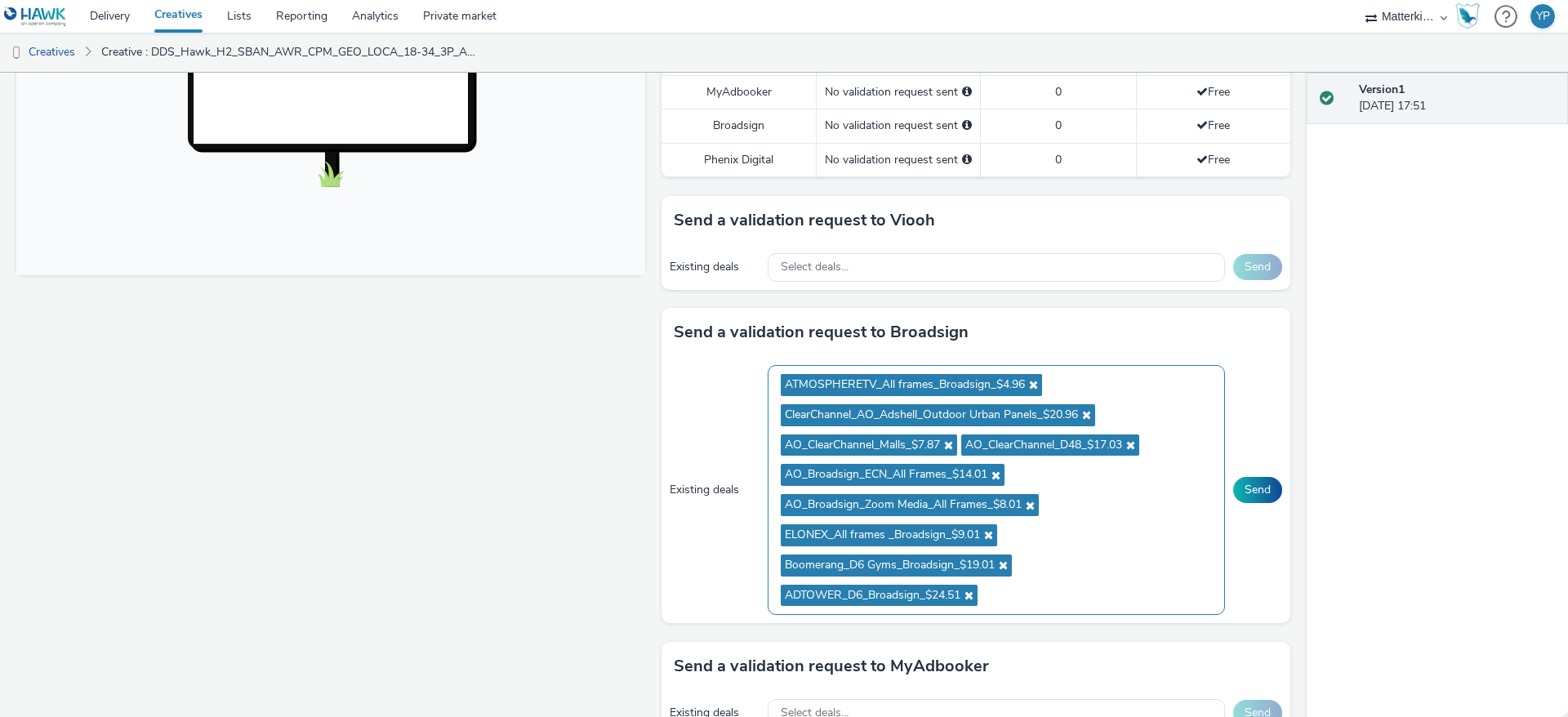
click at [1037, 611] on ul "ATMOSPHERETV_All frames_Broadsign_$4.96 ClearChannel_AO_Adshell_Outdoor Urban P…" at bounding box center [996, 489] width 432 height 240
type input "MASS MEDIA_Mass Media Outdoor All frames_Vistar_$10.90"
click at [573, 568] on div "Fullscreen" at bounding box center [335, 405] width 637 height 1599
click at [1248, 502] on button "Send" at bounding box center [1258, 490] width 49 height 26
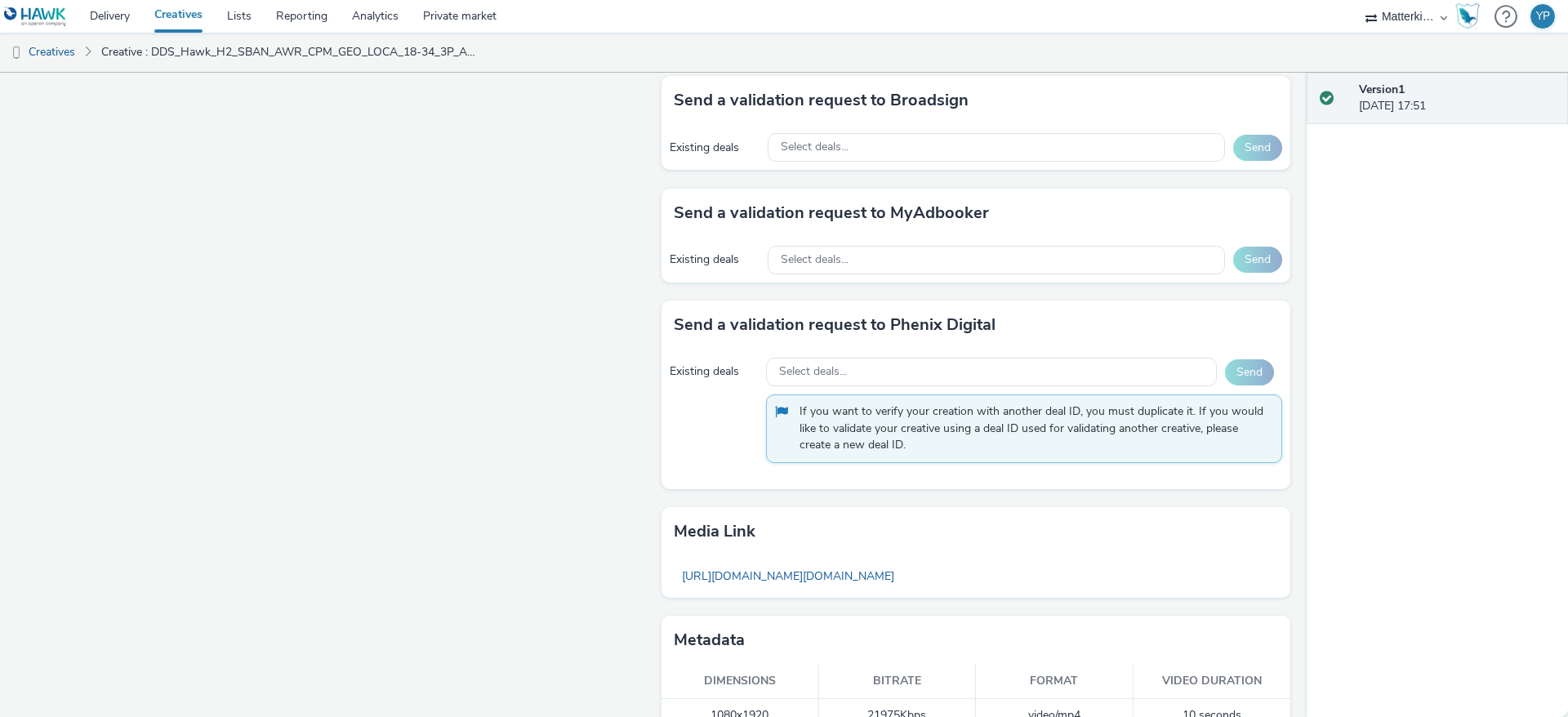
scroll to position [765, 0]
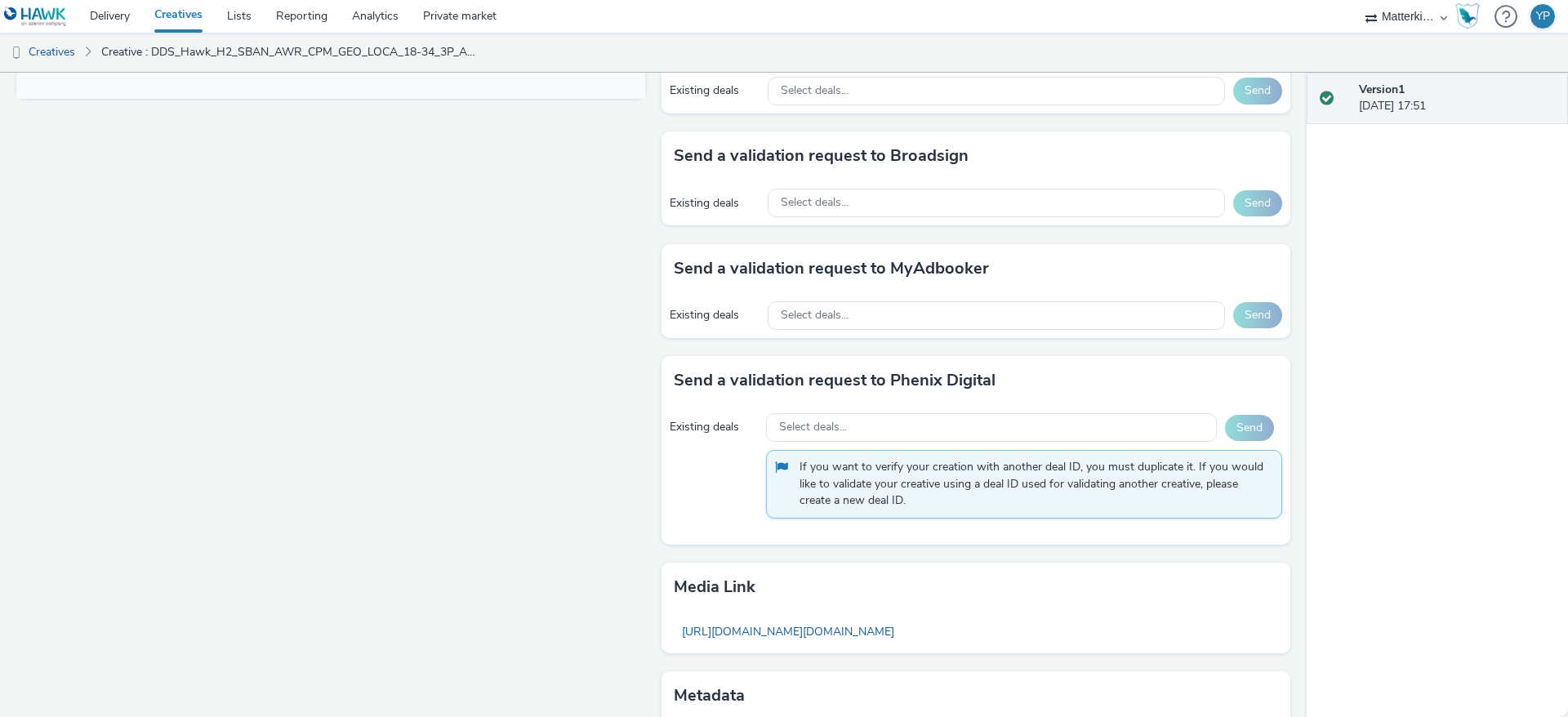
click at [913, 393] on h3 "Send a validation request to Phenix Digital" at bounding box center [835, 380] width 322 height 24
copy h3 "Phenix"
click at [913, 281] on h3 "Send a validation request to MyAdbooker" at bounding box center [832, 269] width 316 height 24
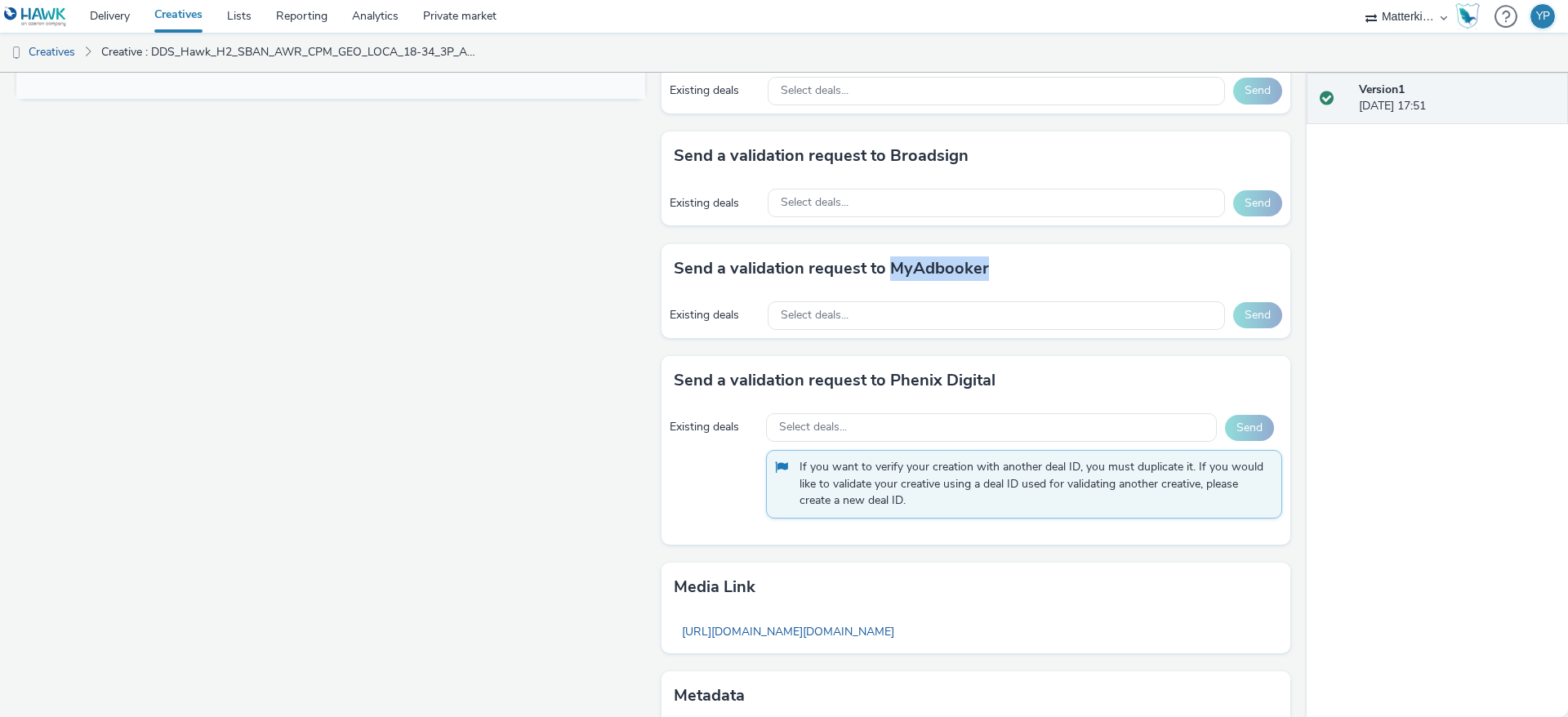
copy h3 "MyAdbooker"
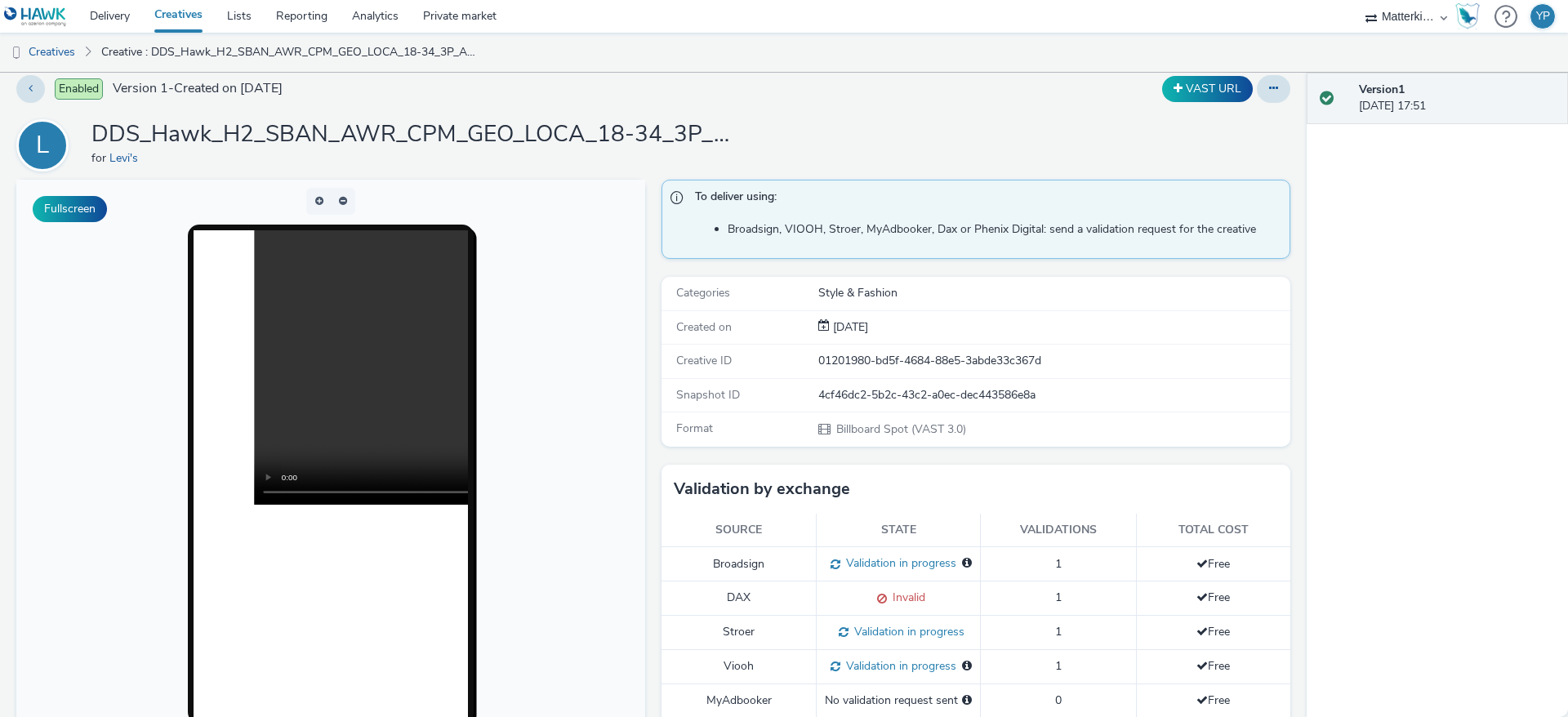
scroll to position [0, 0]
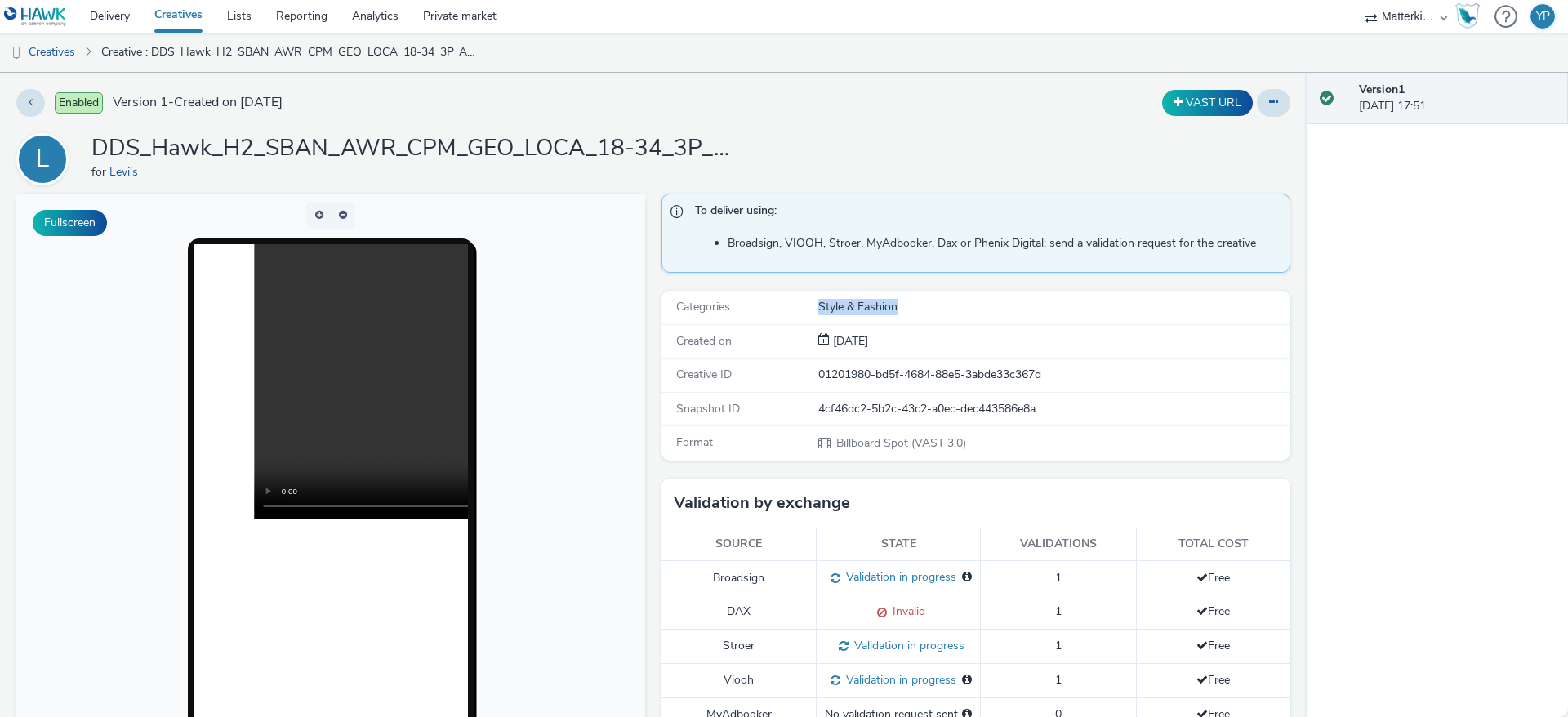
drag, startPoint x: 836, startPoint y: 301, endPoint x: 1011, endPoint y: 287, distance: 175.6
drag, startPoint x: 817, startPoint y: 371, endPoint x: 1063, endPoint y: 358, distance: 246.3
click at [1063, 358] on div "Creative ID 01201980-bd5f-4684-88e5-3abde33c367d" at bounding box center [976, 375] width 629 height 33
click at [760, 367] on div "Creative ID" at bounding box center [741, 375] width 155 height 17
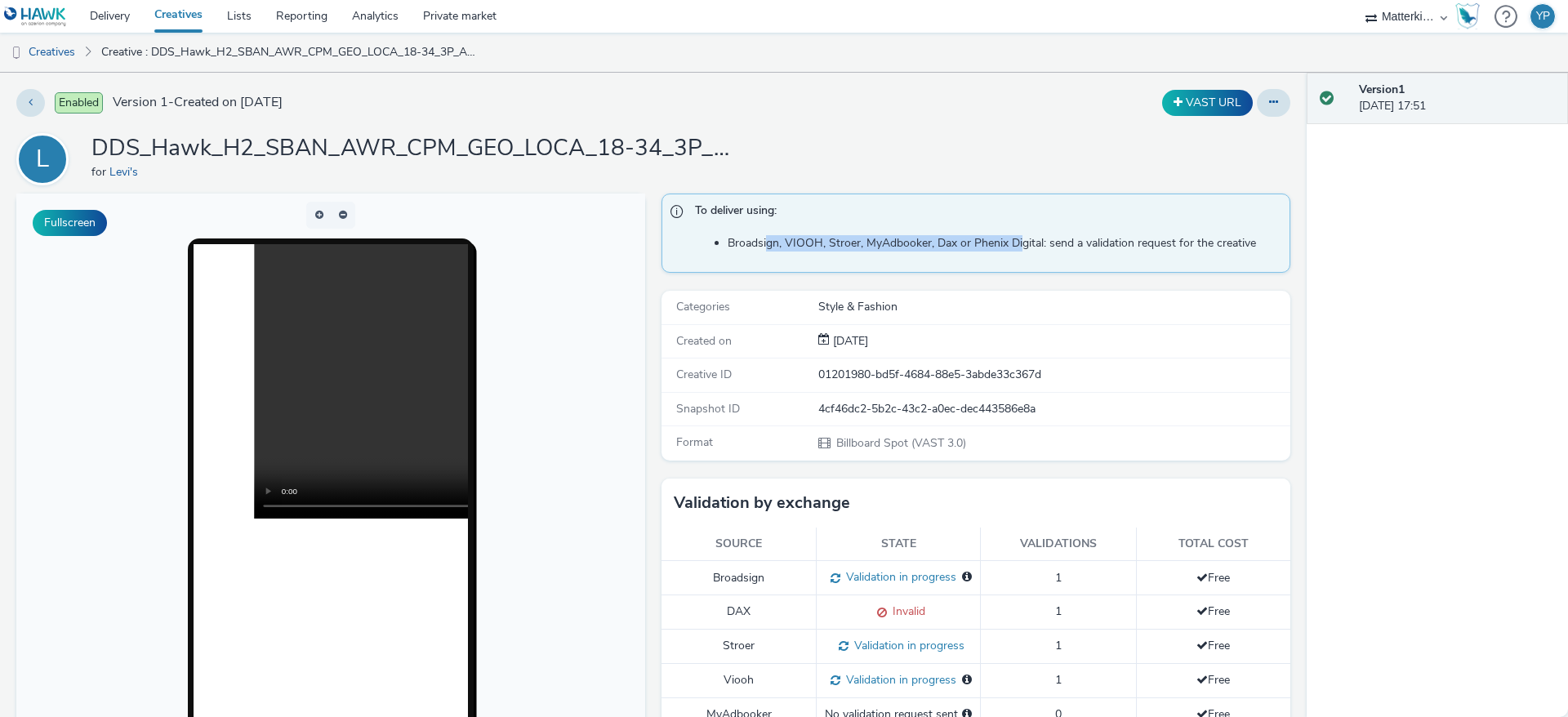
drag, startPoint x: 760, startPoint y: 264, endPoint x: 1014, endPoint y: 241, distance: 255.0
click at [1014, 241] on div "To deliver using: Broadsign, VIOOH, Stroer, MyAdbooker, Dax or Phenix Digital: …" at bounding box center [976, 233] width 629 height 79
drag, startPoint x: 836, startPoint y: 345, endPoint x: 980, endPoint y: 334, distance: 144.4
click at [980, 334] on div "01 Oct 2025" at bounding box center [1053, 341] width 470 height 17
drag, startPoint x: 933, startPoint y: 376, endPoint x: 937, endPoint y: 389, distance: 13.6
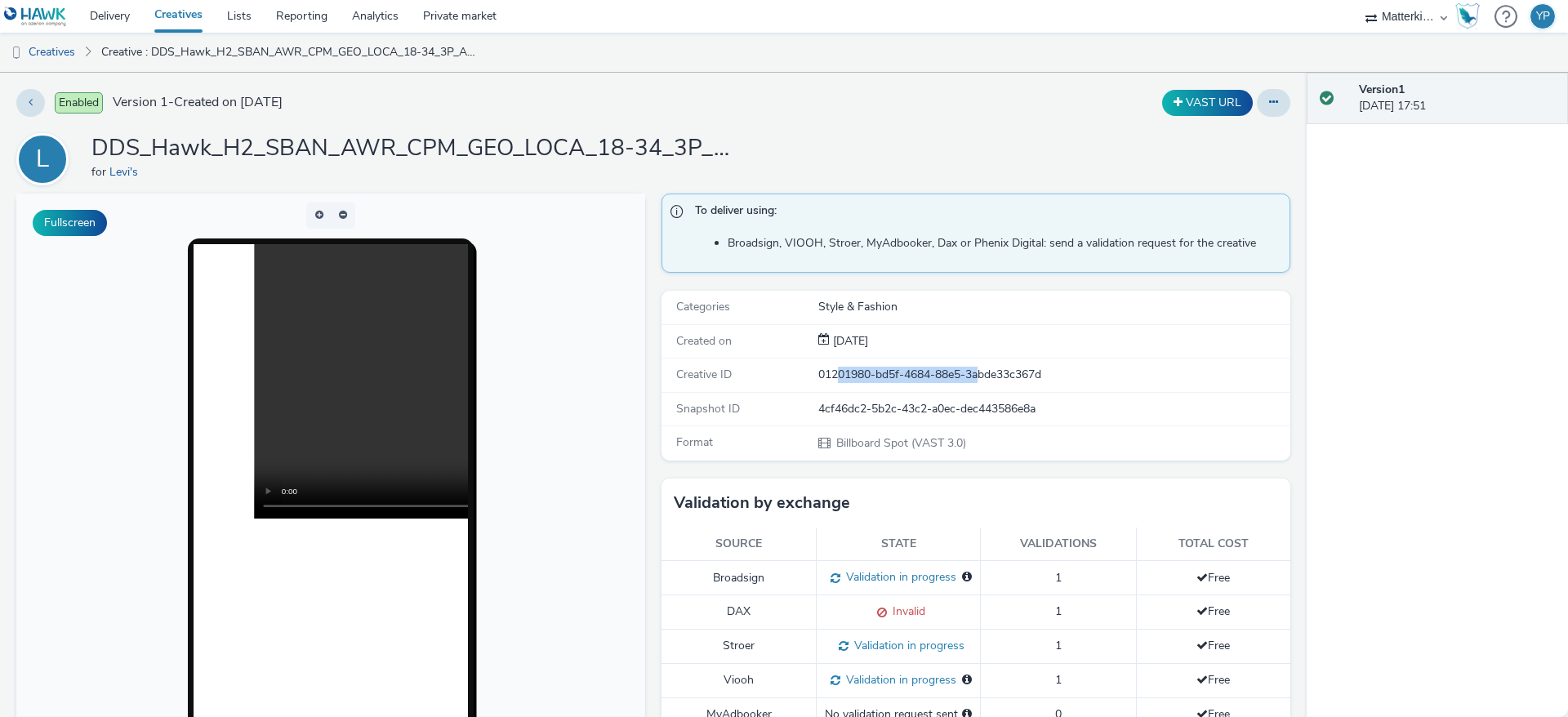
click at [1001, 367] on div "01201980-bd5f-4684-88e5-3abde33c367d" at bounding box center [1053, 375] width 470 height 17
drag, startPoint x: 936, startPoint y: 415, endPoint x: 902, endPoint y: 438, distance: 41.0
click at [962, 412] on div "Snapshot ID 4cf46dc2-5b2c-43c2-a0ec-dec443586e8a" at bounding box center [976, 409] width 629 height 33
drag, startPoint x: 877, startPoint y: 447, endPoint x: 1012, endPoint y: 437, distance: 135.4
click at [979, 441] on div "Billboard Spot (VAST 3.0)" at bounding box center [1053, 443] width 470 height 17
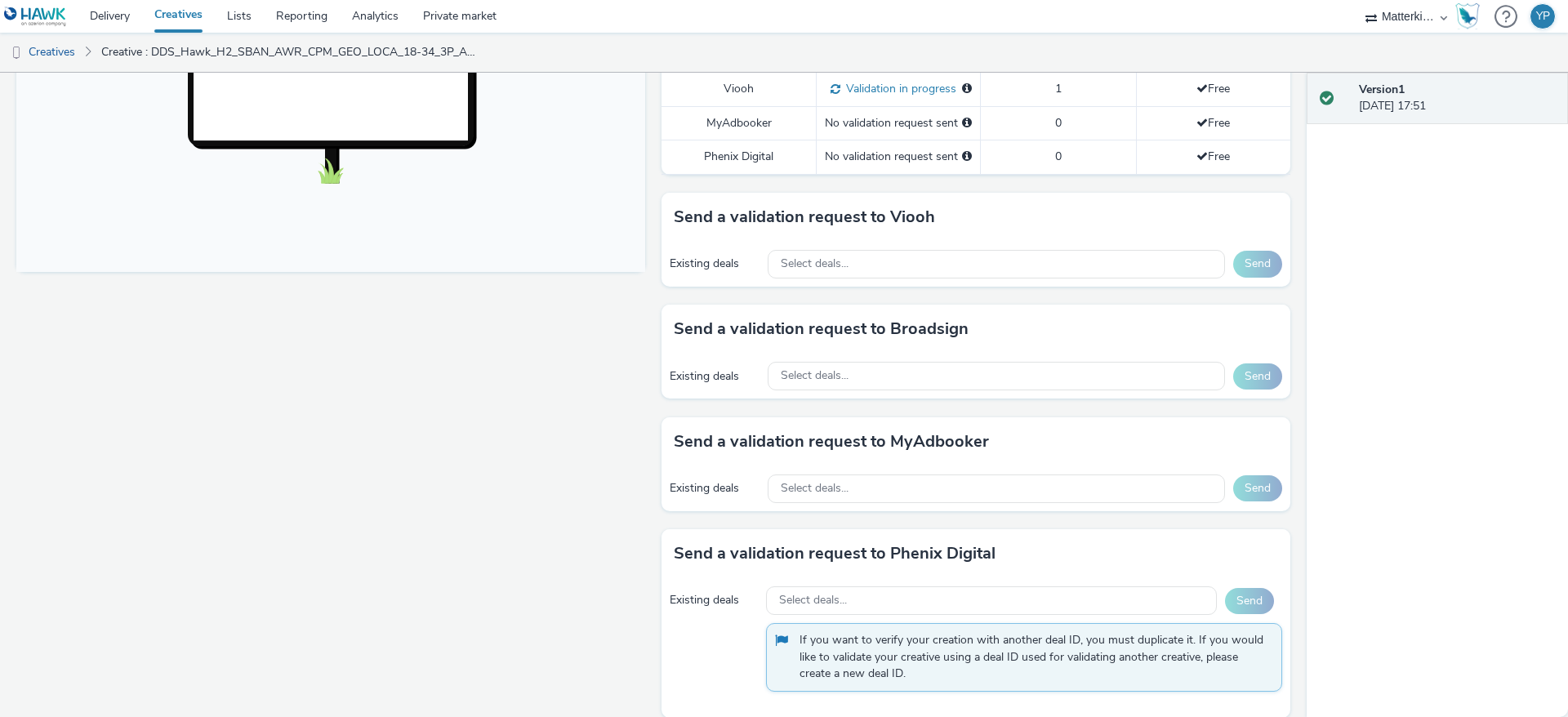
scroll to position [490, 0]
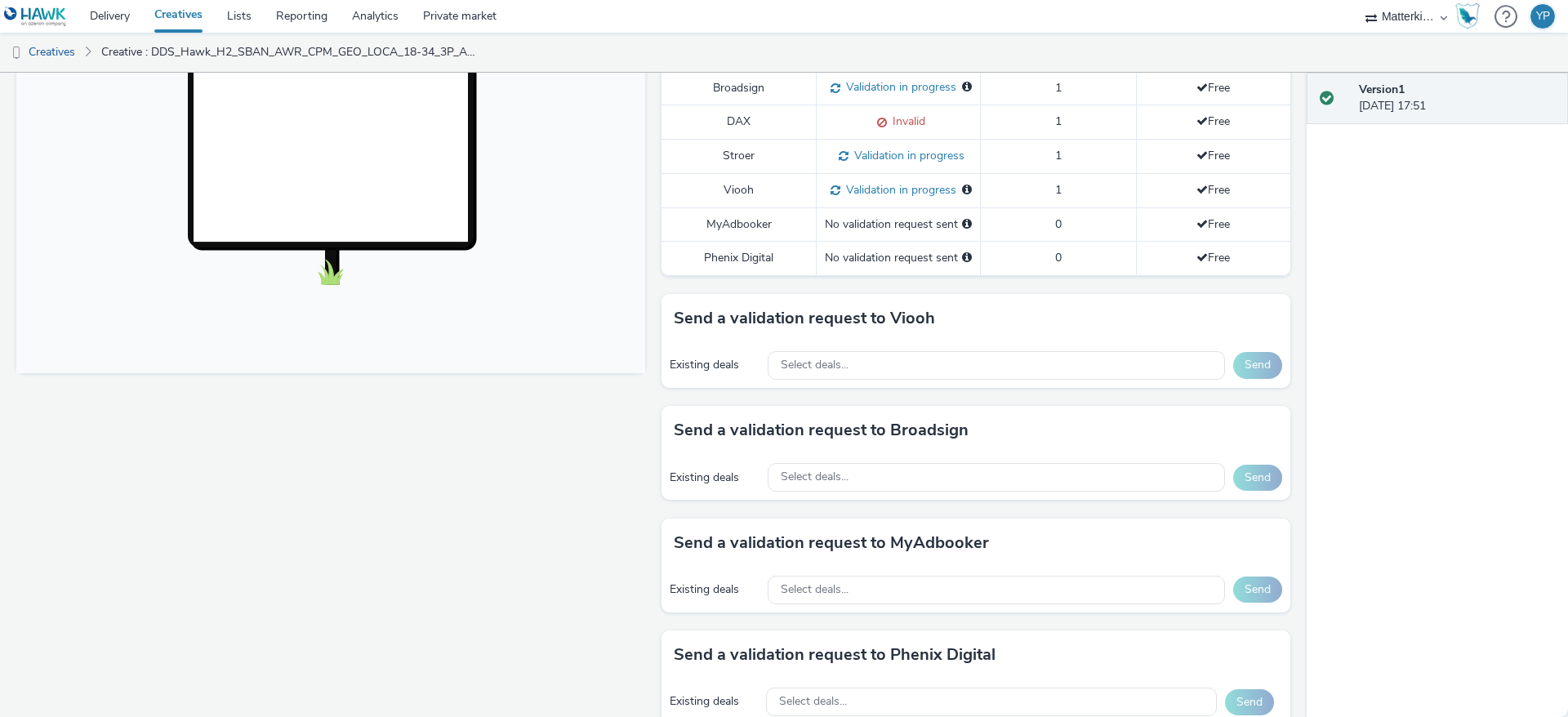
click at [683, 388] on div "Existing deals Select deals... Send" at bounding box center [976, 365] width 629 height 45
click at [692, 486] on div "Existing deals" at bounding box center [714, 478] width 90 height 17
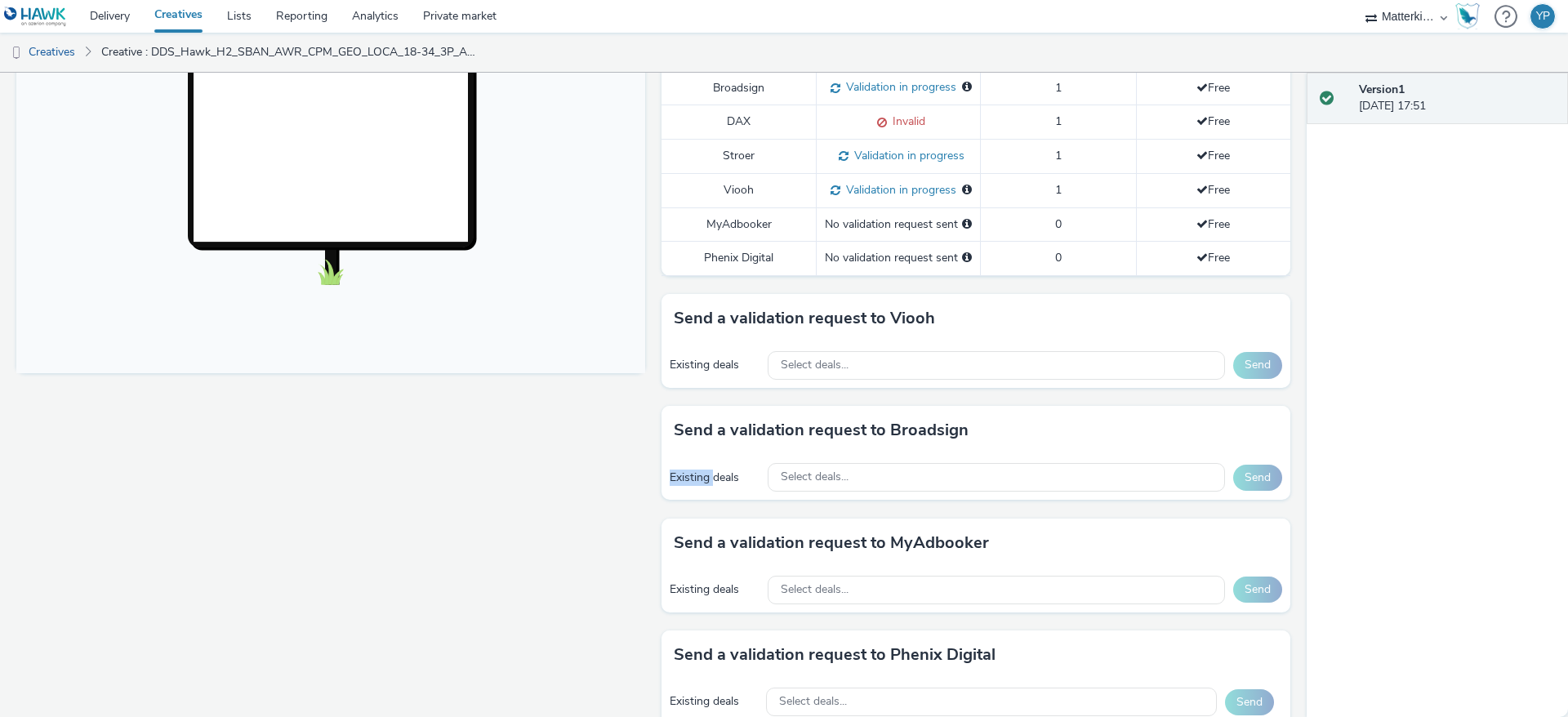
click at [692, 486] on div "Existing deals" at bounding box center [714, 478] width 90 height 17
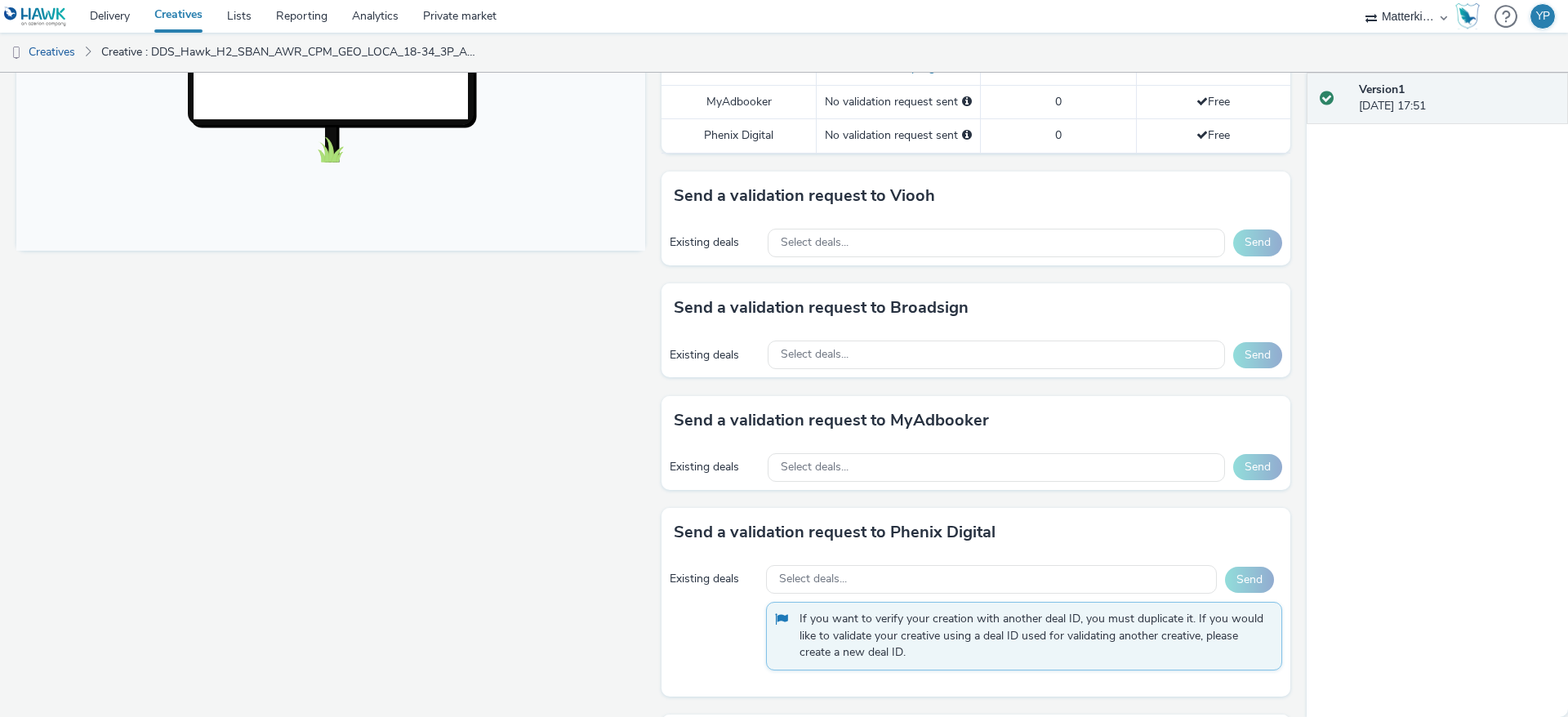
click at [730, 475] on div "Existing deals" at bounding box center [714, 467] width 90 height 17
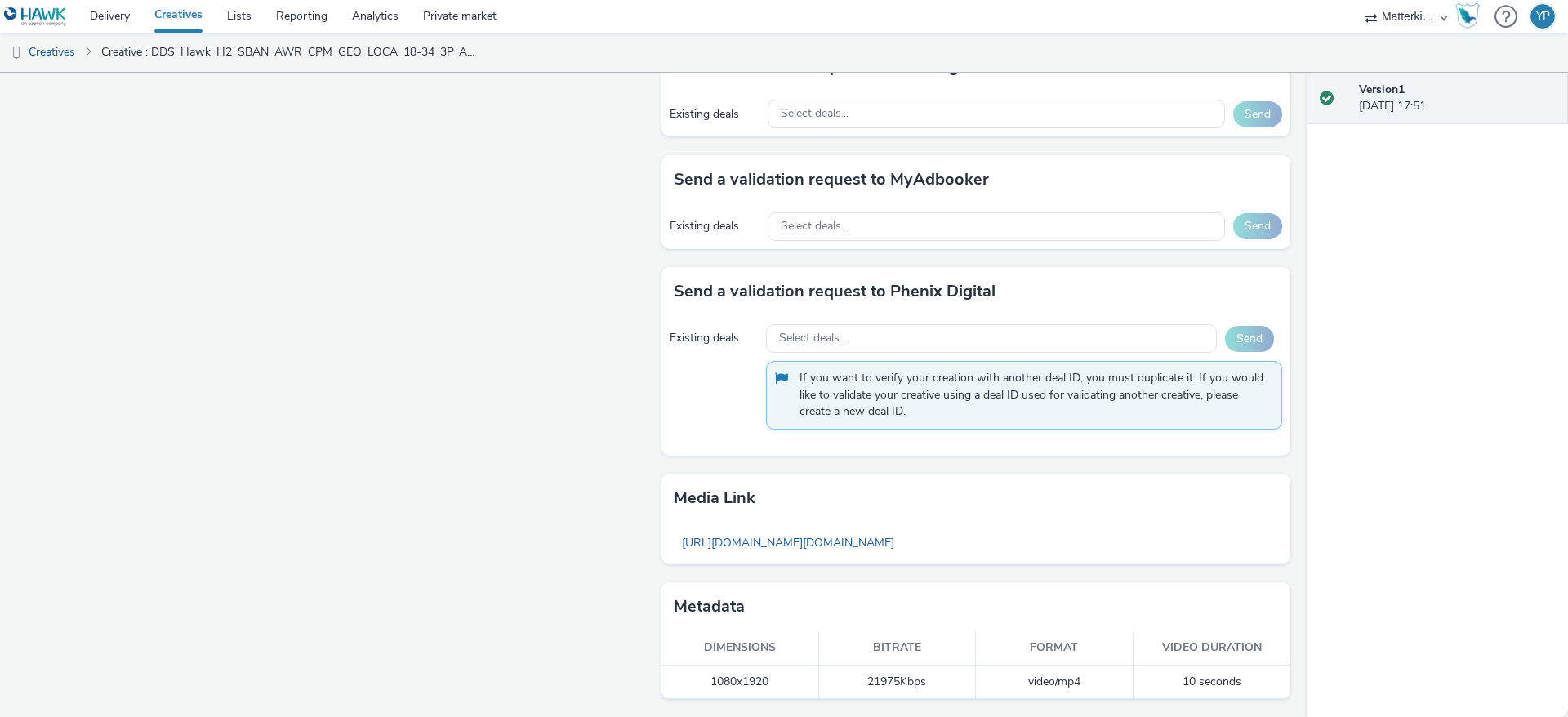
scroll to position [887, 0]
click at [903, 541] on link "https://tabmo-cdn.s3.eu-west-1.amazonaws.com/hawk.tabmo.io/organizations/16102c…" at bounding box center [788, 543] width 228 height 32
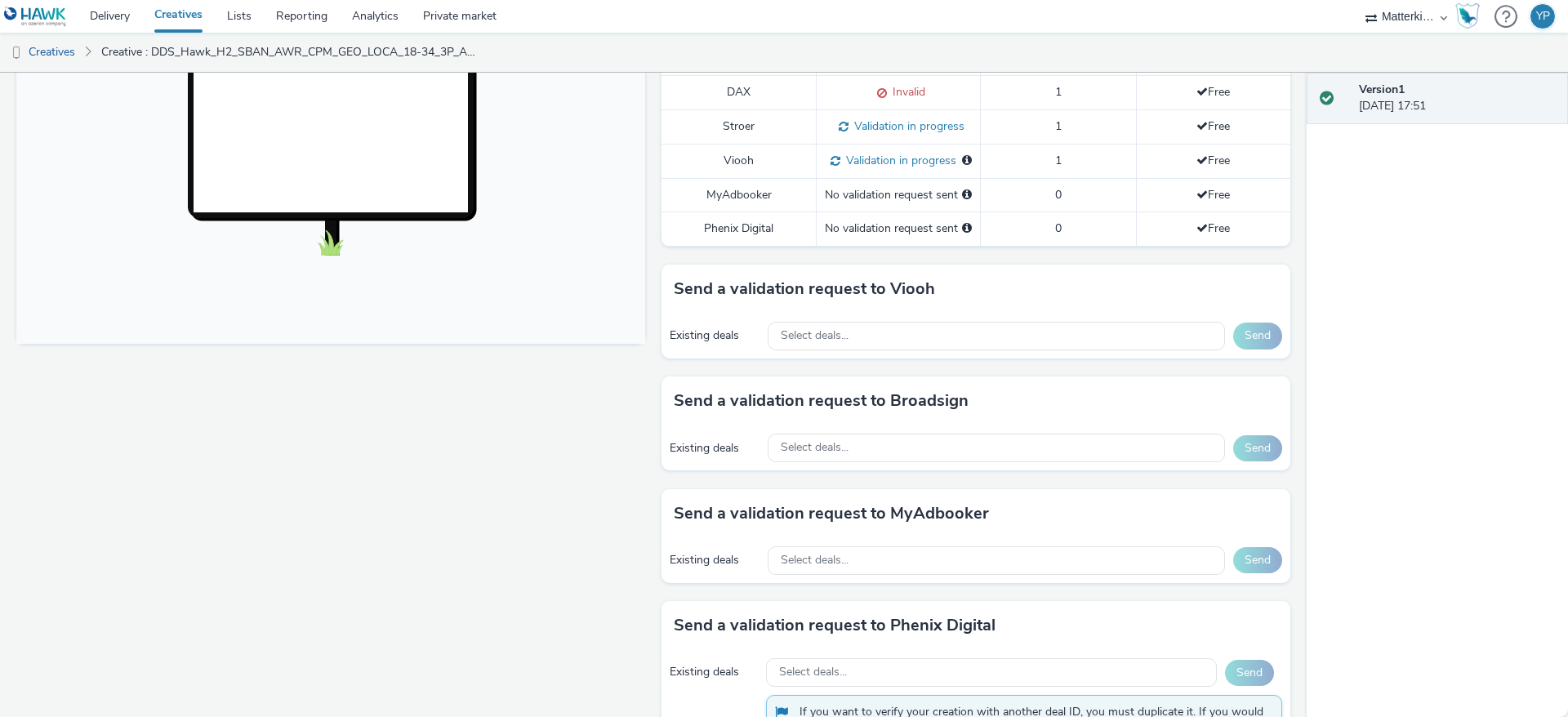
scroll to position [0, 0]
